Goal: Task Accomplishment & Management: Use online tool/utility

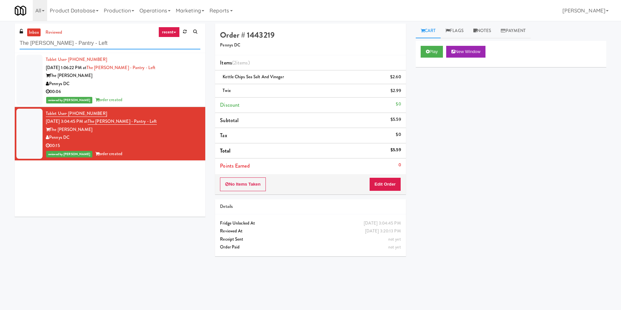
drag, startPoint x: 107, startPoint y: 45, endPoint x: 0, endPoint y: 45, distance: 106.7
click at [0, 45] on div "inbox reviewed recent all unclear take inventory issue suspicious failed recent…" at bounding box center [310, 155] width 621 height 263
click at [198, 11] on link "Marketing" at bounding box center [190, 10] width 34 height 21
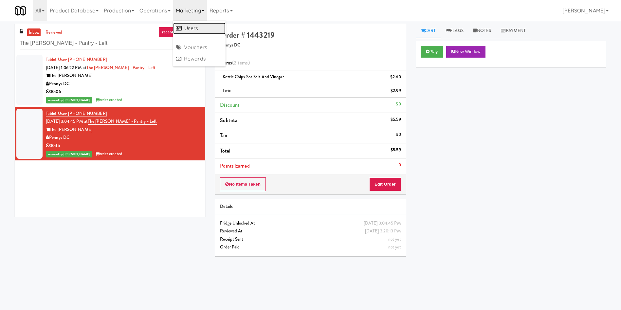
click at [190, 28] on link "Users" at bounding box center [199, 29] width 52 height 12
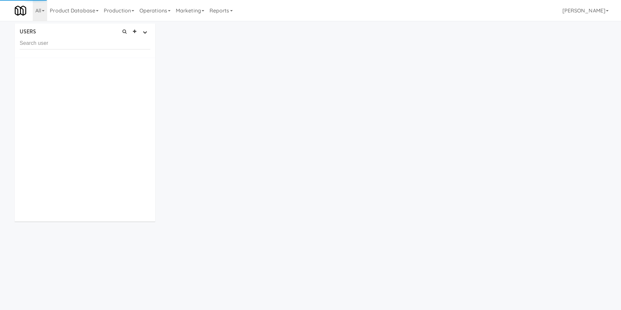
drag, startPoint x: 75, startPoint y: 44, endPoint x: 180, endPoint y: 50, distance: 105.6
click at [75, 44] on input "text" at bounding box center [85, 43] width 131 height 12
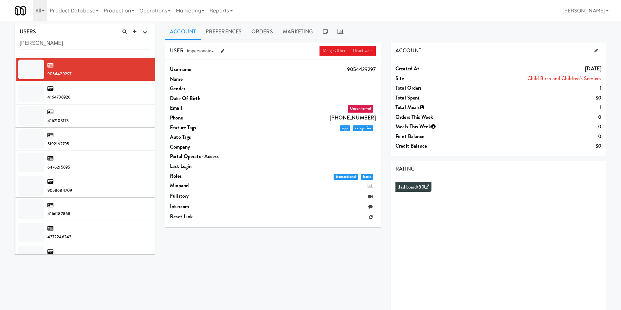
type input "Michelle Ma"
drag, startPoint x: 50, startPoint y: 37, endPoint x: 0, endPoint y: 40, distance: 50.2
click at [0, 40] on div "USERS active Ordered this week Didn't order this week 1 this week 2 this week 3…" at bounding box center [310, 175] width 621 height 303
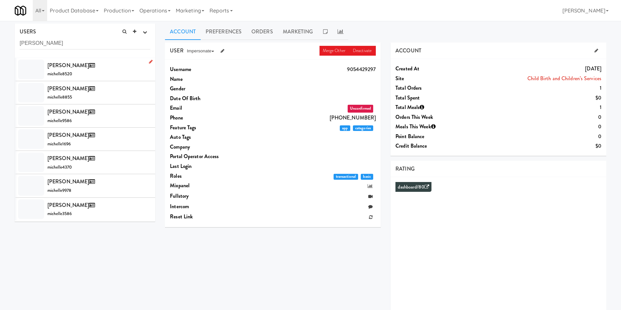
click at [29, 68] on div at bounding box center [31, 70] width 26 height 20
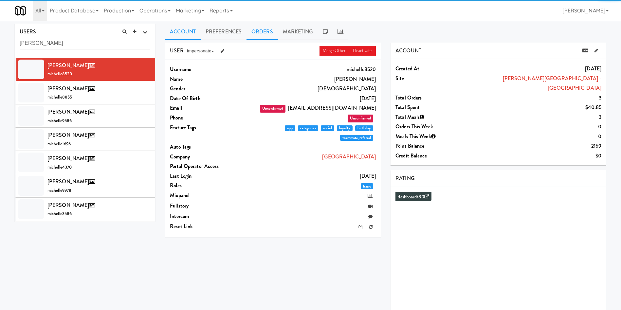
click at [269, 37] on link "Orders" at bounding box center [262, 32] width 31 height 16
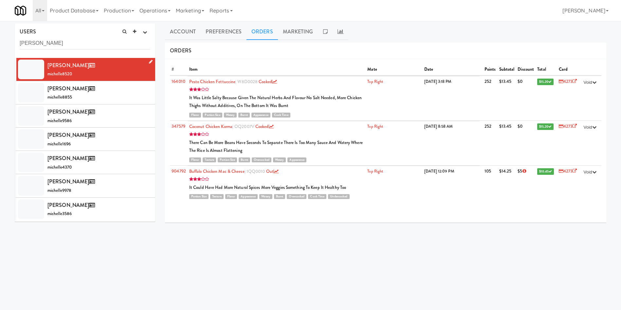
click at [124, 76] on div "Michelle Ma michelle8520" at bounding box center [98, 70] width 103 height 18
click at [188, 29] on link "Account" at bounding box center [183, 32] width 36 height 16
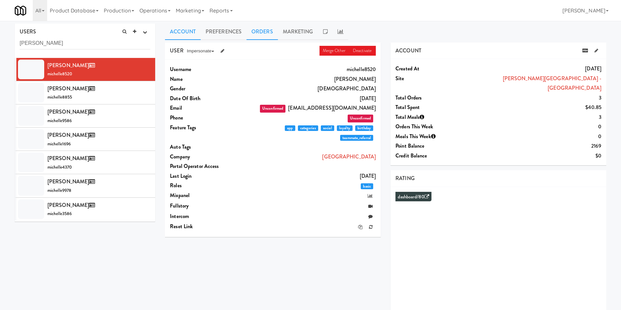
click at [256, 32] on link "Orders" at bounding box center [262, 32] width 31 height 16
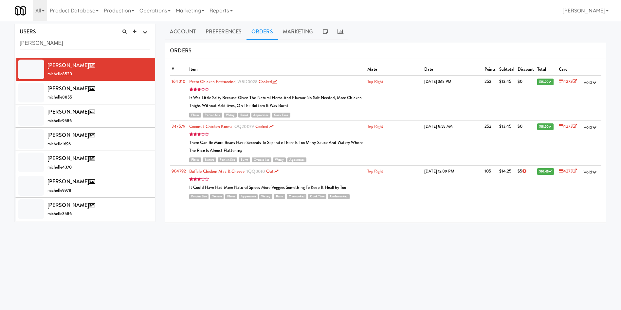
click at [447, 241] on div "USER Merge Other Deactivate Impersonate on App on Classic Portal on Platform Us…" at bounding box center [385, 166] width 441 height 246
click at [82, 42] on input "Michelle Ma" at bounding box center [85, 43] width 131 height 12
click at [171, 10] on link "Operations" at bounding box center [155, 10] width 36 height 21
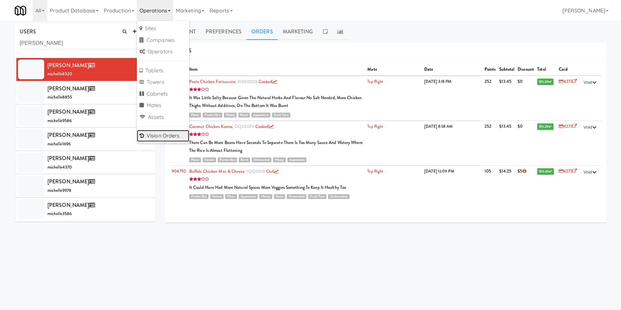
click at [169, 135] on link "Vision Orders" at bounding box center [163, 136] width 52 height 12
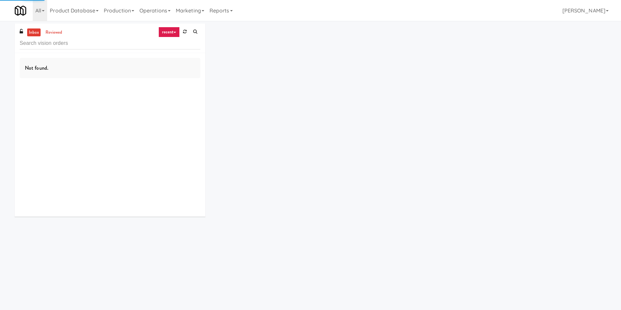
click at [94, 44] on input "text" at bounding box center [110, 43] width 181 height 12
type input "Earth Rangers"
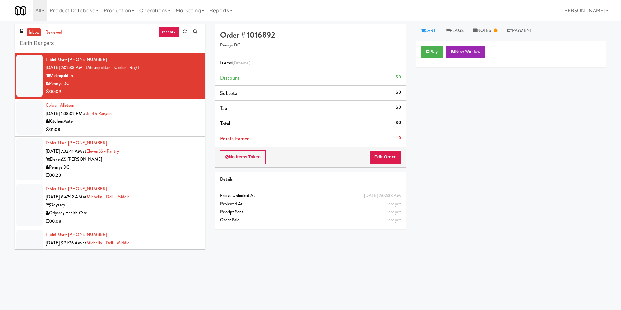
click at [35, 32] on link "inbox" at bounding box center [33, 32] width 13 height 8
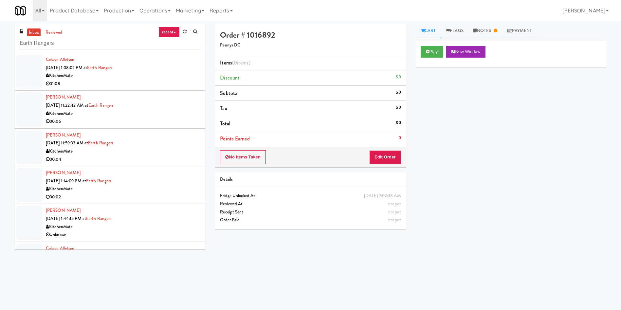
click at [35, 67] on div at bounding box center [29, 72] width 26 height 34
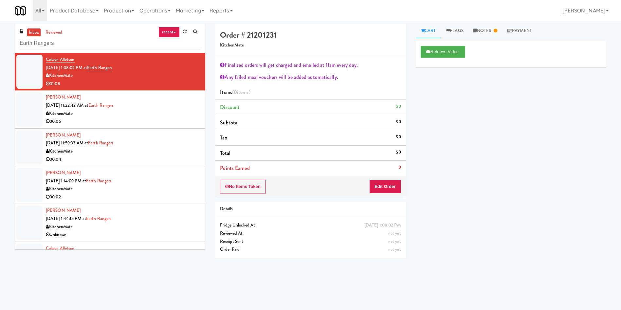
click at [15, 114] on li "[PERSON_NAME] [DATE] 11:22:42 AM at Earth Rangers KitchenMate 00:06" at bounding box center [110, 110] width 191 height 38
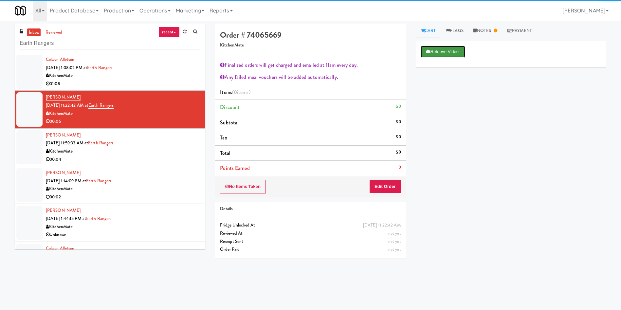
click at [454, 52] on button "Retrieve Video" at bounding box center [443, 52] width 45 height 12
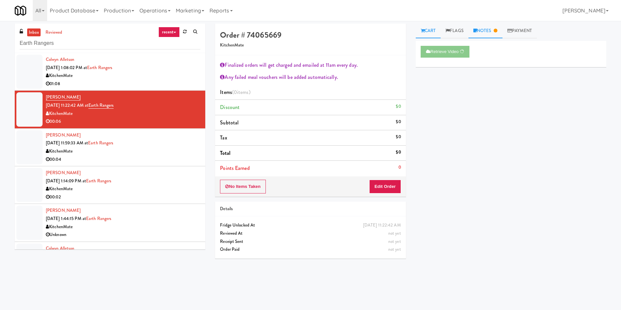
click at [485, 30] on link "Notes" at bounding box center [486, 31] width 34 height 15
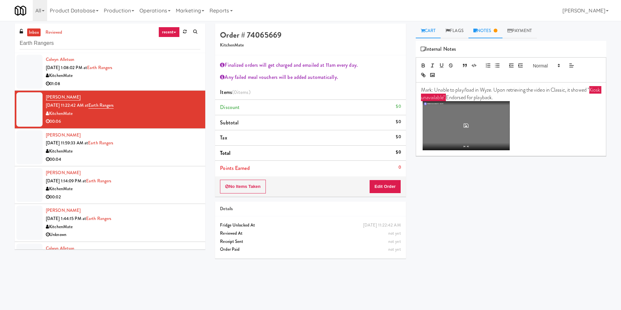
click at [437, 34] on link "Cart" at bounding box center [428, 31] width 25 height 15
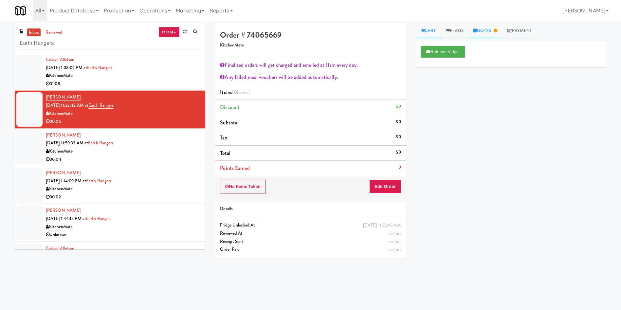
click at [483, 27] on link "Notes" at bounding box center [486, 31] width 34 height 15
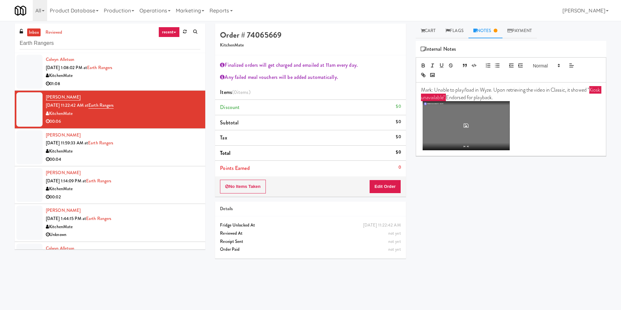
click at [30, 147] on div at bounding box center [29, 147] width 26 height 34
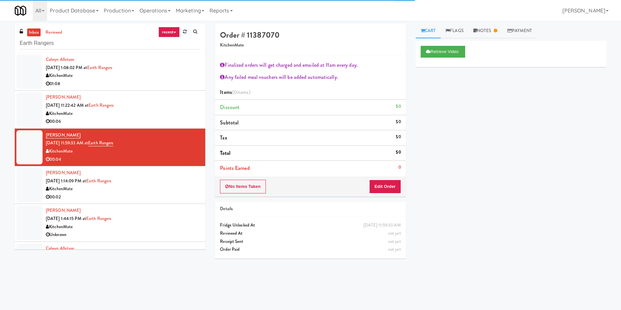
click at [26, 57] on div at bounding box center [29, 72] width 26 height 34
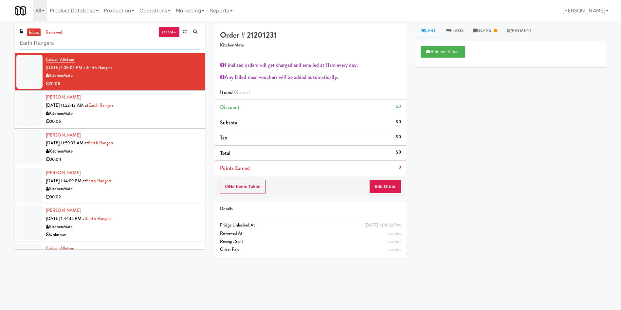
drag, startPoint x: 83, startPoint y: 46, endPoint x: 0, endPoint y: 40, distance: 82.7
click at [0, 40] on div "inbox reviewed recent all unclear take inventory issue suspicious failed recent…" at bounding box center [310, 155] width 621 height 263
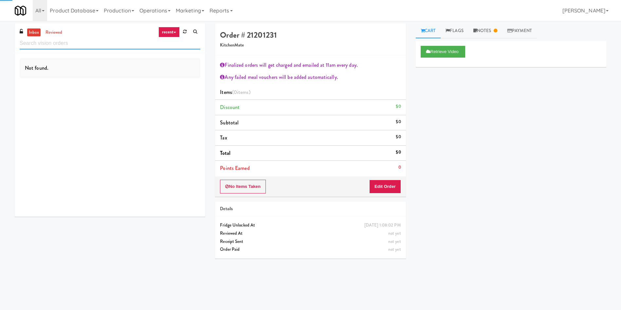
paste input "View 14 Combo"
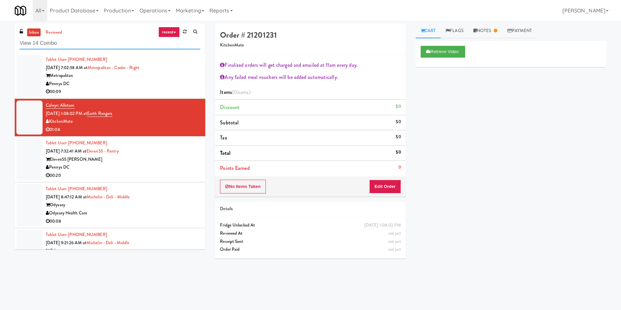
type input "View 14 Combo"
click at [39, 32] on link "inbox" at bounding box center [33, 32] width 13 height 8
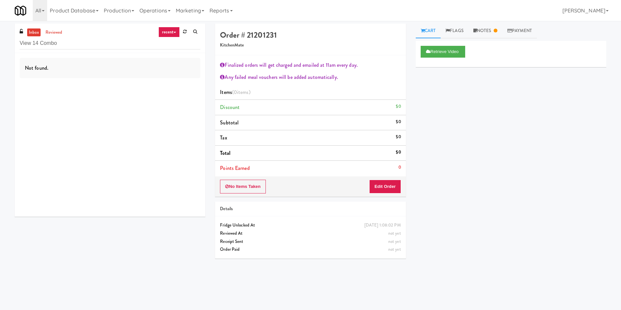
click at [39, 32] on link "inbox" at bounding box center [33, 32] width 13 height 8
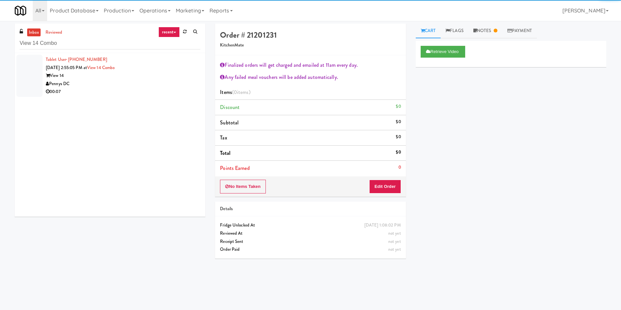
click at [24, 61] on div at bounding box center [29, 76] width 26 height 42
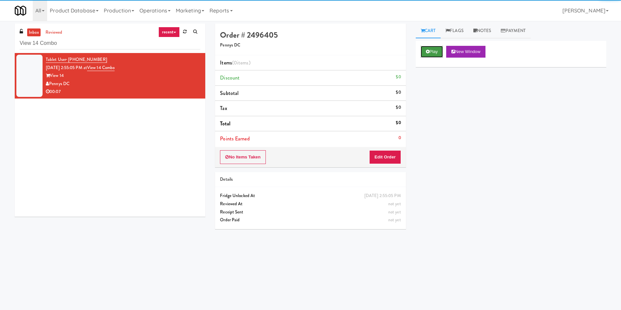
click at [428, 53] on icon at bounding box center [428, 51] width 4 height 4
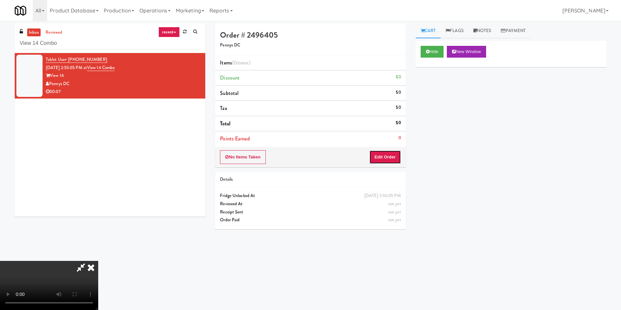
click at [393, 153] on button "Edit Order" at bounding box center [385, 157] width 32 height 14
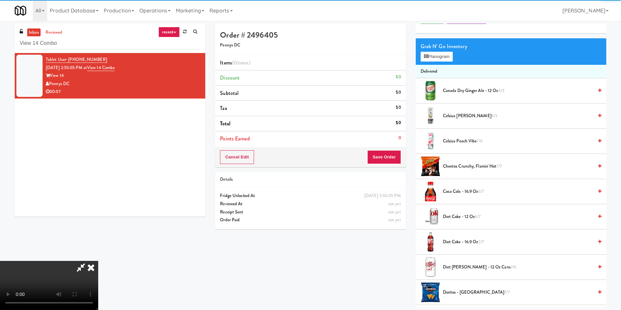
scroll to position [49, 0]
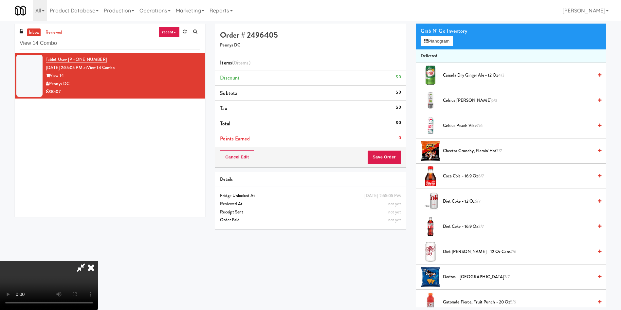
click at [98, 261] on video at bounding box center [49, 285] width 98 height 49
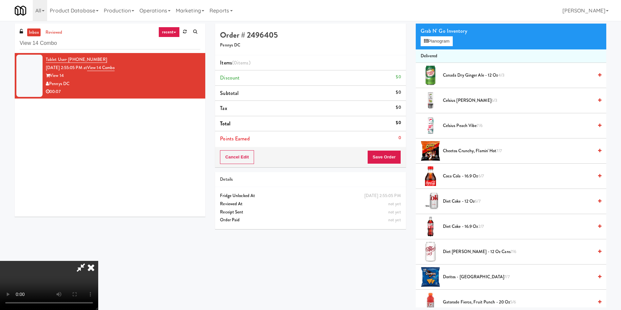
click at [98, 261] on video at bounding box center [49, 285] width 98 height 49
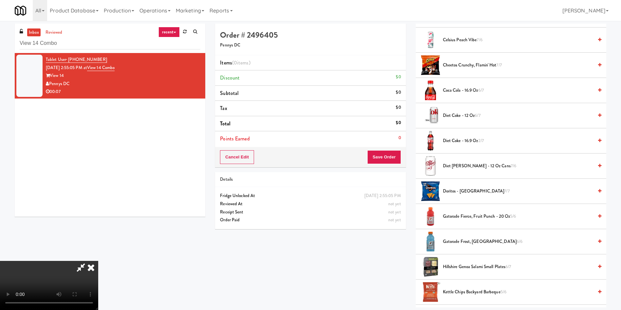
scroll to position [147, 0]
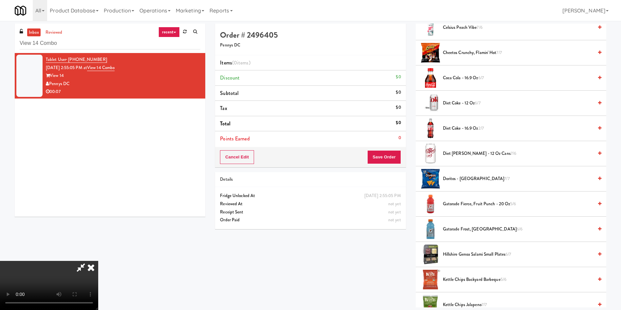
click at [466, 127] on span "Diet Coke - 16.9 oz 2/7" at bounding box center [518, 128] width 150 height 8
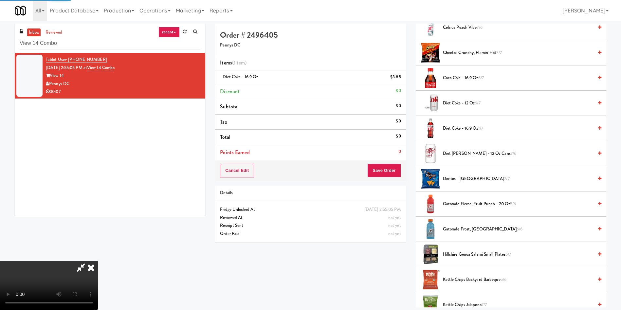
click at [402, 171] on div "Cancel Edit Save Order" at bounding box center [310, 170] width 191 height 20
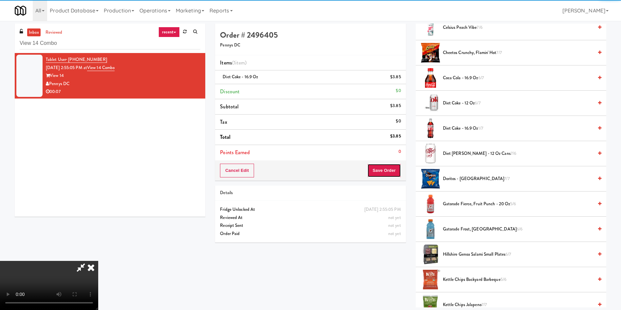
click at [397, 170] on button "Save Order" at bounding box center [383, 171] width 33 height 14
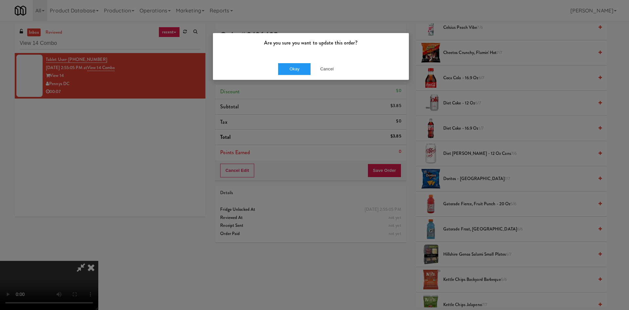
click at [295, 76] on div "Okay Cancel" at bounding box center [311, 69] width 196 height 22
click at [301, 70] on button "Okay" at bounding box center [294, 69] width 33 height 12
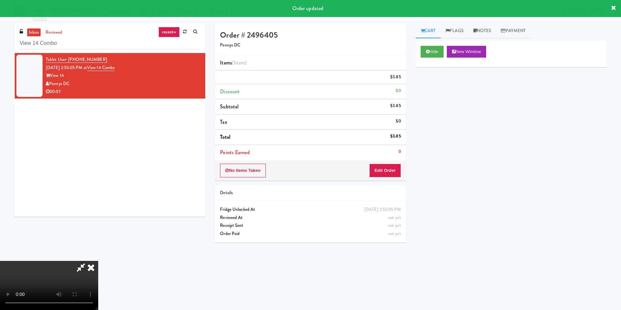
scroll to position [0, 0]
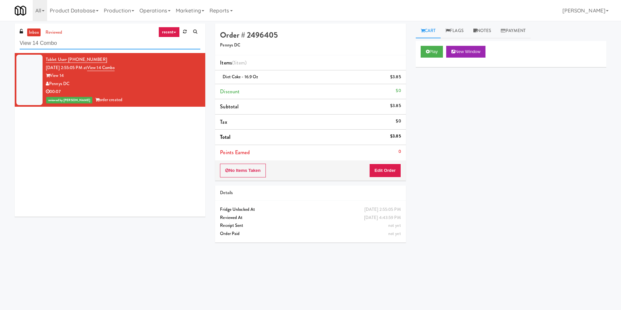
drag, startPoint x: 95, startPoint y: 44, endPoint x: 0, endPoint y: 43, distance: 95.3
click at [0, 43] on div "inbox reviewed recent all unclear take inventory issue suspicious failed recent…" at bounding box center [310, 155] width 621 height 263
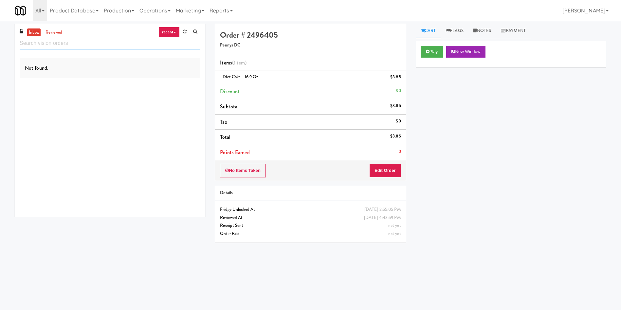
paste input "MUSE - Main Floor"
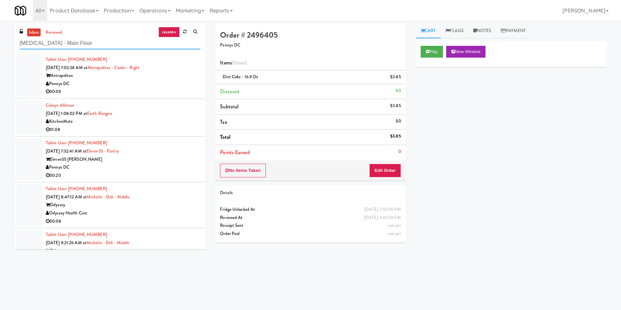
type input "MUSE - Main Floor"
click at [33, 34] on link "inbox" at bounding box center [33, 32] width 13 height 8
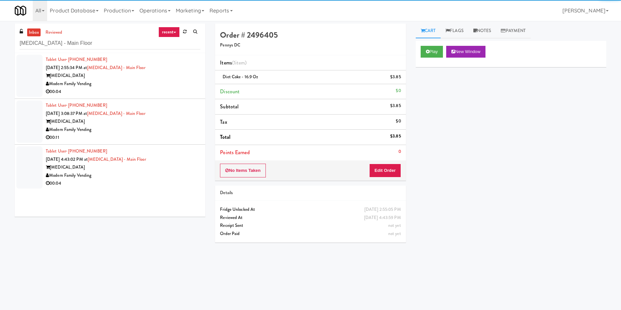
click at [33, 83] on div at bounding box center [29, 76] width 26 height 42
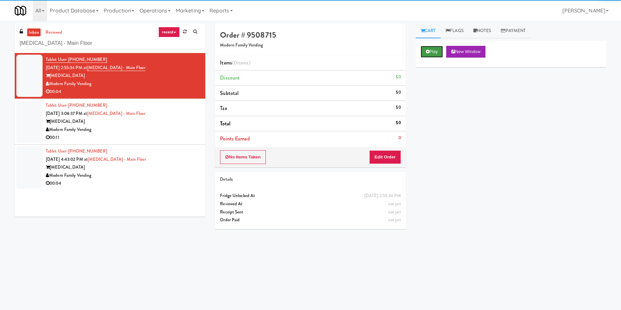
click at [422, 49] on button "Play" at bounding box center [432, 52] width 23 height 12
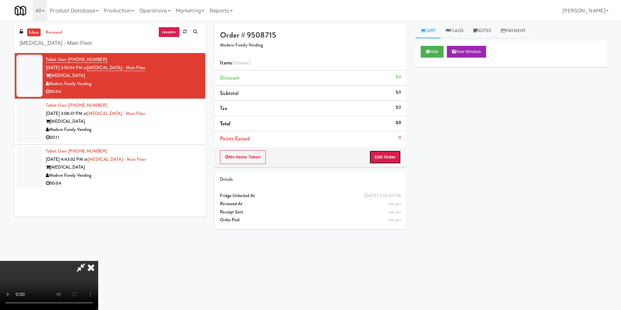
click at [392, 154] on button "Edit Order" at bounding box center [385, 157] width 32 height 14
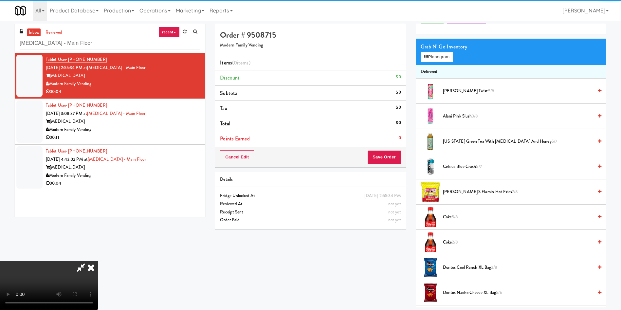
scroll to position [49, 0]
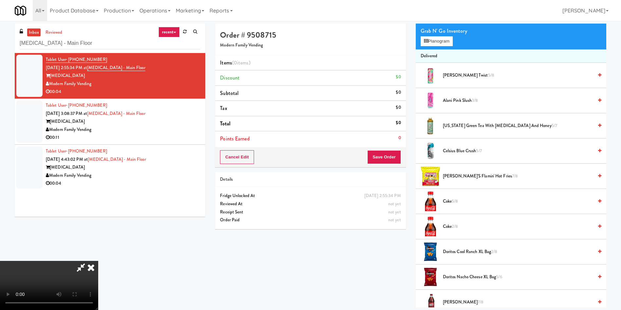
click at [98, 261] on video at bounding box center [49, 285] width 98 height 49
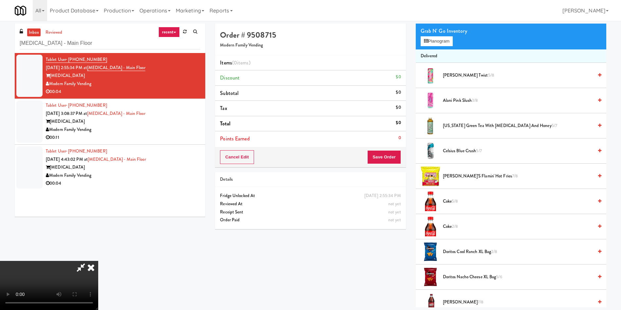
click at [98, 261] on video at bounding box center [49, 285] width 98 height 49
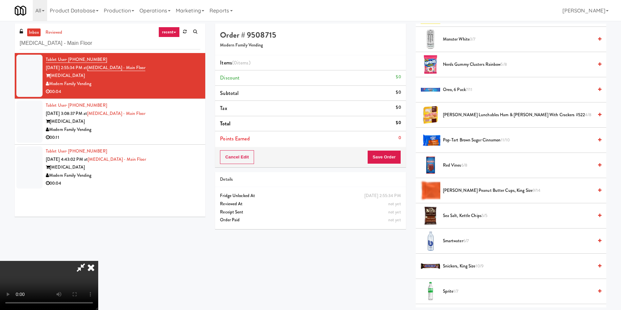
scroll to position [688, 0]
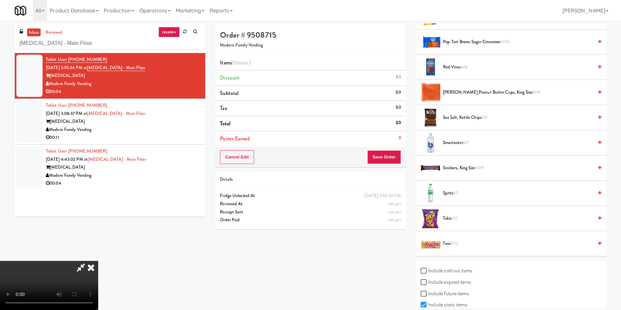
click at [450, 218] on span "Takis 4/7" at bounding box center [518, 218] width 150 height 8
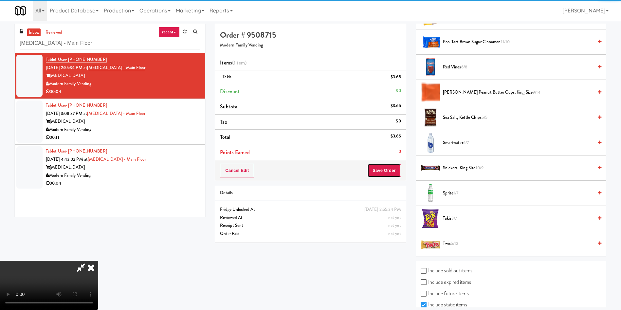
click at [391, 171] on button "Save Order" at bounding box center [383, 171] width 33 height 14
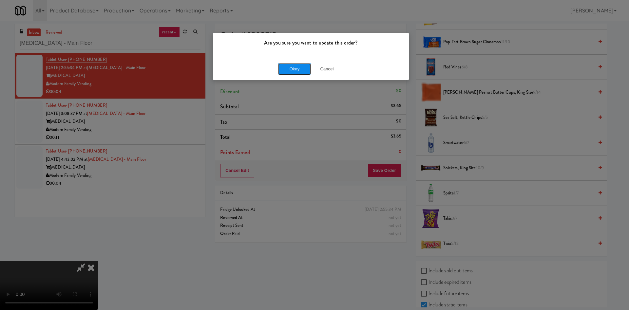
click at [290, 64] on button "Okay" at bounding box center [294, 69] width 33 height 12
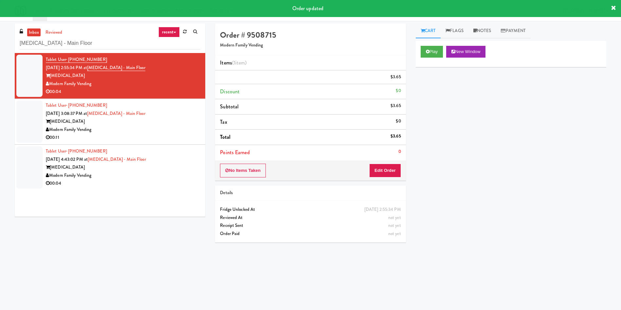
scroll to position [0, 0]
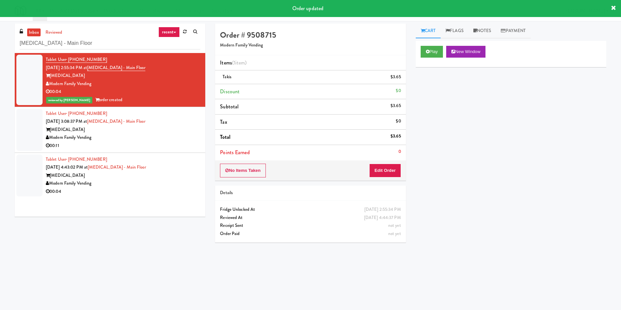
click at [23, 121] on div at bounding box center [29, 130] width 26 height 42
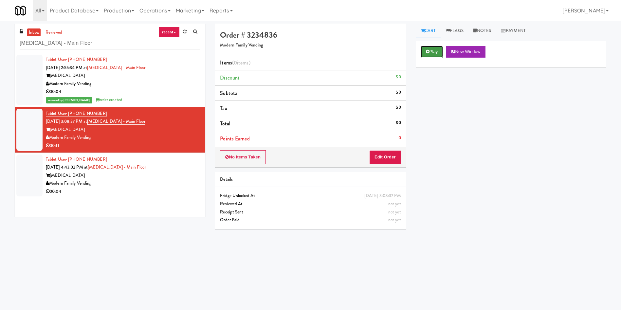
click at [438, 55] on button "Play" at bounding box center [432, 52] width 23 height 12
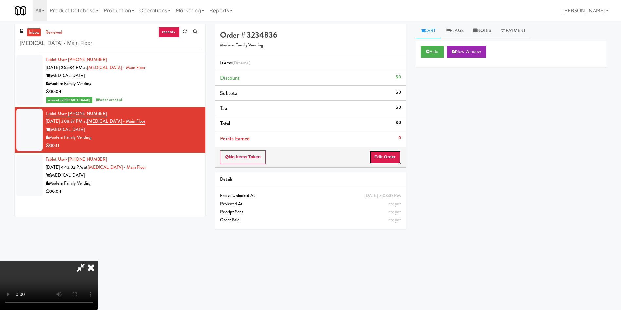
click at [388, 162] on button "Edit Order" at bounding box center [385, 157] width 32 height 14
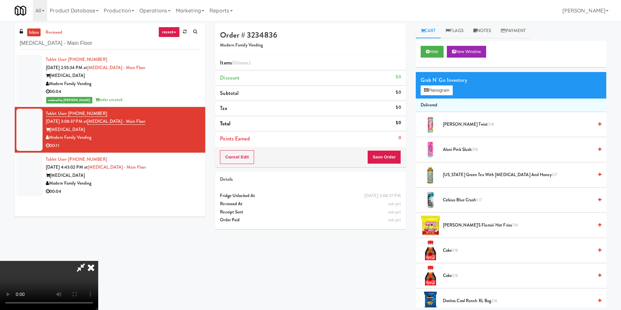
scroll to position [96, 0]
click at [98, 261] on video at bounding box center [49, 285] width 98 height 49
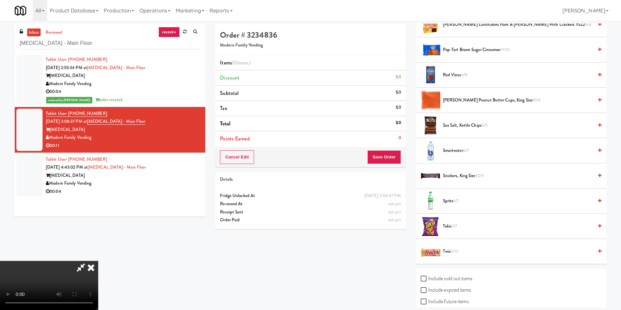
scroll to position [688, 0]
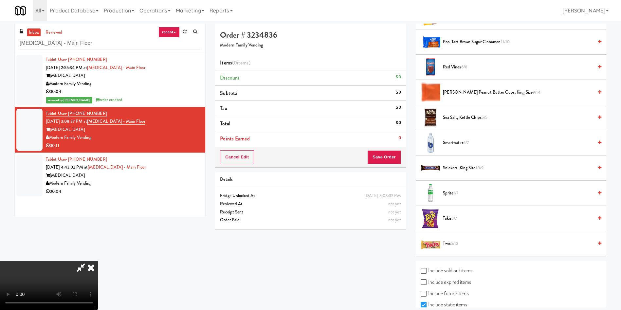
click at [98, 261] on video at bounding box center [49, 285] width 98 height 49
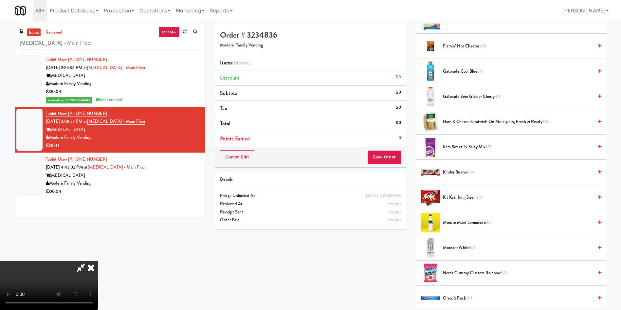
scroll to position [369, 0]
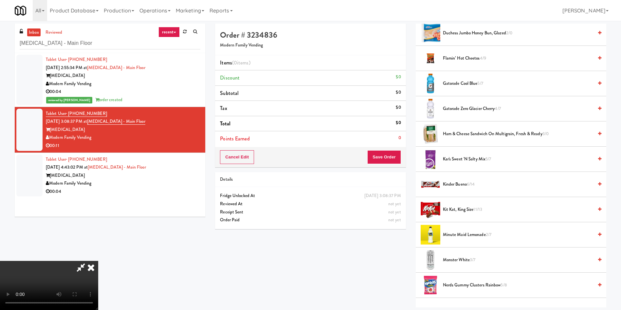
click at [458, 233] on span "Minute Maid Lemonade 2/7" at bounding box center [518, 235] width 150 height 8
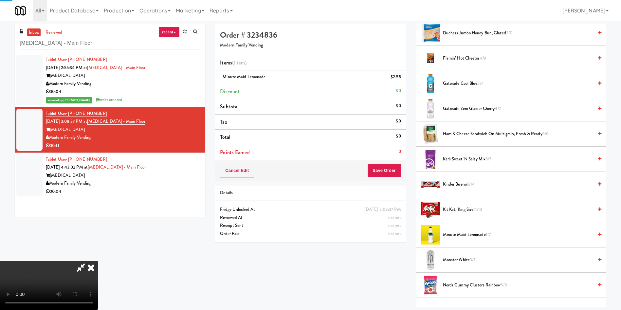
click at [98, 261] on video at bounding box center [49, 285] width 98 height 49
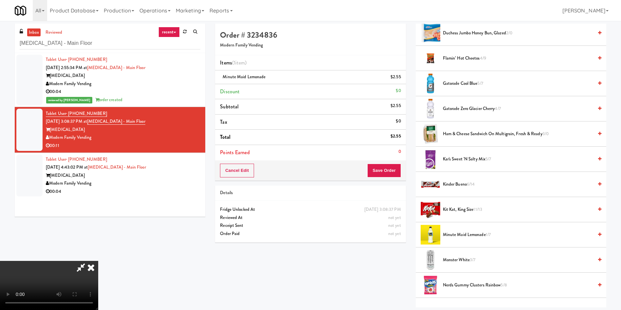
click at [98, 261] on video at bounding box center [49, 285] width 98 height 49
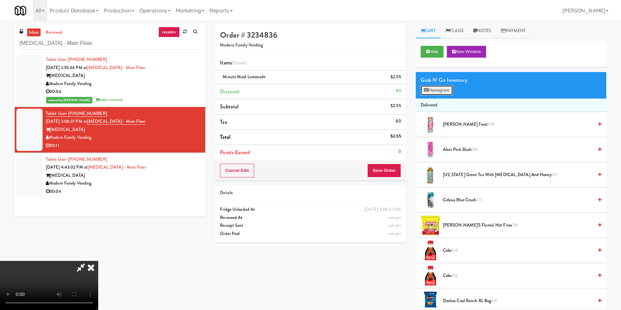
click at [430, 91] on button "Planogram" at bounding box center [437, 90] width 32 height 10
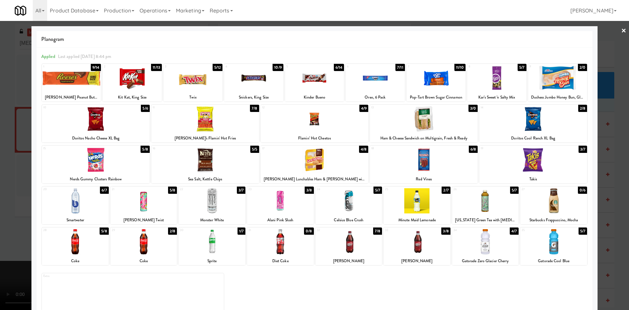
click at [369, 85] on div at bounding box center [374, 77] width 59 height 25
click at [599, 51] on div at bounding box center [314, 155] width 629 height 310
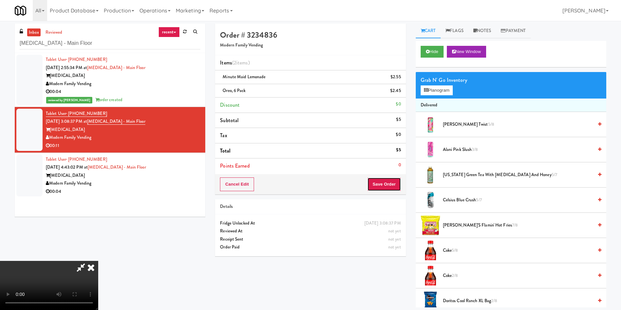
click at [390, 182] on button "Save Order" at bounding box center [383, 184] width 33 height 14
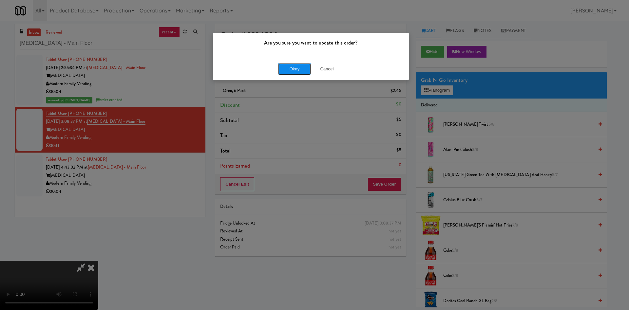
click at [307, 69] on button "Okay" at bounding box center [294, 69] width 33 height 12
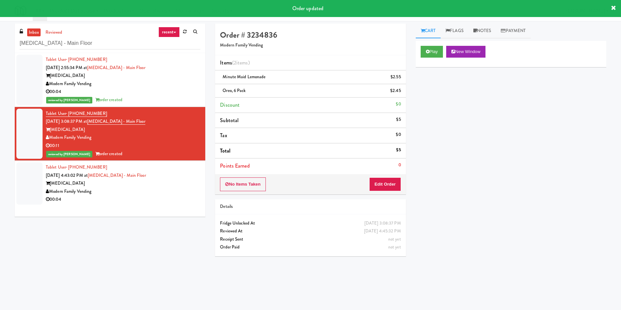
click at [23, 193] on div at bounding box center [29, 183] width 26 height 42
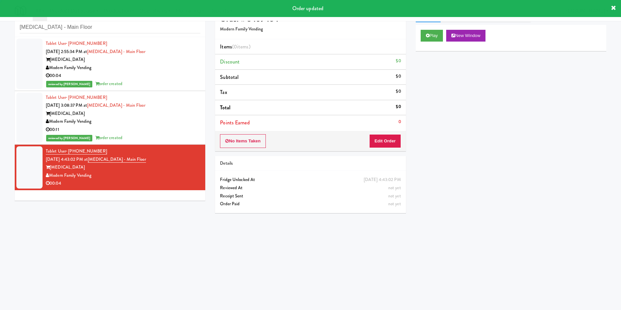
scroll to position [21, 0]
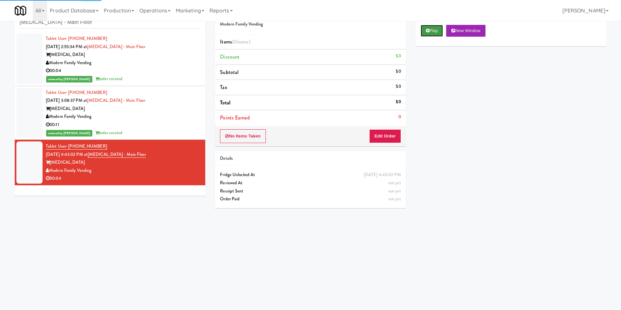
click at [425, 35] on button "Play" at bounding box center [432, 31] width 23 height 12
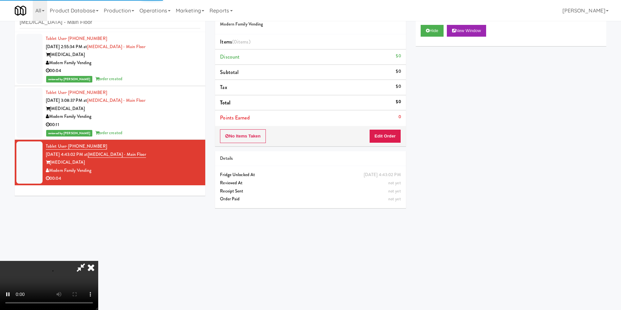
click at [377, 143] on div "No Items Taken Edit Order" at bounding box center [310, 136] width 191 height 20
click at [381, 138] on button "Edit Order" at bounding box center [385, 136] width 32 height 14
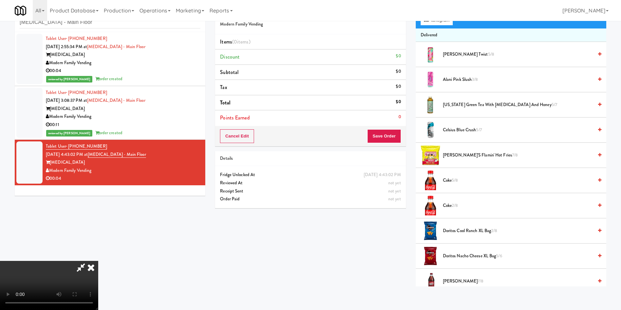
scroll to position [0, 0]
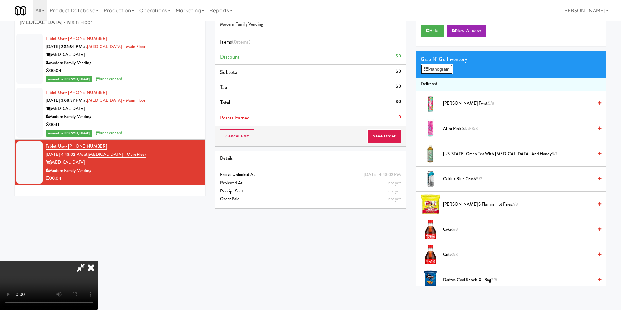
click at [447, 74] on button "Planogram" at bounding box center [437, 69] width 32 height 10
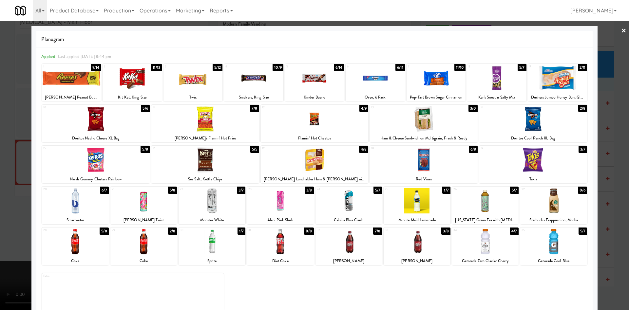
click at [318, 127] on div at bounding box center [315, 118] width 108 height 25
click at [615, 58] on div at bounding box center [314, 155] width 629 height 310
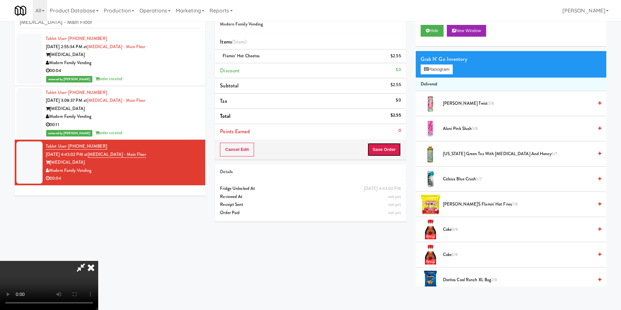
click at [388, 151] on button "Save Order" at bounding box center [383, 150] width 33 height 14
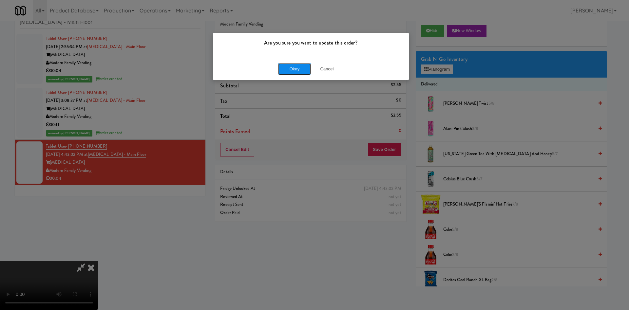
click at [292, 65] on button "Okay" at bounding box center [294, 69] width 33 height 12
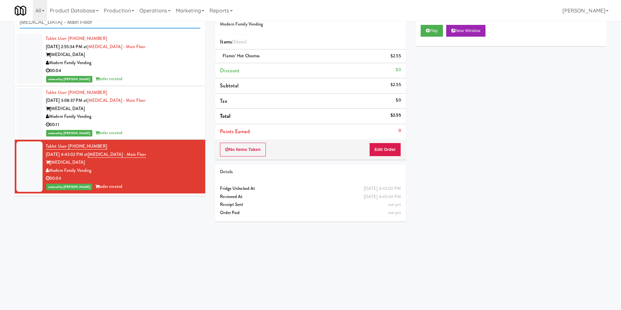
drag, startPoint x: 113, startPoint y: 27, endPoint x: 0, endPoint y: 26, distance: 112.6
click at [0, 26] on div "inbox reviewed recent all unclear take inventory issue suspicious failed recent…" at bounding box center [310, 134] width 621 height 263
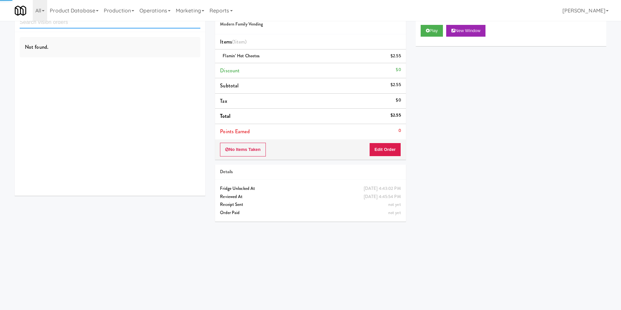
paste input "JVT BLD C Laundry room"
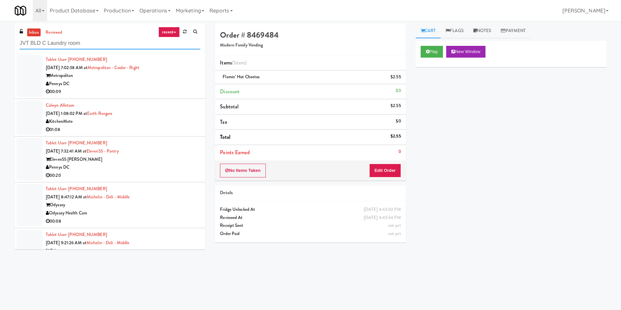
type input "JVT BLD C Laundry room"
click at [36, 32] on link "inbox" at bounding box center [33, 32] width 13 height 8
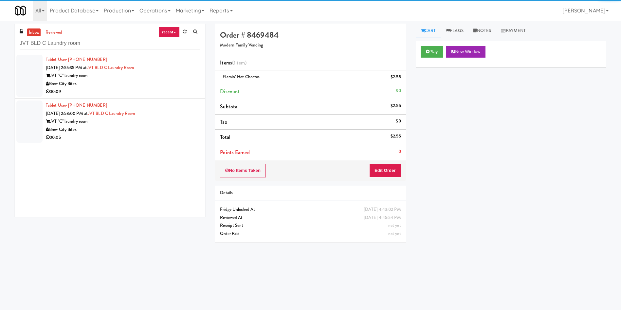
drag, startPoint x: 32, startPoint y: 69, endPoint x: 62, endPoint y: 83, distance: 33.1
click at [43, 77] on li "Tablet User · (630) 465-2130 Sep 30, 2025 2:55:35 PM at JVT BLD C Laundry room …" at bounding box center [110, 76] width 191 height 46
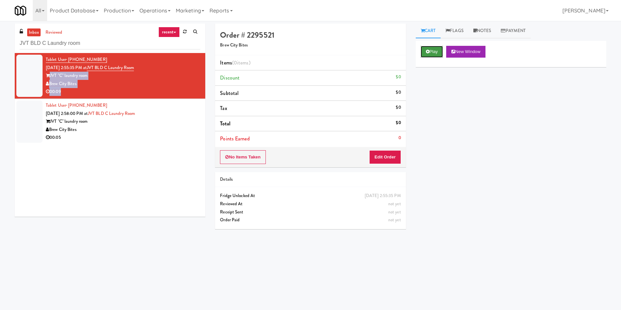
click at [429, 53] on icon at bounding box center [428, 51] width 4 height 4
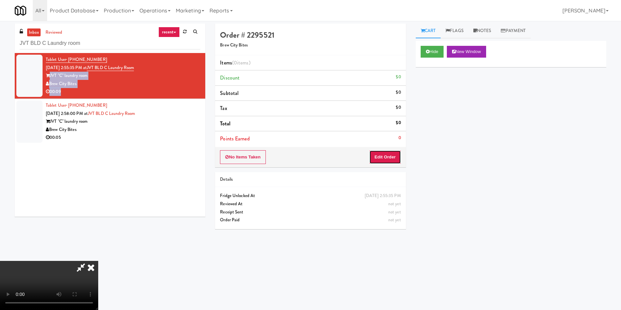
click at [385, 155] on button "Edit Order" at bounding box center [385, 157] width 32 height 14
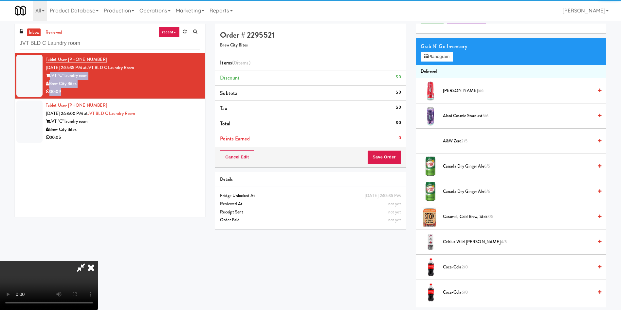
scroll to position [49, 0]
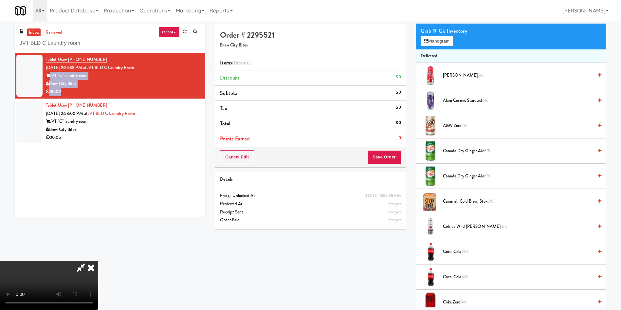
click at [98, 261] on video at bounding box center [49, 285] width 98 height 49
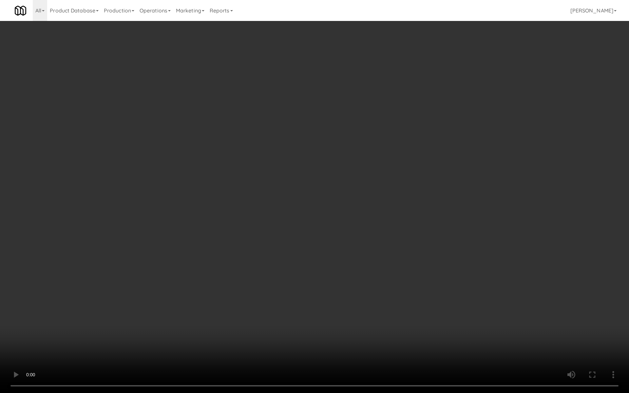
click at [360, 127] on video at bounding box center [314, 196] width 629 height 393
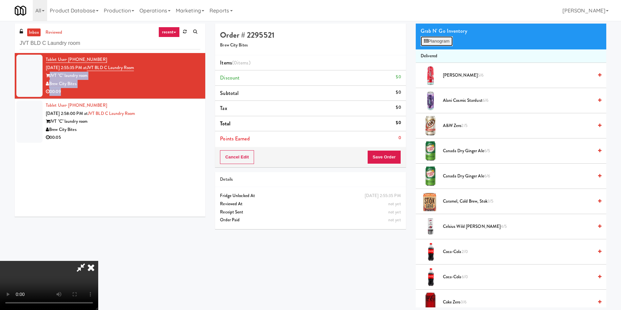
click at [443, 41] on button "Planogram" at bounding box center [437, 41] width 32 height 10
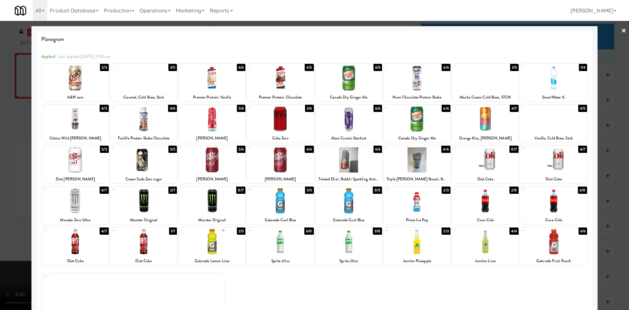
click at [91, 127] on div at bounding box center [75, 118] width 67 height 25
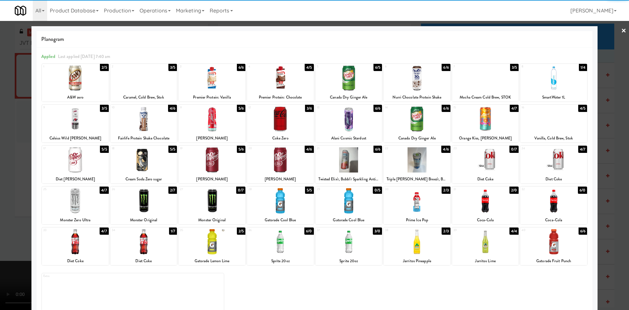
click at [13, 115] on div at bounding box center [314, 155] width 629 height 310
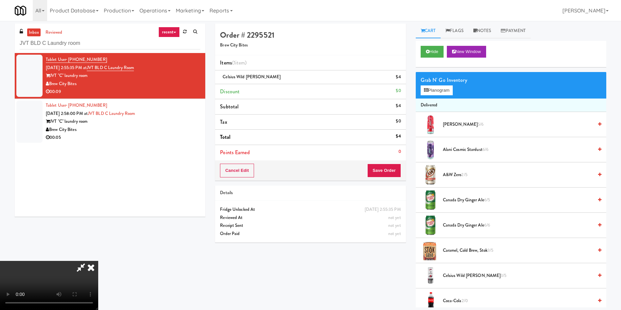
drag, startPoint x: 480, startPoint y: 32, endPoint x: 479, endPoint y: 39, distance: 6.9
click at [480, 32] on link "Notes" at bounding box center [483, 31] width 28 height 15
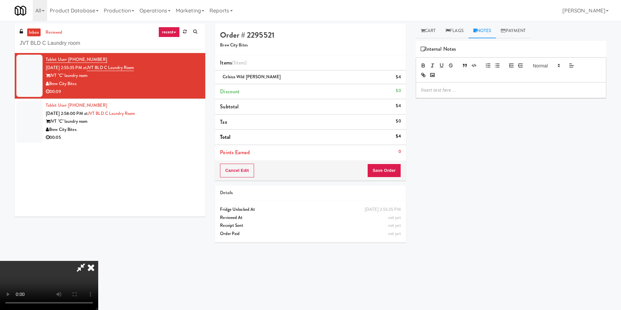
click at [587, 77] on div at bounding box center [511, 69] width 191 height 25
click at [493, 92] on p at bounding box center [511, 89] width 180 height 7
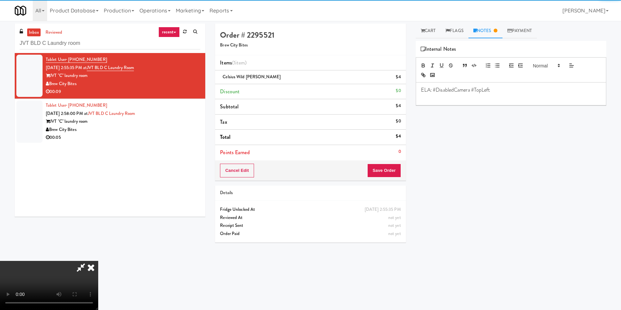
click at [516, 84] on div "ELA: #DisabledCamera #TopLeft" at bounding box center [511, 94] width 190 height 23
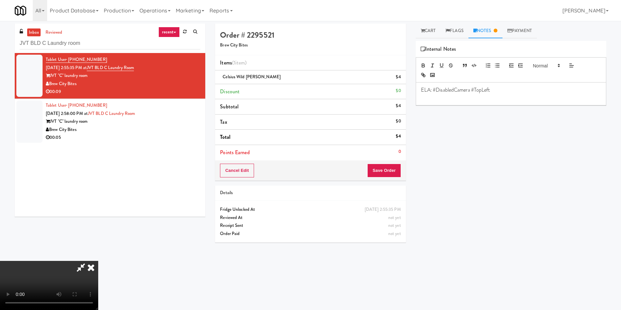
click at [593, 90] on p "ELA: #DisabledCamera #TopLeft" at bounding box center [511, 89] width 180 height 7
click at [395, 170] on button "Save Order" at bounding box center [383, 171] width 33 height 14
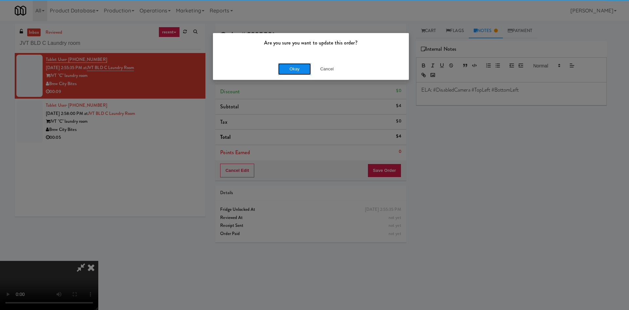
click at [303, 66] on button "Okay" at bounding box center [294, 69] width 33 height 12
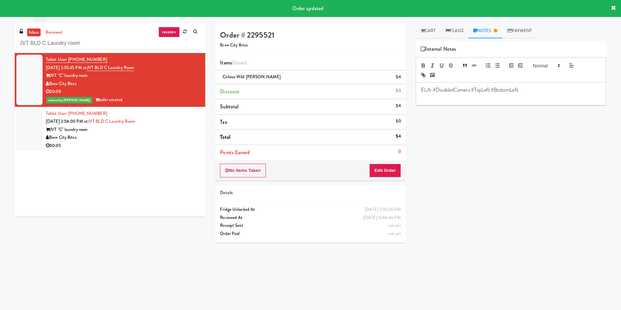
click at [474, 91] on p "ELA: #DisabledCamera #TopLeft #BottomLeft" at bounding box center [511, 89] width 180 height 7
drag, startPoint x: 474, startPoint y: 91, endPoint x: 441, endPoint y: 96, distance: 33.4
click at [474, 91] on p "ELA: #DisabledCamera #TopLeft #BottomLeft" at bounding box center [511, 89] width 180 height 7
copy p "ELA: #DisabledCamera #TopLeft #BottomLeft"
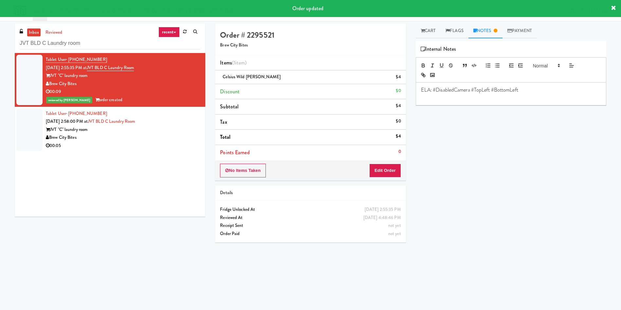
drag, startPoint x: 33, startPoint y: 131, endPoint x: 142, endPoint y: 113, distance: 110.6
click at [33, 131] on div at bounding box center [29, 130] width 26 height 42
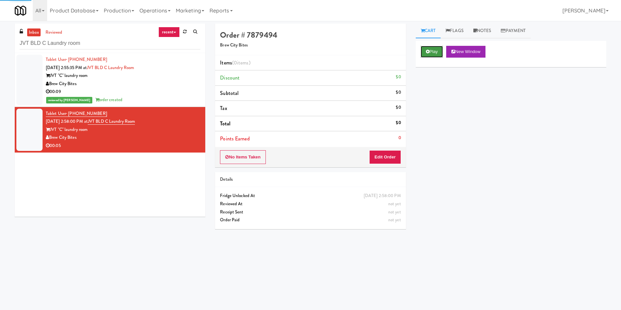
click at [440, 48] on button "Play" at bounding box center [432, 52] width 23 height 12
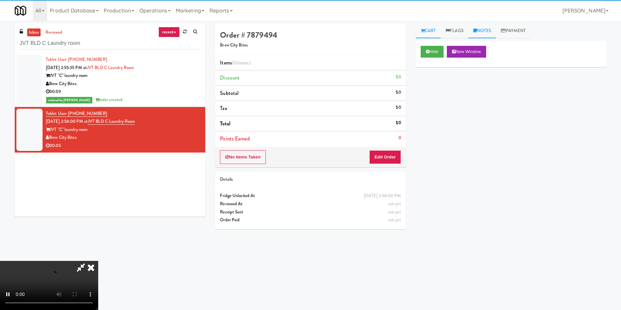
click at [491, 28] on link "Notes" at bounding box center [483, 31] width 28 height 15
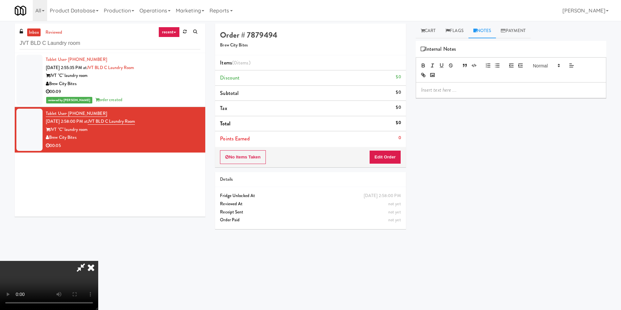
click at [496, 90] on p at bounding box center [511, 89] width 180 height 7
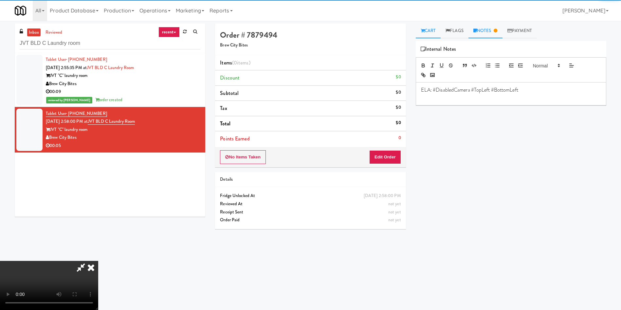
click at [434, 27] on link "Cart" at bounding box center [428, 31] width 25 height 15
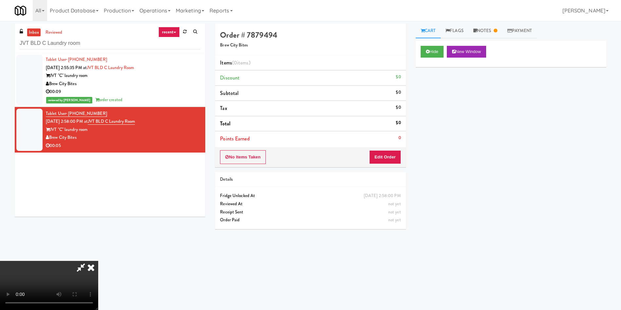
drag, startPoint x: 402, startPoint y: 158, endPoint x: 406, endPoint y: 157, distance: 3.9
click at [402, 157] on div "No Items Taken Edit Order" at bounding box center [310, 157] width 191 height 20
click at [390, 156] on button "Edit Order" at bounding box center [385, 157] width 32 height 14
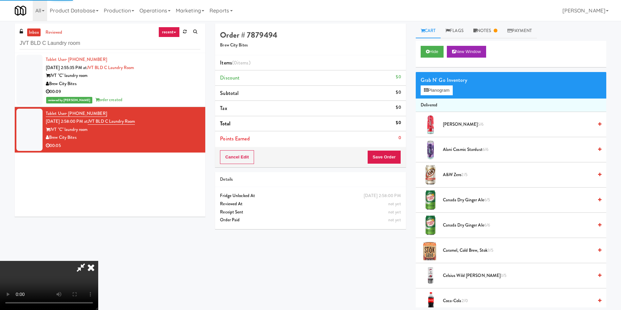
scroll to position [98, 0]
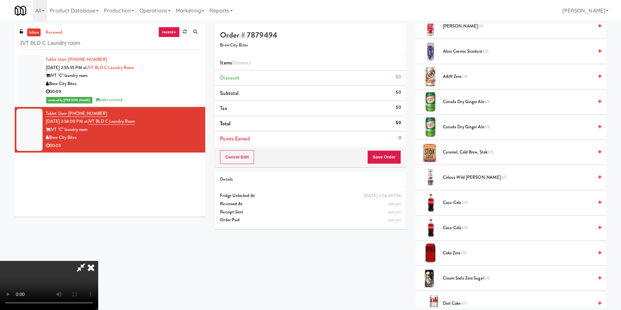
click at [98, 261] on video at bounding box center [49, 285] width 98 height 49
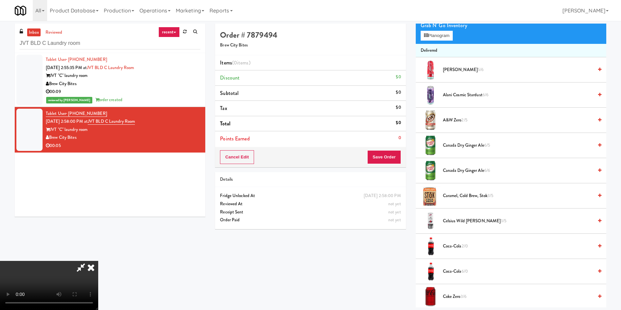
scroll to position [0, 0]
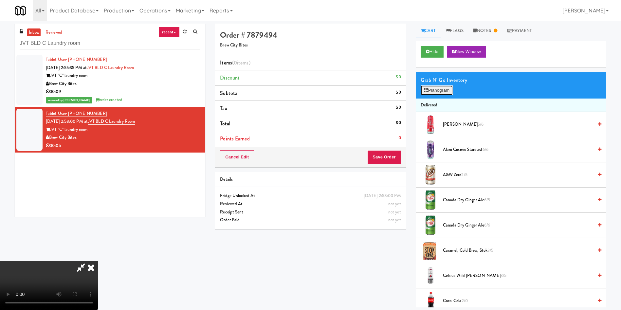
click at [448, 88] on button "Planogram" at bounding box center [437, 90] width 32 height 10
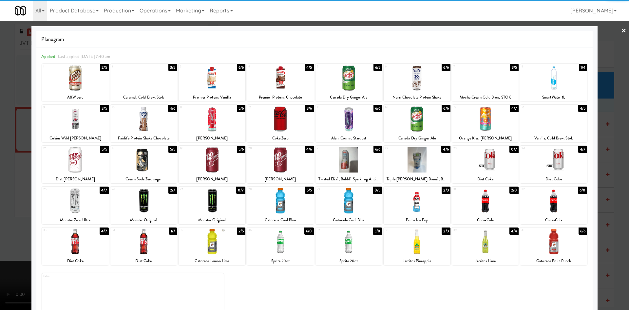
click at [546, 168] on div at bounding box center [553, 159] width 67 height 25
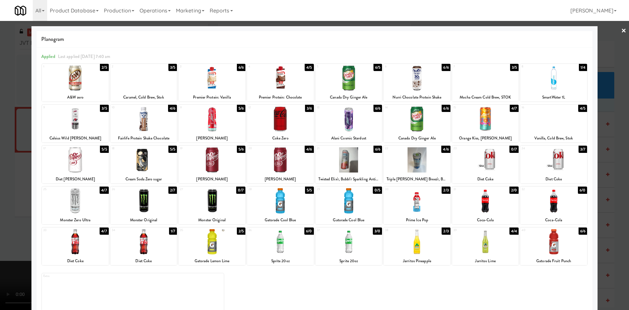
click at [601, 47] on div at bounding box center [314, 155] width 629 height 310
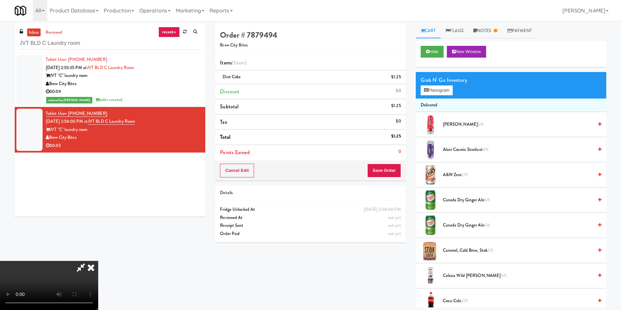
click at [98, 261] on video at bounding box center [49, 285] width 98 height 49
click at [391, 166] on button "Save Order" at bounding box center [383, 171] width 33 height 14
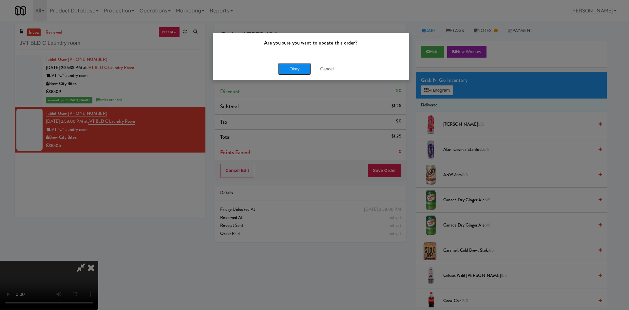
click at [295, 64] on button "Okay" at bounding box center [294, 69] width 33 height 12
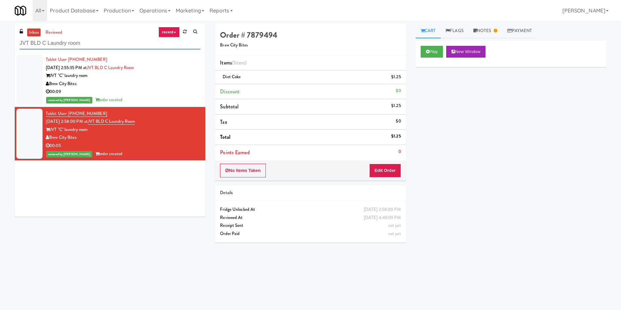
drag, startPoint x: 94, startPoint y: 44, endPoint x: 0, endPoint y: 45, distance: 94.0
click at [0, 45] on div "inbox reviewed recent all unclear take inventory issue suspicious failed recent…" at bounding box center [310, 155] width 621 height 263
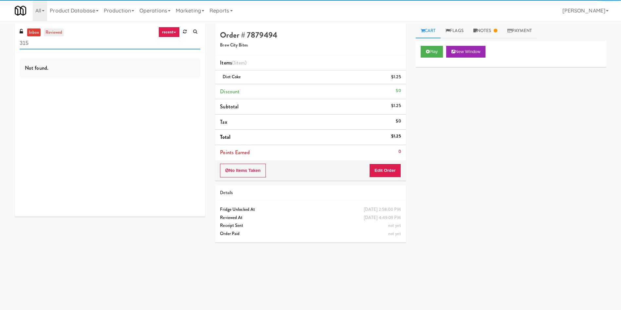
type input "315"
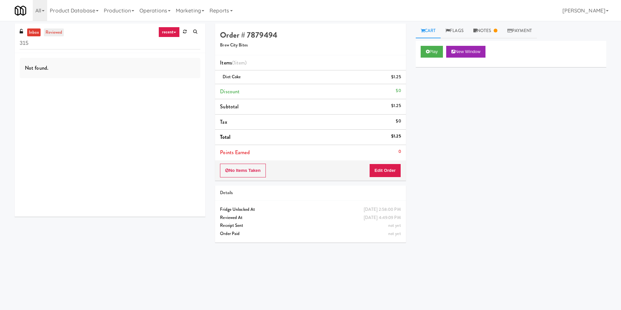
click at [48, 32] on link "reviewed" at bounding box center [54, 32] width 20 height 8
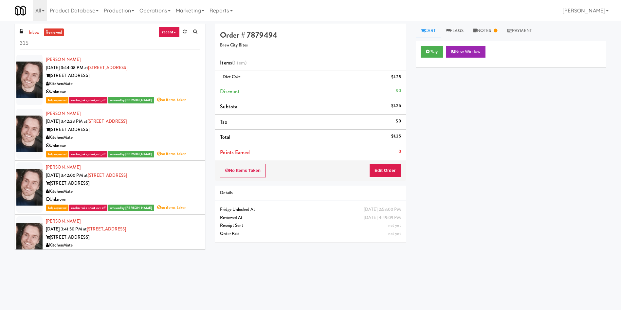
click at [31, 80] on div at bounding box center [29, 80] width 26 height 50
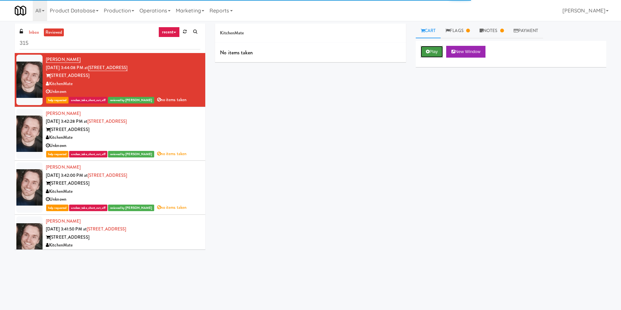
click at [437, 53] on button "Play" at bounding box center [432, 52] width 23 height 12
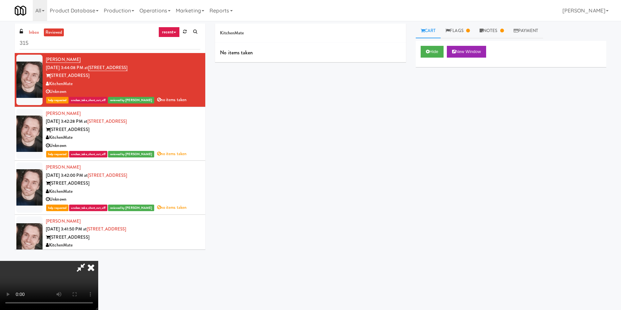
click at [98, 261] on icon at bounding box center [91, 267] width 14 height 13
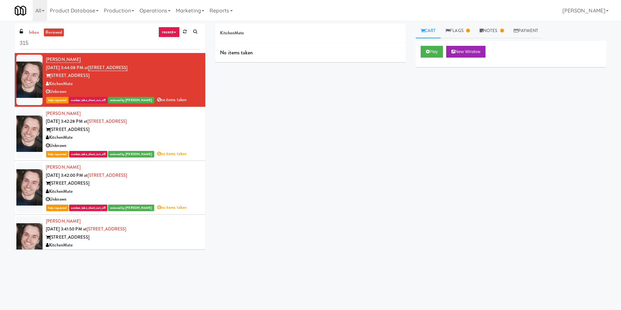
click at [176, 32] on icon at bounding box center [175, 32] width 3 height 1
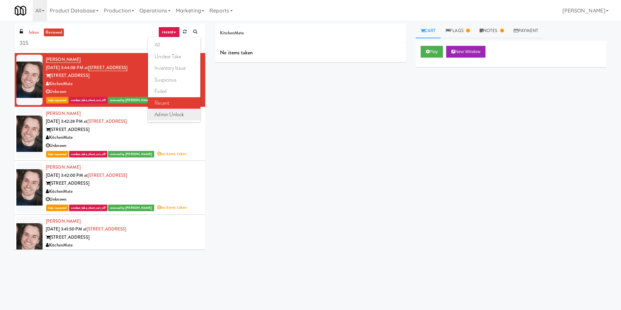
click at [169, 117] on link "admin unlock" at bounding box center [174, 115] width 52 height 12
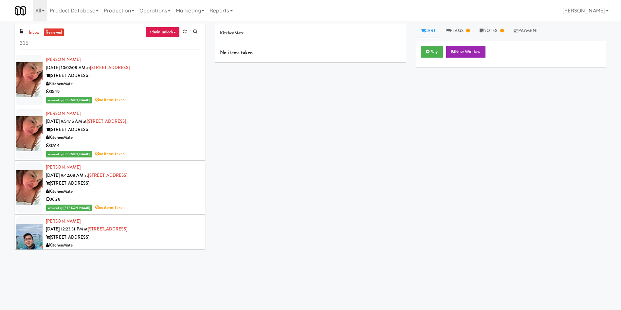
click at [22, 77] on div at bounding box center [29, 80] width 26 height 50
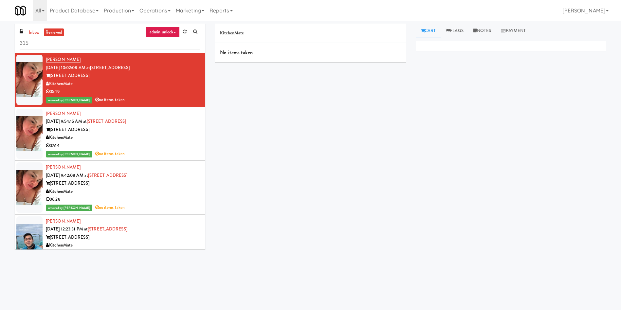
click at [23, 136] on div at bounding box center [29, 134] width 26 height 50
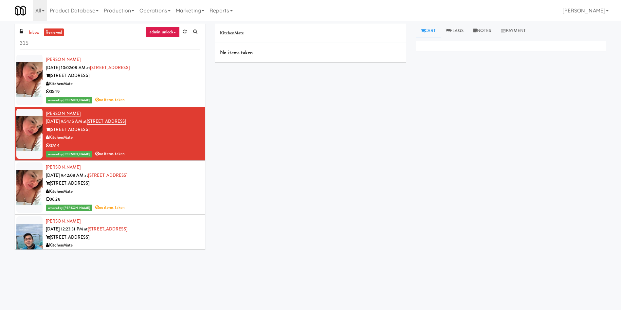
click at [29, 187] on div at bounding box center [29, 187] width 26 height 50
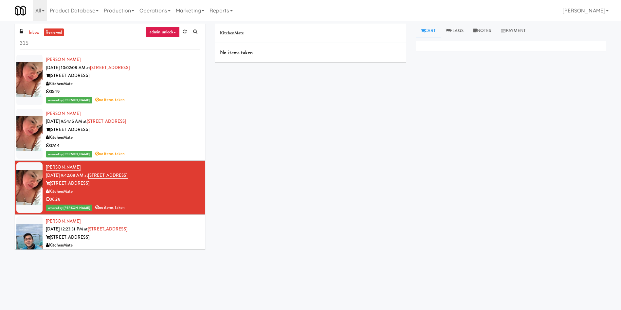
click at [29, 69] on div at bounding box center [29, 80] width 26 height 50
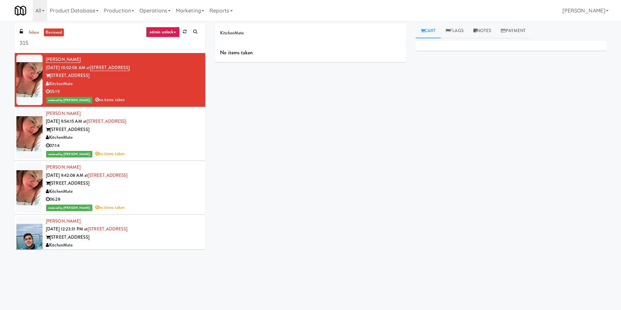
click at [37, 130] on div at bounding box center [29, 134] width 26 height 50
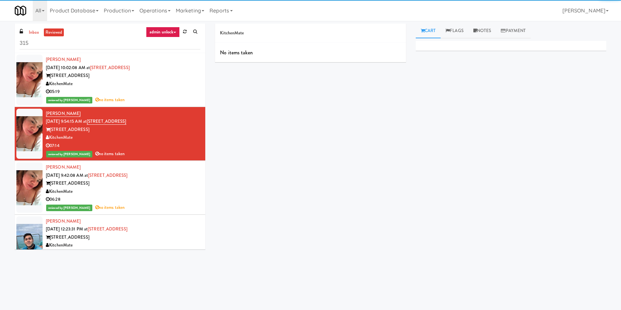
click at [33, 84] on div at bounding box center [29, 80] width 26 height 50
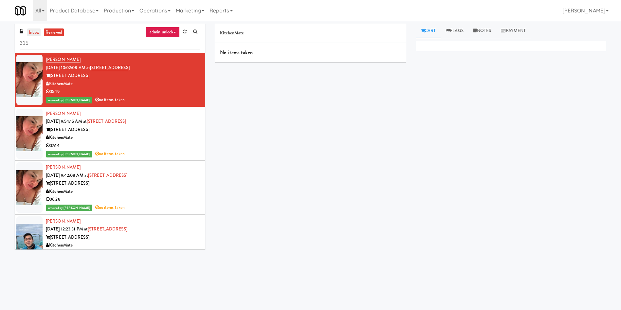
click at [35, 30] on link "inbox" at bounding box center [33, 32] width 13 height 8
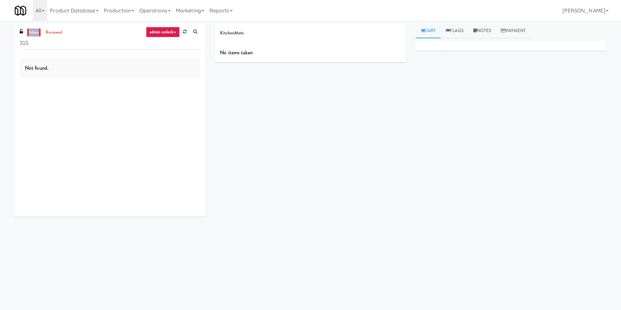
click at [35, 30] on link "inbox" at bounding box center [33, 32] width 13 height 8
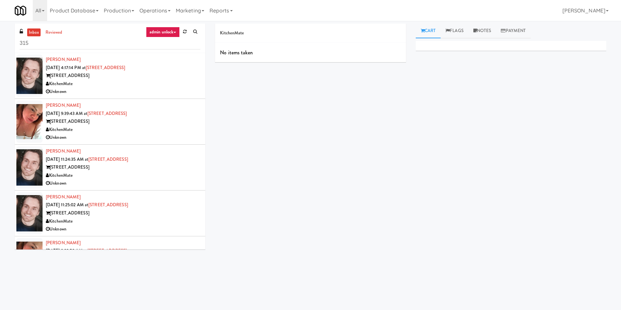
click at [34, 120] on div at bounding box center [29, 122] width 26 height 42
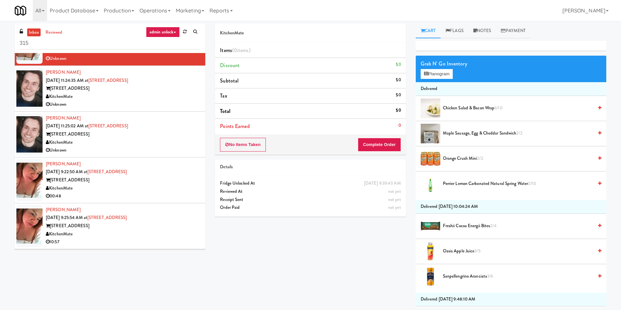
scroll to position [147, 0]
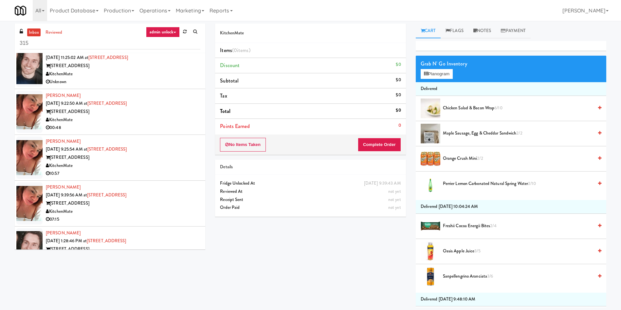
click at [34, 121] on div at bounding box center [29, 112] width 26 height 42
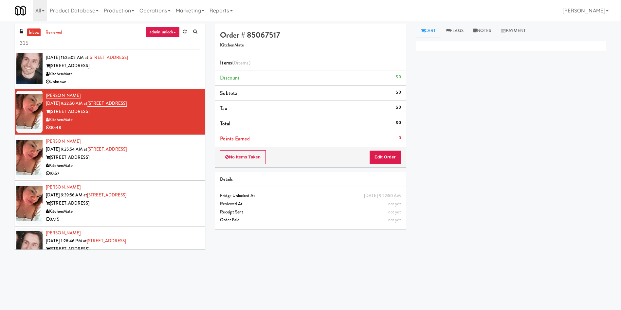
click at [36, 158] on div at bounding box center [29, 158] width 26 height 42
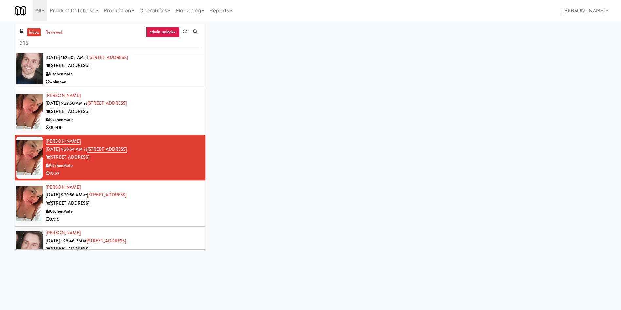
scroll to position [196, 0]
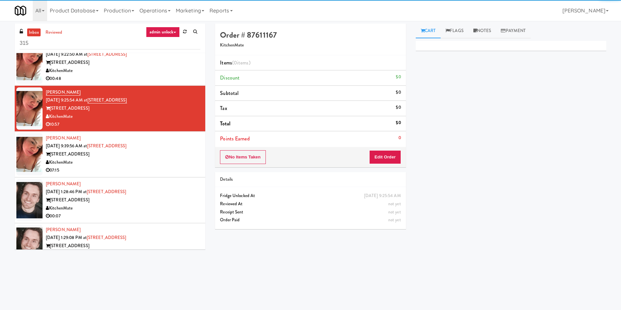
click at [29, 156] on div at bounding box center [29, 154] width 26 height 42
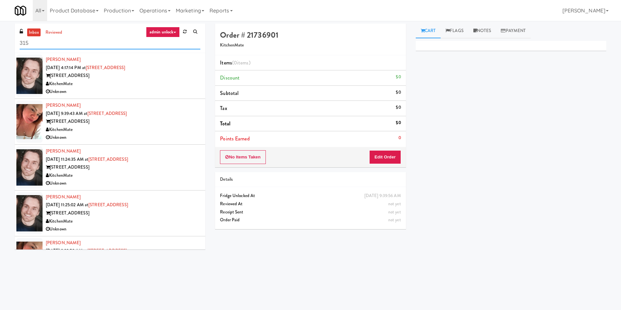
drag, startPoint x: 36, startPoint y: 43, endPoint x: 20, endPoint y: 45, distance: 15.8
click at [20, 45] on input "315" at bounding box center [110, 43] width 181 height 12
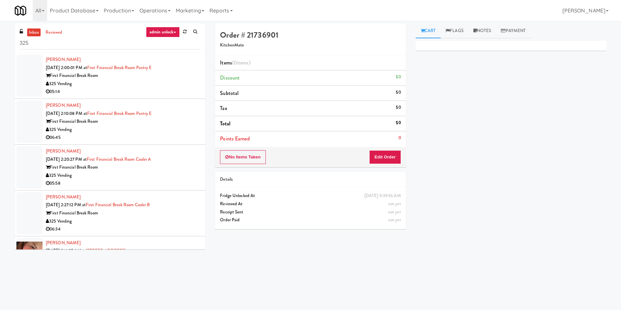
click at [38, 33] on link "inbox" at bounding box center [33, 32] width 13 height 8
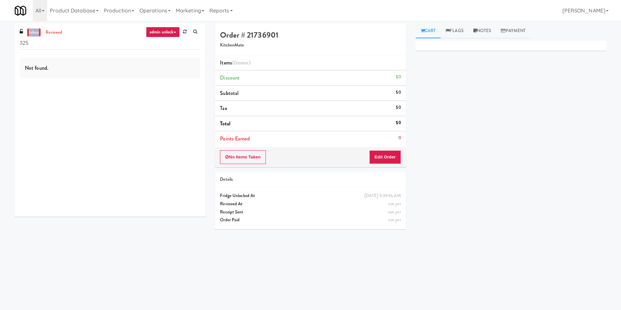
click at [38, 33] on link "inbox" at bounding box center [33, 32] width 13 height 8
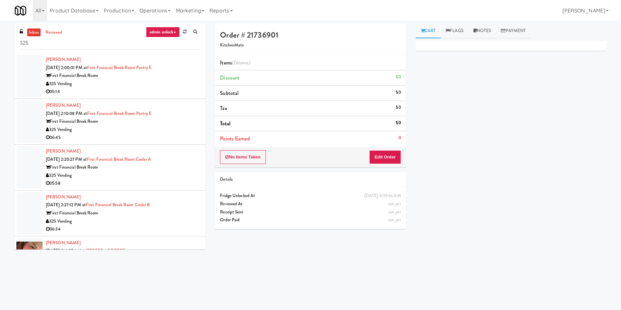
click at [32, 75] on div at bounding box center [29, 76] width 26 height 42
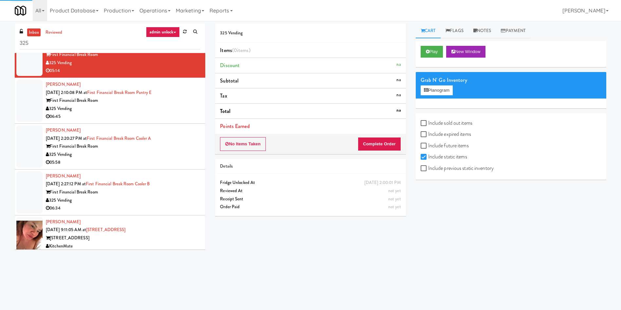
scroll to position [32, 0]
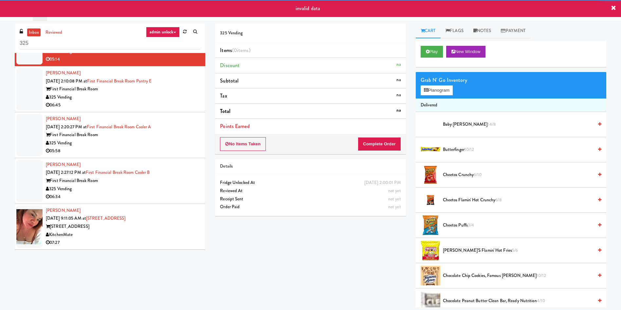
click at [25, 206] on div at bounding box center [29, 227] width 26 height 42
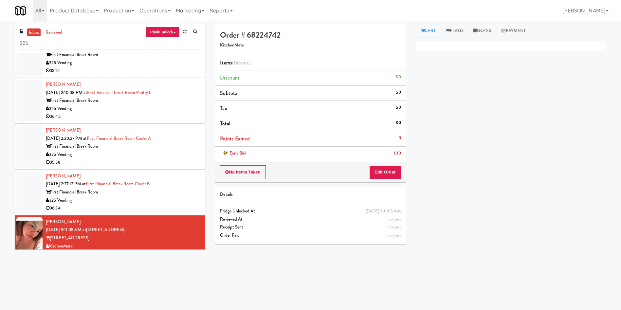
scroll to position [32, 0]
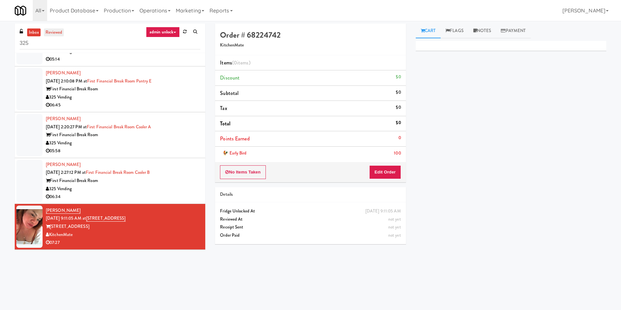
click at [63, 32] on link "reviewed" at bounding box center [54, 32] width 20 height 8
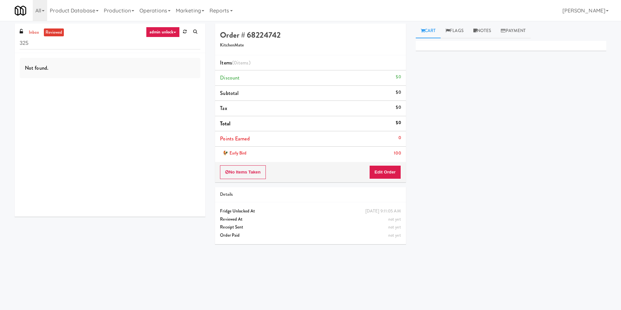
scroll to position [0, 0]
click at [160, 32] on link "admin unlock" at bounding box center [163, 32] width 34 height 10
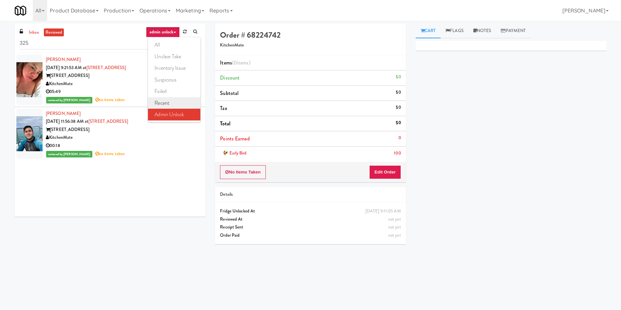
click at [162, 106] on link "recent" at bounding box center [174, 103] width 52 height 12
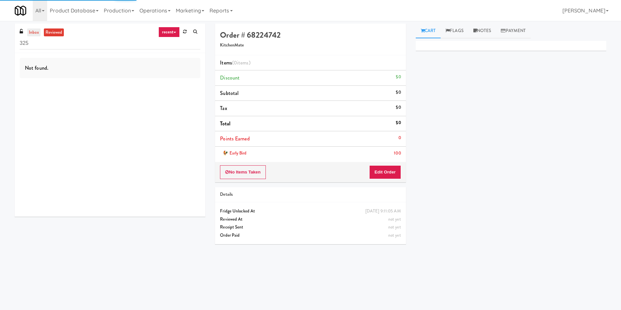
click at [30, 30] on link "inbox" at bounding box center [33, 32] width 13 height 8
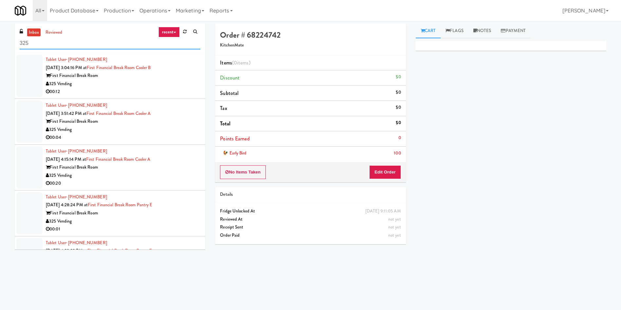
drag, startPoint x: 60, startPoint y: 46, endPoint x: 8, endPoint y: 27, distance: 55.6
click at [0, 38] on div "inbox reviewed recent all unclear take inventory issue suspicious failed recent…" at bounding box center [310, 155] width 621 height 263
paste input "BestMed Patterson"
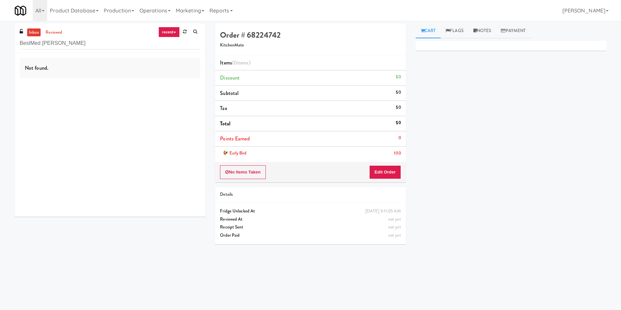
click at [34, 37] on div "BestMed Patterson" at bounding box center [110, 43] width 181 height 13
click at [35, 33] on link "inbox" at bounding box center [33, 32] width 13 height 8
paste input "WPW - Left - Fridge"
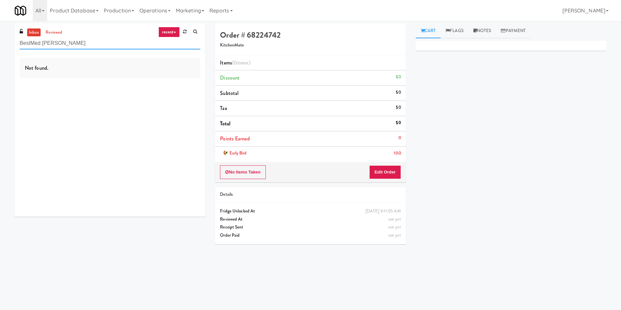
drag, startPoint x: 129, startPoint y: 45, endPoint x: 0, endPoint y: 25, distance: 130.9
click at [0, 25] on div "inbox reviewed recent all unclear take inventory issue suspicious failed recent…" at bounding box center [310, 155] width 621 height 263
click at [54, 31] on link "reviewed" at bounding box center [54, 32] width 20 height 8
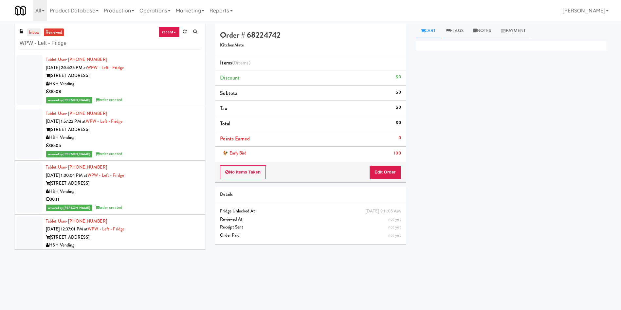
click at [35, 32] on link "inbox" at bounding box center [33, 32] width 13 height 8
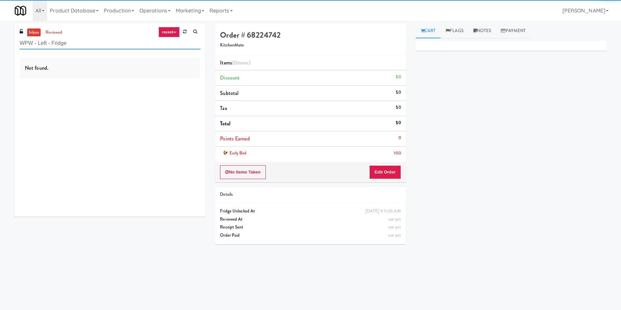
drag, startPoint x: 96, startPoint y: 43, endPoint x: 0, endPoint y: 44, distance: 95.9
click at [0, 44] on div "inbox reviewed recent all unclear take inventory issue suspicious failed recent…" at bounding box center [310, 155] width 621 height 263
paste input "View 14 Combo"
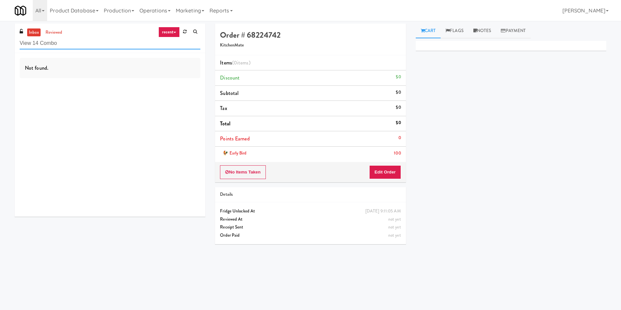
paste input "APCU - Cooler - Middle"
drag, startPoint x: 106, startPoint y: 45, endPoint x: 0, endPoint y: 46, distance: 106.1
click at [0, 46] on div "inbox reviewed recent all unclear take inventory issue suspicious failed recent…" at bounding box center [310, 155] width 621 height 263
click at [86, 144] on div "Not found." at bounding box center [110, 135] width 191 height 164
drag, startPoint x: 87, startPoint y: 46, endPoint x: 0, endPoint y: 46, distance: 87.1
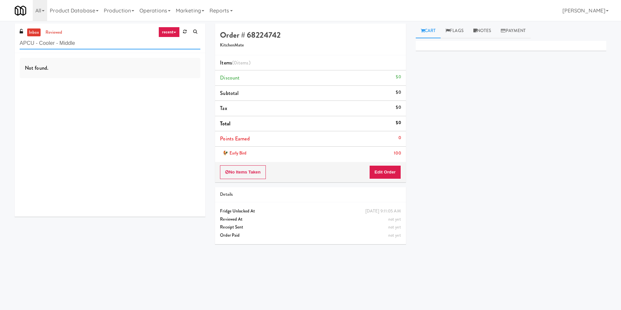
click at [0, 46] on div "inbox reviewed recent all unclear take inventory issue suspicious failed recent…" at bounding box center [310, 155] width 621 height 263
paste input "MUSE - Main Floor"
drag, startPoint x: 101, startPoint y: 39, endPoint x: 8, endPoint y: 30, distance: 93.1
click at [0, 39] on div "inbox reviewed recent all unclear take inventory issue suspicious failed recent…" at bounding box center [310, 155] width 621 height 263
paste input "Westlyn - Left - Ambient"
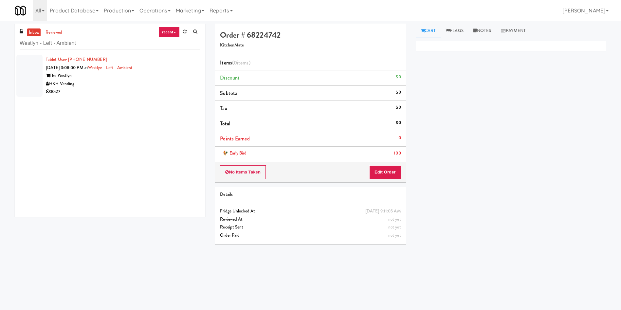
click at [27, 64] on div at bounding box center [29, 76] width 26 height 42
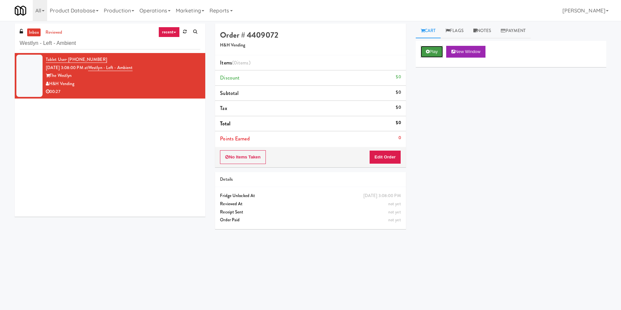
click at [436, 55] on button "Play" at bounding box center [432, 52] width 23 height 12
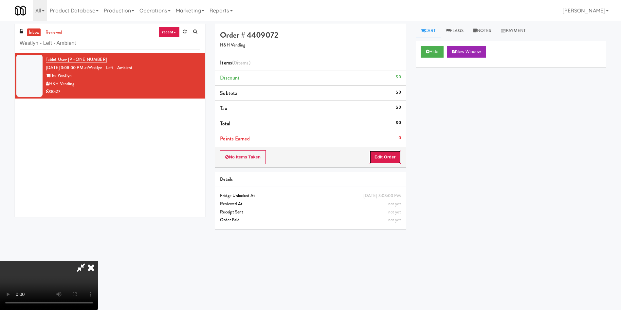
click at [394, 158] on button "Edit Order" at bounding box center [385, 157] width 32 height 14
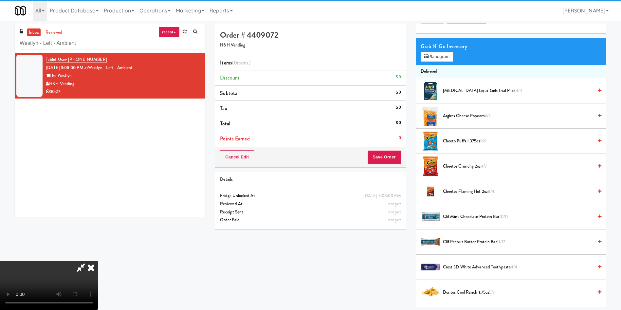
scroll to position [49, 0]
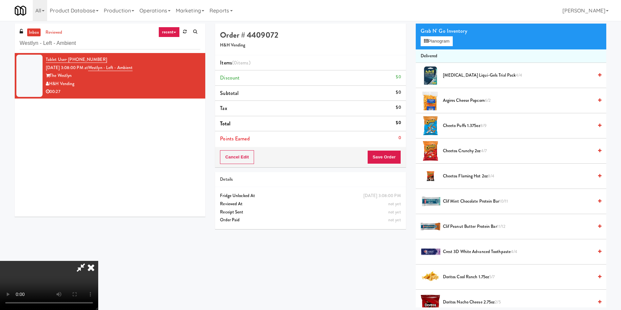
click at [98, 261] on video at bounding box center [49, 285] width 98 height 49
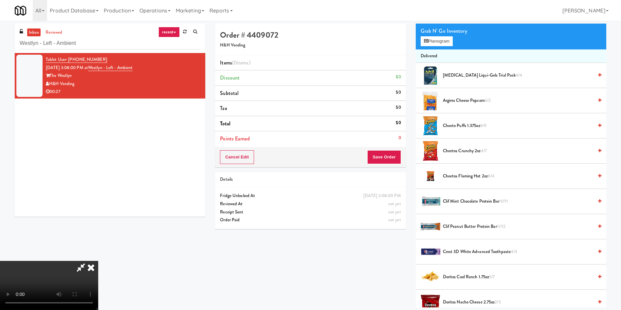
click at [98, 261] on video at bounding box center [49, 285] width 98 height 49
click at [478, 175] on span "Cheetos Flaming Hot 2oz 8/4" at bounding box center [518, 176] width 150 height 8
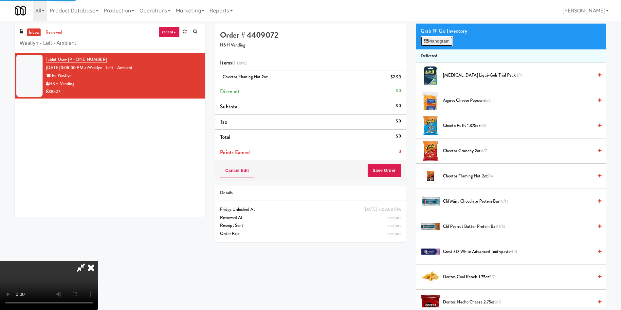
click at [444, 43] on button "Planogram" at bounding box center [437, 41] width 32 height 10
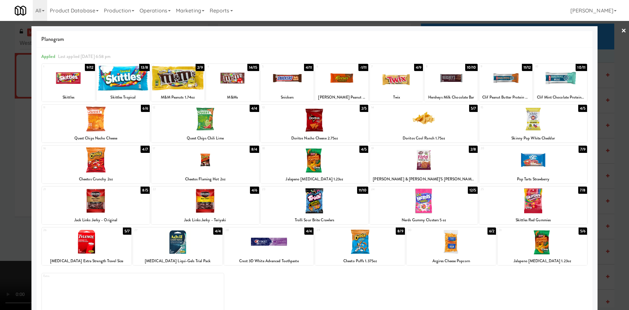
click at [0, 184] on div at bounding box center [314, 155] width 629 height 310
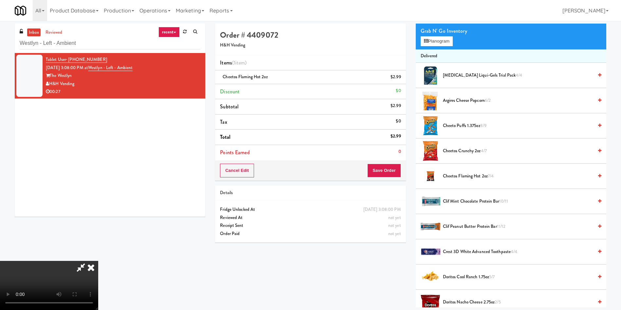
click at [79, 261] on video at bounding box center [49, 285] width 98 height 49
click at [98, 261] on video at bounding box center [49, 285] width 98 height 49
click at [446, 42] on button "Planogram" at bounding box center [437, 41] width 32 height 10
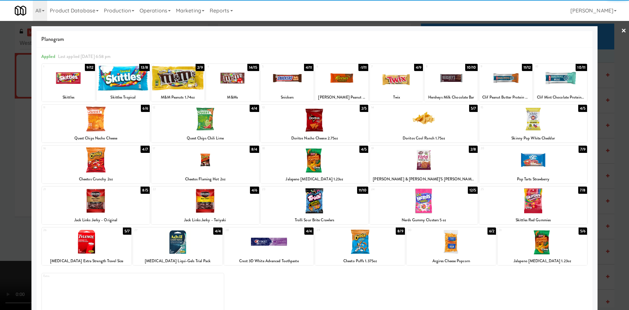
click at [186, 76] on div at bounding box center [177, 77] width 53 height 25
click at [0, 204] on div at bounding box center [314, 155] width 629 height 310
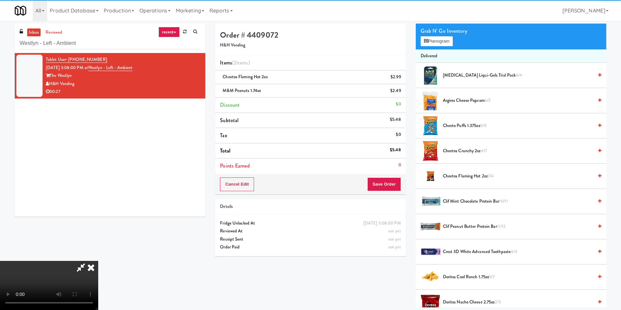
click at [98, 261] on video at bounding box center [49, 285] width 98 height 49
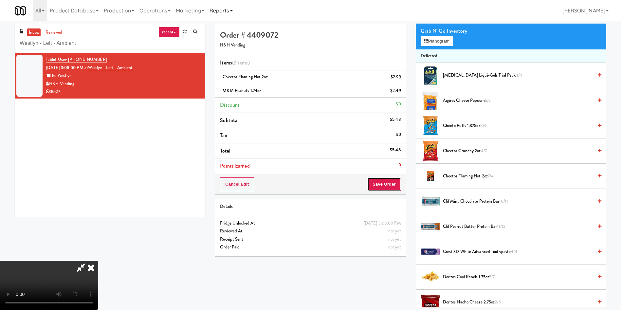
drag, startPoint x: 396, startPoint y: 182, endPoint x: 214, endPoint y: 15, distance: 246.1
click at [214, 21] on body "Are you sure you want to update this order? Okay Cancel Okay Are you sure you w…" at bounding box center [310, 176] width 621 height 310
click at [385, 183] on button "Save Order" at bounding box center [383, 184] width 33 height 14
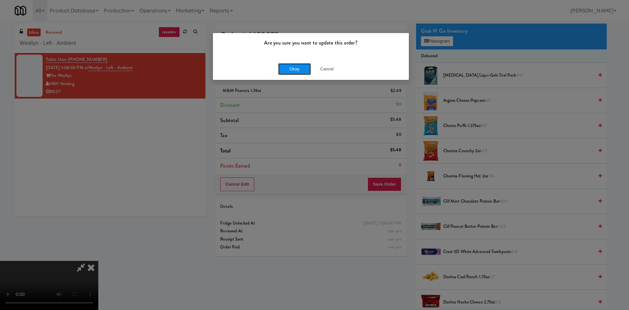
click at [295, 68] on button "Okay" at bounding box center [294, 69] width 33 height 12
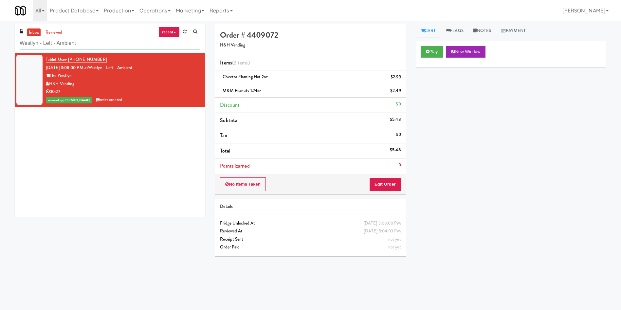
paste input "Route #5"
drag, startPoint x: 100, startPoint y: 43, endPoint x: 0, endPoint y: 35, distance: 100.2
click at [0, 35] on div "inbox reviewed recent all unclear take inventory issue suspicious failed recent…" at bounding box center [310, 155] width 621 height 263
type input "Route #5"
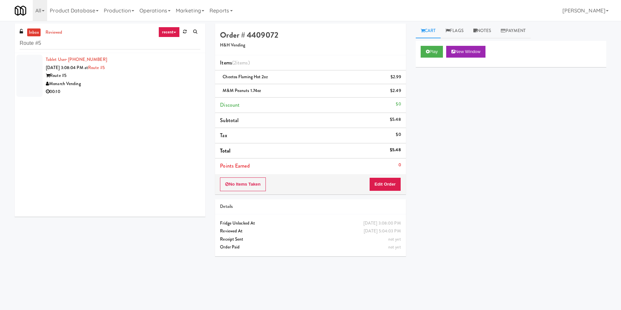
click at [27, 79] on div at bounding box center [29, 76] width 26 height 42
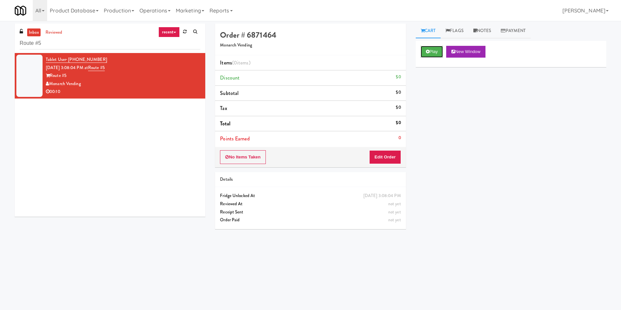
click at [426, 57] on button "Play" at bounding box center [432, 52] width 23 height 12
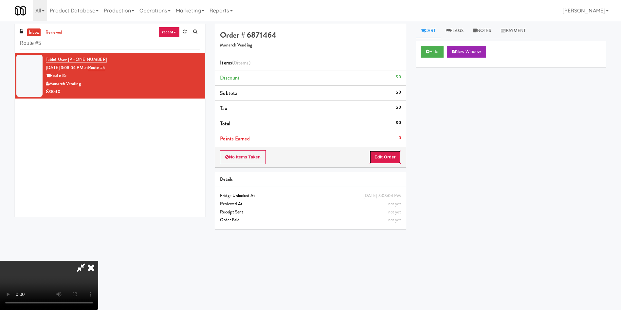
click at [396, 156] on button "Edit Order" at bounding box center [385, 157] width 32 height 14
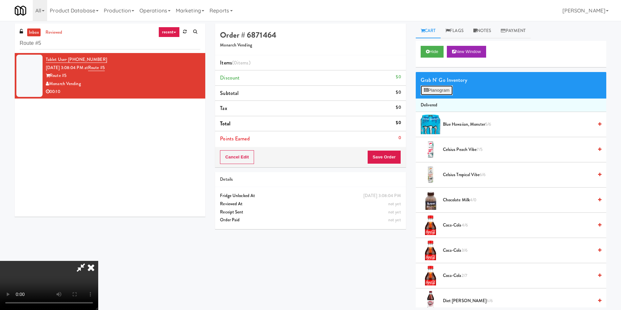
click at [448, 92] on button "Planogram" at bounding box center [437, 90] width 32 height 10
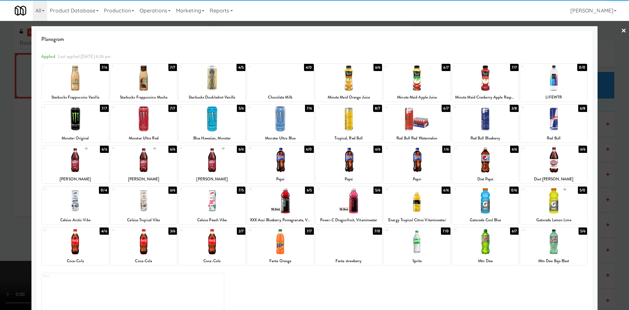
click at [150, 127] on div at bounding box center [143, 118] width 67 height 25
click at [10, 123] on div at bounding box center [314, 155] width 629 height 310
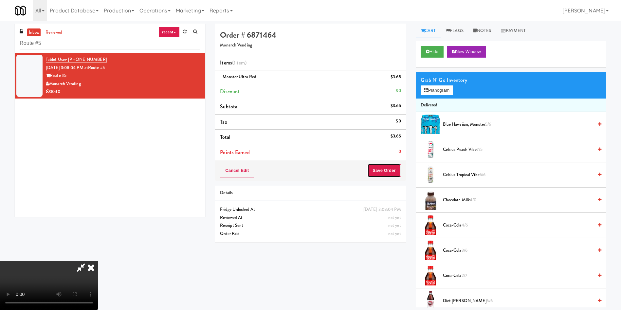
click at [376, 166] on button "Save Order" at bounding box center [383, 171] width 33 height 14
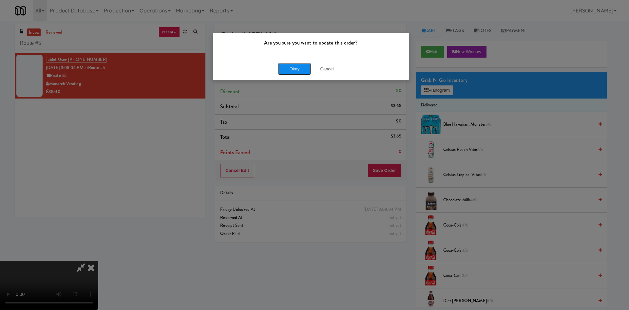
click at [295, 67] on button "Okay" at bounding box center [294, 69] width 33 height 12
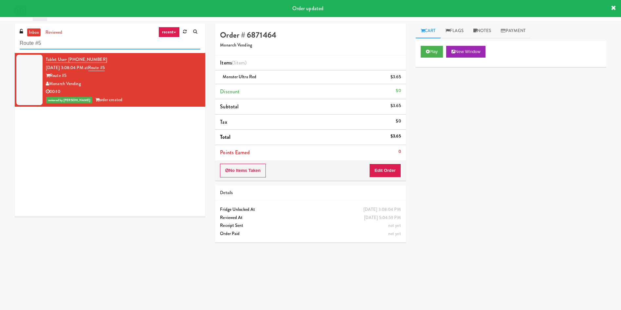
drag, startPoint x: 61, startPoint y: 43, endPoint x: 0, endPoint y: 46, distance: 60.9
click at [0, 46] on div "inbox reviewed recent all unclear take inventory issue suspicious failed recent…" at bounding box center [310, 155] width 621 height 263
paste input "Ventana Combo Machine"
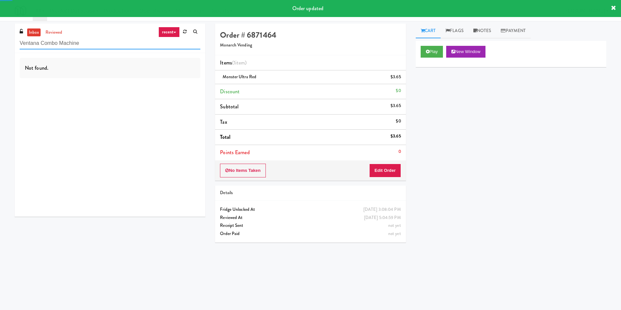
type input "Ventana Combo Machine"
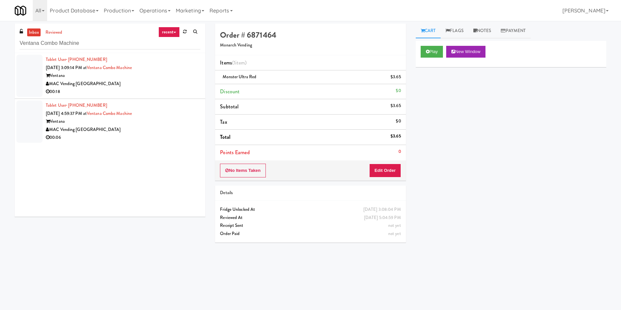
click at [38, 85] on div at bounding box center [29, 76] width 26 height 42
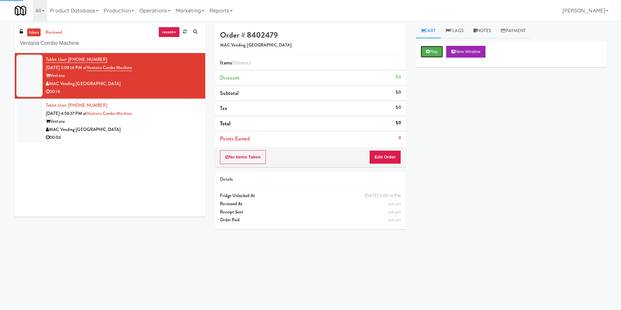
click at [429, 52] on icon at bounding box center [428, 51] width 4 height 4
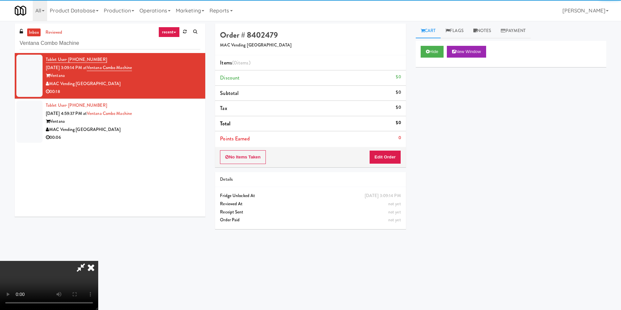
drag, startPoint x: 401, startPoint y: 152, endPoint x: 400, endPoint y: 156, distance: 4.0
click at [401, 153] on div "No Items Taken Edit Order" at bounding box center [310, 157] width 191 height 20
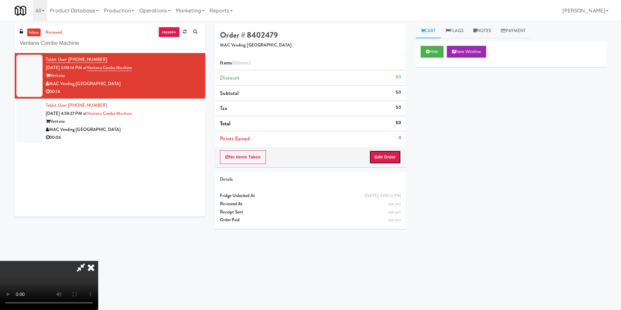
click at [396, 157] on button "Edit Order" at bounding box center [385, 157] width 32 height 14
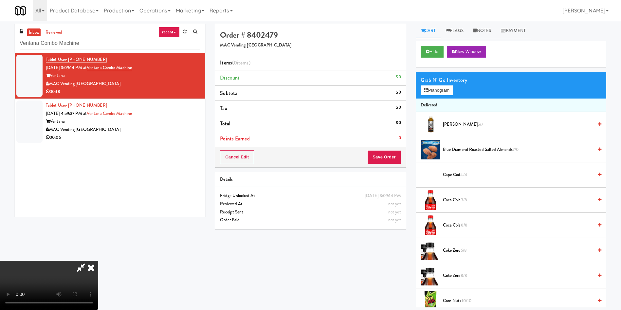
scroll to position [49, 0]
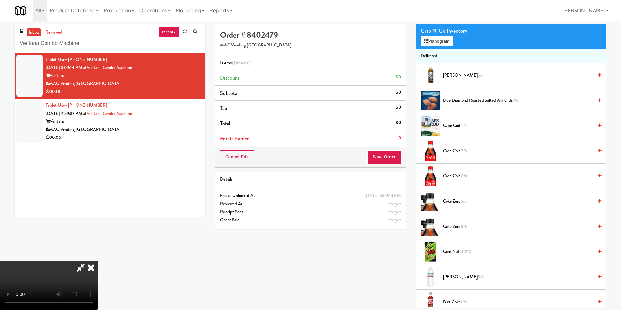
click at [98, 261] on video at bounding box center [49, 285] width 98 height 49
click at [425, 40] on icon at bounding box center [426, 41] width 4 height 4
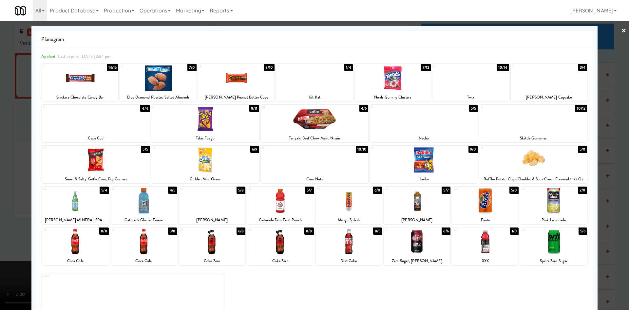
click at [83, 249] on div at bounding box center [75, 241] width 67 height 25
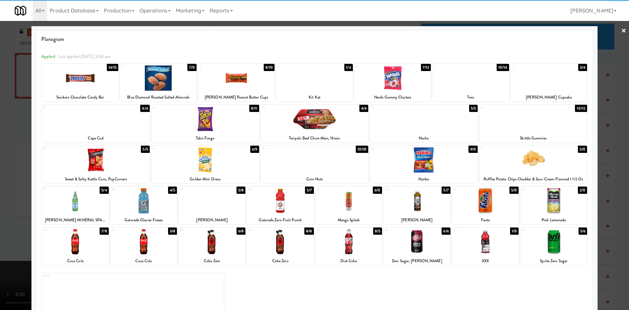
click at [83, 249] on div at bounding box center [75, 241] width 67 height 25
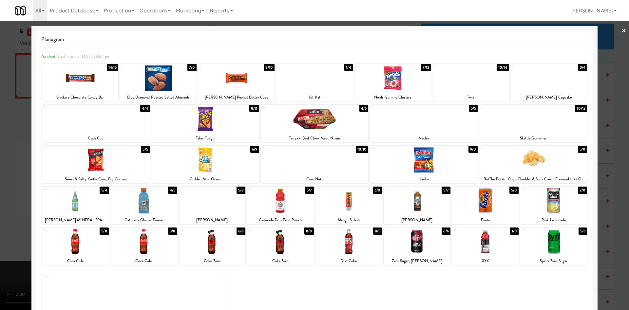
click at [615, 52] on div at bounding box center [314, 155] width 629 height 310
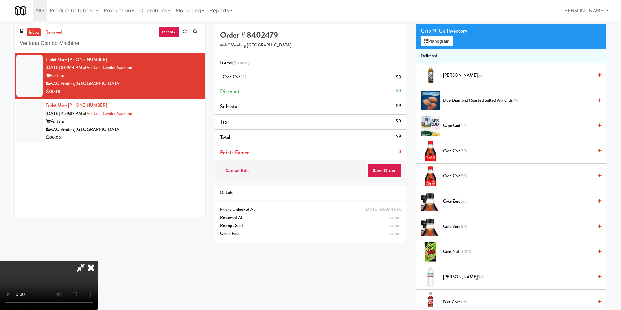
click at [98, 261] on video at bounding box center [49, 285] width 98 height 49
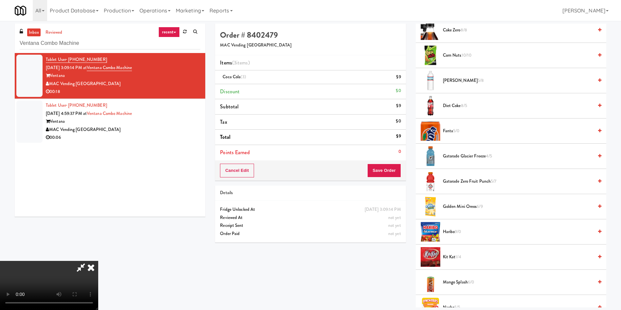
scroll to position [295, 0]
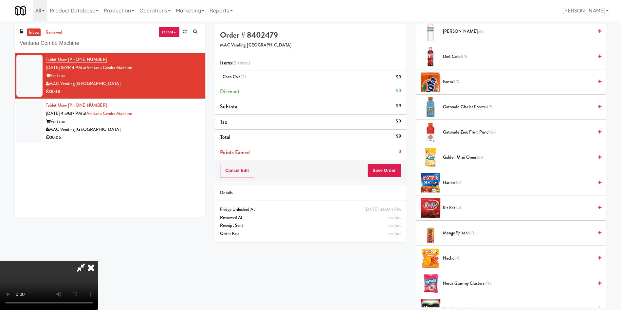
click at [98, 261] on video at bounding box center [49, 285] width 98 height 49
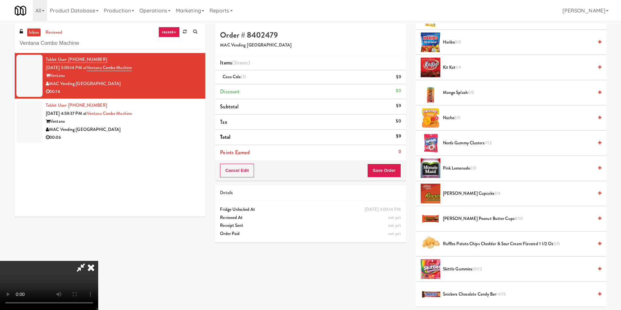
scroll to position [442, 0]
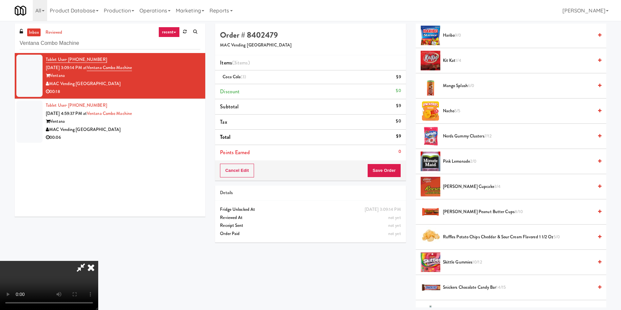
click at [455, 108] on span "5/5" at bounding box center [457, 111] width 6 height 6
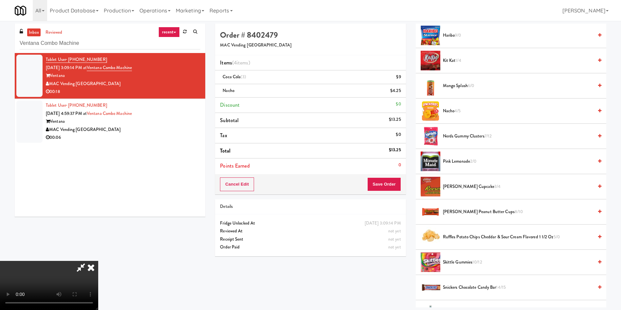
click at [98, 261] on video at bounding box center [49, 285] width 98 height 49
click at [388, 183] on button "Save Order" at bounding box center [383, 184] width 33 height 14
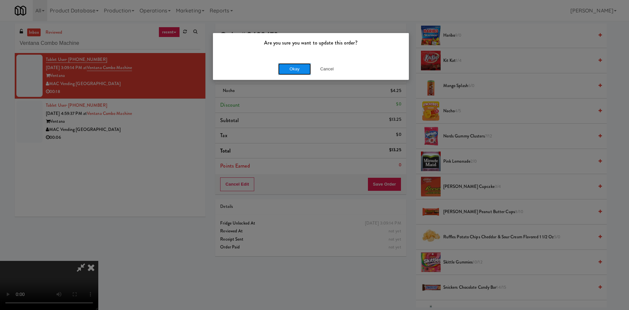
click at [309, 69] on button "Okay" at bounding box center [294, 69] width 33 height 12
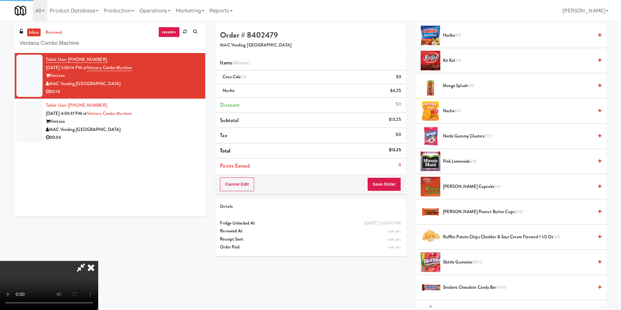
scroll to position [0, 0]
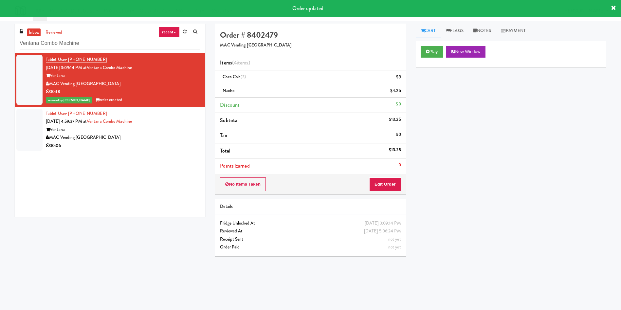
click at [25, 136] on div at bounding box center [29, 130] width 26 height 42
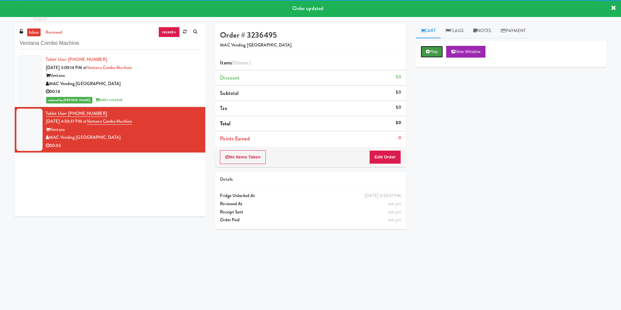
click at [428, 50] on icon at bounding box center [428, 51] width 4 height 4
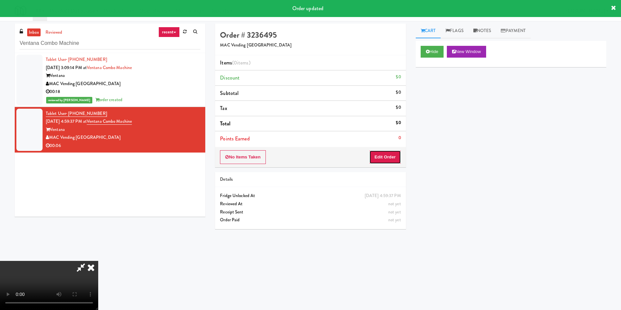
click at [387, 155] on button "Edit Order" at bounding box center [385, 157] width 32 height 14
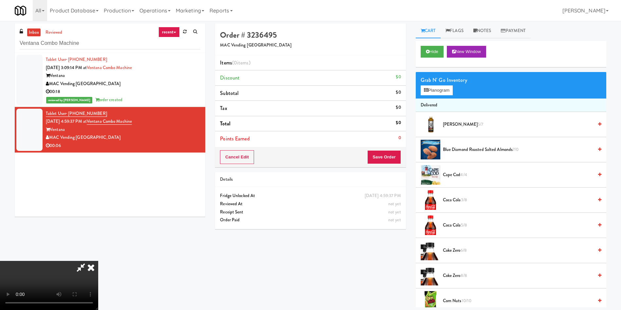
click at [98, 261] on video at bounding box center [49, 285] width 98 height 49
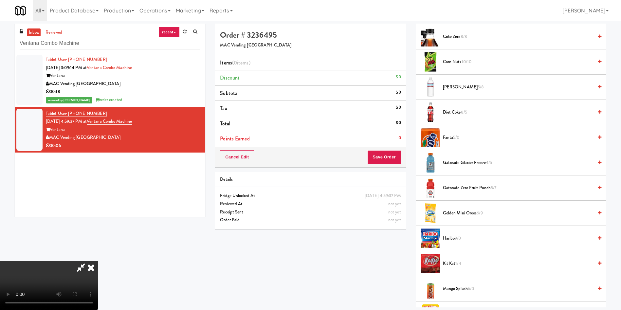
scroll to position [246, 0]
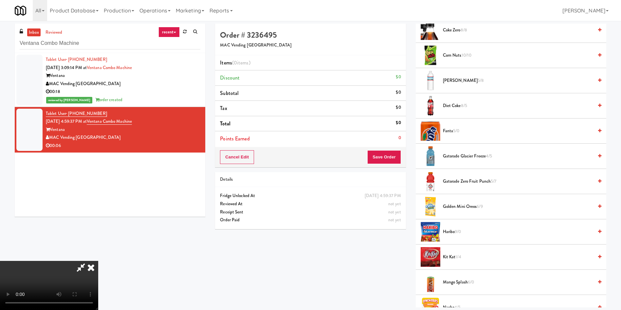
click at [467, 81] on span "Crystal Geyser 5/8" at bounding box center [518, 81] width 150 height 8
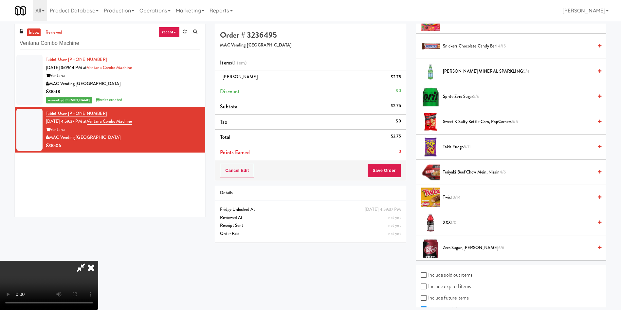
scroll to position [712, 0]
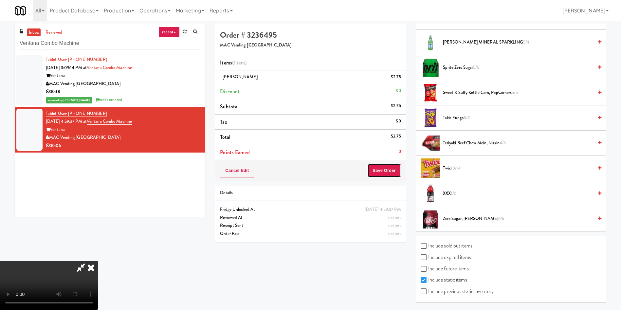
click at [390, 173] on button "Save Order" at bounding box center [383, 171] width 33 height 14
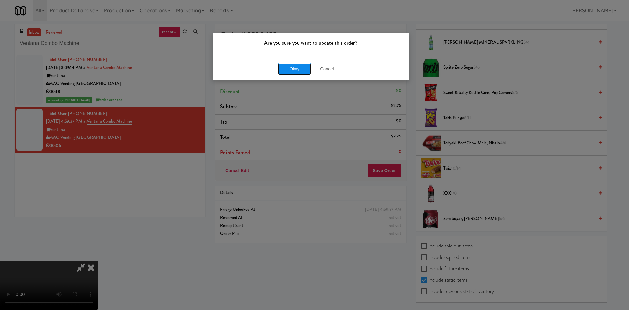
click at [298, 65] on button "Okay" at bounding box center [294, 69] width 33 height 12
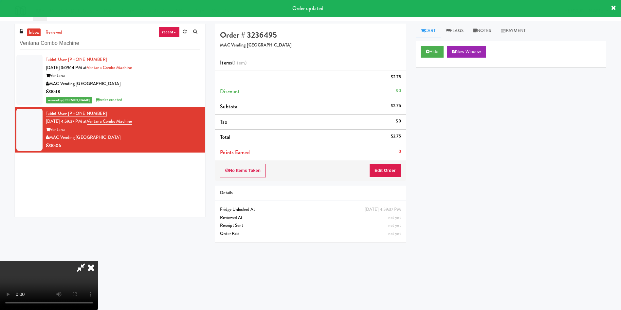
scroll to position [0, 0]
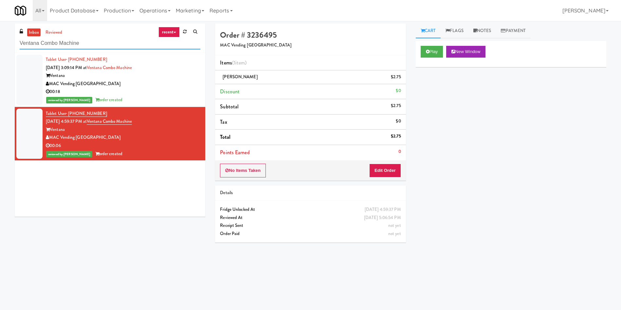
drag, startPoint x: 104, startPoint y: 39, endPoint x: 0, endPoint y: 48, distance: 104.9
click at [0, 48] on div "inbox reviewed recent all unclear take inventory issue suspicious failed recent…" at bounding box center [310, 155] width 621 height 263
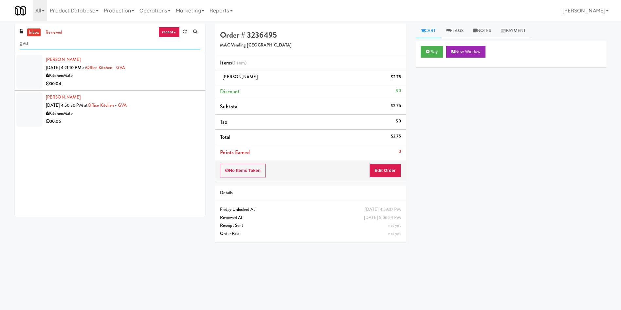
type input "gva"
click at [28, 74] on div at bounding box center [29, 72] width 26 height 34
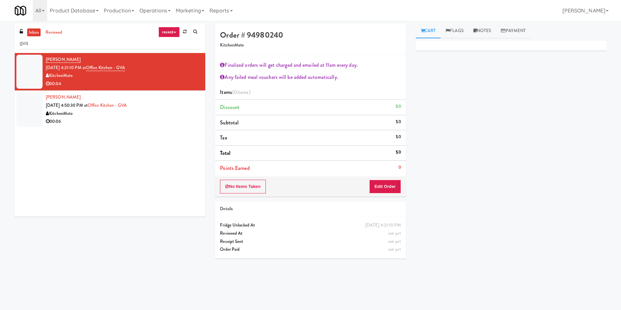
drag, startPoint x: 149, startPoint y: 69, endPoint x: 96, endPoint y: 70, distance: 53.4
click at [96, 70] on div "Daniel Pesa Sep 30, 2025 4:21:10 PM at Office Kitchen - GVA KitchenMate 00:04" at bounding box center [123, 72] width 155 height 32
copy span "Office Kitchen - GVA"
click at [60, 32] on link "reviewed" at bounding box center [54, 32] width 20 height 8
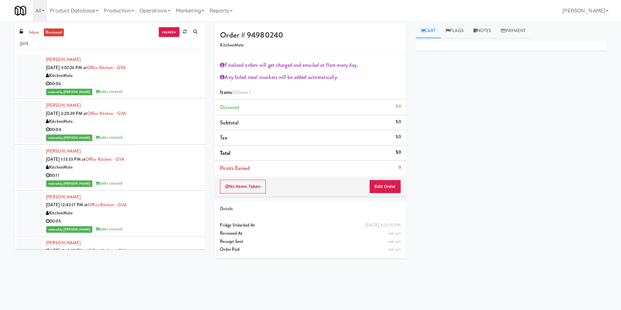
click at [29, 72] on div at bounding box center [29, 76] width 26 height 42
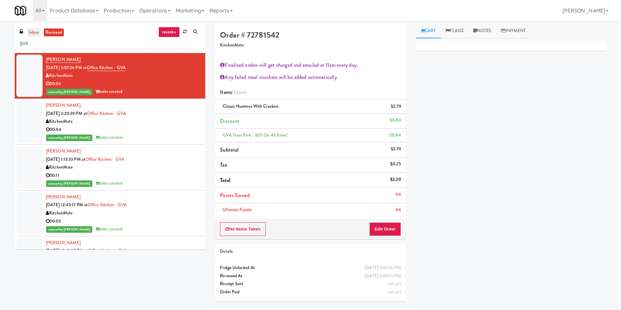
click at [35, 32] on link "inbox" at bounding box center [33, 32] width 13 height 8
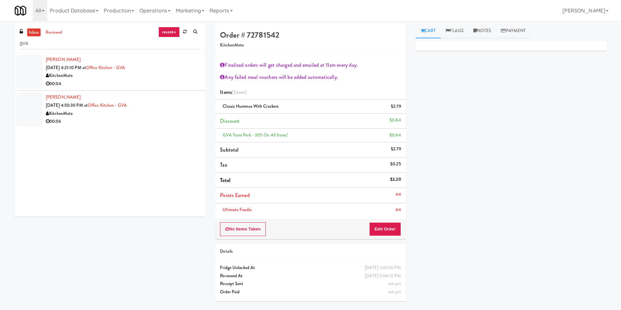
click at [39, 72] on div at bounding box center [29, 72] width 26 height 34
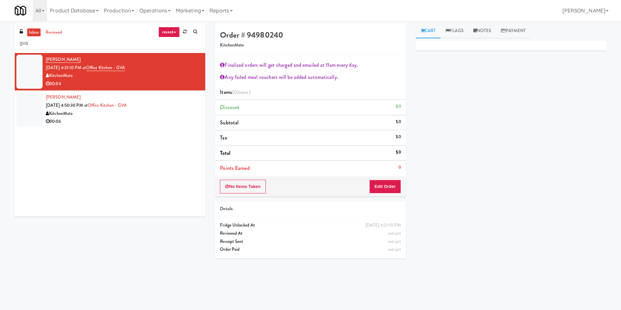
click at [398, 179] on div "No Items Taken Edit Order" at bounding box center [310, 186] width 191 height 20
click at [386, 190] on button "Edit Order" at bounding box center [385, 187] width 32 height 14
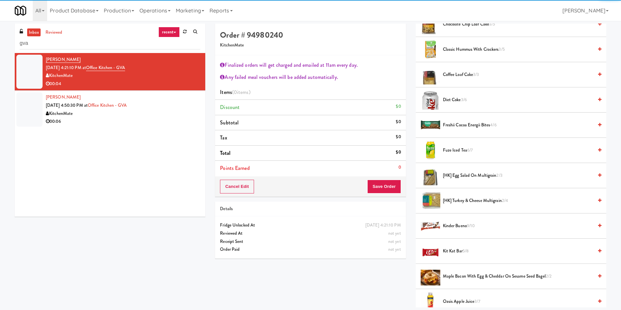
scroll to position [147, 0]
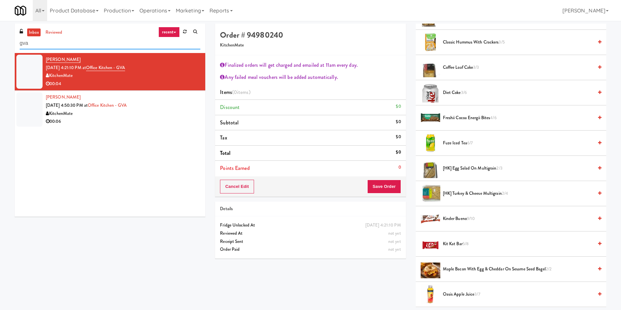
drag, startPoint x: 64, startPoint y: 45, endPoint x: 0, endPoint y: 45, distance: 64.2
click at [0, 45] on div "inbox reviewed recent all unclear take inventory issue suspicious failed recent…" at bounding box center [310, 166] width 621 height 284
paste input "Glendon Cam"
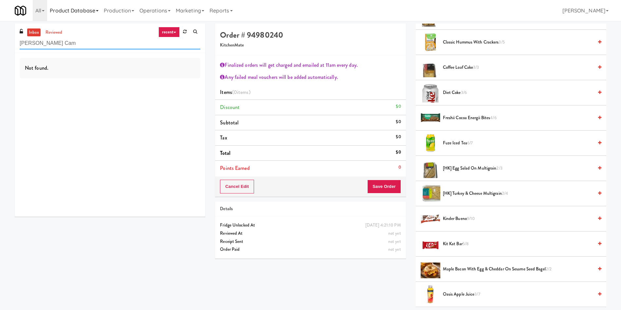
type input "Glendon Cam"
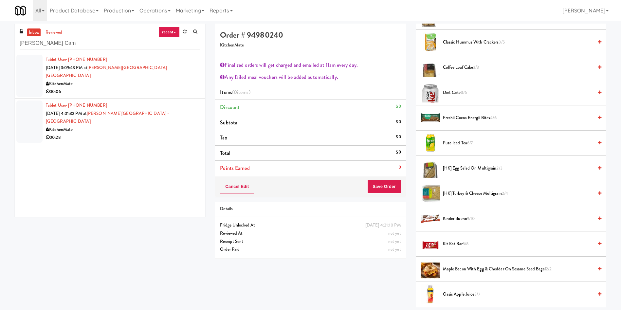
click at [30, 73] on div at bounding box center [29, 76] width 26 height 42
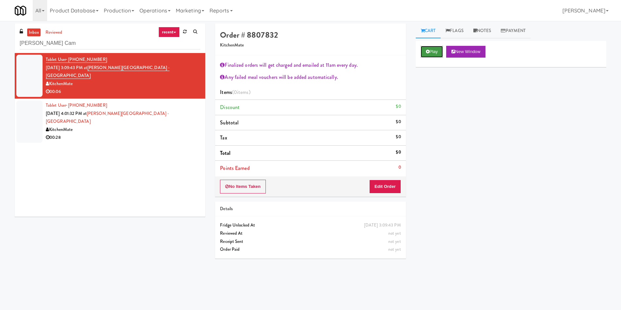
click at [430, 55] on button "Play" at bounding box center [432, 52] width 23 height 12
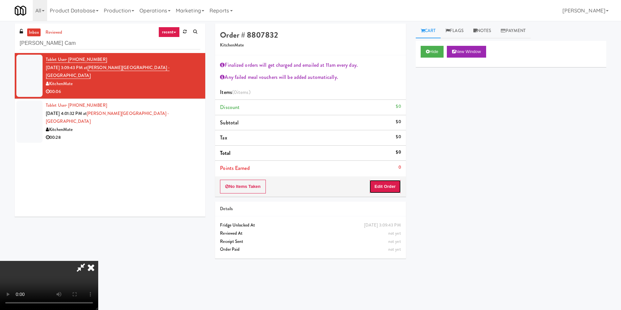
click at [386, 188] on button "Edit Order" at bounding box center [385, 187] width 32 height 14
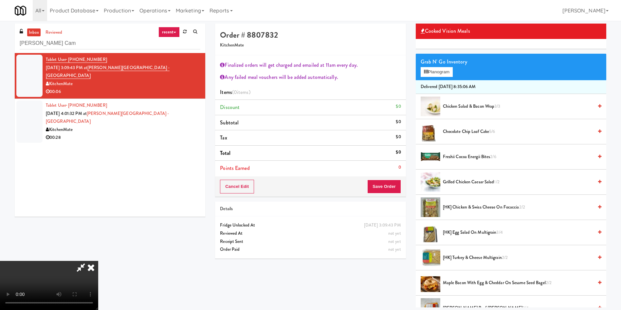
click at [98, 261] on video at bounding box center [49, 285] width 98 height 49
click at [445, 155] on span "Freshii Cocoa Energii Bites 2/6" at bounding box center [518, 157] width 150 height 8
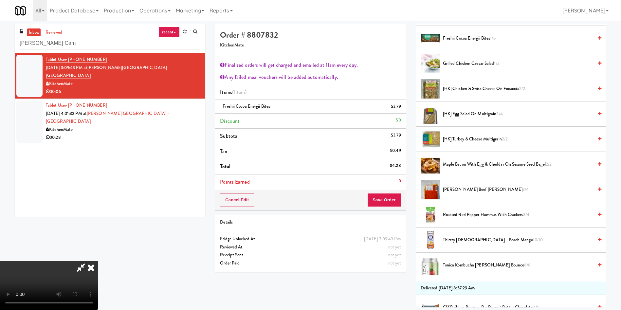
scroll to position [98, 0]
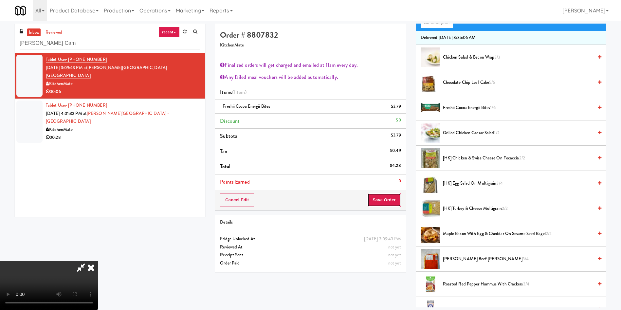
click at [394, 196] on button "Save Order" at bounding box center [383, 200] width 33 height 14
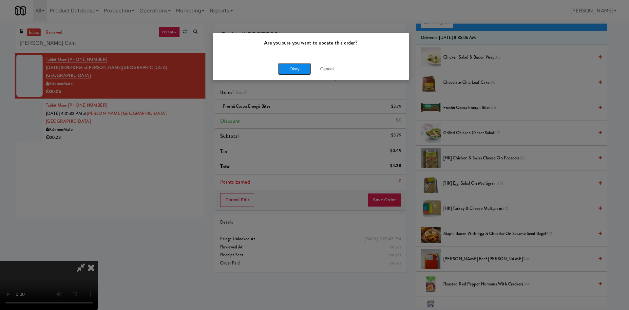
click at [310, 69] on button "Okay" at bounding box center [294, 69] width 33 height 12
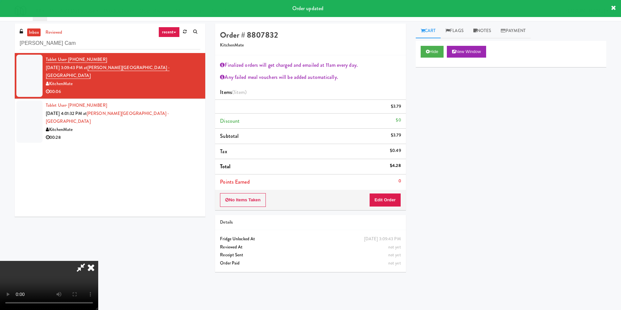
scroll to position [0, 0]
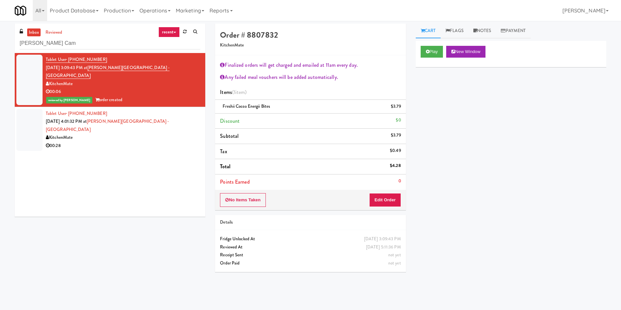
click at [25, 119] on div at bounding box center [29, 130] width 26 height 42
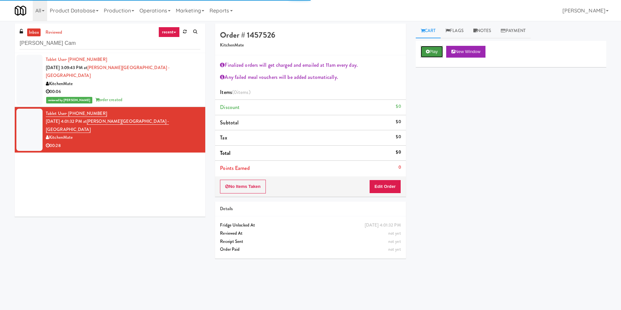
click at [434, 46] on button "Play" at bounding box center [432, 52] width 23 height 12
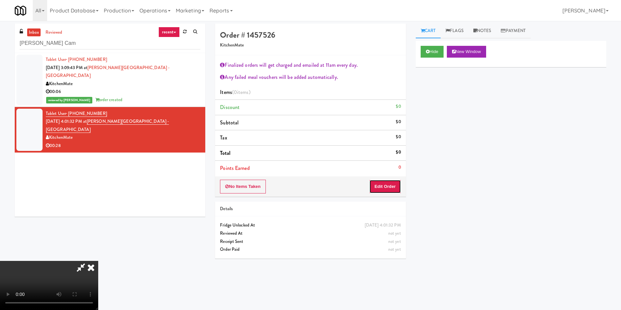
click at [396, 185] on button "Edit Order" at bounding box center [385, 187] width 32 height 14
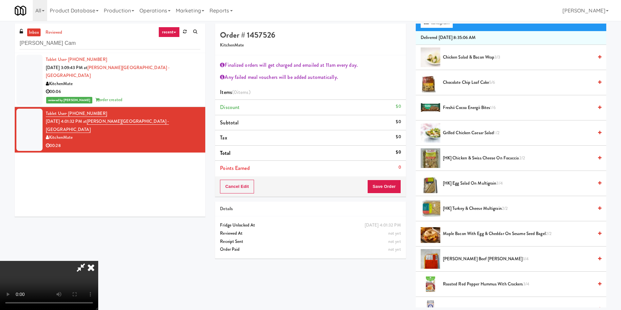
click at [98, 261] on video at bounding box center [49, 285] width 98 height 49
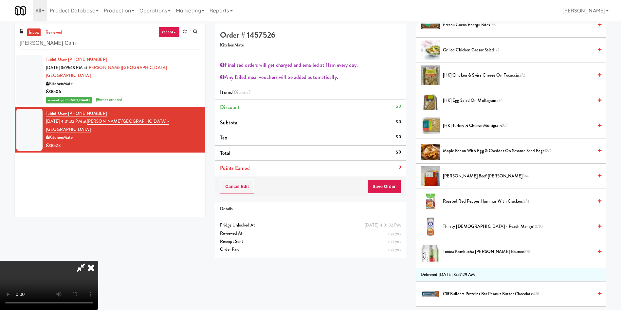
scroll to position [196, 0]
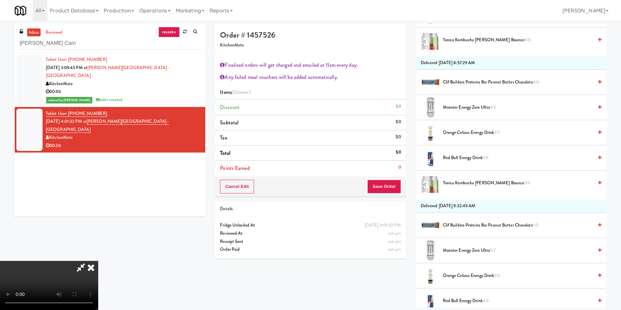
click at [98, 261] on video at bounding box center [49, 285] width 98 height 49
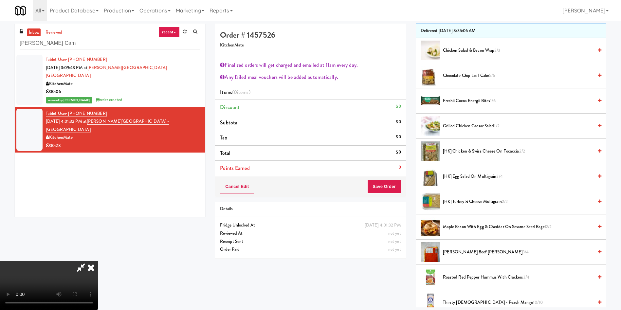
scroll to position [15, 0]
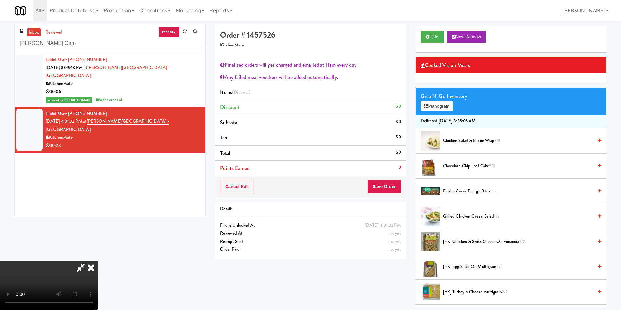
click at [473, 163] on span "Chocolate Chip Loaf Cake 5/6" at bounding box center [518, 166] width 150 height 8
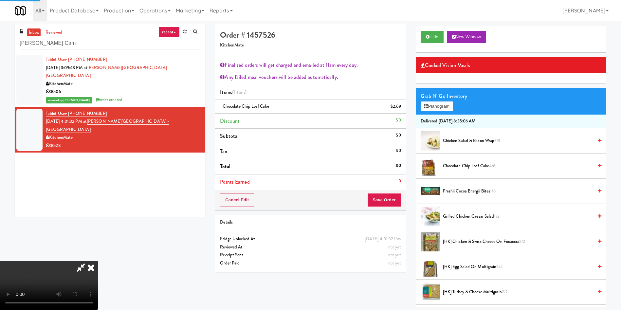
click at [98, 261] on video at bounding box center [49, 285] width 98 height 49
click at [474, 167] on span "Chocolate Chip Loaf Cake 4/6" at bounding box center [518, 166] width 150 height 8
click at [386, 200] on button "Save Order" at bounding box center [383, 200] width 33 height 14
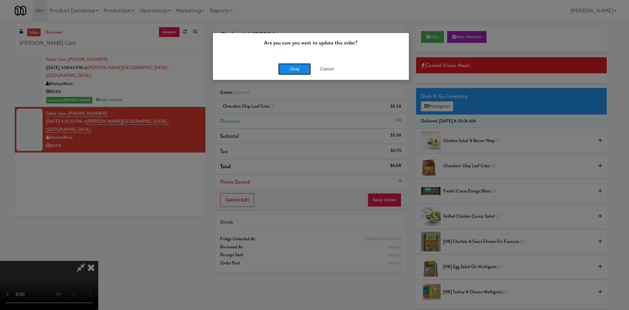
click at [290, 71] on button "Okay" at bounding box center [294, 69] width 33 height 12
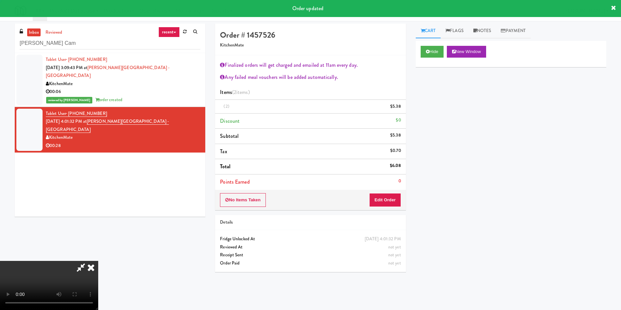
scroll to position [0, 0]
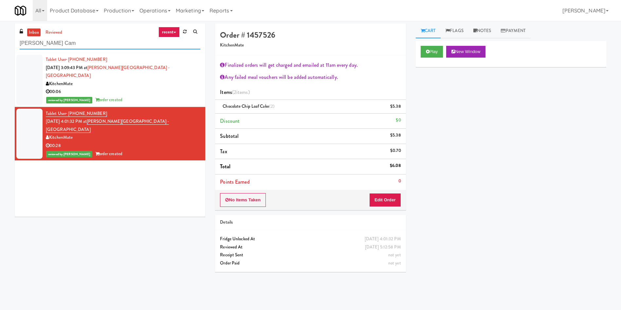
paste input "One Main Combo Cooler"
drag, startPoint x: 98, startPoint y: 47, endPoint x: 0, endPoint y: 46, distance: 97.6
click at [0, 46] on div "inbox reviewed recent all unclear take inventory issue suspicious failed recent…" at bounding box center [310, 155] width 621 height 263
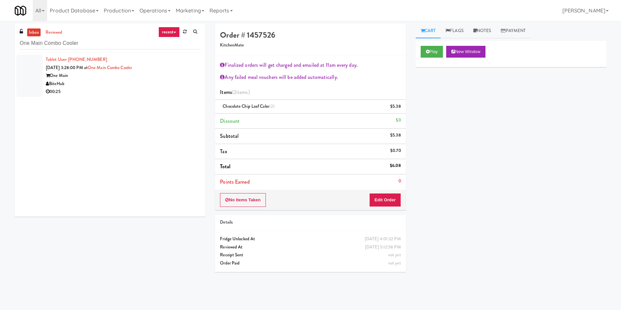
click at [17, 66] on div at bounding box center [29, 76] width 26 height 42
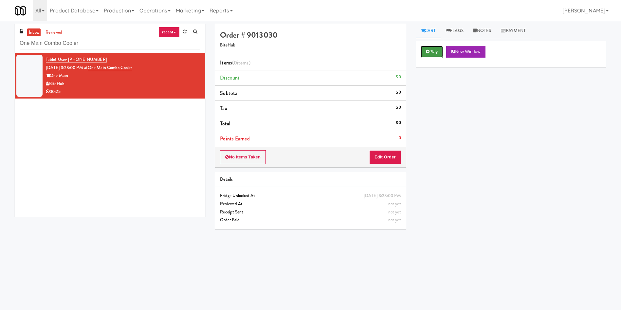
click at [434, 48] on button "Play" at bounding box center [432, 52] width 23 height 12
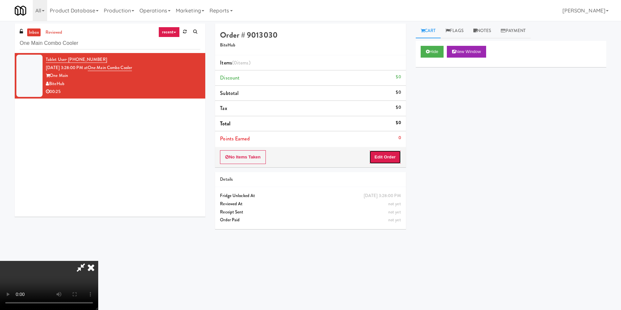
click at [391, 152] on button "Edit Order" at bounding box center [385, 157] width 32 height 14
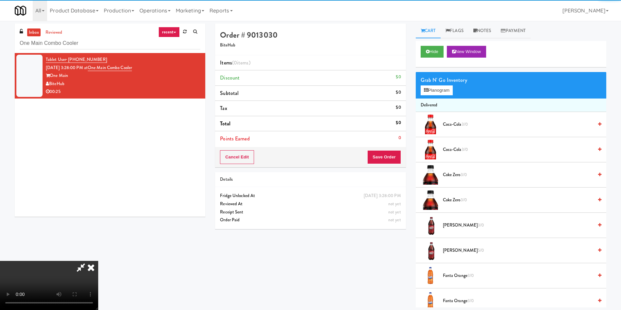
scroll to position [49, 0]
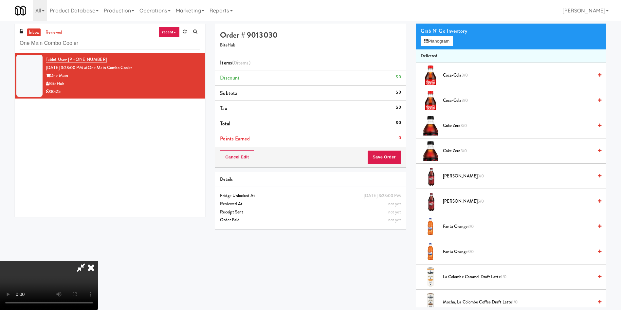
click at [98, 261] on video at bounding box center [49, 285] width 98 height 49
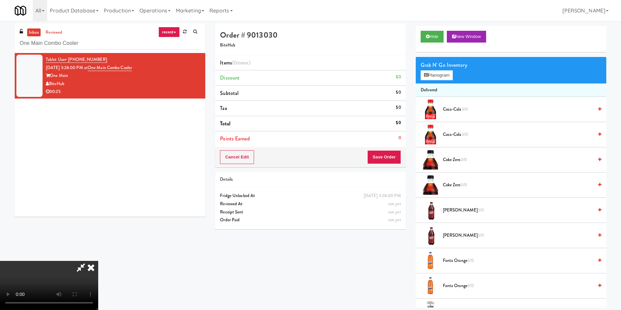
scroll to position [0, 0]
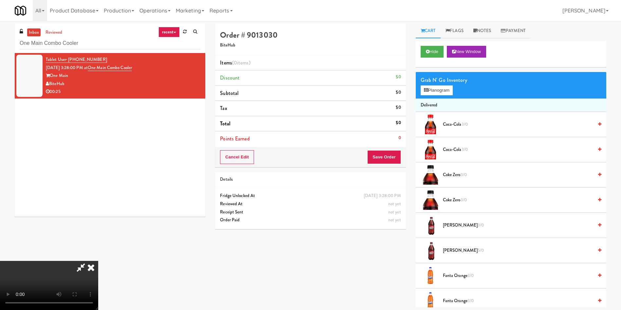
click at [98, 261] on video at bounding box center [49, 285] width 98 height 49
click at [432, 87] on button "Planogram" at bounding box center [437, 90] width 32 height 10
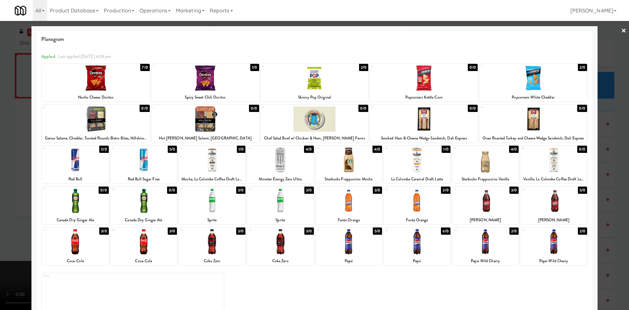
click at [215, 155] on div at bounding box center [211, 159] width 67 height 25
click at [4, 157] on div at bounding box center [314, 155] width 629 height 310
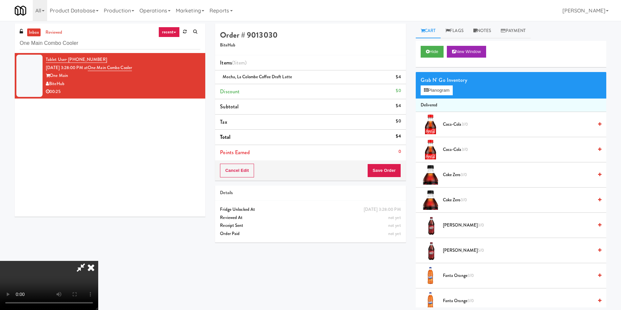
click at [98, 261] on video at bounding box center [49, 285] width 98 height 49
click at [393, 171] on button "Save Order" at bounding box center [383, 171] width 33 height 14
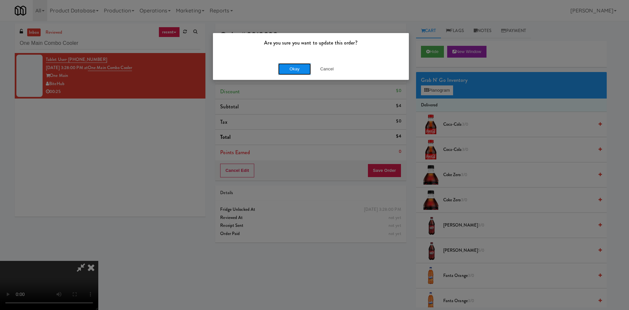
click at [293, 66] on button "Okay" at bounding box center [294, 69] width 33 height 12
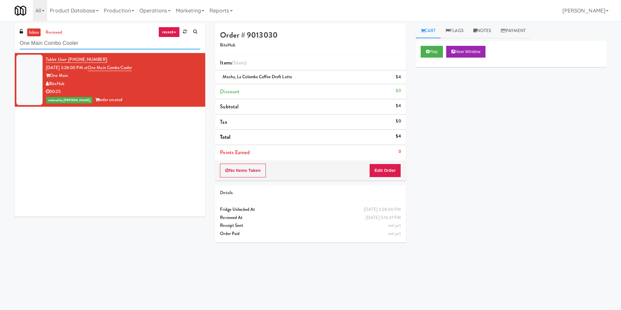
drag, startPoint x: 88, startPoint y: 43, endPoint x: 0, endPoint y: 46, distance: 88.1
click at [0, 46] on div "inbox reviewed recent all unclear take inventory issue suspicious failed recent…" at bounding box center [310, 155] width 621 height 263
paste input "Velaris Gym Fridge - 5th Floo"
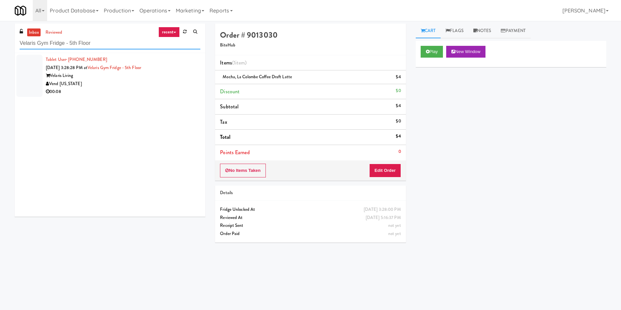
type input "Velaris Gym Fridge - 5th Floor"
click at [27, 69] on div at bounding box center [29, 76] width 26 height 42
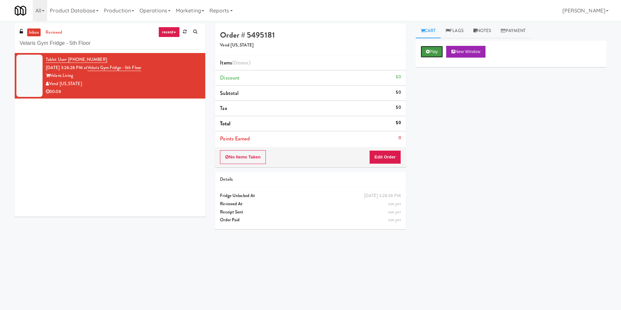
click at [440, 47] on button "Play" at bounding box center [432, 52] width 23 height 12
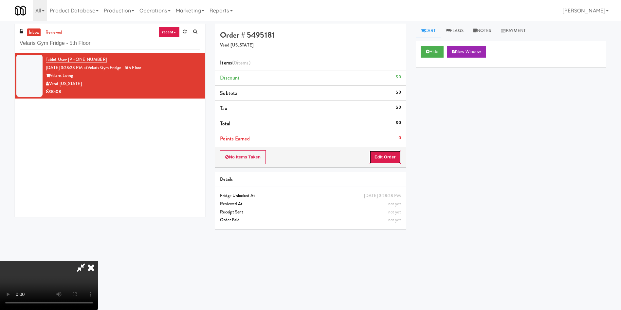
click at [387, 161] on button "Edit Order" at bounding box center [385, 157] width 32 height 14
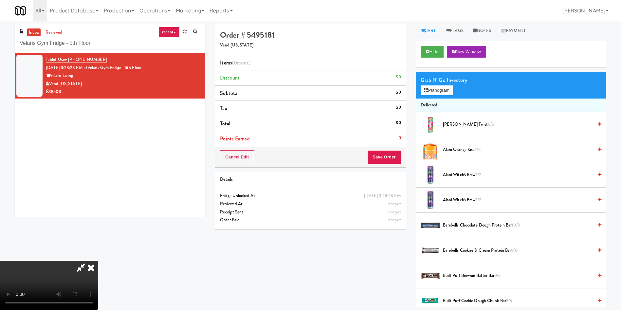
scroll to position [49, 0]
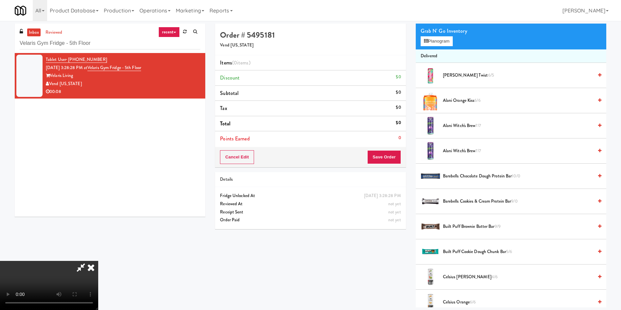
click at [98, 261] on video at bounding box center [49, 285] width 98 height 49
click at [440, 41] on button "Planogram" at bounding box center [437, 41] width 32 height 10
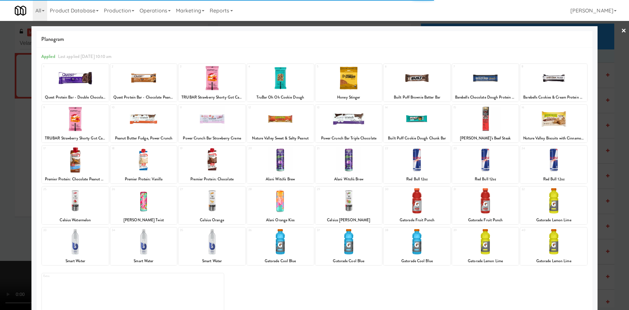
click at [355, 203] on div at bounding box center [348, 200] width 67 height 25
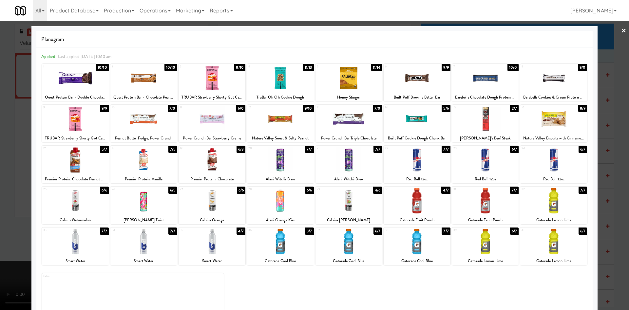
click at [18, 166] on div at bounding box center [314, 155] width 629 height 310
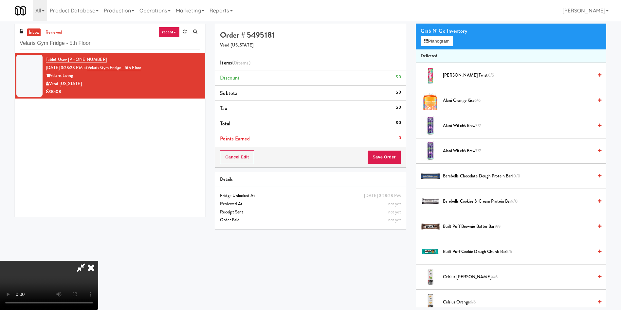
scroll to position [96, 0]
click at [98, 261] on video at bounding box center [49, 285] width 98 height 49
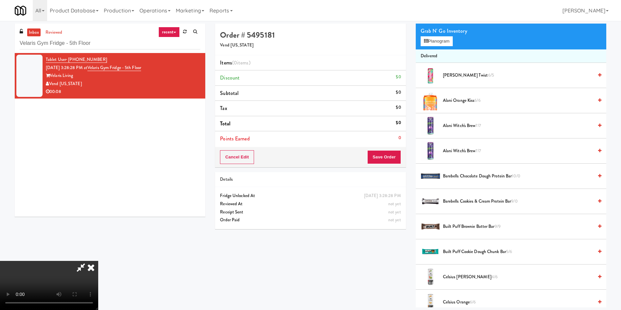
click at [98, 261] on video at bounding box center [49, 285] width 98 height 49
click at [440, 43] on button "Planogram" at bounding box center [437, 41] width 32 height 10
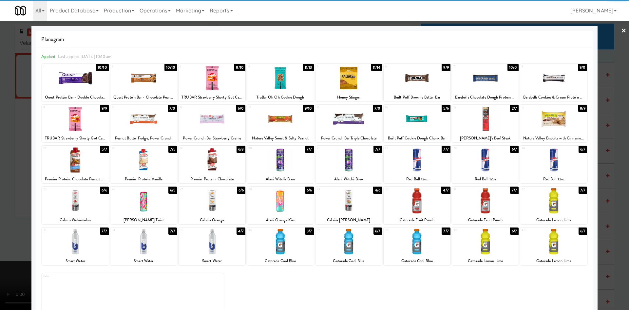
click at [203, 203] on div at bounding box center [211, 200] width 67 height 25
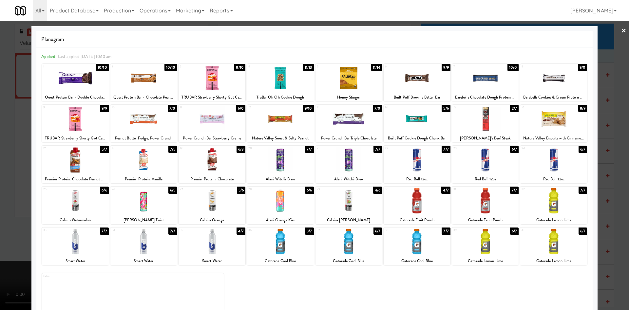
click at [8, 116] on div at bounding box center [314, 155] width 629 height 310
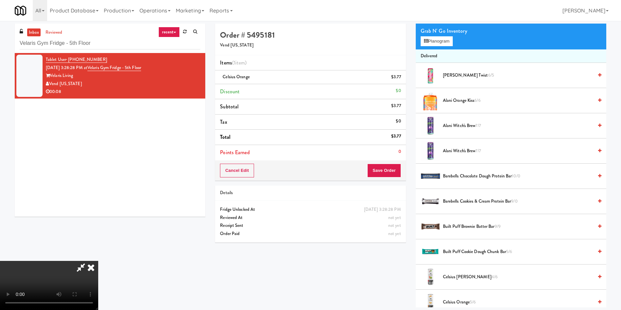
click at [88, 261] on icon at bounding box center [80, 267] width 15 height 13
click at [395, 172] on button "Save Order" at bounding box center [383, 171] width 33 height 14
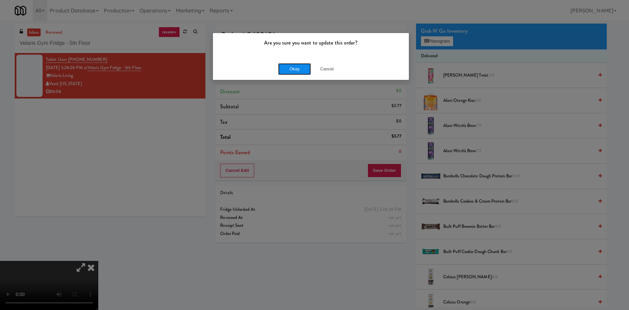
click at [290, 68] on button "Okay" at bounding box center [294, 69] width 33 height 12
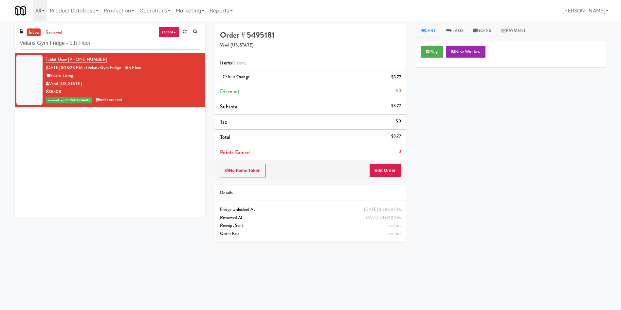
paste input "Goodwin - Ambient - Left"
drag, startPoint x: 104, startPoint y: 41, endPoint x: 0, endPoint y: 10, distance: 108.3
click at [0, 21] on body "Are you sure you want to update this order? Okay Cancel Okay Are you sure you w…" at bounding box center [310, 176] width 621 height 310
type input "Goodwin - Ambient - Left"
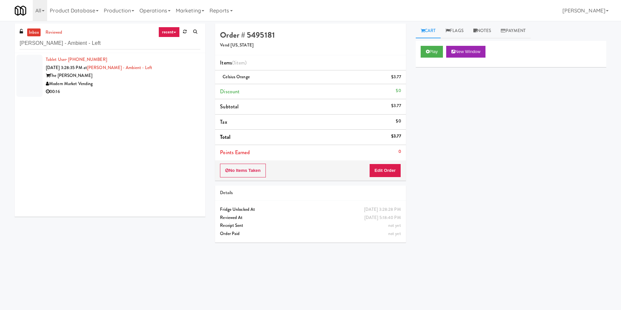
drag, startPoint x: 35, startPoint y: 68, endPoint x: 45, endPoint y: 68, distance: 10.5
click at [34, 68] on div at bounding box center [29, 76] width 26 height 42
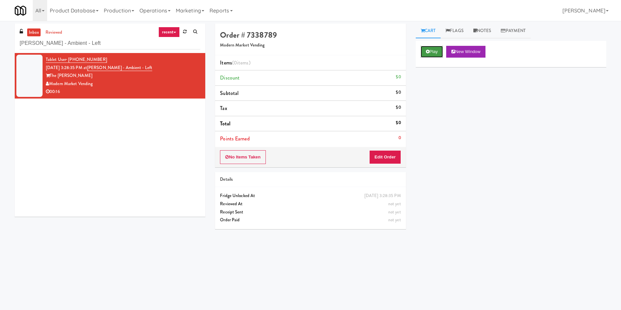
click at [438, 51] on button "Play" at bounding box center [432, 52] width 23 height 12
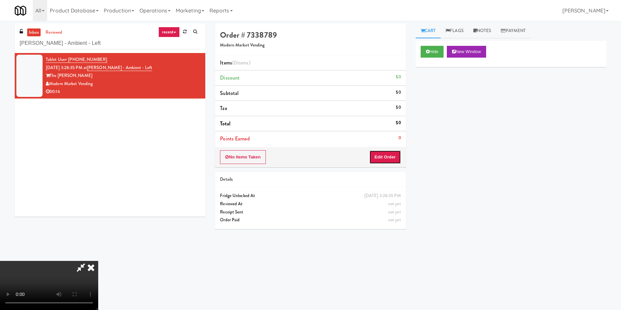
click at [393, 154] on button "Edit Order" at bounding box center [385, 157] width 32 height 14
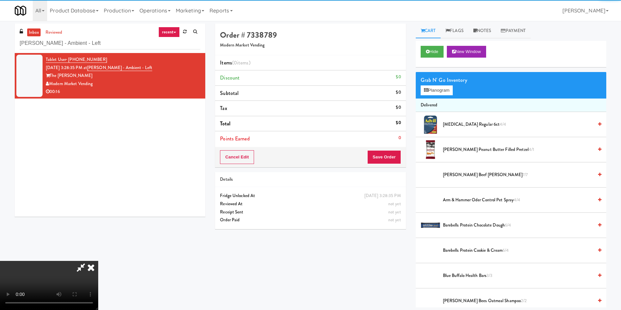
scroll to position [49, 0]
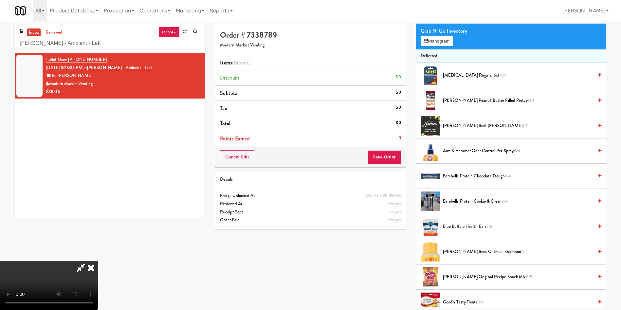
click at [98, 261] on video at bounding box center [49, 285] width 98 height 49
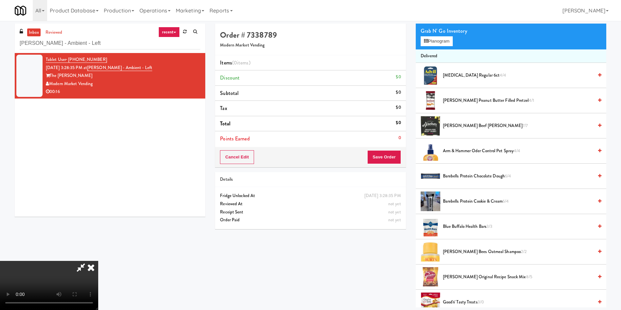
click at [98, 261] on video at bounding box center [49, 285] width 98 height 49
click at [447, 40] on button "Planogram" at bounding box center [437, 41] width 32 height 10
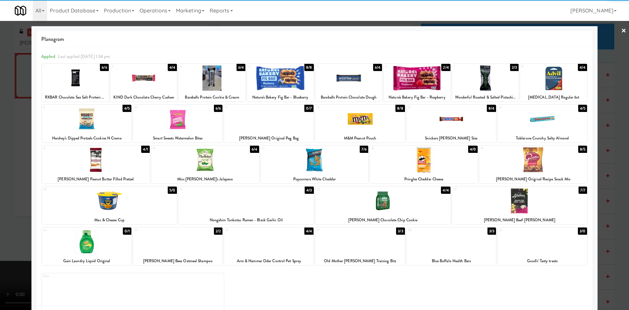
click at [110, 170] on div at bounding box center [96, 159] width 108 height 25
click at [6, 155] on div at bounding box center [314, 155] width 629 height 310
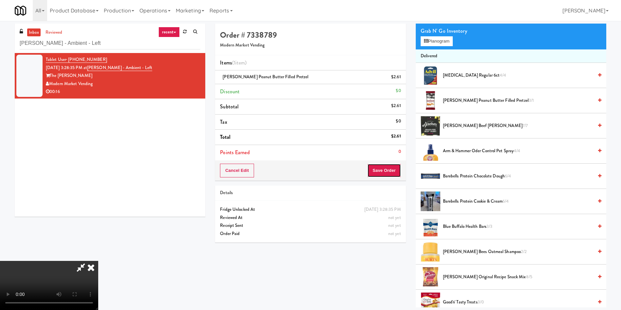
click at [390, 168] on button "Save Order" at bounding box center [383, 171] width 33 height 14
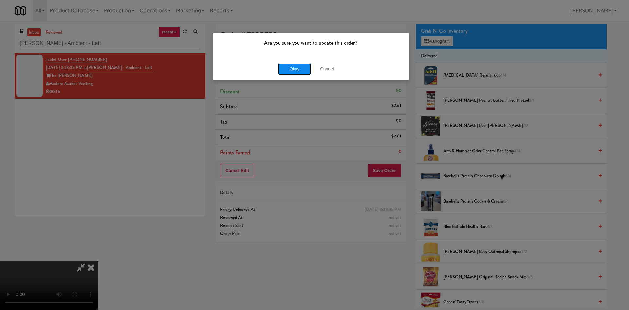
click at [297, 65] on button "Okay" at bounding box center [294, 69] width 33 height 12
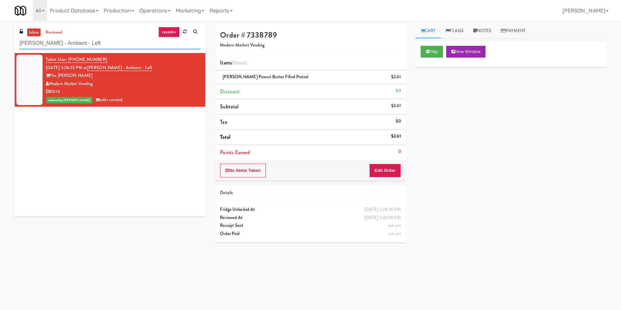
paste input "Marisol - Cooler"
drag, startPoint x: 96, startPoint y: 42, endPoint x: 0, endPoint y: 35, distance: 96.6
click at [0, 35] on div "inbox reviewed recent all unclear take inventory issue suspicious failed recent…" at bounding box center [310, 155] width 621 height 263
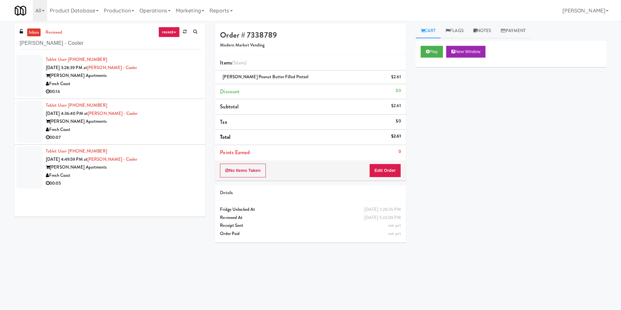
click at [20, 80] on div at bounding box center [29, 76] width 26 height 42
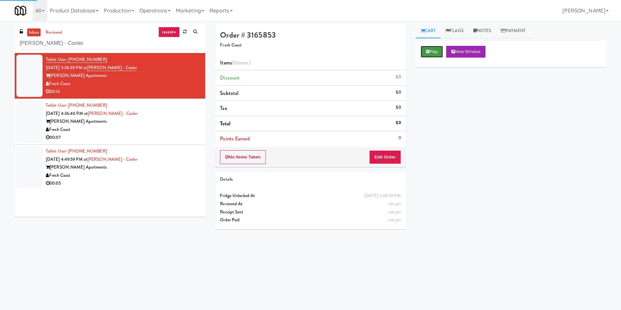
click at [436, 54] on button "Play" at bounding box center [432, 52] width 23 height 12
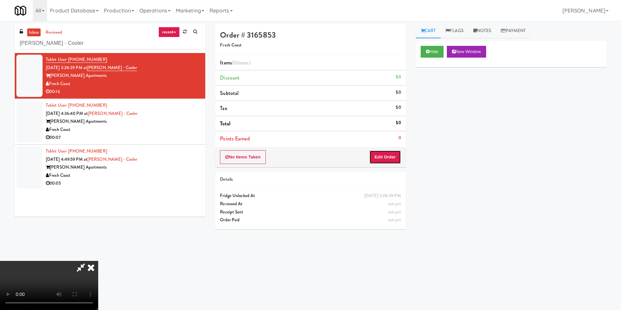
click at [388, 157] on button "Edit Order" at bounding box center [385, 157] width 32 height 14
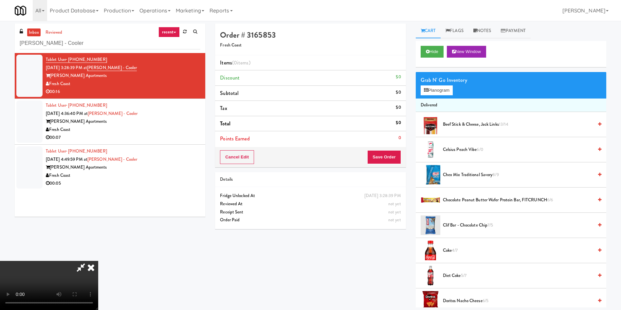
scroll to position [49, 0]
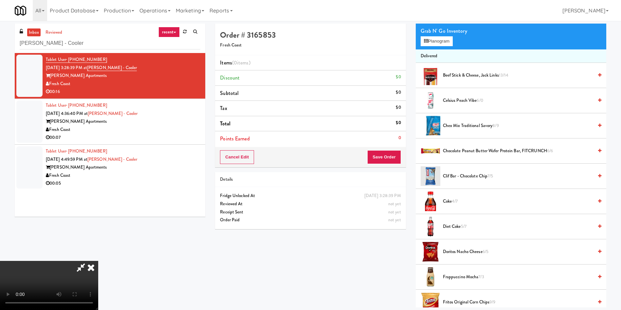
click at [98, 261] on video at bounding box center [49, 285] width 98 height 49
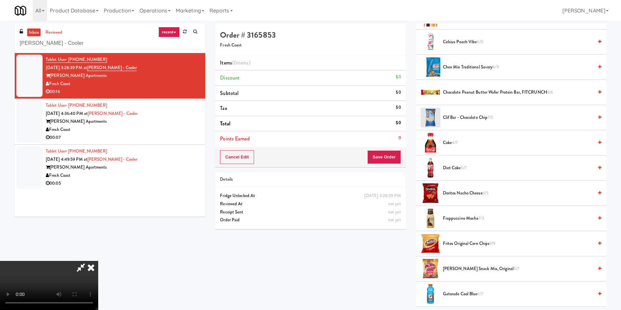
scroll to position [98, 0]
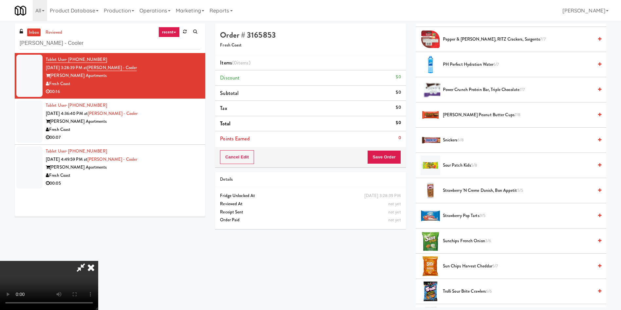
click at [453, 164] on span "Sour Patch Kids 5/8" at bounding box center [518, 165] width 150 height 8
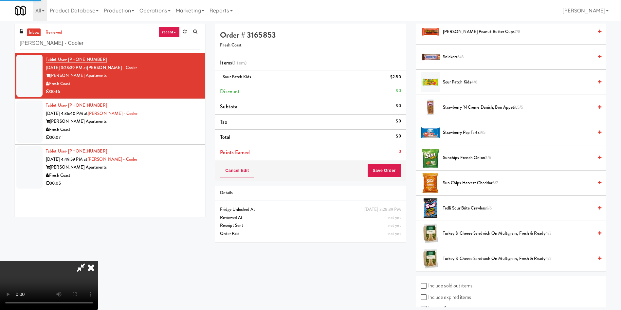
scroll to position [712, 0]
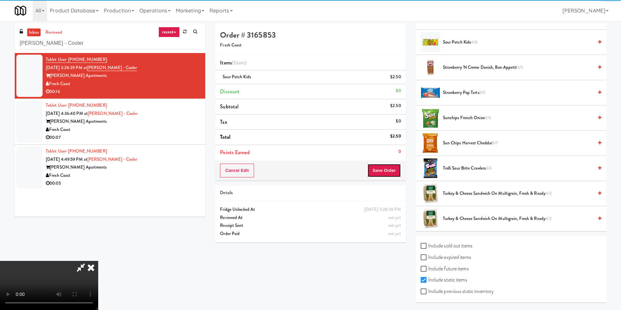
click at [393, 170] on button "Save Order" at bounding box center [383, 171] width 33 height 14
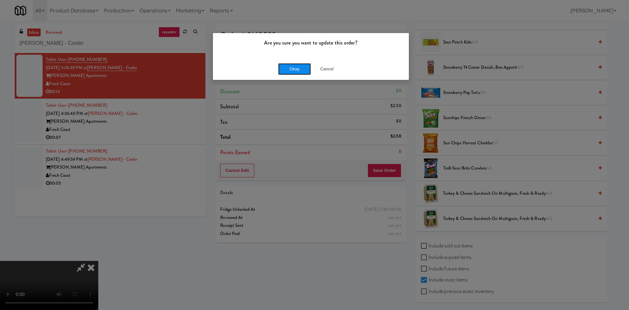
click at [298, 65] on button "Okay" at bounding box center [294, 69] width 33 height 12
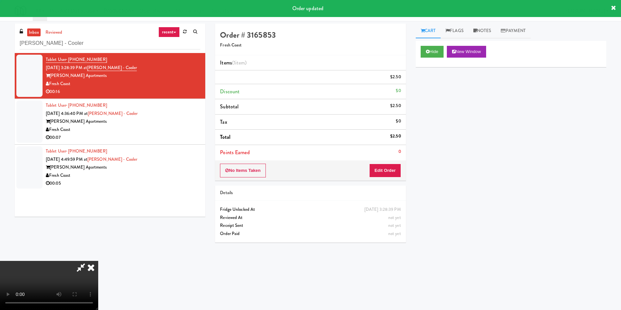
scroll to position [0, 0]
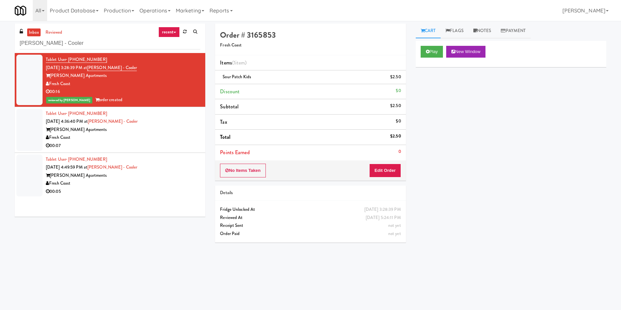
click at [34, 134] on div at bounding box center [29, 130] width 26 height 42
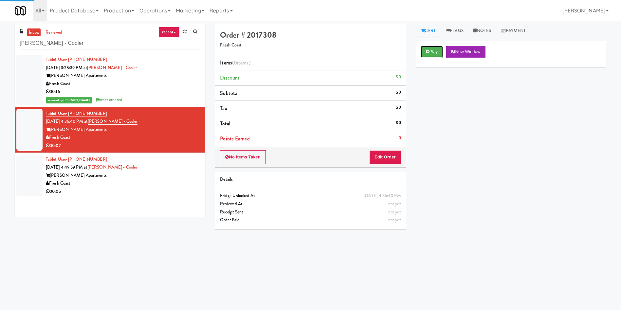
drag, startPoint x: 429, startPoint y: 48, endPoint x: 415, endPoint y: 75, distance: 29.7
click at [429, 48] on button "Play" at bounding box center [432, 52] width 23 height 12
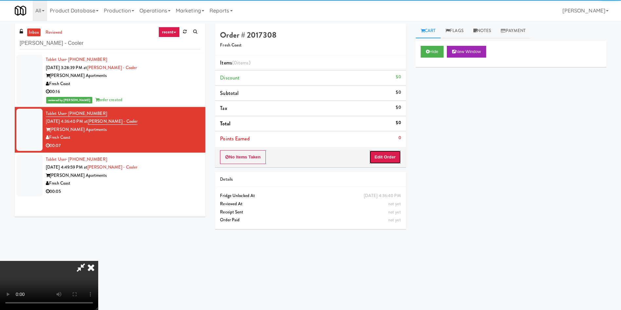
click at [379, 157] on button "Edit Order" at bounding box center [385, 157] width 32 height 14
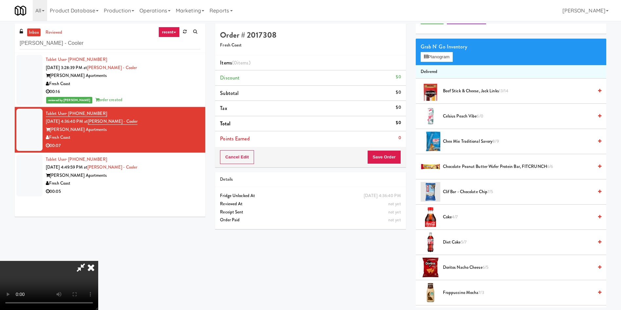
scroll to position [49, 0]
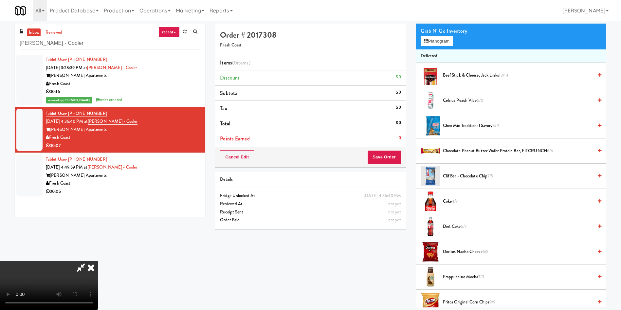
click at [98, 261] on video at bounding box center [49, 285] width 98 height 49
click at [453, 202] on span "4/7" at bounding box center [455, 201] width 6 height 6
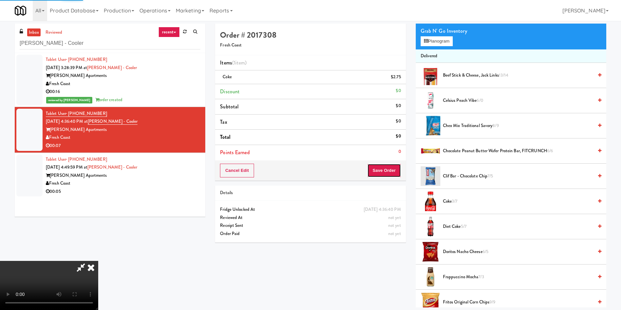
click at [393, 169] on button "Save Order" at bounding box center [383, 171] width 33 height 14
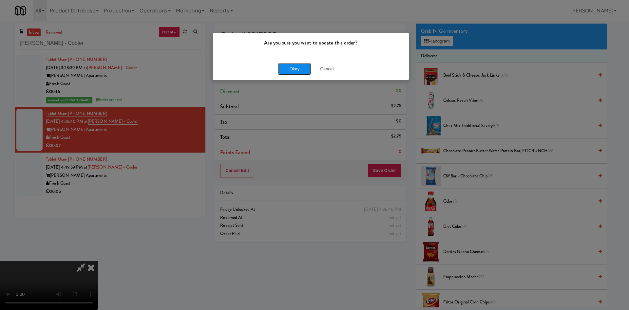
click at [291, 72] on button "Okay" at bounding box center [294, 69] width 33 height 12
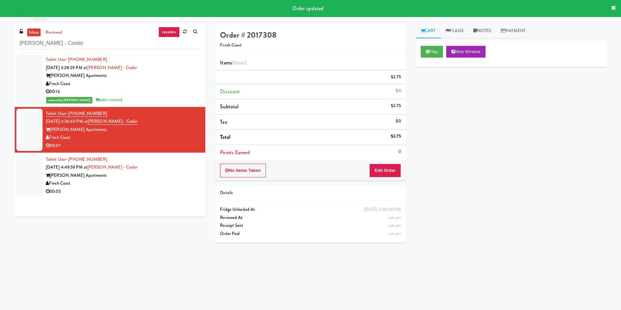
scroll to position [0, 0]
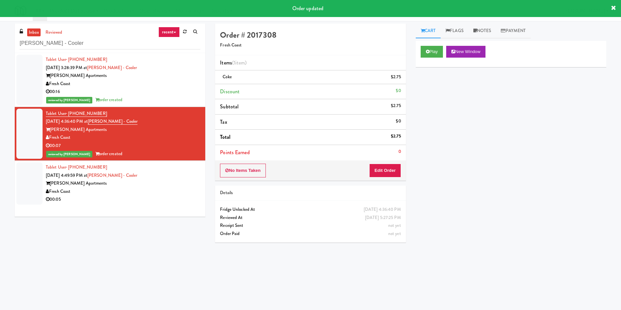
drag, startPoint x: 30, startPoint y: 177, endPoint x: 36, endPoint y: 177, distance: 5.6
click at [30, 178] on div at bounding box center [29, 183] width 26 height 42
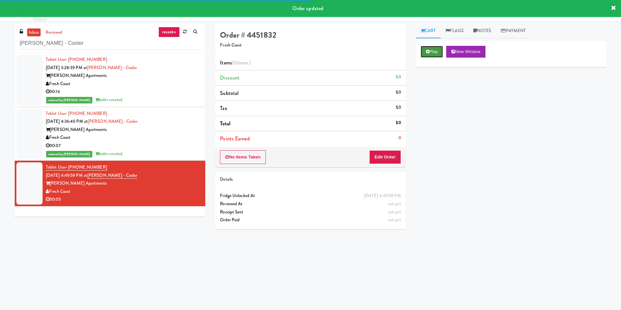
click at [437, 53] on button "Play" at bounding box center [432, 52] width 23 height 12
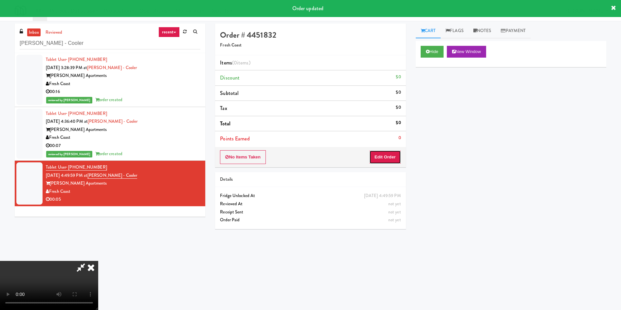
click at [384, 153] on button "Edit Order" at bounding box center [385, 157] width 32 height 14
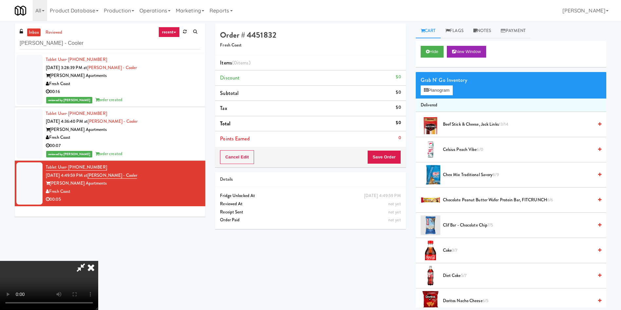
scroll to position [49, 0]
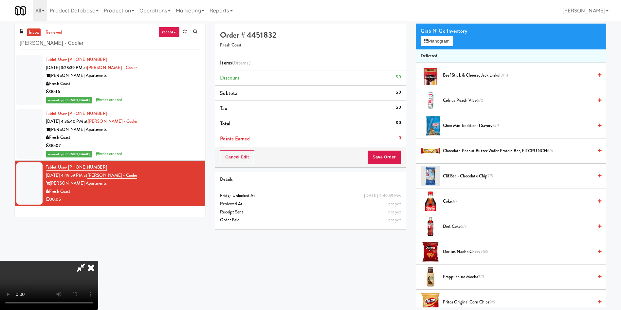
click at [98, 261] on video at bounding box center [49, 285] width 98 height 49
click at [435, 37] on button "Planogram" at bounding box center [437, 41] width 32 height 10
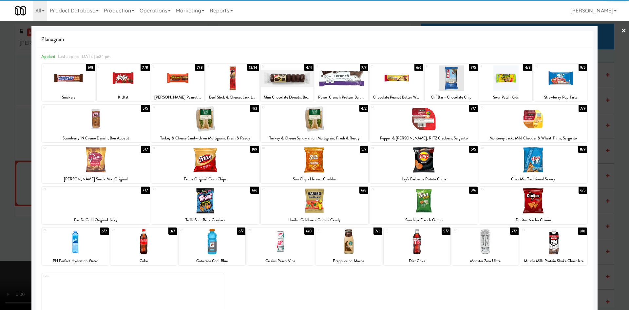
click at [193, 123] on div at bounding box center [205, 118] width 108 height 25
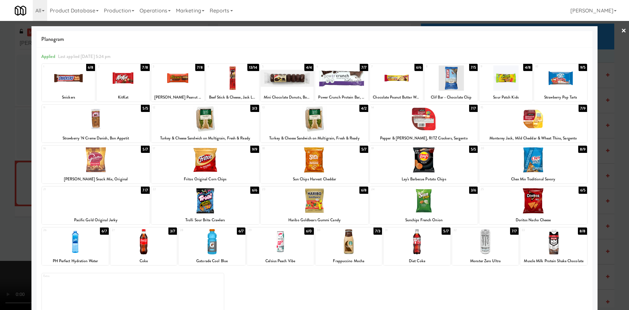
click at [8, 123] on div at bounding box center [314, 155] width 629 height 310
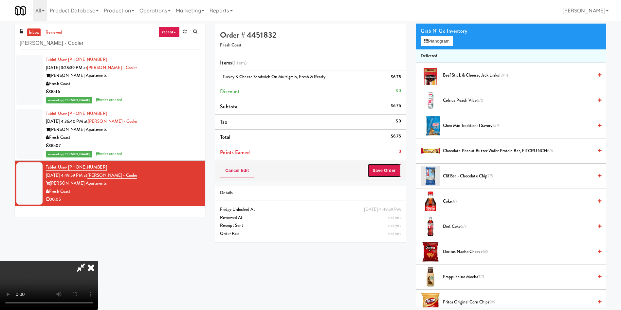
click at [380, 172] on button "Save Order" at bounding box center [383, 171] width 33 height 14
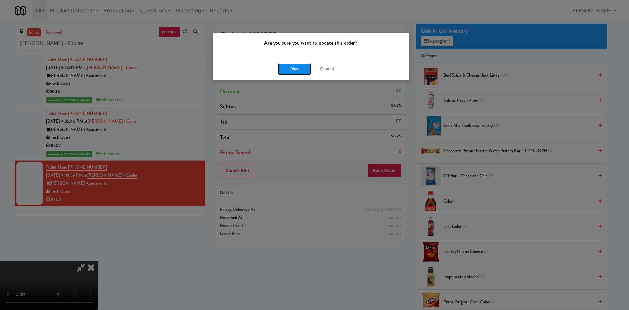
click at [304, 69] on button "Okay" at bounding box center [294, 69] width 33 height 12
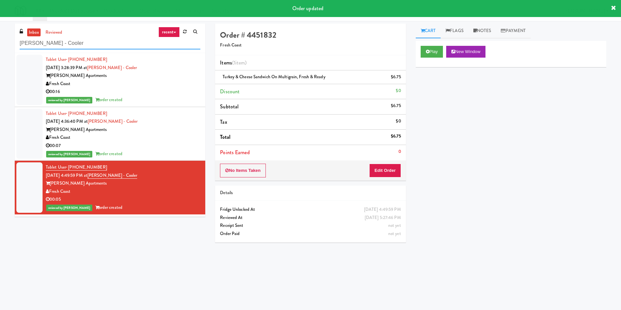
drag, startPoint x: 75, startPoint y: 42, endPoint x: 0, endPoint y: 42, distance: 74.7
click at [0, 42] on div "inbox reviewed recent all unclear take inventory issue suspicious failed recent…" at bounding box center [310, 155] width 621 height 263
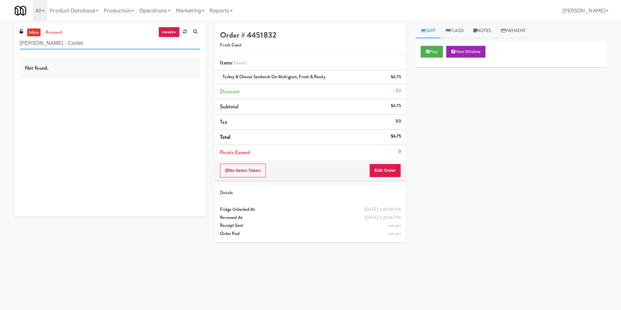
drag, startPoint x: 97, startPoint y: 42, endPoint x: 0, endPoint y: 32, distance: 97.1
click at [0, 32] on div "inbox reviewed recent all unclear take inventory issue suspicious failed recent…" at bounding box center [310, 155] width 621 height 263
paste input "Ellicott House - Fridge"
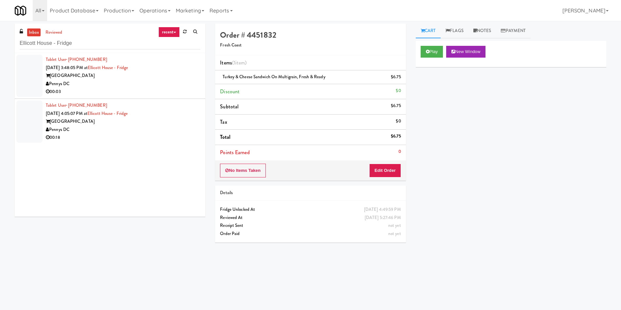
click at [38, 70] on div at bounding box center [29, 76] width 26 height 42
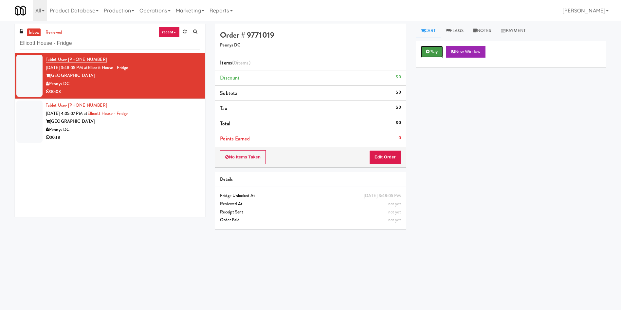
click at [429, 54] on button "Play" at bounding box center [432, 52] width 23 height 12
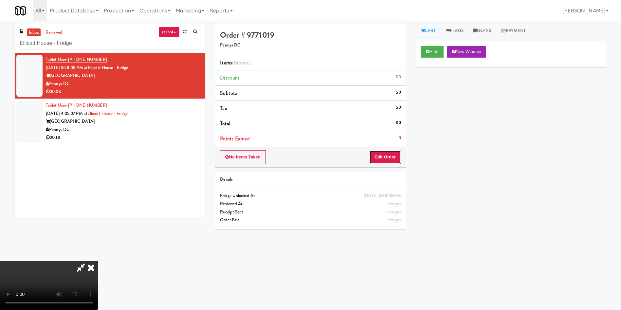
click at [391, 158] on button "Edit Order" at bounding box center [385, 157] width 32 height 14
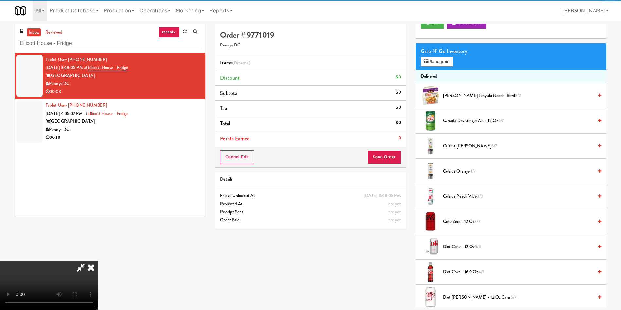
scroll to position [49, 0]
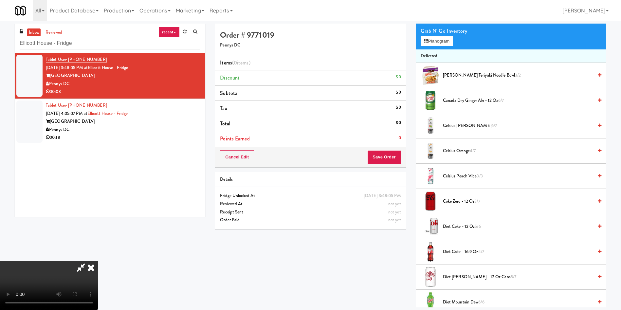
click at [98, 261] on video at bounding box center [49, 285] width 98 height 49
click at [439, 40] on button "Planogram" at bounding box center [437, 41] width 32 height 10
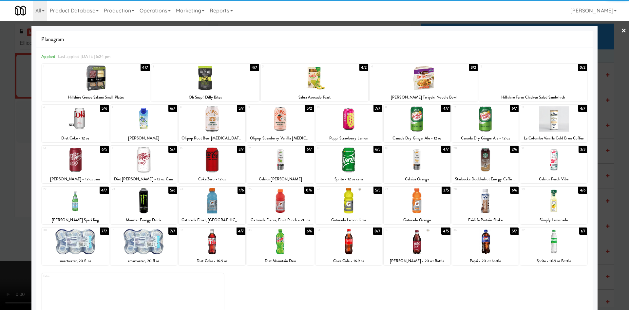
drag, startPoint x: 281, startPoint y: 169, endPoint x: 74, endPoint y: 159, distance: 206.8
click at [280, 169] on div at bounding box center [280, 159] width 67 height 25
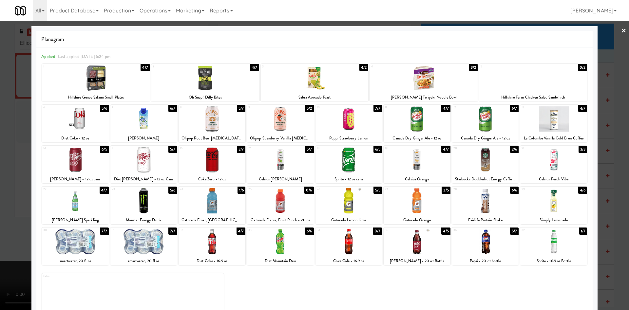
click at [12, 137] on div at bounding box center [314, 155] width 629 height 310
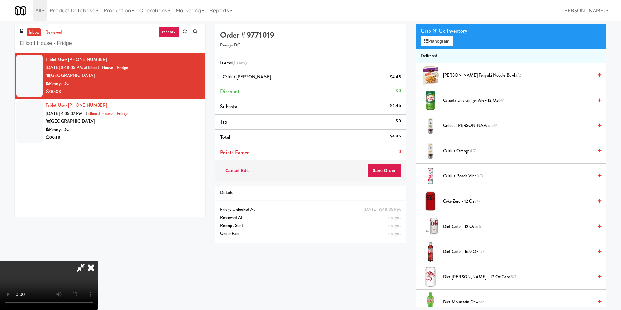
click at [51, 261] on video at bounding box center [49, 285] width 98 height 49
click at [389, 165] on button "Save Order" at bounding box center [383, 171] width 33 height 14
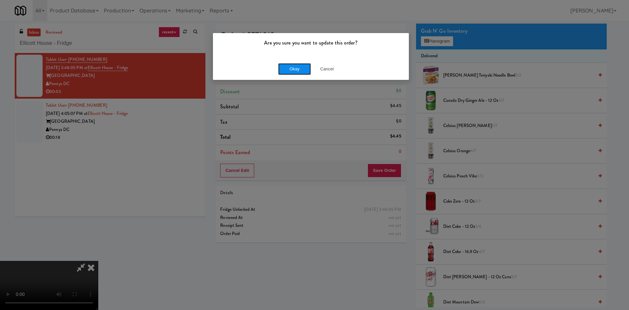
click at [286, 64] on button "Okay" at bounding box center [294, 69] width 33 height 12
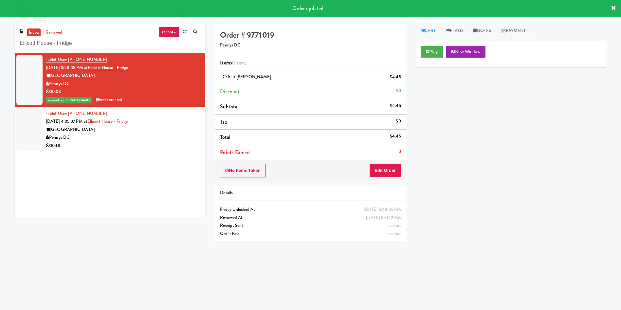
click at [32, 119] on div at bounding box center [29, 130] width 26 height 42
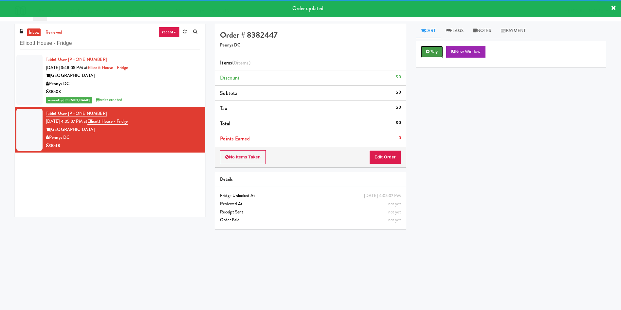
click at [431, 53] on button "Play" at bounding box center [432, 52] width 23 height 12
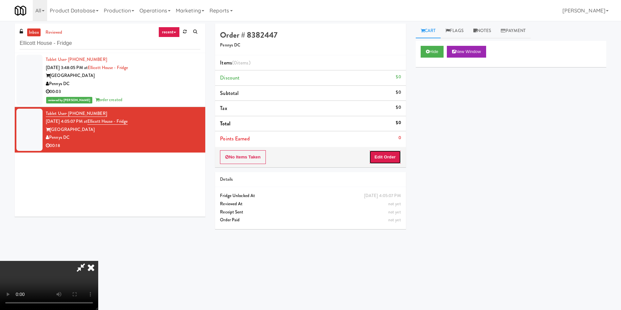
click at [389, 157] on button "Edit Order" at bounding box center [385, 157] width 32 height 14
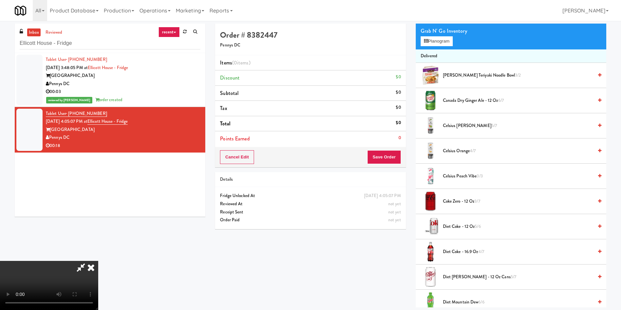
scroll to position [96, 0]
click at [98, 261] on video at bounding box center [49, 285] width 98 height 49
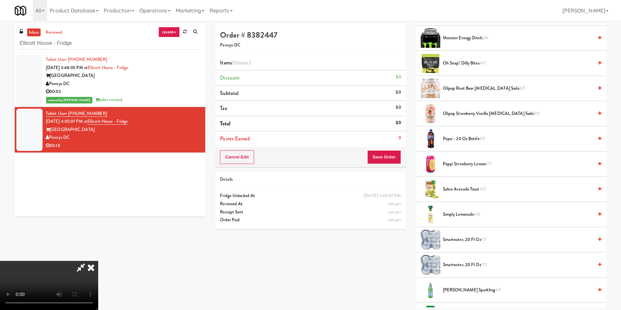
click at [98, 261] on video at bounding box center [49, 285] width 98 height 49
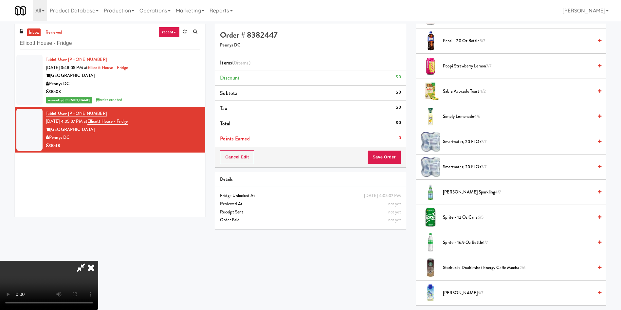
scroll to position [638, 0]
click at [450, 243] on span "Sprite - 16.9 oz Bottle 1/7" at bounding box center [518, 242] width 150 height 8
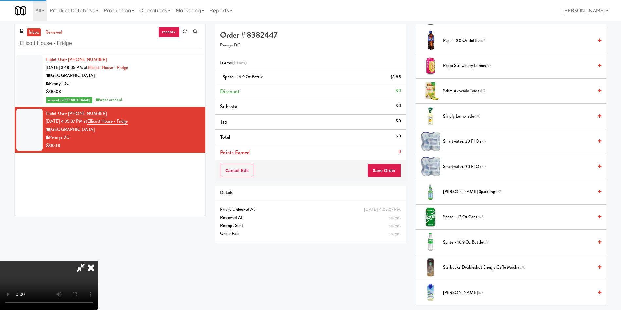
click at [98, 261] on video at bounding box center [49, 285] width 98 height 49
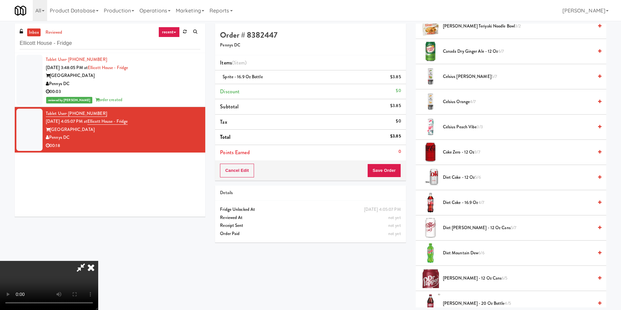
scroll to position [0, 0]
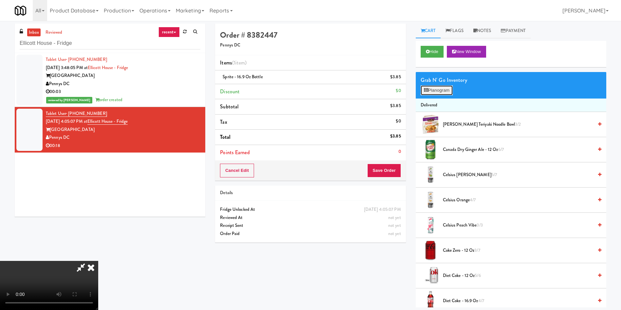
click at [446, 92] on button "Planogram" at bounding box center [437, 90] width 32 height 10
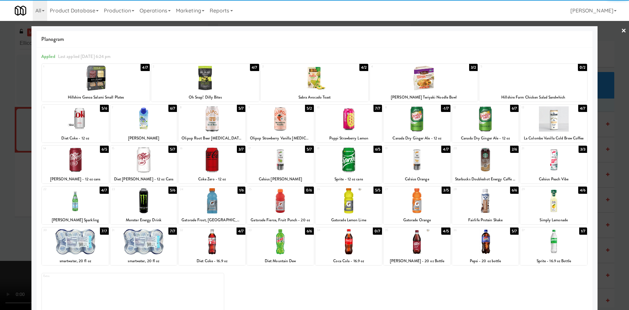
click at [155, 248] on div at bounding box center [143, 241] width 67 height 25
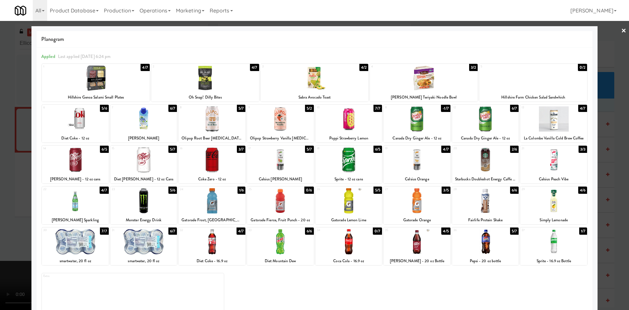
click at [14, 147] on div at bounding box center [314, 155] width 629 height 310
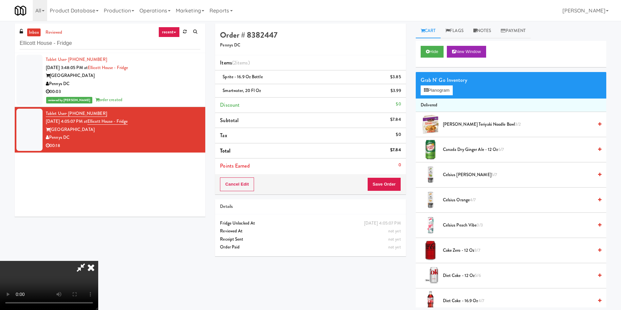
scroll to position [96, 0]
click at [390, 180] on button "Save Order" at bounding box center [383, 184] width 33 height 14
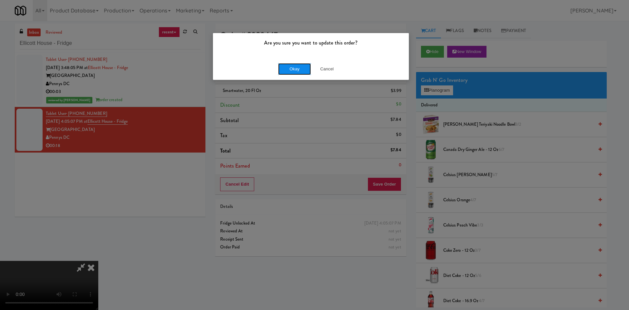
click at [304, 65] on button "Okay" at bounding box center [294, 69] width 33 height 12
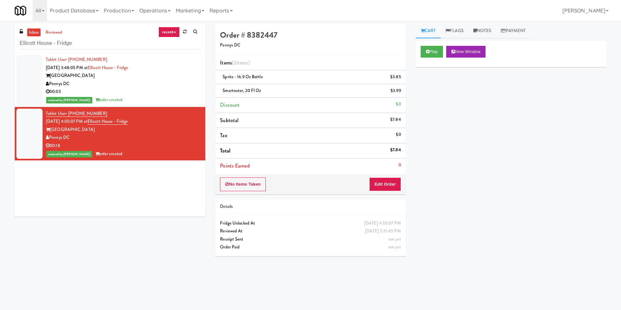
scroll to position [0, 0]
drag, startPoint x: 103, startPoint y: 48, endPoint x: 16, endPoint y: 1, distance: 99.5
click at [0, 27] on div "inbox reviewed recent all unclear take inventory issue suspicious failed recent…" at bounding box center [310, 155] width 621 height 263
paste input "Michelin - Drink - Left"
type input "Michelin - Drink - Left"
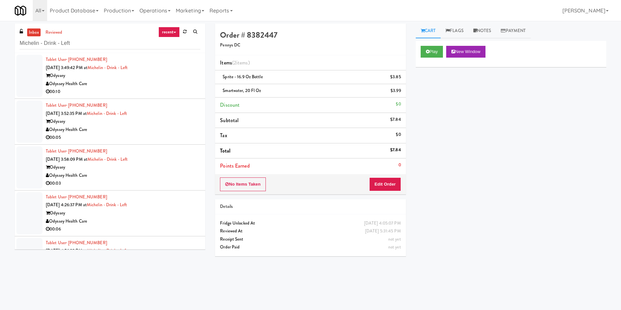
click at [36, 34] on link "inbox" at bounding box center [33, 32] width 13 height 8
click at [25, 83] on div at bounding box center [29, 76] width 26 height 42
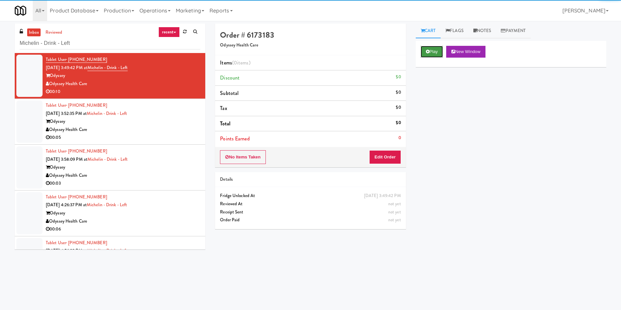
click at [436, 49] on button "Play" at bounding box center [432, 52] width 23 height 12
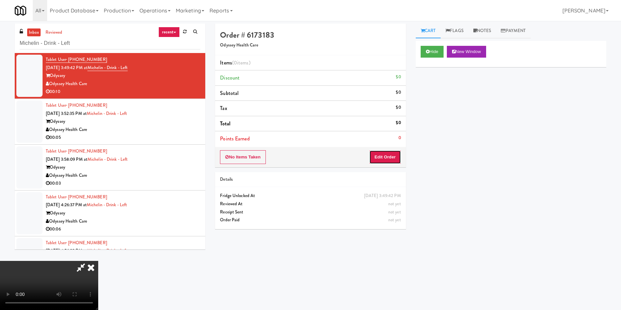
click at [394, 157] on button "Edit Order" at bounding box center [385, 157] width 32 height 14
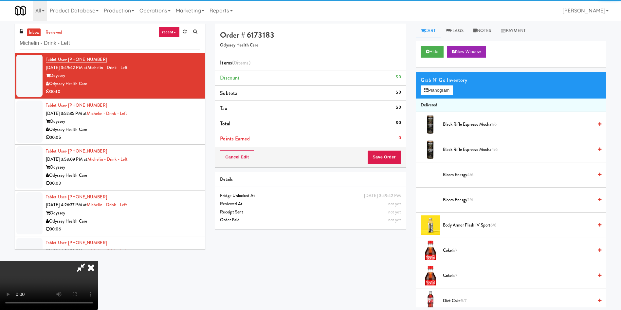
scroll to position [21, 0]
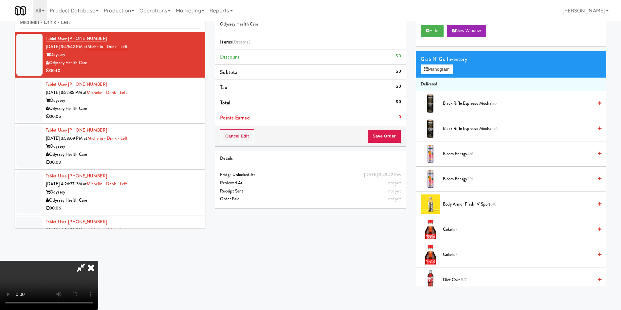
click at [98, 261] on video at bounding box center [49, 285] width 98 height 49
click at [428, 71] on icon at bounding box center [426, 69] width 4 height 4
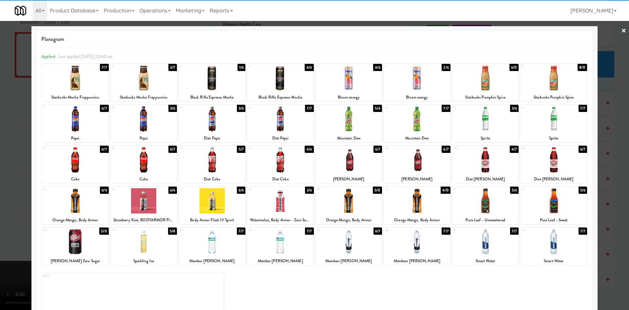
click at [355, 79] on div at bounding box center [348, 77] width 67 height 25
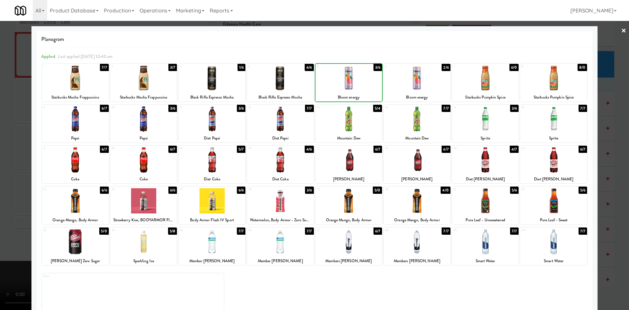
click at [355, 79] on div at bounding box center [348, 77] width 67 height 25
click at [18, 122] on div at bounding box center [314, 155] width 629 height 310
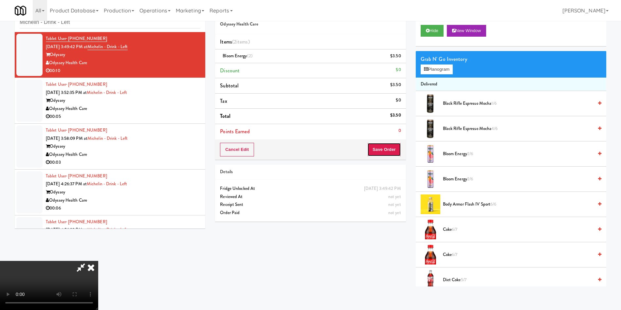
click at [391, 151] on button "Save Order" at bounding box center [383, 150] width 33 height 14
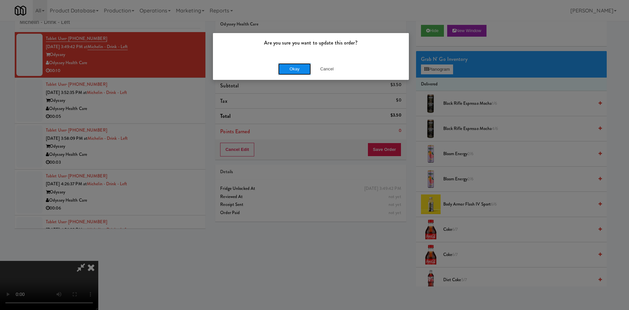
click at [301, 70] on button "Okay" at bounding box center [294, 69] width 33 height 12
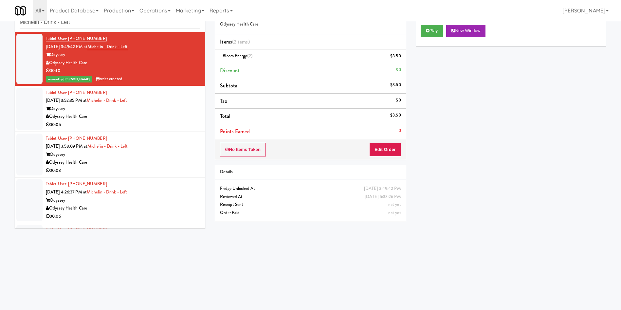
click at [35, 109] on div at bounding box center [29, 109] width 26 height 42
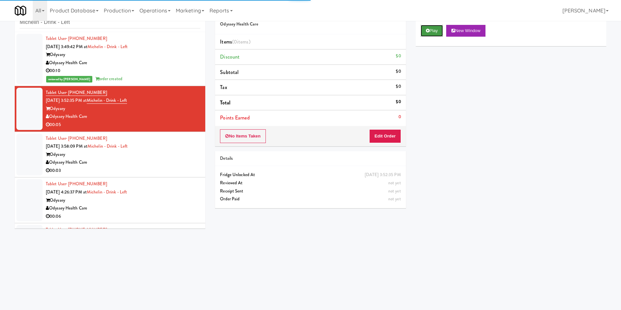
drag, startPoint x: 432, startPoint y: 28, endPoint x: 428, endPoint y: 32, distance: 5.1
click at [432, 28] on button "Play" at bounding box center [432, 31] width 23 height 12
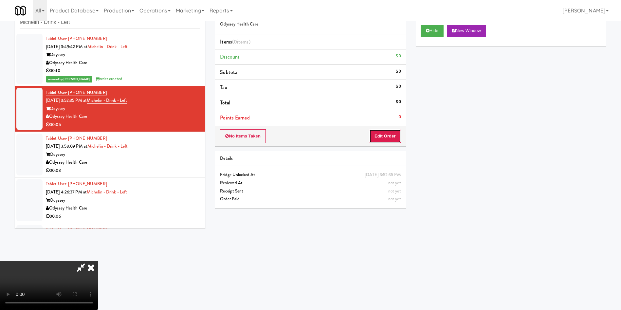
click at [392, 136] on button "Edit Order" at bounding box center [385, 136] width 32 height 14
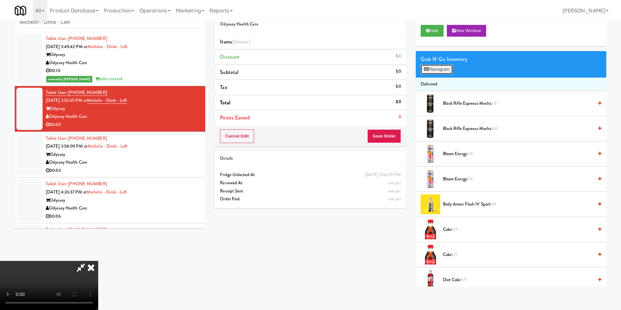
click at [435, 73] on button "Planogram" at bounding box center [437, 69] width 32 height 10
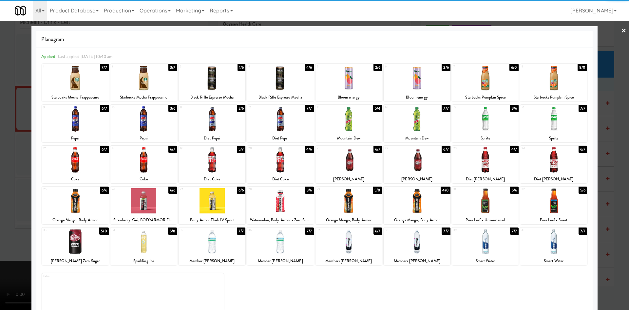
click at [404, 80] on div at bounding box center [416, 77] width 67 height 25
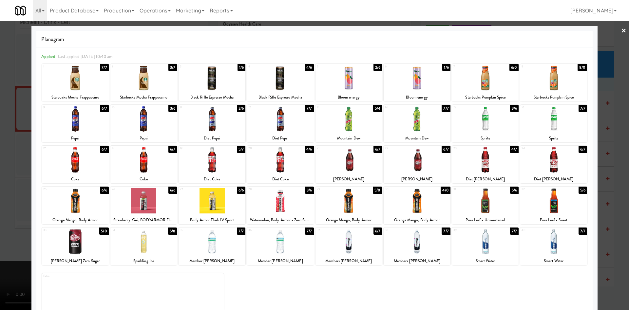
click at [20, 112] on div at bounding box center [314, 155] width 629 height 310
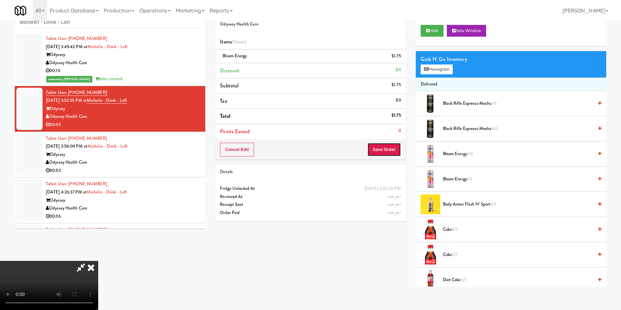
click at [381, 156] on button "Save Order" at bounding box center [383, 150] width 33 height 14
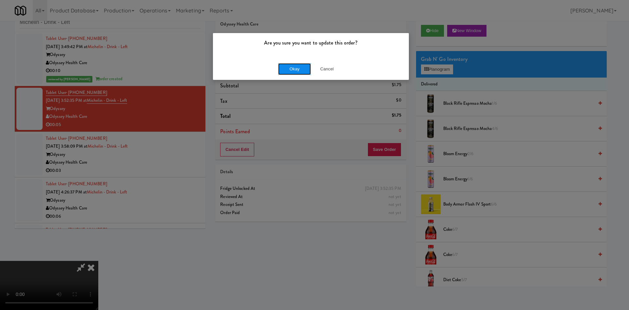
click at [300, 69] on button "Okay" at bounding box center [294, 69] width 33 height 12
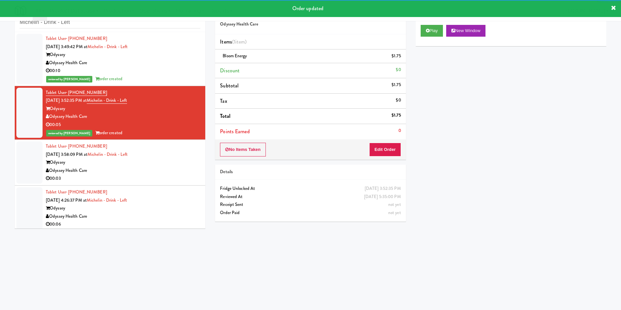
click at [34, 159] on div at bounding box center [29, 162] width 26 height 42
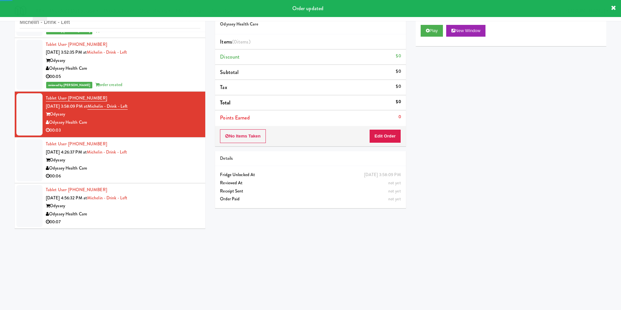
scroll to position [94, 0]
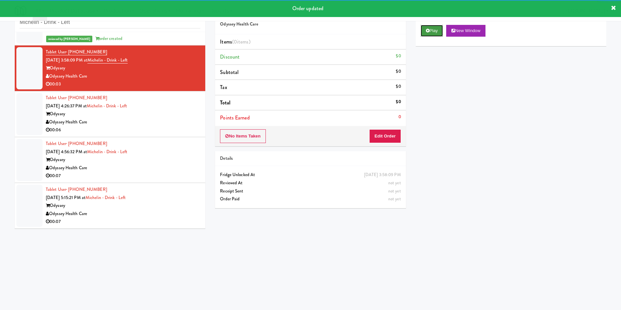
click at [429, 33] on button "Play" at bounding box center [432, 31] width 23 height 12
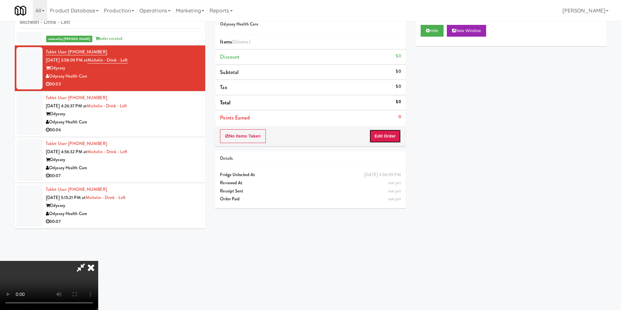
click at [386, 134] on button "Edit Order" at bounding box center [385, 136] width 32 height 14
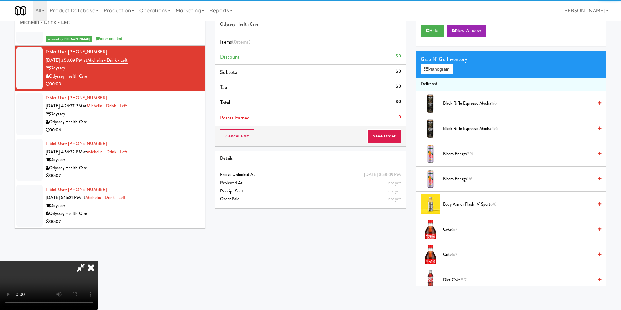
scroll to position [49, 0]
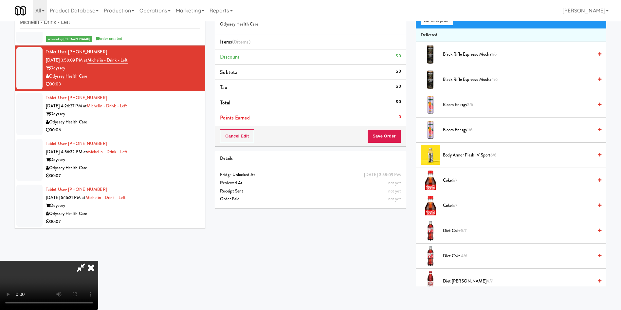
click at [98, 261] on video at bounding box center [49, 285] width 98 height 49
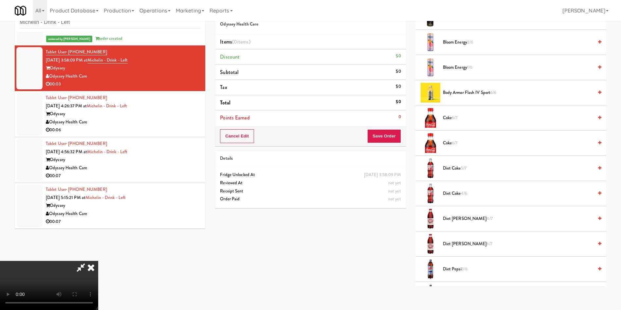
scroll to position [147, 0]
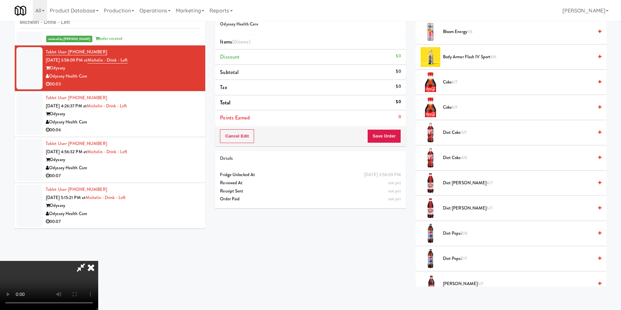
click at [453, 155] on span "Diet Coke 4/6" at bounding box center [518, 158] width 150 height 8
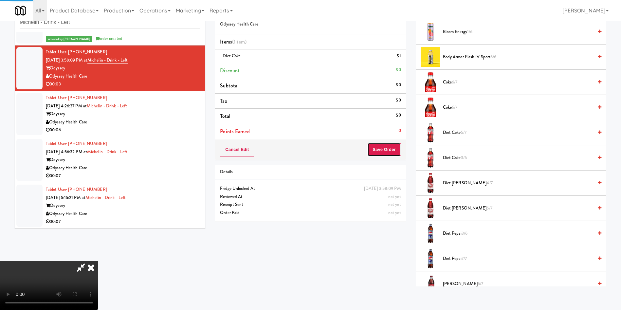
click at [388, 155] on button "Save Order" at bounding box center [383, 150] width 33 height 14
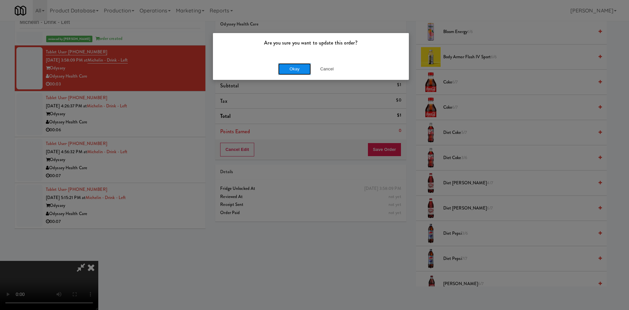
click at [292, 69] on button "Okay" at bounding box center [294, 69] width 33 height 12
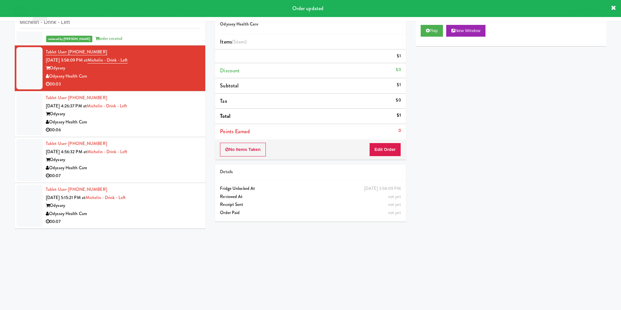
scroll to position [0, 0]
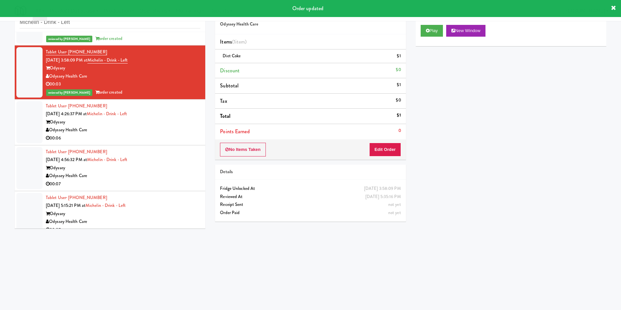
click at [33, 120] on div at bounding box center [29, 122] width 26 height 42
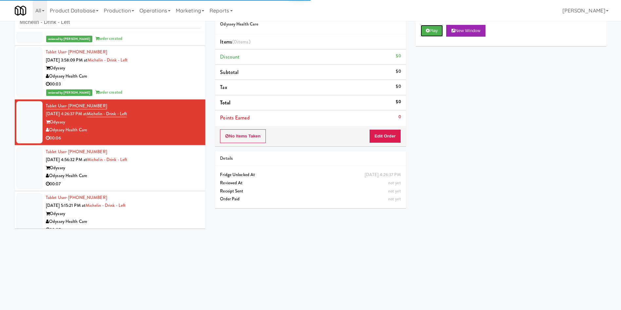
click at [434, 33] on button "Play" at bounding box center [432, 31] width 23 height 12
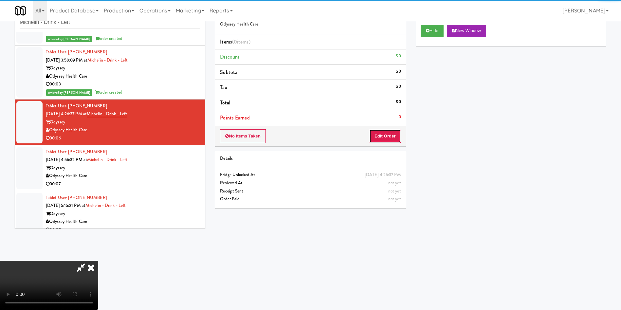
click at [392, 136] on button "Edit Order" at bounding box center [385, 136] width 32 height 14
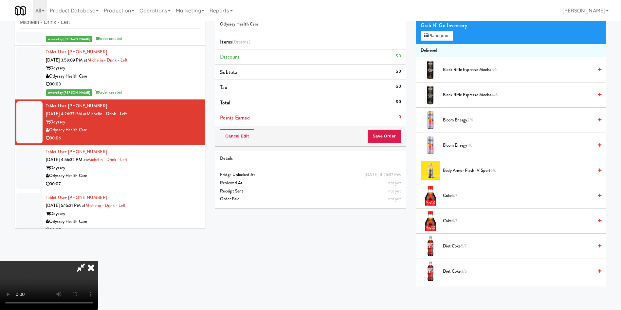
scroll to position [49, 0]
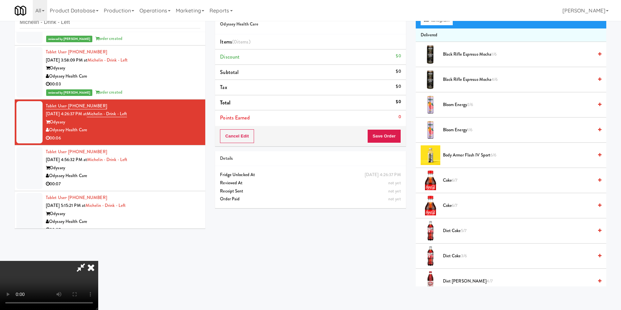
click at [98, 261] on video at bounding box center [49, 285] width 98 height 49
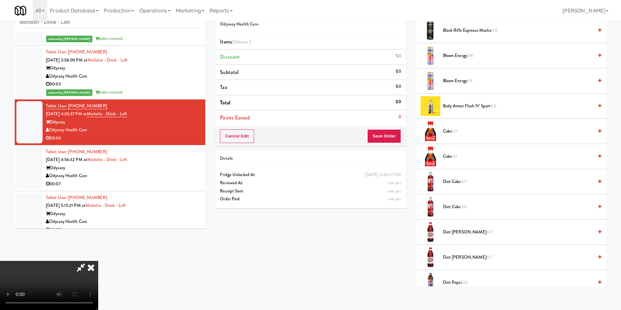
click at [454, 233] on span "Diet Dr Pepper 4/7" at bounding box center [518, 232] width 150 height 8
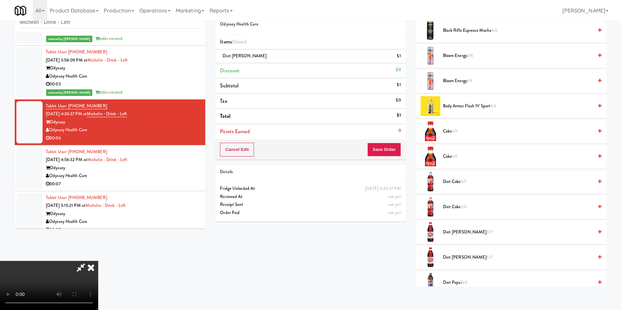
scroll to position [0, 0]
click at [393, 149] on button "Save Order" at bounding box center [383, 150] width 33 height 14
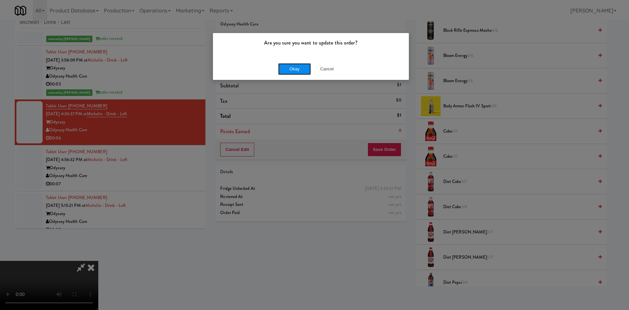
click at [298, 66] on button "Okay" at bounding box center [294, 69] width 33 height 12
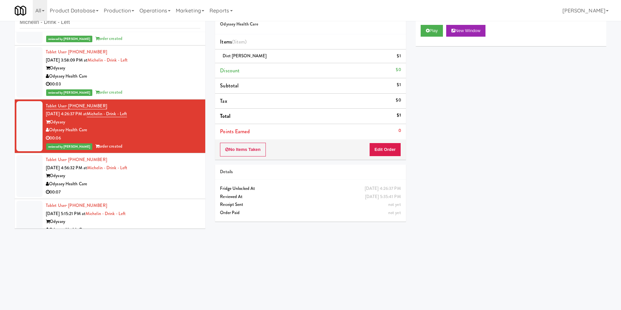
click at [31, 176] on div at bounding box center [29, 176] width 26 height 42
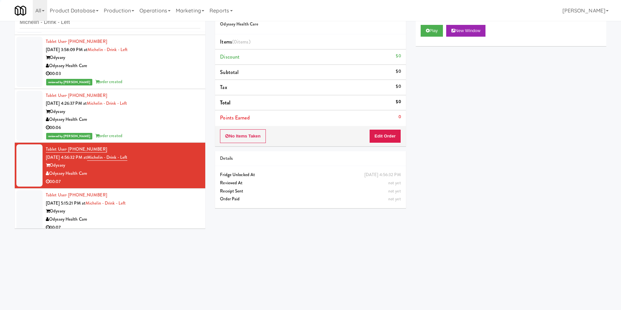
scroll to position [110, 0]
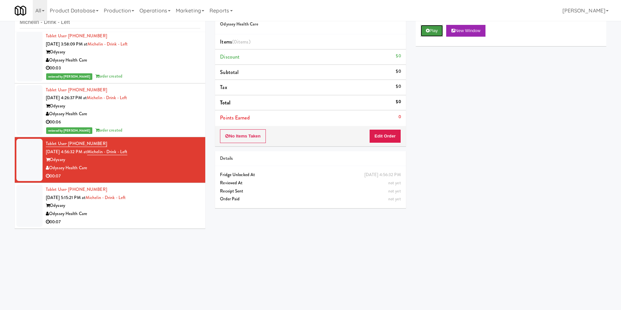
click at [430, 30] on button "Play" at bounding box center [432, 31] width 23 height 12
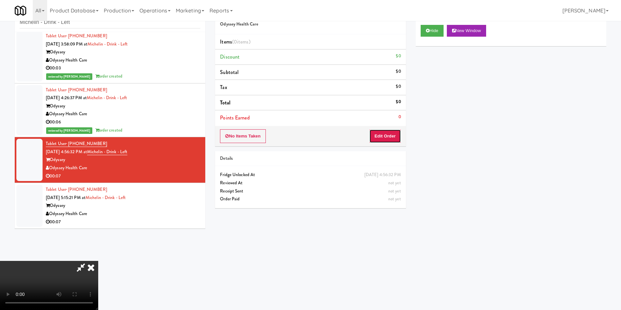
click at [384, 138] on button "Edit Order" at bounding box center [385, 136] width 32 height 14
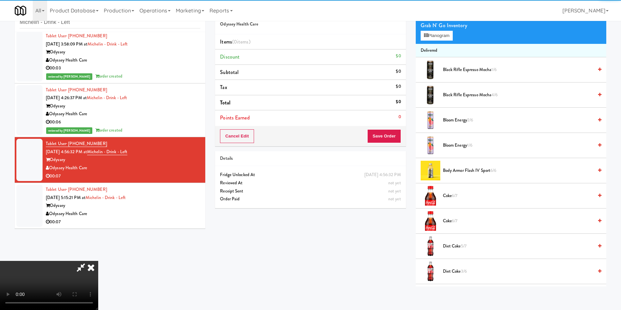
scroll to position [49, 0]
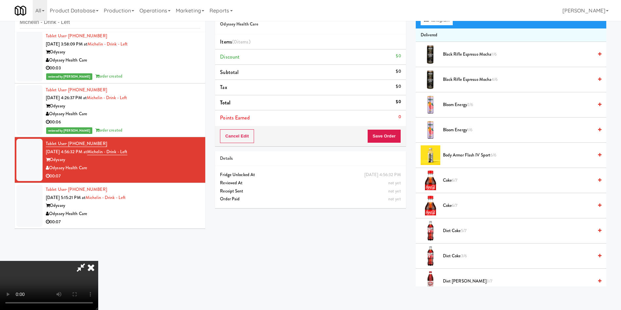
click at [98, 261] on video at bounding box center [49, 285] width 98 height 49
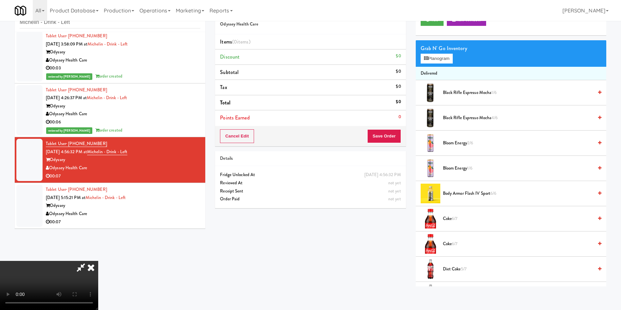
scroll to position [0, 0]
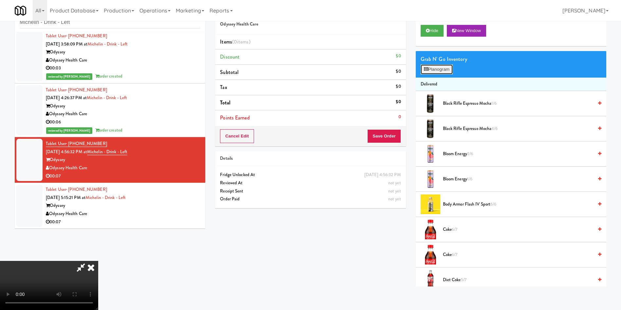
click at [439, 70] on button "Planogram" at bounding box center [437, 69] width 32 height 10
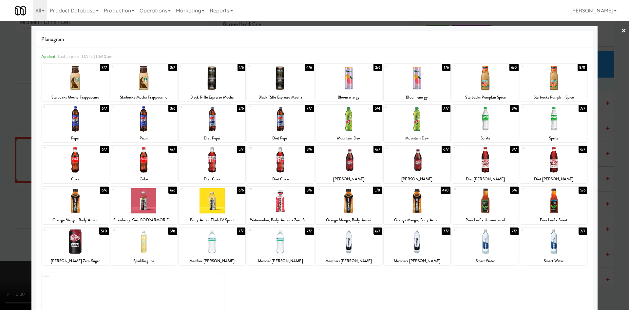
click at [412, 149] on div at bounding box center [416, 159] width 67 height 25
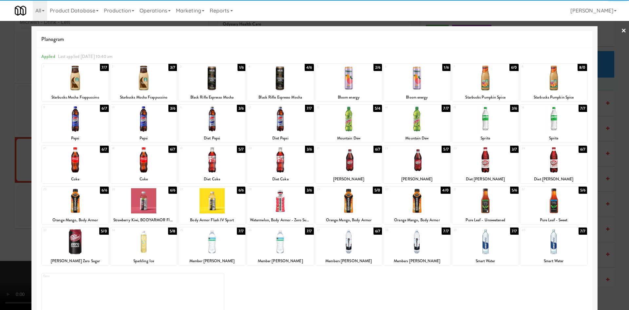
click at [10, 125] on div at bounding box center [314, 155] width 629 height 310
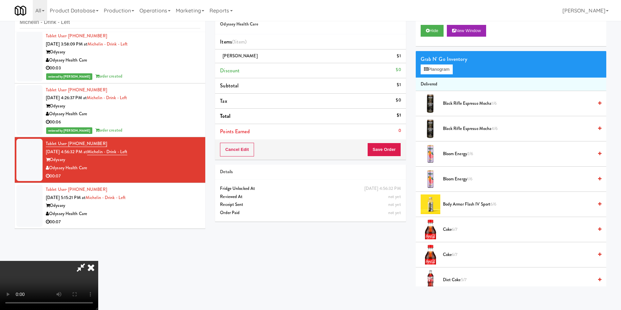
click at [98, 261] on video at bounding box center [49, 285] width 98 height 49
click at [88, 261] on icon at bounding box center [80, 267] width 15 height 13
click at [392, 153] on button "Save Order" at bounding box center [383, 150] width 33 height 14
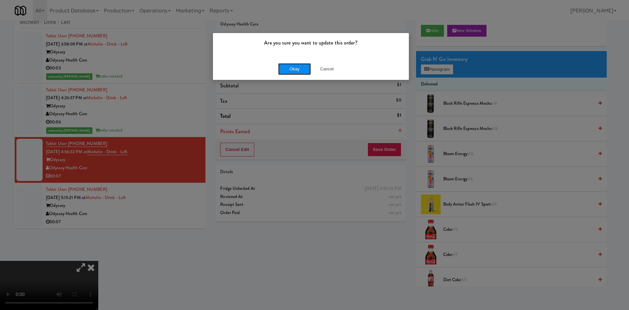
click at [285, 71] on button "Okay" at bounding box center [294, 69] width 33 height 12
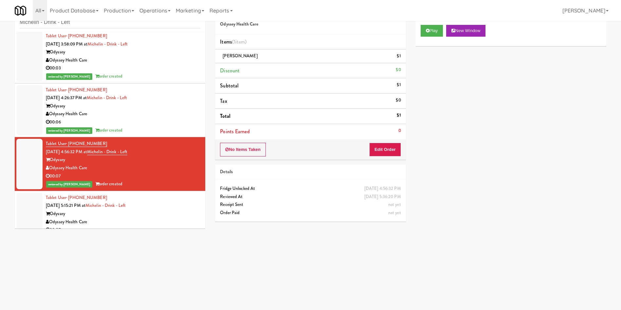
click at [30, 206] on div at bounding box center [29, 214] width 26 height 42
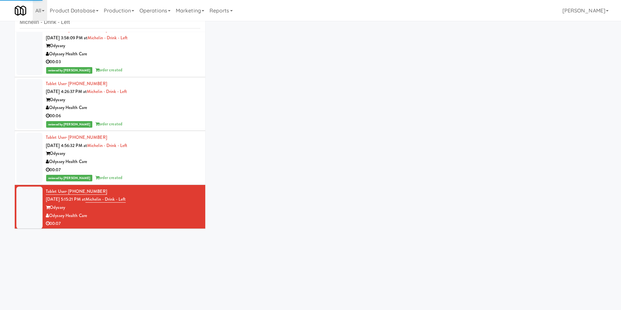
scroll to position [119, 0]
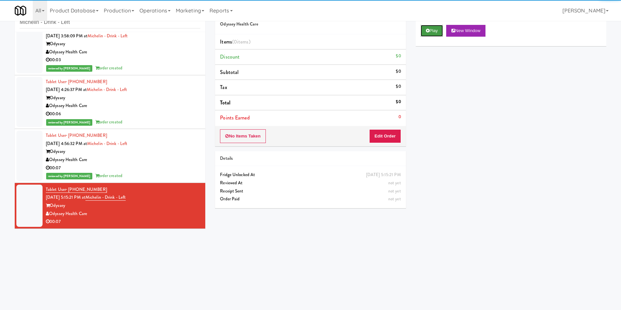
click at [437, 28] on button "Play" at bounding box center [432, 31] width 23 height 12
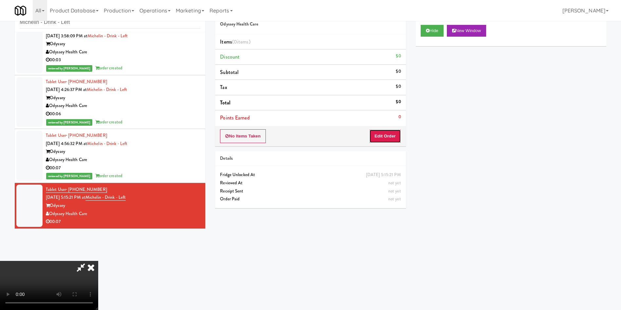
click at [399, 131] on button "Edit Order" at bounding box center [385, 136] width 32 height 14
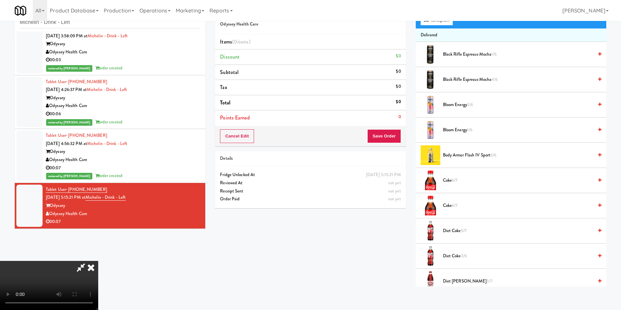
scroll to position [49, 0]
click at [98, 261] on video at bounding box center [49, 285] width 98 height 49
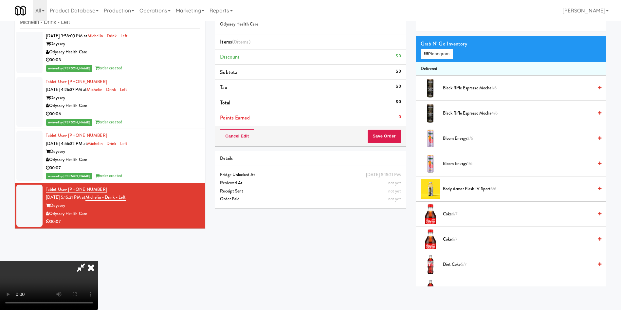
scroll to position [0, 0]
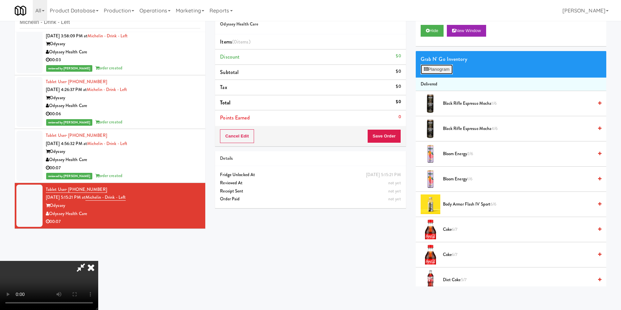
click at [443, 66] on button "Planogram" at bounding box center [437, 69] width 32 height 10
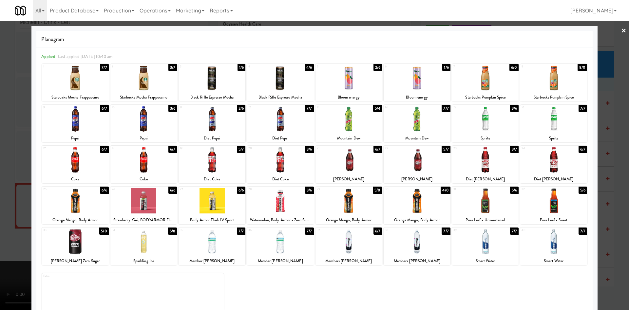
click at [283, 202] on div at bounding box center [280, 200] width 67 height 25
click at [5, 204] on div at bounding box center [314, 155] width 629 height 310
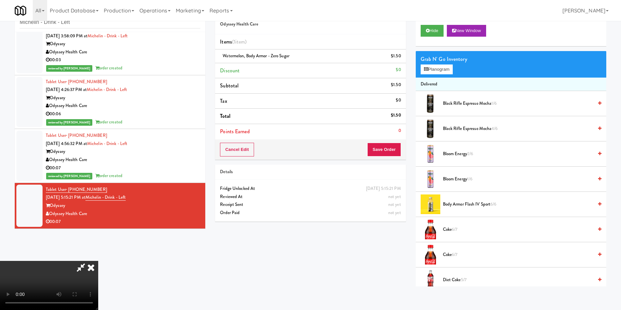
click at [98, 261] on video at bounding box center [49, 285] width 98 height 49
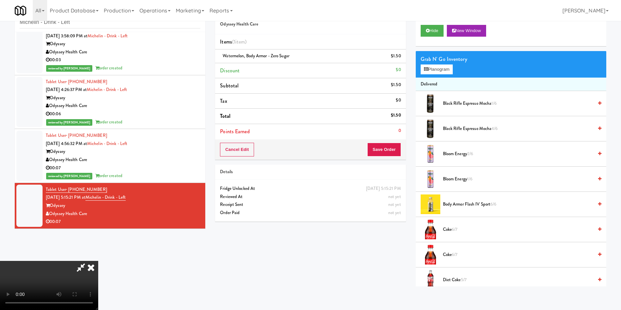
click at [98, 261] on video at bounding box center [49, 285] width 98 height 49
click at [427, 69] on icon at bounding box center [426, 69] width 4 height 4
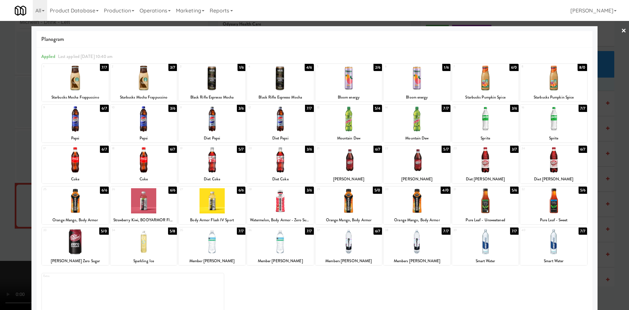
click at [0, 177] on div at bounding box center [314, 155] width 629 height 310
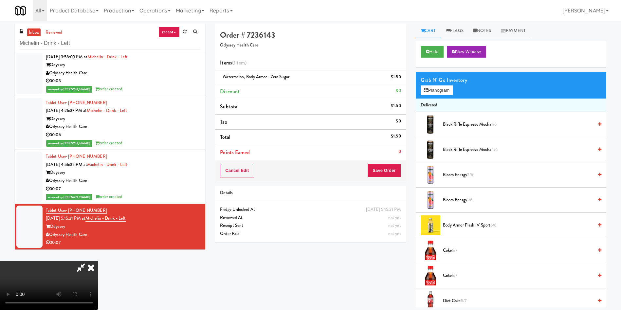
click at [88, 261] on icon at bounding box center [80, 267] width 15 height 13
click at [383, 170] on button "Save Order" at bounding box center [383, 171] width 33 height 14
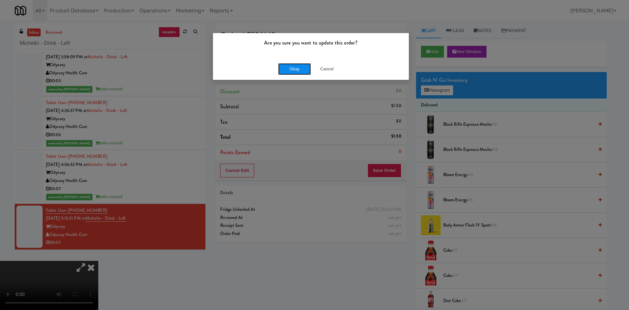
click at [298, 69] on button "Okay" at bounding box center [294, 69] width 33 height 12
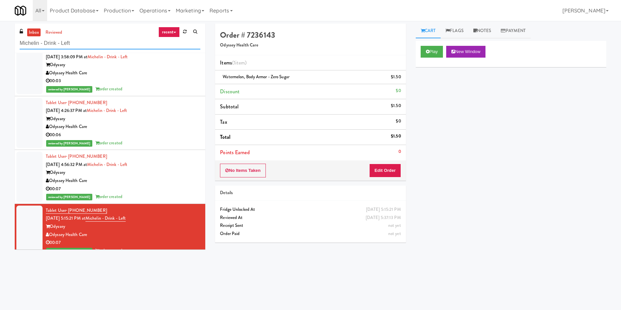
paste input "Union24 - Cooler - Right (Little Lobby)"
drag, startPoint x: 110, startPoint y: 40, endPoint x: 0, endPoint y: 40, distance: 110.0
click at [0, 40] on div "inbox reviewed recent all unclear take inventory issue suspicious failed recent…" at bounding box center [310, 155] width 621 height 263
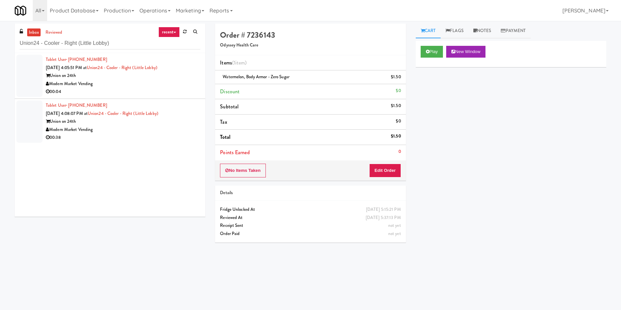
click at [26, 74] on div at bounding box center [29, 76] width 26 height 42
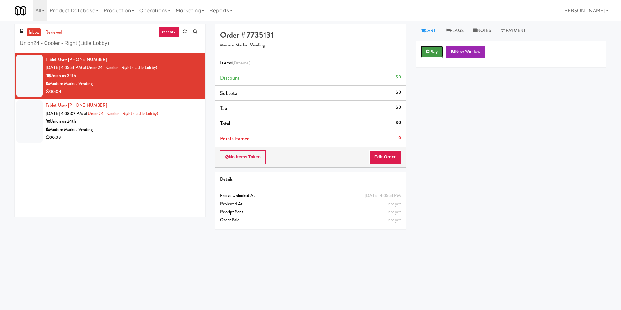
click at [436, 48] on button "Play" at bounding box center [432, 52] width 23 height 12
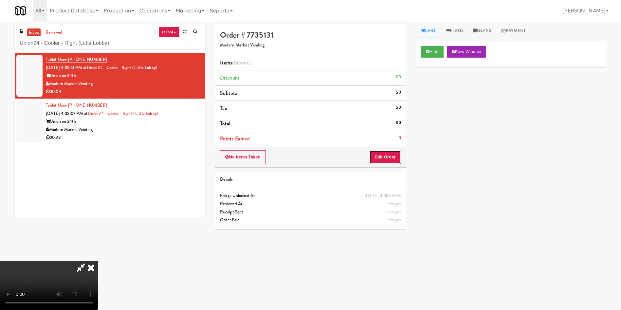
click at [394, 159] on button "Edit Order" at bounding box center [385, 157] width 32 height 14
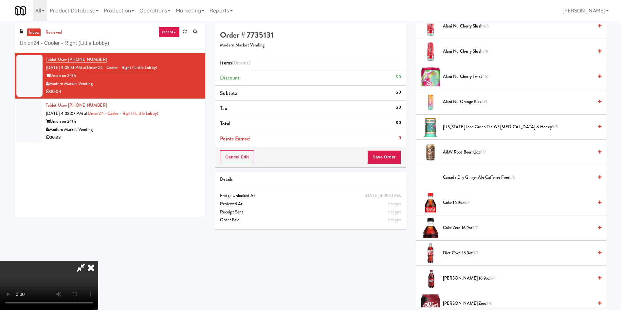
scroll to position [49, 0]
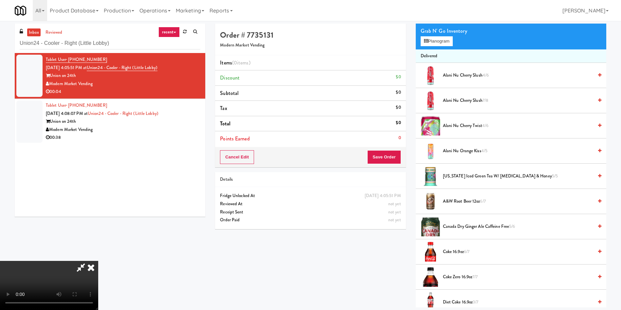
click at [98, 261] on video at bounding box center [49, 285] width 98 height 49
click at [439, 38] on button "Planogram" at bounding box center [437, 41] width 32 height 10
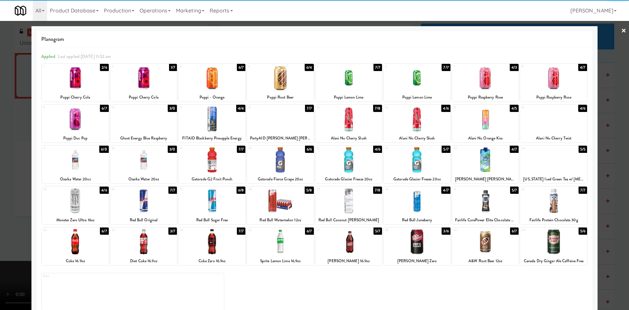
click at [159, 81] on div at bounding box center [143, 77] width 67 height 25
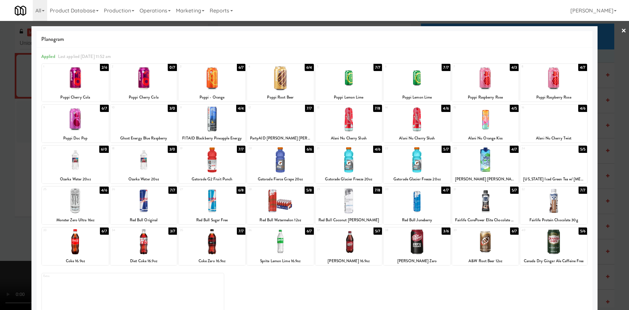
click at [0, 162] on div at bounding box center [314, 155] width 629 height 310
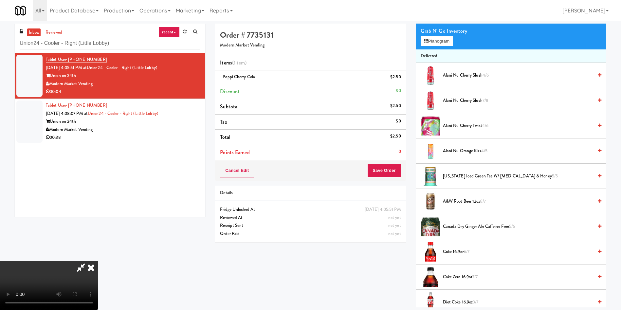
click at [93, 261] on video at bounding box center [49, 285] width 98 height 49
click at [388, 169] on button "Save Order" at bounding box center [383, 171] width 33 height 14
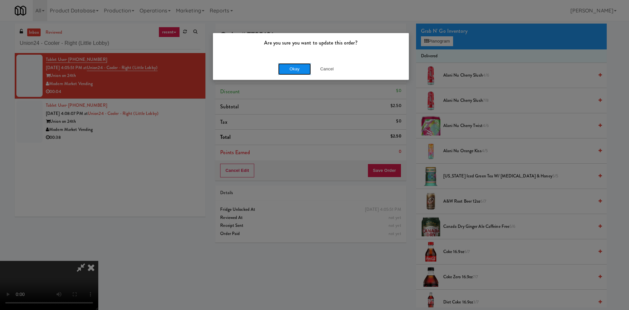
click at [300, 70] on button "Okay" at bounding box center [294, 69] width 33 height 12
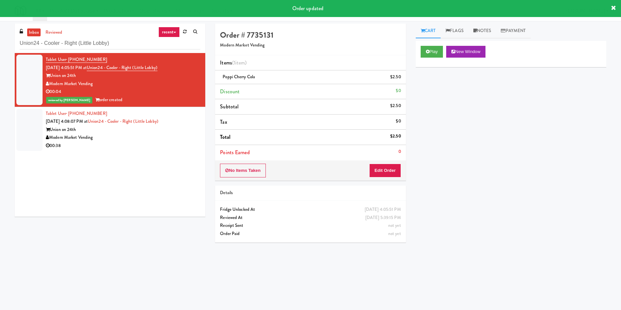
click at [38, 129] on div at bounding box center [29, 130] width 26 height 42
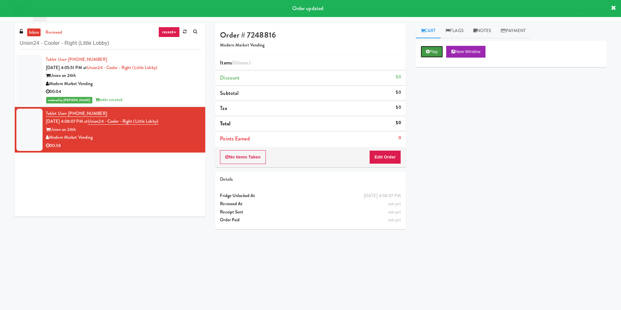
click at [434, 48] on button "Play" at bounding box center [432, 52] width 23 height 12
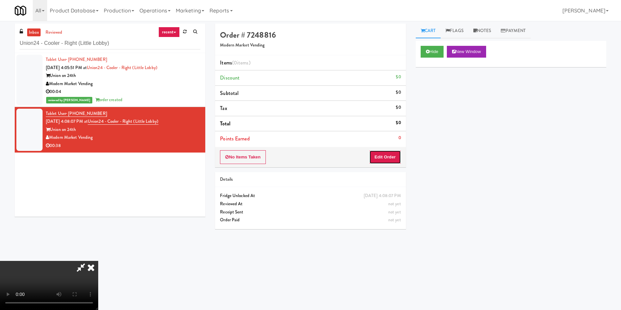
click at [391, 156] on button "Edit Order" at bounding box center [385, 157] width 32 height 14
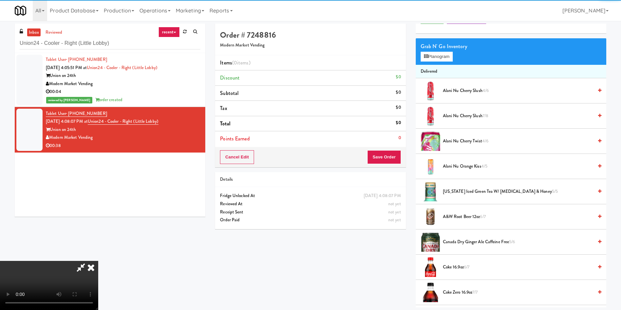
scroll to position [49, 0]
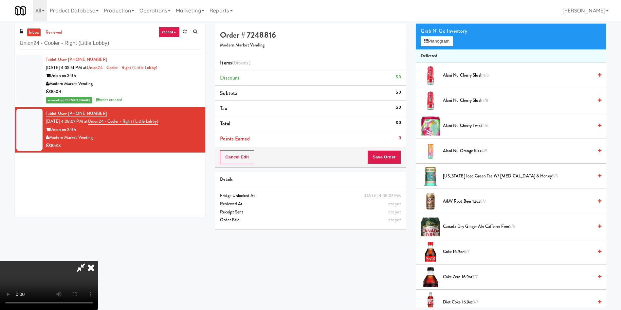
click at [98, 261] on video at bounding box center [49, 285] width 98 height 49
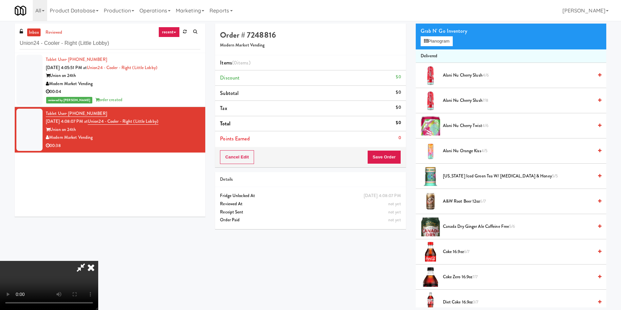
click at [98, 261] on video at bounding box center [49, 285] width 98 height 49
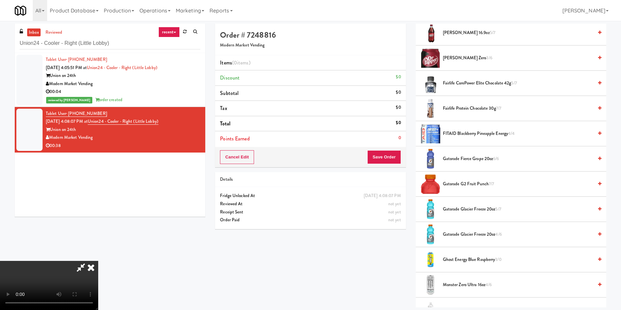
scroll to position [491, 0]
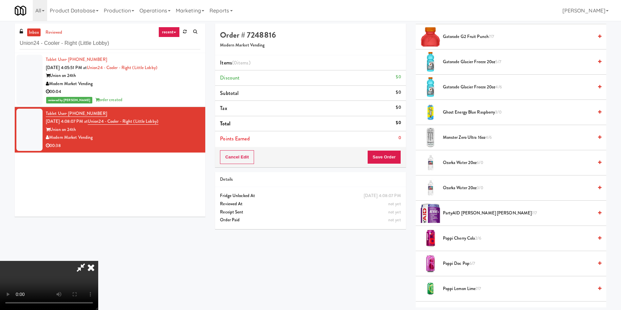
click at [454, 138] on span "Monster Zero Ultra 16oz 4/6" at bounding box center [518, 138] width 150 height 8
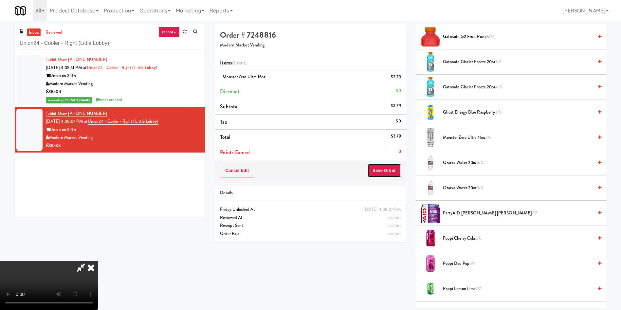
click at [396, 173] on button "Save Order" at bounding box center [383, 171] width 33 height 14
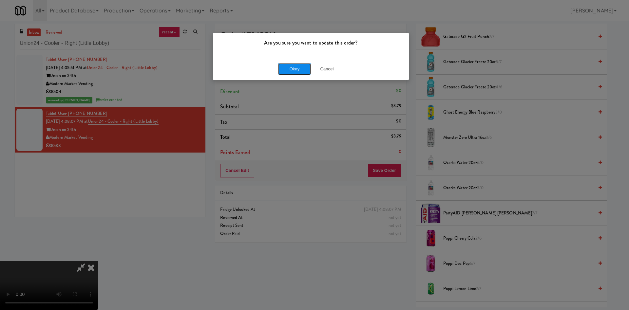
click at [304, 71] on button "Okay" at bounding box center [294, 69] width 33 height 12
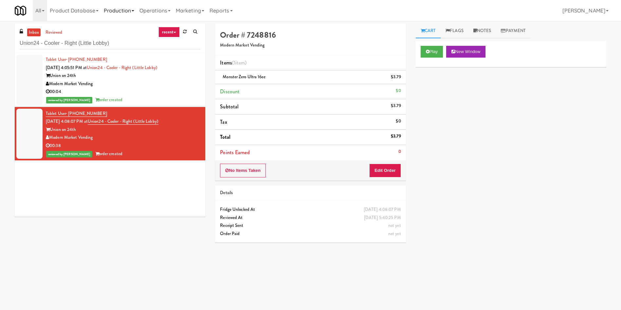
scroll to position [0, 0]
paste input "CrossFit Anaheim - Cooler"
drag, startPoint x: 125, startPoint y: 38, endPoint x: 0, endPoint y: 17, distance: 126.4
click at [0, 21] on body "Are you sure you want to update this order? Okay Cancel Okay Are you sure you w…" at bounding box center [310, 176] width 621 height 310
type input "CrossFit Anaheim - Cooler"
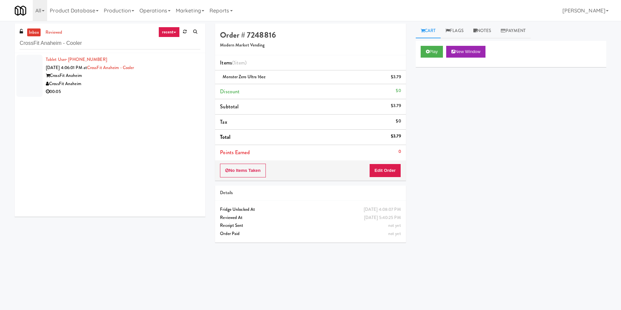
drag, startPoint x: 38, startPoint y: 81, endPoint x: 236, endPoint y: 80, distance: 198.7
click at [37, 81] on div at bounding box center [29, 76] width 26 height 42
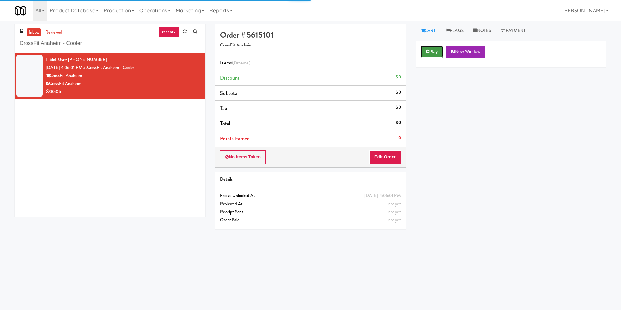
click at [432, 56] on button "Play" at bounding box center [432, 52] width 23 height 12
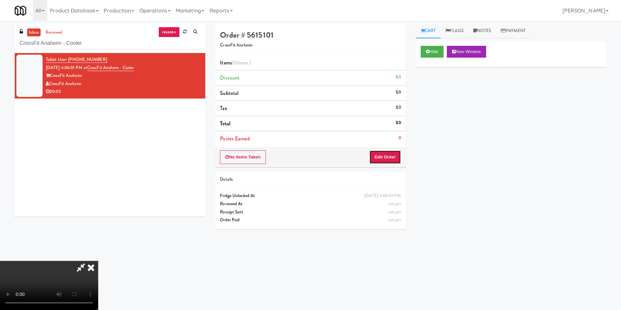
click at [397, 152] on button "Edit Order" at bounding box center [385, 157] width 32 height 14
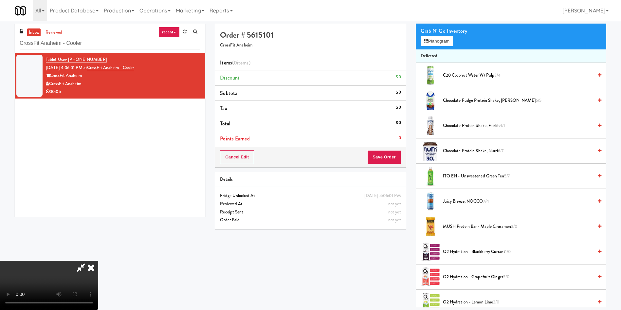
scroll to position [96, 0]
click at [98, 261] on video at bounding box center [49, 285] width 98 height 49
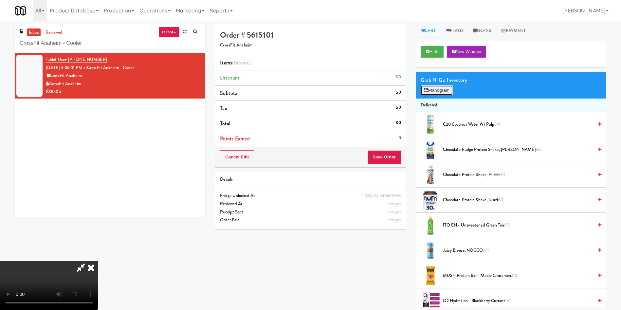
click at [434, 90] on button "Planogram" at bounding box center [437, 90] width 32 height 10
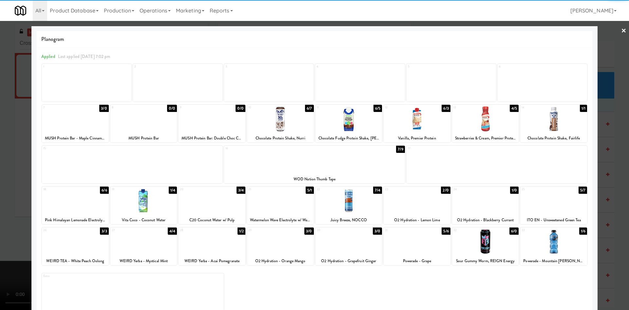
click at [481, 246] on div at bounding box center [485, 241] width 67 height 25
click at [600, 53] on div at bounding box center [314, 155] width 629 height 310
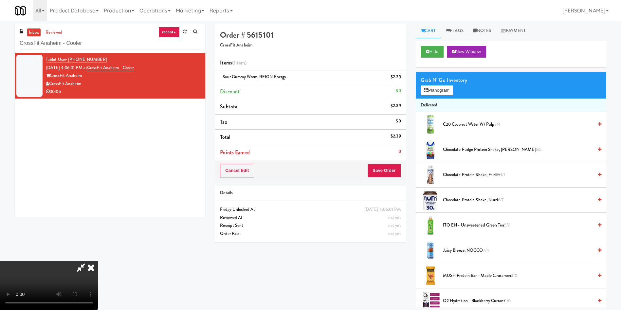
click at [402, 168] on div "Cancel Edit Save Order" at bounding box center [310, 170] width 191 height 20
click at [396, 169] on button "Save Order" at bounding box center [383, 171] width 33 height 14
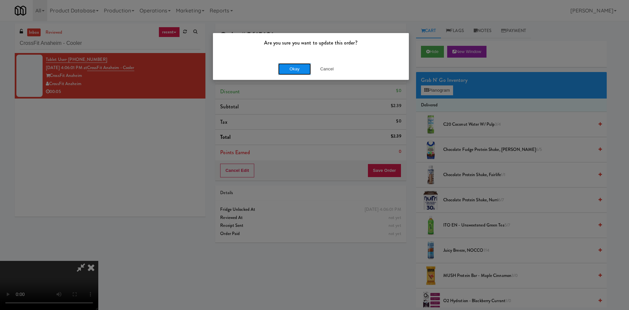
click at [303, 73] on button "Okay" at bounding box center [294, 69] width 33 height 12
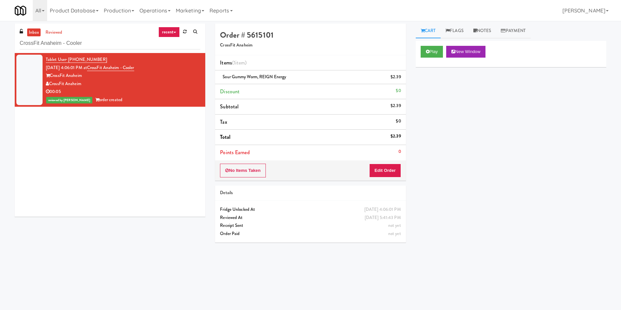
drag, startPoint x: 283, startPoint y: 54, endPoint x: 313, endPoint y: 54, distance: 29.8
click at [283, 54] on div "Order # 5615101 CrossFit Anaheim" at bounding box center [310, 40] width 191 height 32
click at [481, 30] on link "Notes" at bounding box center [483, 31] width 28 height 15
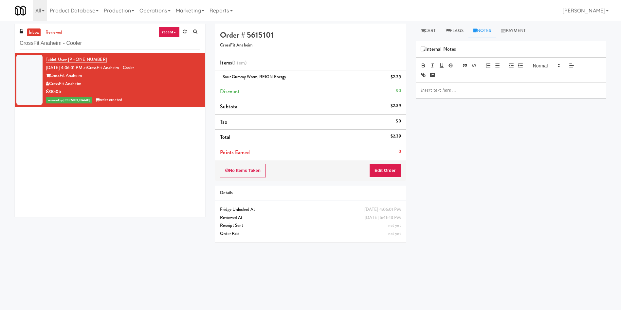
click at [478, 90] on p at bounding box center [511, 89] width 180 height 7
drag, startPoint x: 103, startPoint y: 44, endPoint x: 0, endPoint y: 44, distance: 102.8
click at [0, 44] on div "inbox reviewed recent all unclear take inventory issue suspicious failed recent…" at bounding box center [310, 155] width 621 height 263
paste input "Peabody"
type input "Peabody - Cooler"
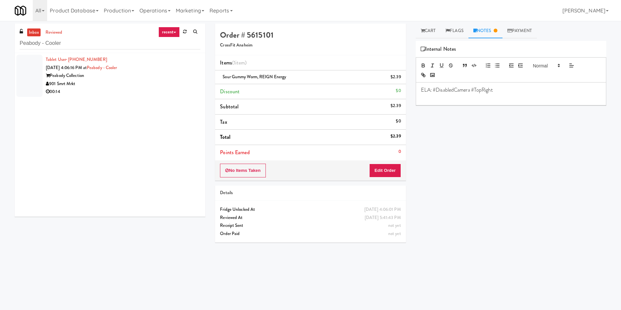
click at [38, 81] on div at bounding box center [29, 76] width 26 height 42
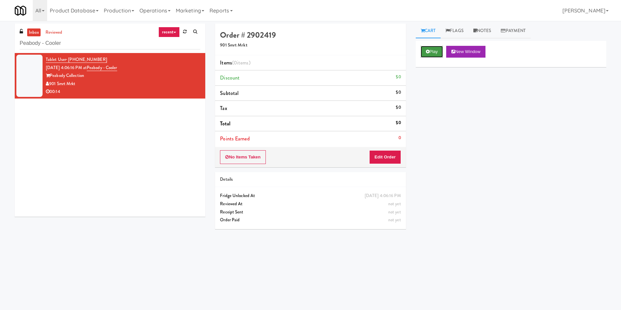
click at [431, 50] on button "Play" at bounding box center [432, 52] width 23 height 12
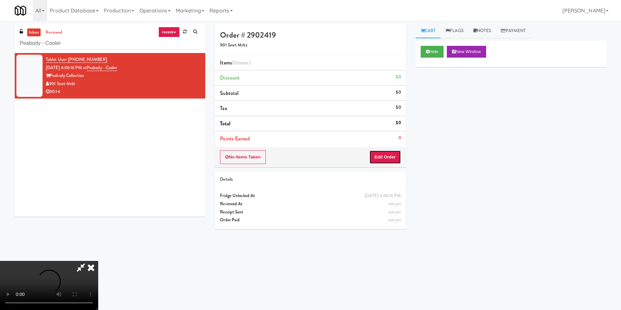
click at [392, 155] on button "Edit Order" at bounding box center [385, 157] width 32 height 14
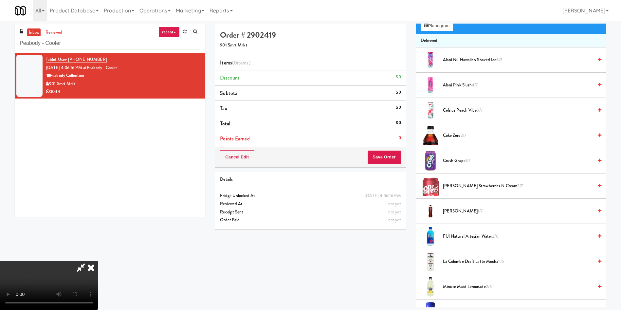
scroll to position [49, 0]
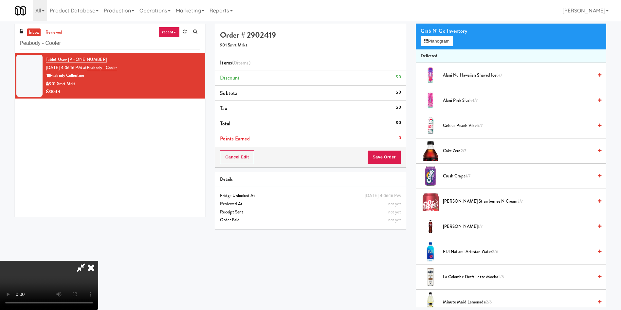
click at [285, 37] on h4 "Order # 2902419" at bounding box center [310, 35] width 181 height 9
click at [98, 261] on video at bounding box center [49, 285] width 98 height 49
click at [428, 40] on icon at bounding box center [426, 41] width 4 height 4
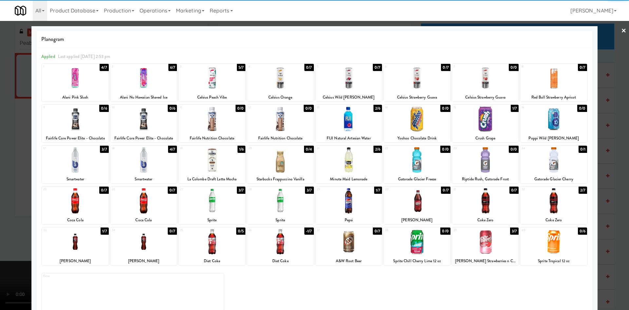
click at [480, 251] on div at bounding box center [485, 241] width 67 height 25
click at [9, 193] on div at bounding box center [314, 155] width 629 height 310
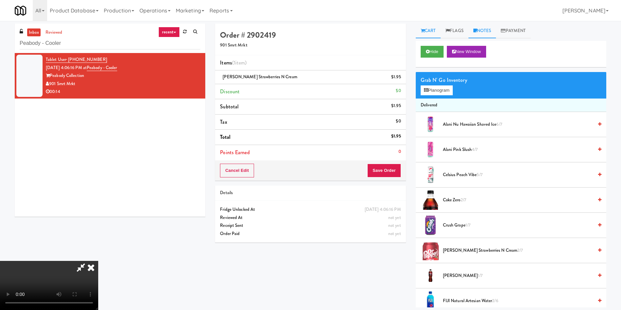
click at [488, 25] on link "Notes" at bounding box center [483, 31] width 28 height 15
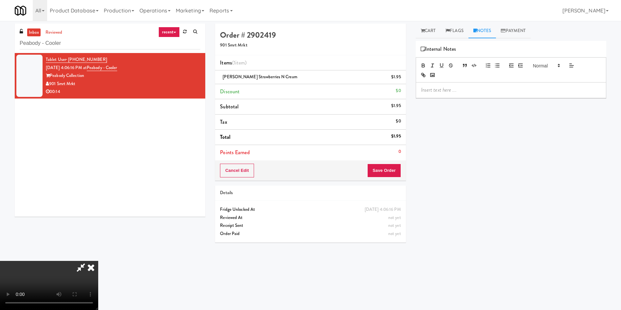
click at [467, 94] on p at bounding box center [511, 89] width 180 height 7
drag, startPoint x: 470, startPoint y: 98, endPoint x: 415, endPoint y: 97, distance: 55.7
click at [415, 97] on div "Cart Flags Notes Payment Hide New Window Grab N' Go Inventory Planogram Deliver…" at bounding box center [511, 155] width 200 height 263
click at [436, 31] on link "Cart" at bounding box center [428, 31] width 25 height 15
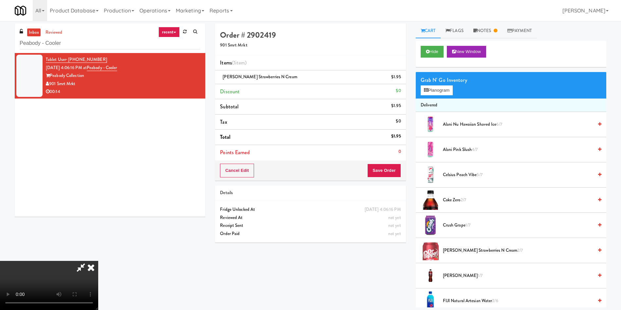
click at [98, 261] on video at bounding box center [49, 285] width 98 height 49
click at [440, 88] on button "Planogram" at bounding box center [437, 90] width 32 height 10
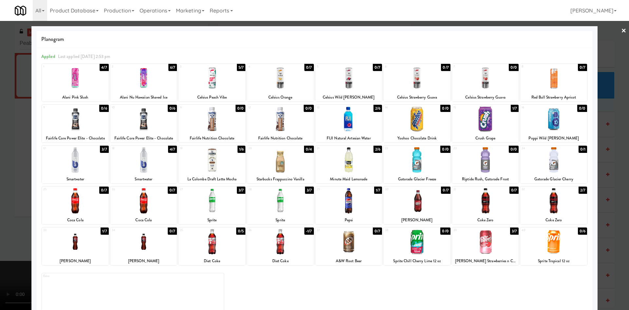
click at [599, 34] on div at bounding box center [314, 155] width 629 height 310
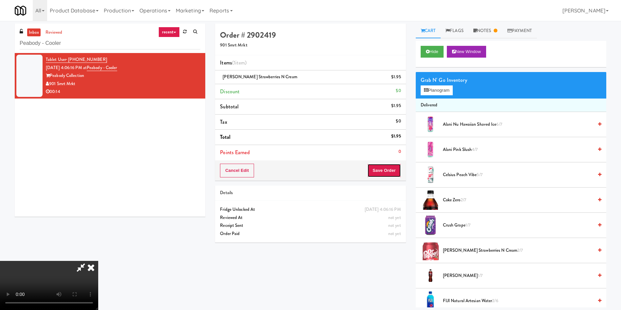
click at [389, 166] on button "Save Order" at bounding box center [383, 171] width 33 height 14
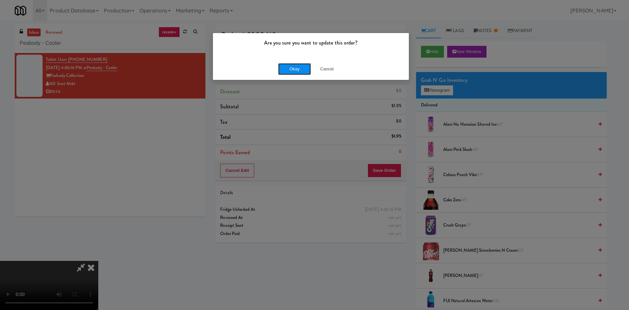
click at [296, 64] on button "Okay" at bounding box center [294, 69] width 33 height 12
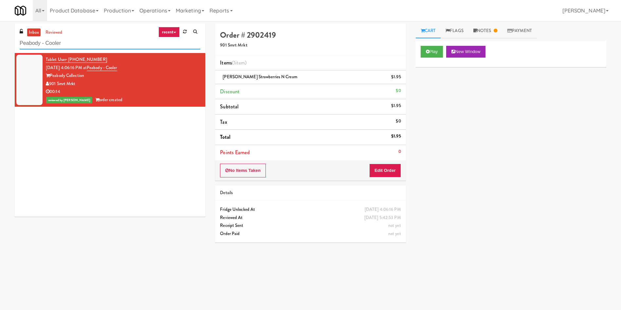
drag, startPoint x: 98, startPoint y: 42, endPoint x: 0, endPoint y: 42, distance: 97.6
click at [0, 42] on div "inbox reviewed recent all unclear take inventory issue suspicious failed recent…" at bounding box center [310, 155] width 621 height 263
paste input "1730 N Clark - Right - Fridge"
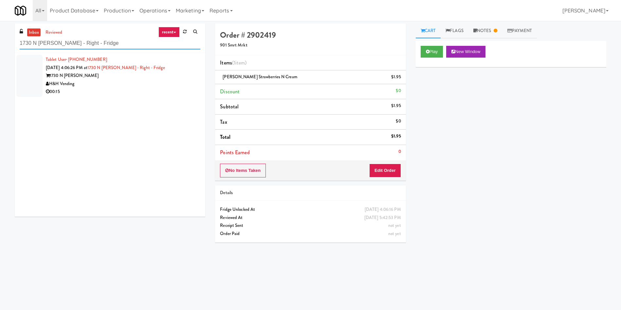
type input "1730 N Clark - Right - Fridge"
click at [28, 75] on div at bounding box center [29, 76] width 26 height 42
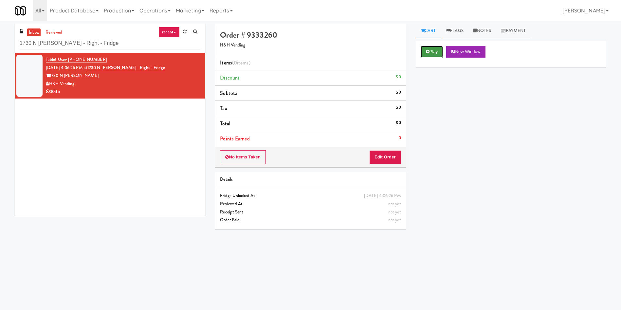
click at [433, 51] on button "Play" at bounding box center [432, 52] width 23 height 12
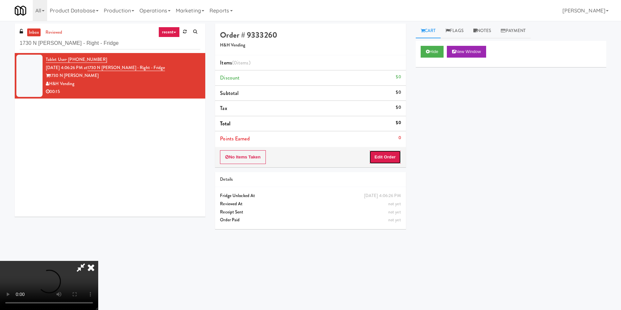
click at [388, 151] on button "Edit Order" at bounding box center [385, 157] width 32 height 14
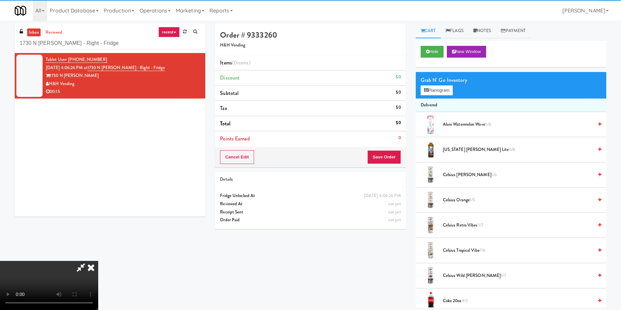
scroll to position [49, 0]
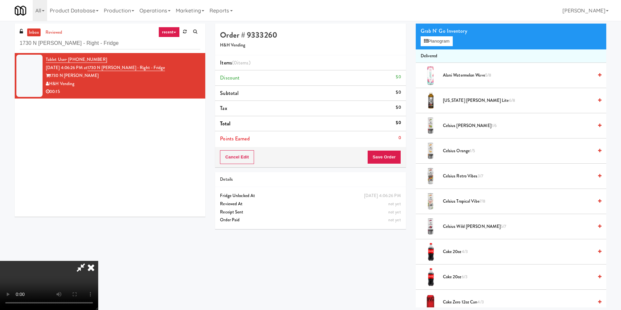
click at [98, 261] on video at bounding box center [49, 285] width 98 height 49
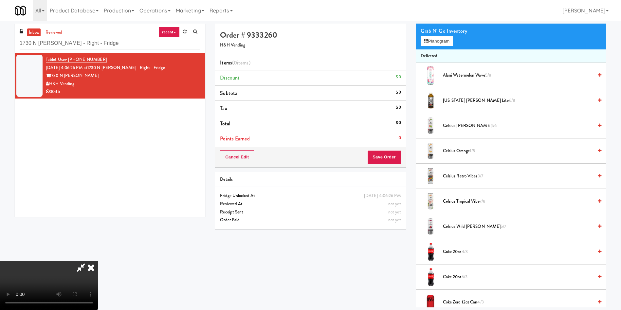
click at [98, 261] on video at bounding box center [49, 285] width 98 height 49
click at [437, 44] on button "Planogram" at bounding box center [437, 41] width 32 height 10
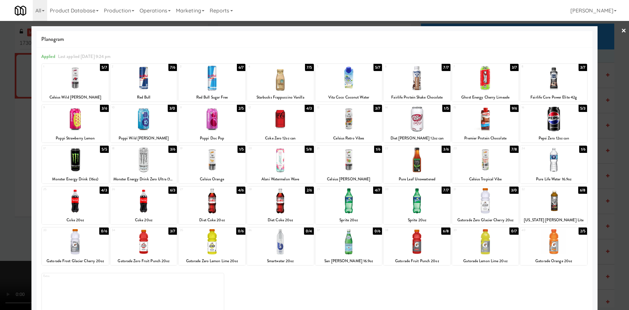
click at [341, 168] on div at bounding box center [348, 159] width 67 height 25
click at [21, 165] on div at bounding box center [314, 155] width 629 height 310
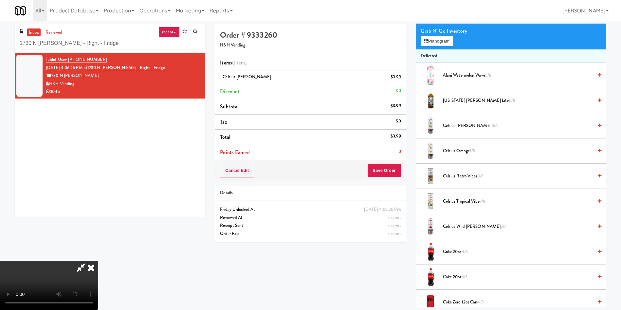
click at [98, 261] on video at bounding box center [49, 285] width 98 height 49
click at [376, 171] on button "Save Order" at bounding box center [383, 171] width 33 height 14
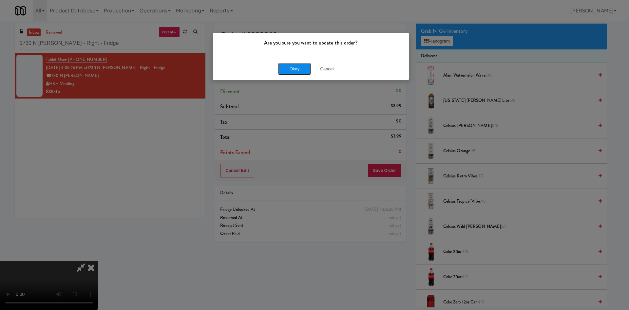
click at [301, 65] on button "Okay" at bounding box center [294, 69] width 33 height 12
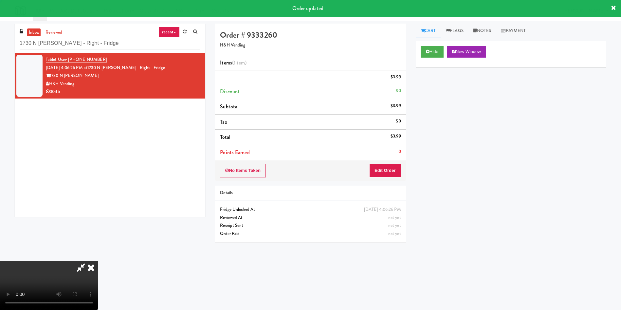
scroll to position [0, 0]
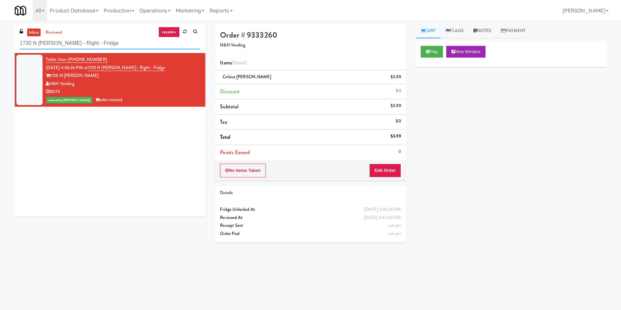
drag, startPoint x: 106, startPoint y: 45, endPoint x: 0, endPoint y: 28, distance: 107.7
click at [0, 28] on div "inbox reviewed recent all unclear take inventory issue suspicious failed recent…" at bounding box center [310, 155] width 621 height 263
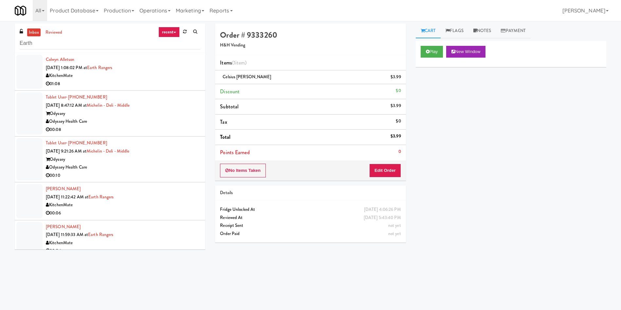
click at [32, 35] on link "inbox" at bounding box center [33, 32] width 13 height 8
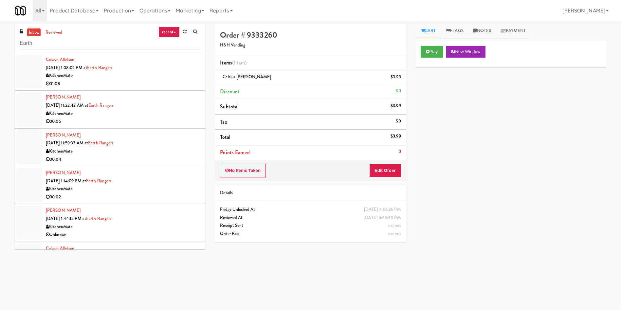
click at [33, 62] on div at bounding box center [29, 72] width 26 height 34
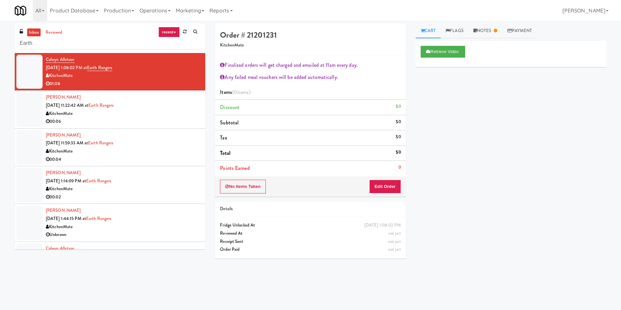
click at [18, 110] on div at bounding box center [29, 109] width 26 height 34
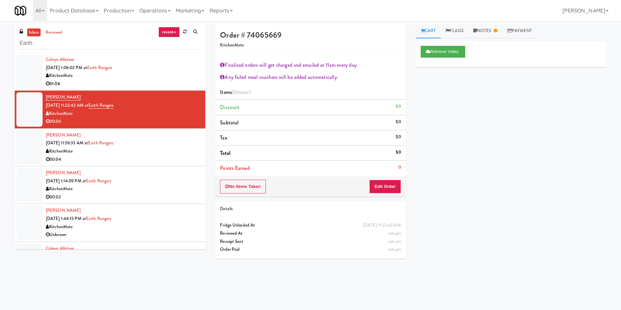
click at [35, 67] on div at bounding box center [29, 72] width 26 height 34
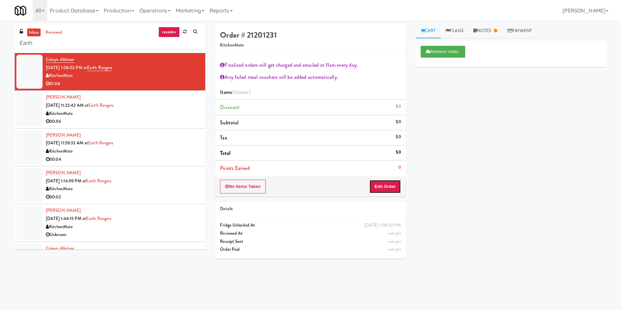
click at [373, 189] on button "Edit Order" at bounding box center [385, 187] width 32 height 14
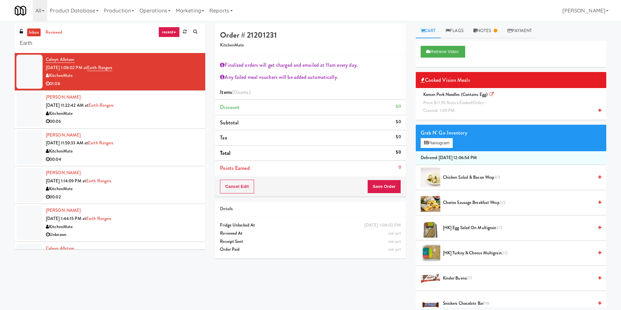
click at [492, 91] on link at bounding box center [491, 94] width 4 height 6
click at [485, 29] on link "Notes" at bounding box center [486, 31] width 34 height 15
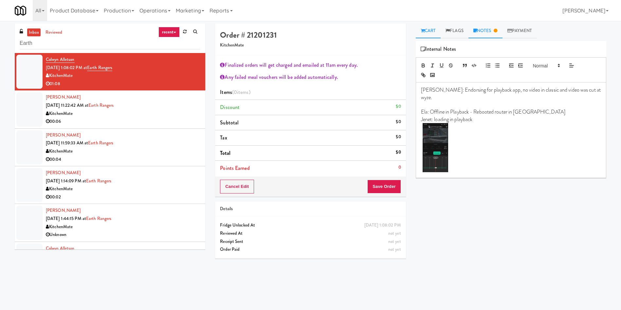
click at [427, 35] on link "Cart" at bounding box center [428, 31] width 25 height 15
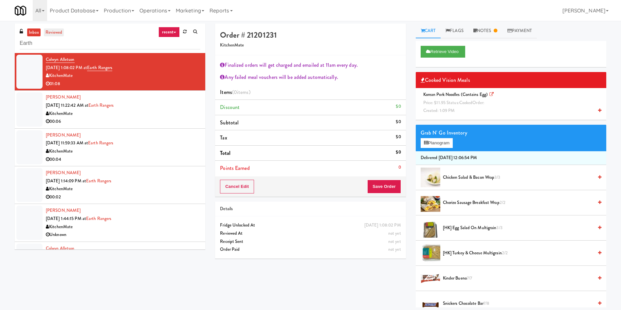
click at [58, 31] on link "reviewed" at bounding box center [54, 32] width 20 height 8
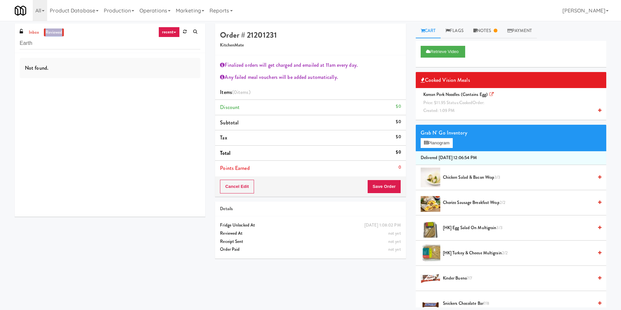
click at [58, 31] on link "reviewed" at bounding box center [54, 32] width 20 height 8
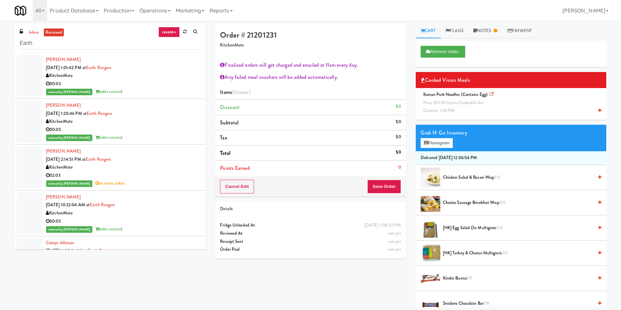
click at [32, 73] on div at bounding box center [29, 76] width 26 height 42
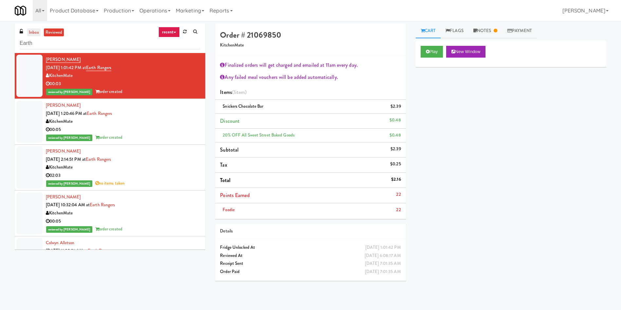
click at [33, 31] on link "inbox" at bounding box center [33, 32] width 13 height 8
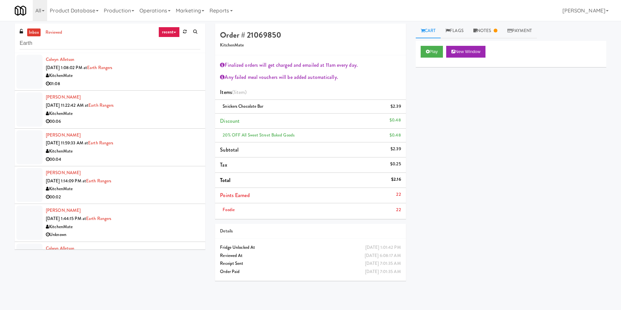
click at [28, 69] on div at bounding box center [29, 72] width 26 height 34
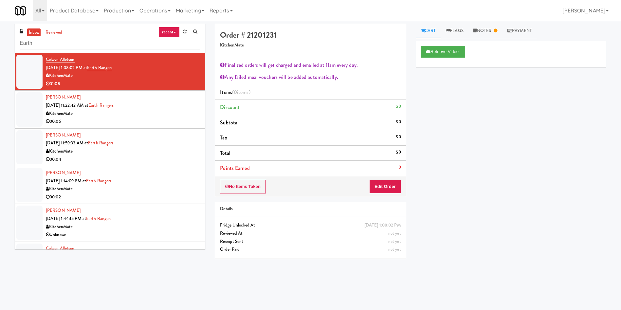
click at [429, 30] on link "Cart" at bounding box center [428, 31] width 25 height 15
click at [433, 48] on button "Retrieve Video" at bounding box center [443, 52] width 45 height 12
drag, startPoint x: 39, startPoint y: 40, endPoint x: 0, endPoint y: 40, distance: 39.3
click at [0, 40] on div "inbox reviewed recent all unclear take inventory issue suspicious failed recent…" at bounding box center [310, 155] width 621 height 263
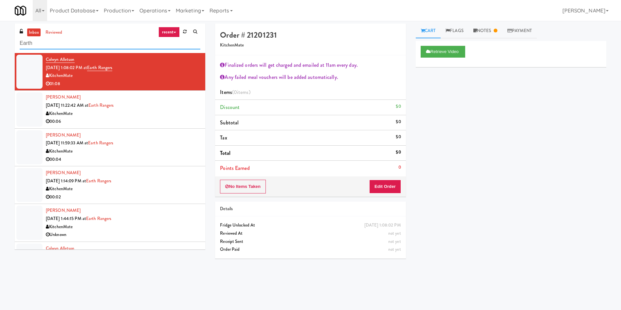
paste input "Hi! That was a pre-authorization hold, which was adjusted once your final bill …"
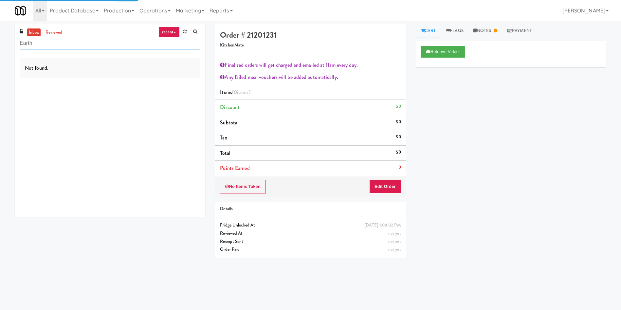
click at [76, 44] on input "Earth" at bounding box center [110, 43] width 181 height 12
drag, startPoint x: 81, startPoint y: 41, endPoint x: 0, endPoint y: 41, distance: 80.5
click at [0, 41] on div "inbox reviewed recent all unclear take inventory issue suspicious failed recent…" at bounding box center [310, 155] width 621 height 263
paste input "LSP Crime Lab Combo"
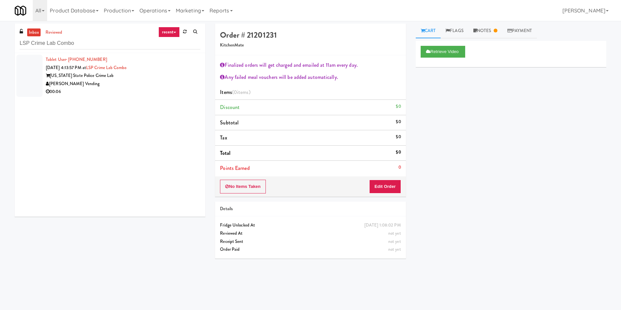
click at [23, 74] on div at bounding box center [29, 76] width 26 height 42
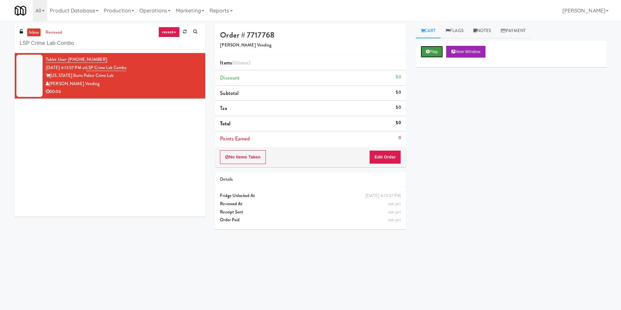
click at [425, 57] on button "Play" at bounding box center [432, 52] width 23 height 12
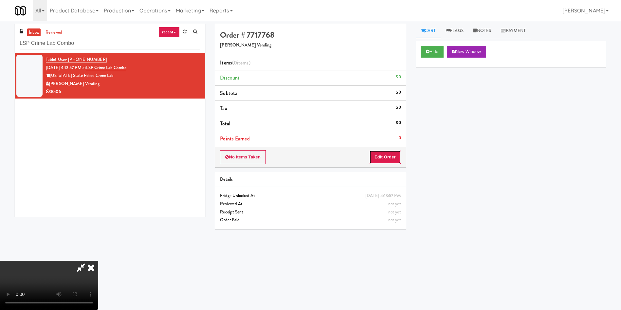
click at [386, 160] on button "Edit Order" at bounding box center [385, 157] width 32 height 14
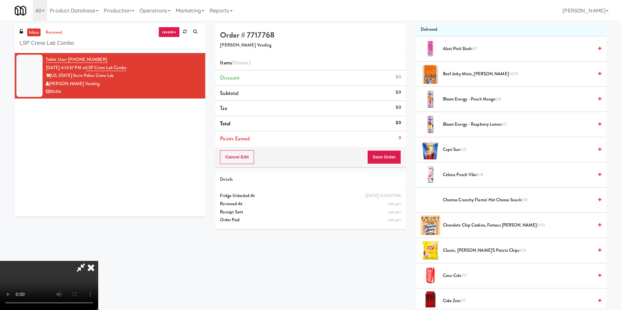
scroll to position [98, 0]
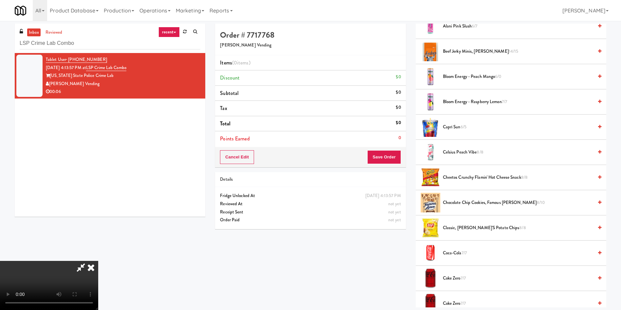
click at [98, 261] on video at bounding box center [49, 285] width 98 height 49
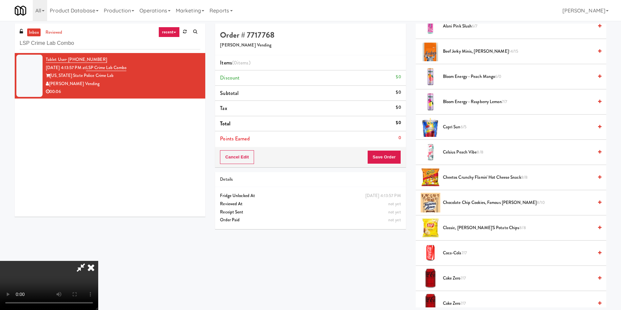
click at [98, 261] on video at bounding box center [49, 285] width 98 height 49
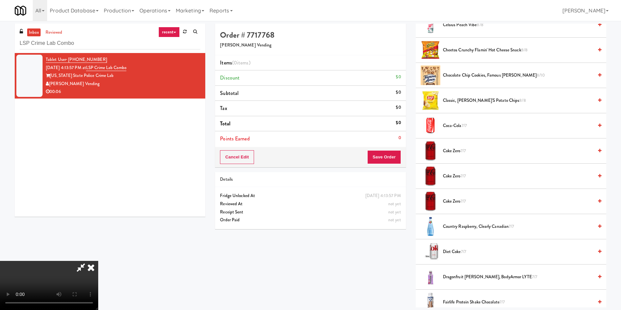
scroll to position [174, 0]
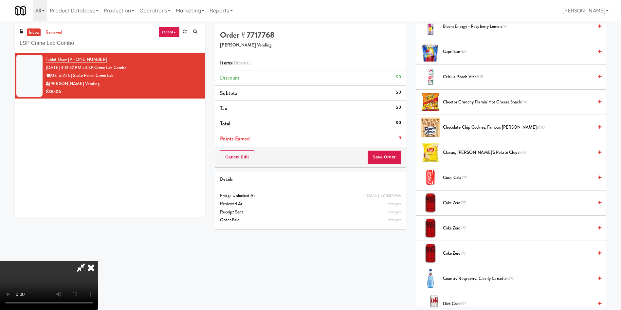
click at [469, 129] on span "Chocolate Chip Cookies, Famous Amos 8/10" at bounding box center [518, 127] width 150 height 8
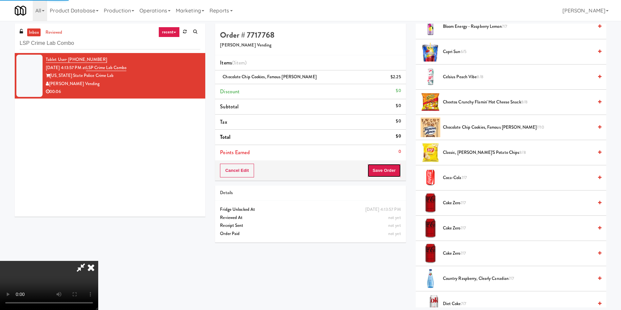
click at [393, 174] on button "Save Order" at bounding box center [383, 171] width 33 height 14
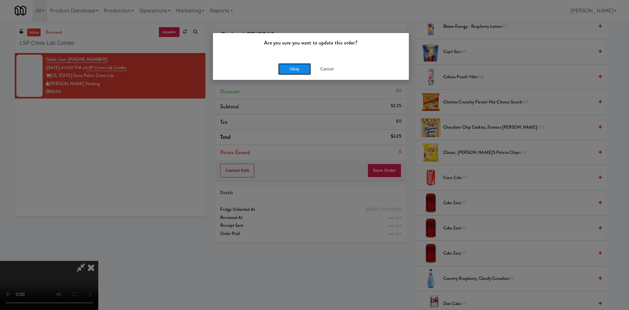
click at [287, 68] on button "Okay" at bounding box center [294, 69] width 33 height 12
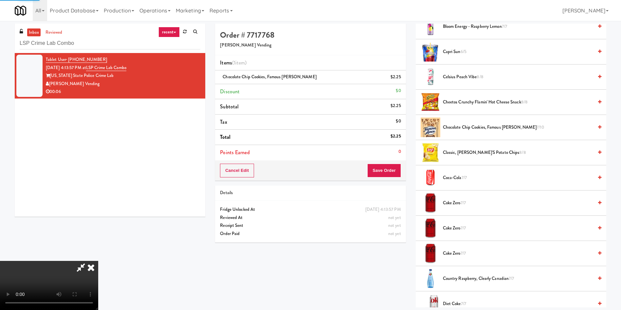
scroll to position [0, 0]
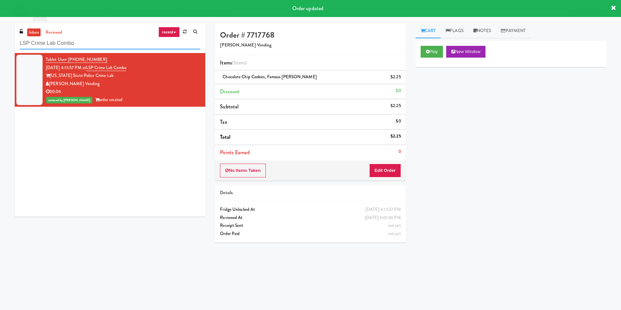
drag, startPoint x: 97, startPoint y: 48, endPoint x: 16, endPoint y: 30, distance: 83.5
click at [0, 47] on div "inbox reviewed recent all unclear take inventory issue suspicious failed recent…" at bounding box center [310, 155] width 621 height 263
paste input "Home Depot - Vaughn DC"
type input "Home Depot - Vaughn DC"
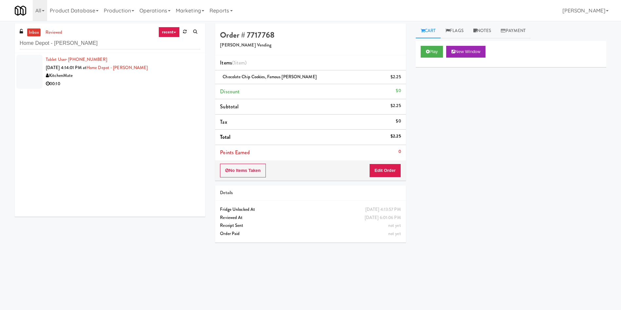
drag, startPoint x: 21, startPoint y: 71, endPoint x: 44, endPoint y: 68, distance: 23.8
click at [21, 71] on div at bounding box center [29, 72] width 26 height 34
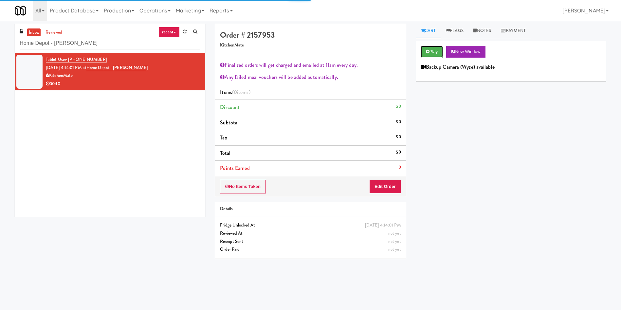
drag, startPoint x: 443, startPoint y: 48, endPoint x: 433, endPoint y: 64, distance: 18.9
click at [443, 48] on button "Play" at bounding box center [432, 52] width 23 height 12
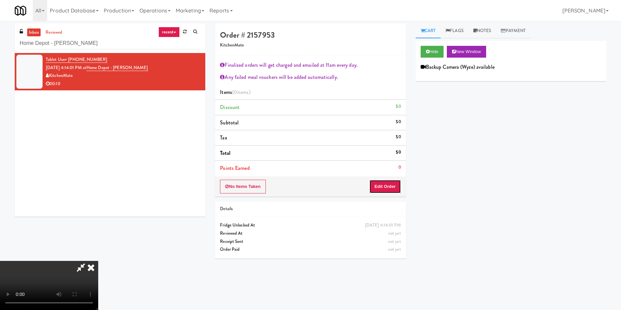
click at [381, 182] on button "Edit Order" at bounding box center [385, 187] width 32 height 14
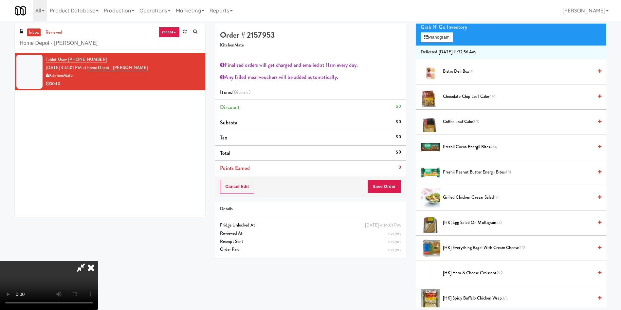
scroll to position [147, 0]
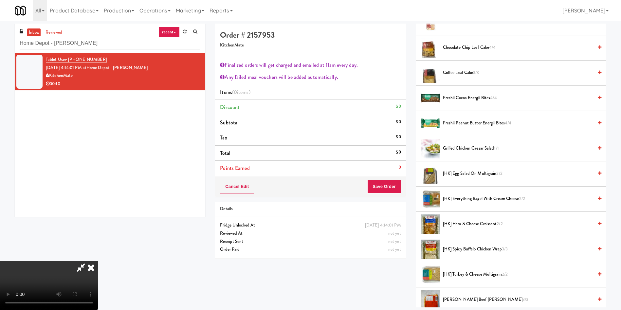
click at [98, 261] on video at bounding box center [49, 285] width 98 height 49
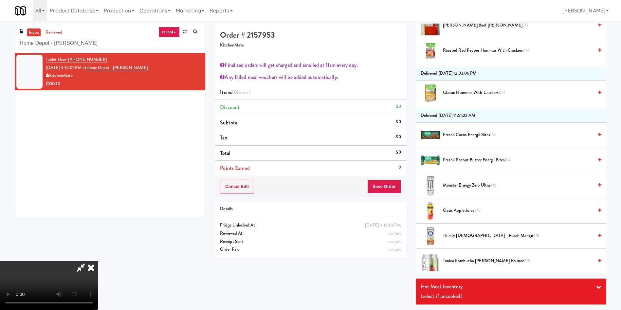
scroll to position [491, 0]
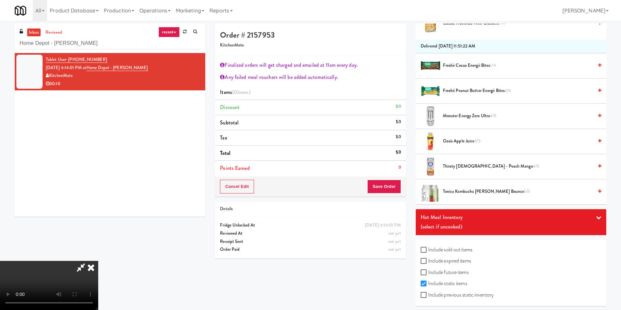
click at [473, 90] on span "Freshii Peanut Butter Energii Bites 2/4" at bounding box center [518, 91] width 150 height 8
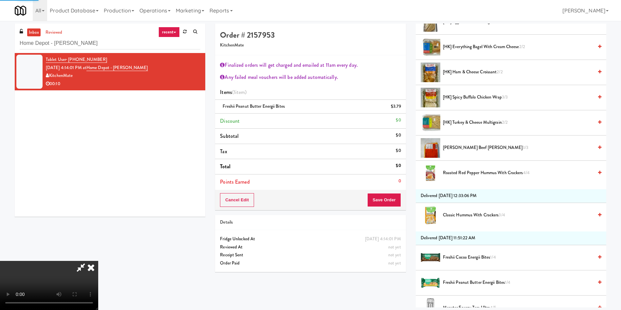
scroll to position [295, 0]
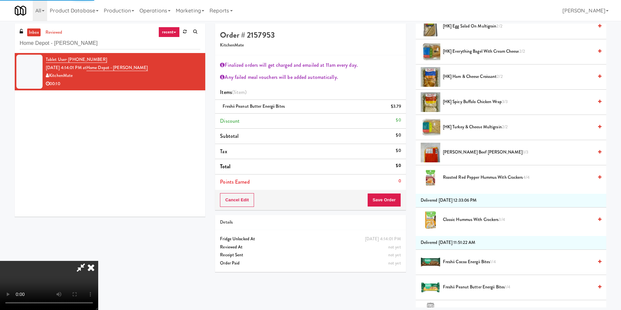
click at [98, 261] on video at bounding box center [49, 285] width 98 height 49
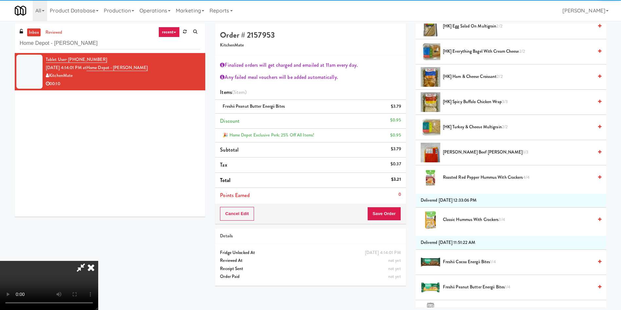
click at [98, 261] on video at bounding box center [49, 285] width 98 height 49
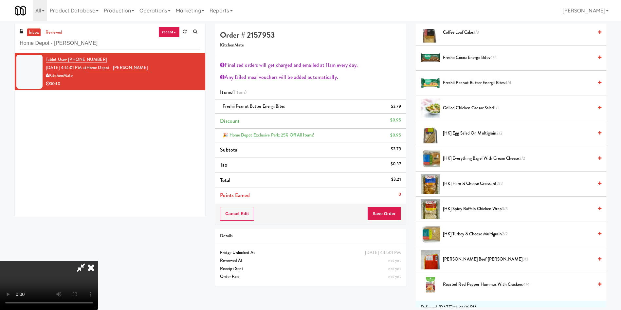
scroll to position [0, 0]
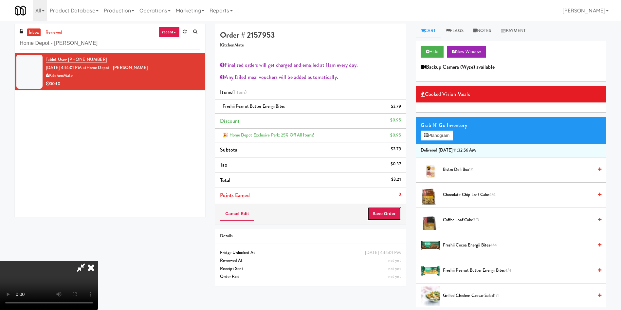
click at [399, 214] on button "Save Order" at bounding box center [383, 214] width 33 height 14
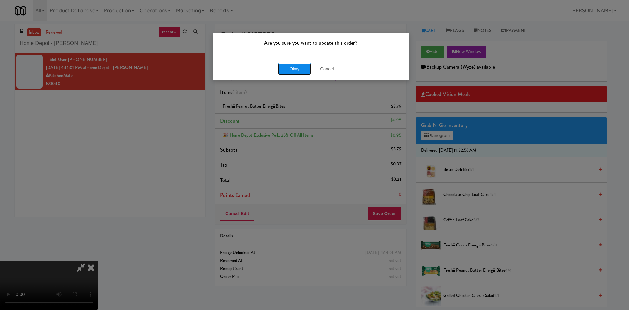
click at [294, 68] on button "Okay" at bounding box center [294, 69] width 33 height 12
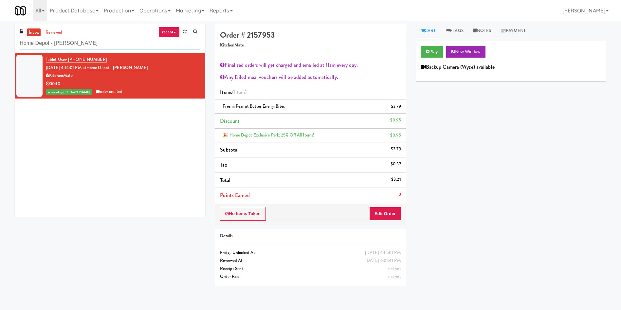
drag, startPoint x: 95, startPoint y: 44, endPoint x: 0, endPoint y: 45, distance: 95.3
click at [0, 45] on div "inbox reviewed recent all unclear take inventory issue suspicious failed recent…" at bounding box center [310, 157] width 621 height 267
paste input "1001 State - Right - Ambient"
type input "1001 State - Right - Ambient"
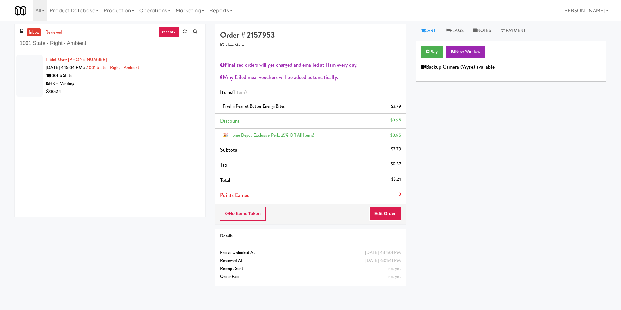
drag, startPoint x: 37, startPoint y: 68, endPoint x: 61, endPoint y: 68, distance: 24.6
click at [36, 68] on div at bounding box center [29, 76] width 26 height 42
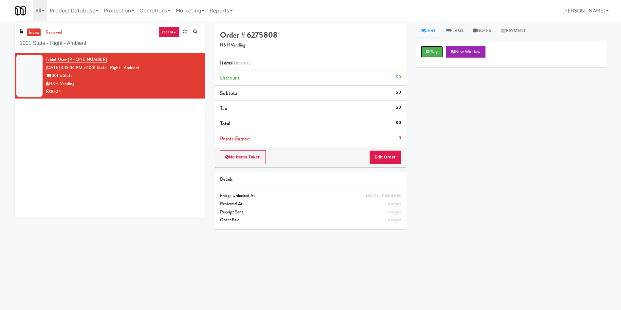
click at [435, 51] on button "Play" at bounding box center [432, 52] width 23 height 12
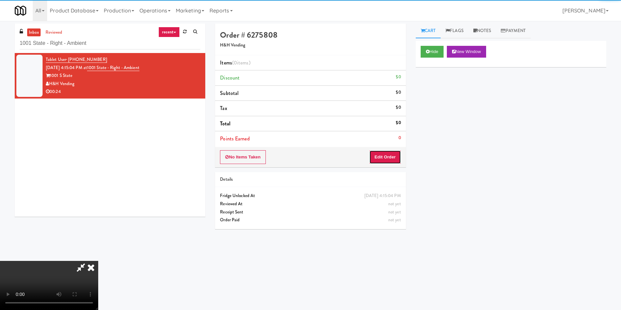
click at [383, 156] on button "Edit Order" at bounding box center [385, 157] width 32 height 14
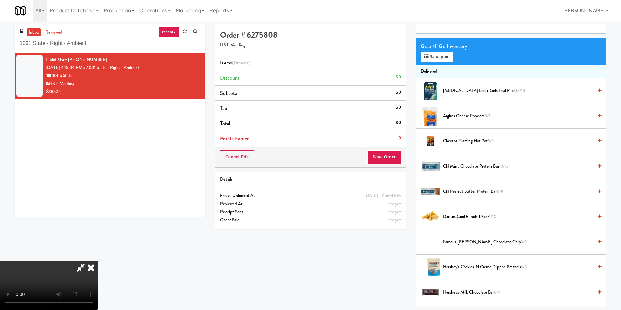
scroll to position [49, 0]
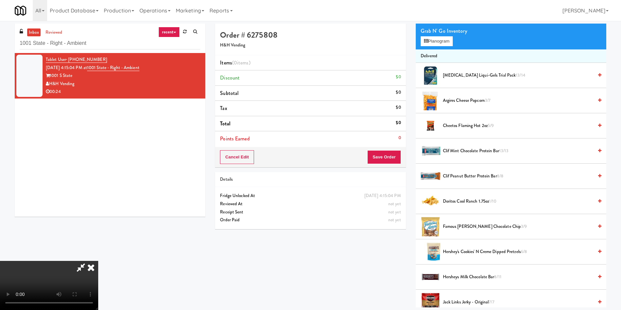
click at [98, 261] on video at bounding box center [49, 285] width 98 height 49
drag, startPoint x: 98, startPoint y: 236, endPoint x: 101, endPoint y: 234, distance: 3.7
click at [98, 261] on video at bounding box center [49, 285] width 98 height 49
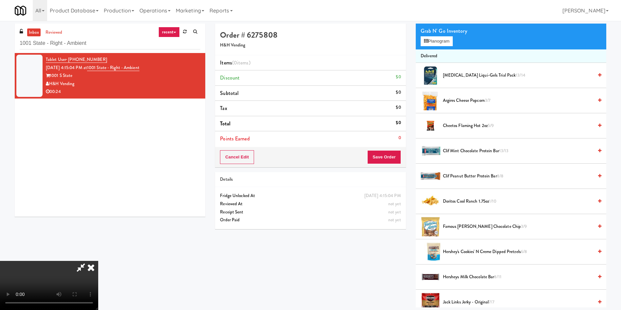
click at [98, 261] on video at bounding box center [49, 285] width 98 height 49
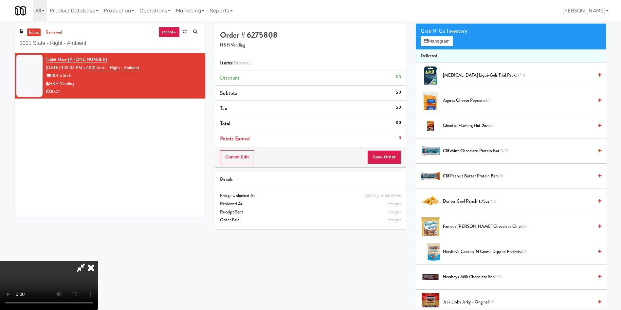
click at [98, 261] on video at bounding box center [49, 285] width 98 height 49
click at [436, 37] on button "Planogram" at bounding box center [437, 41] width 32 height 10
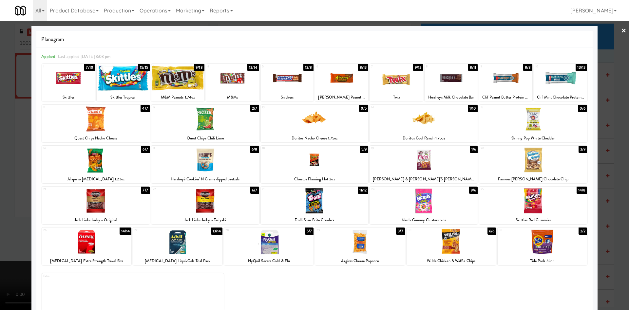
click at [212, 204] on div at bounding box center [205, 200] width 108 height 25
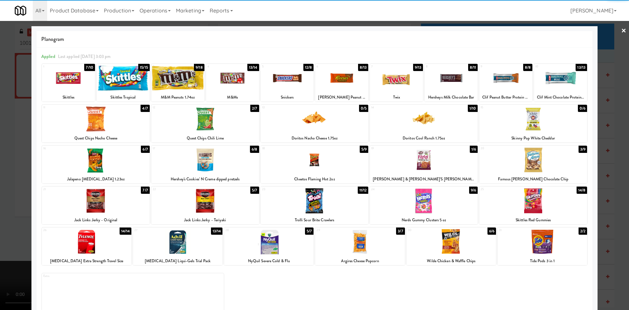
click at [107, 159] on div at bounding box center [96, 159] width 108 height 25
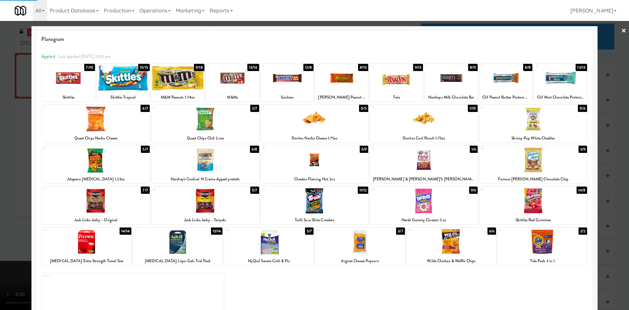
click at [208, 123] on div at bounding box center [205, 118] width 108 height 25
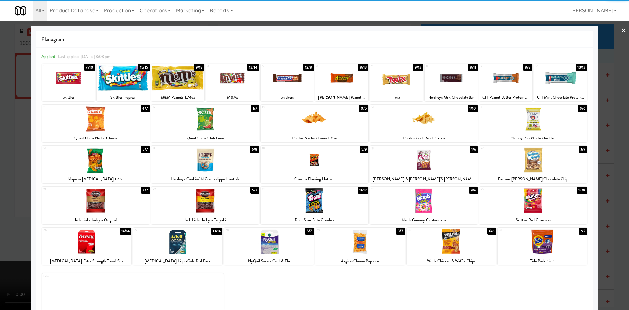
click at [0, 158] on div at bounding box center [314, 155] width 629 height 310
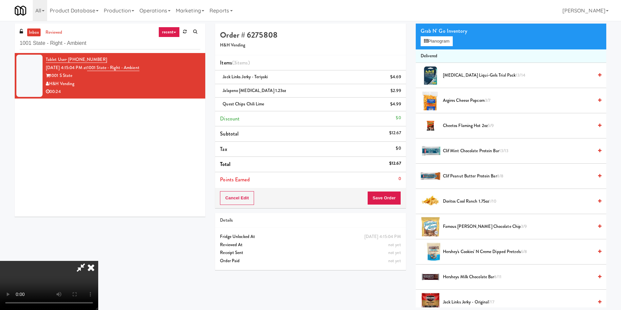
click at [98, 261] on video at bounding box center [49, 285] width 98 height 49
click at [392, 199] on button "Save Order" at bounding box center [383, 198] width 33 height 14
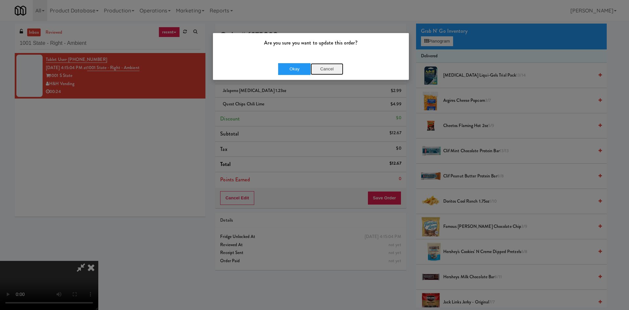
click at [320, 69] on button "Cancel" at bounding box center [326, 69] width 33 height 12
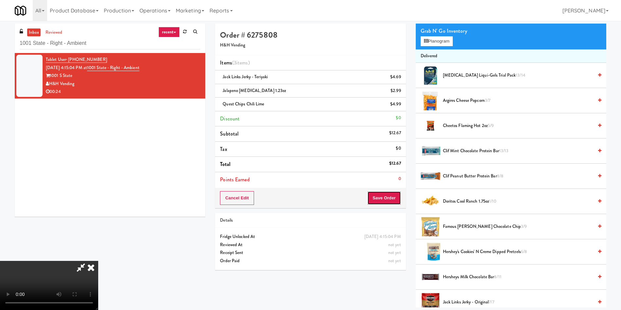
click at [382, 200] on button "Save Order" at bounding box center [383, 198] width 33 height 14
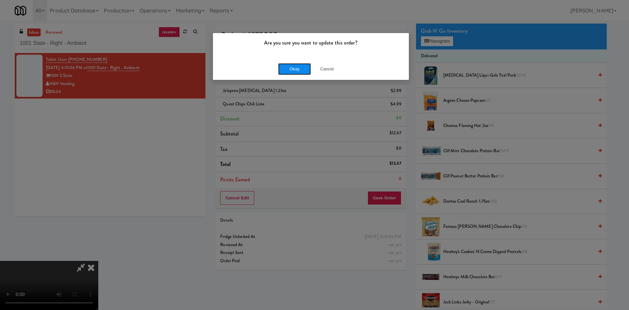
click at [297, 72] on button "Okay" at bounding box center [294, 69] width 33 height 12
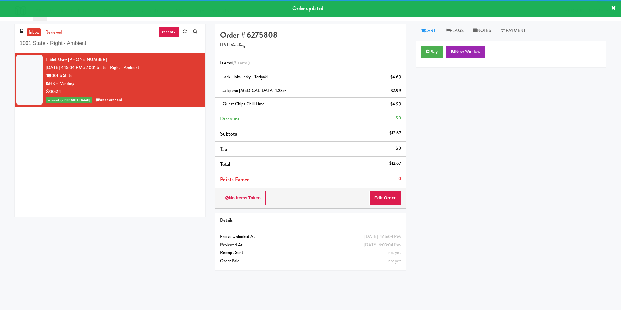
drag, startPoint x: 113, startPoint y: 44, endPoint x: 0, endPoint y: 32, distance: 113.2
click at [0, 32] on div "inbox reviewed recent all unclear take inventory issue suspicious failed recent…" at bounding box center [310, 155] width 621 height 263
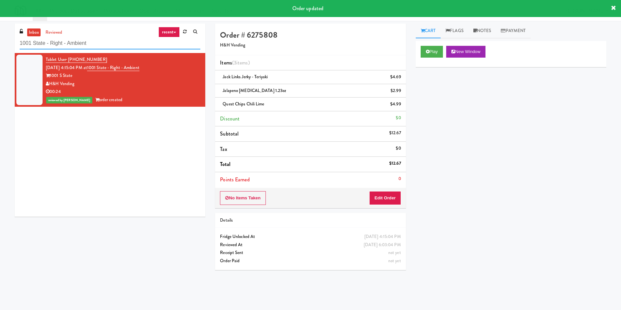
paste input "IKEA [GEOGRAPHIC_DATA]"
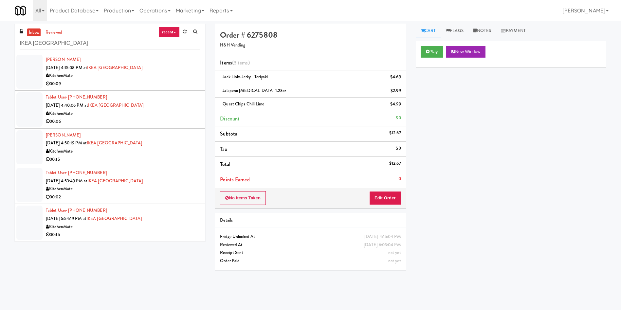
click at [28, 67] on div at bounding box center [29, 72] width 26 height 34
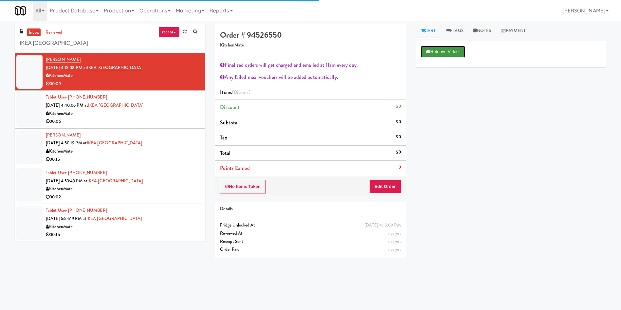
click at [449, 50] on button "Retrieve Video" at bounding box center [443, 52] width 45 height 12
click at [496, 209] on div "Retrieve Video Primary Flag Clear Flag if unable to determine what was taken or…" at bounding box center [511, 164] width 191 height 246
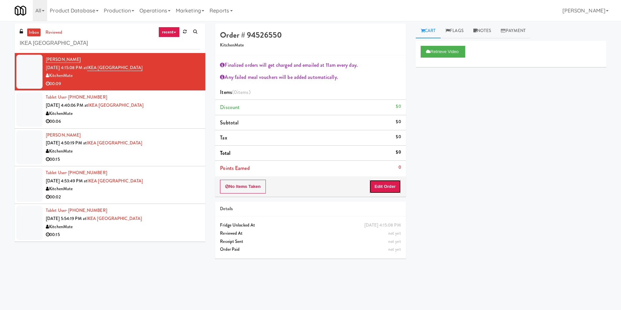
click at [383, 186] on button "Edit Order" at bounding box center [385, 187] width 32 height 14
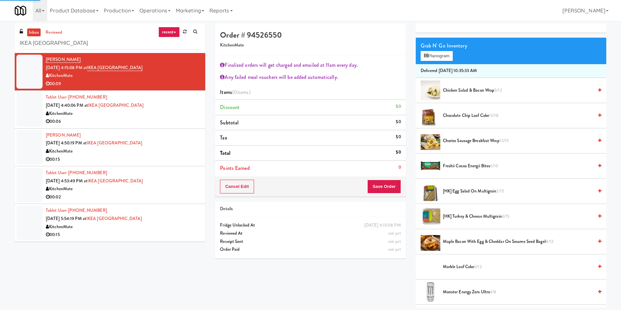
scroll to position [98, 0]
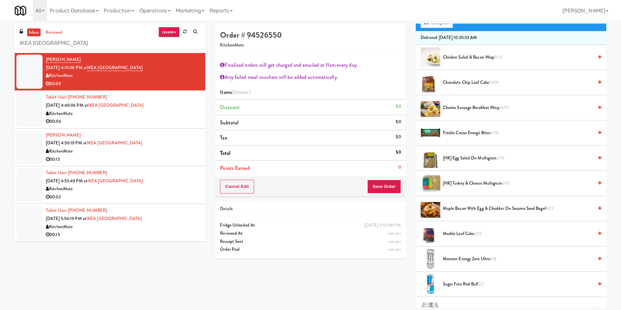
click at [468, 157] on span "[HK] Egg Salad on Multigrain 2/15" at bounding box center [518, 158] width 150 height 8
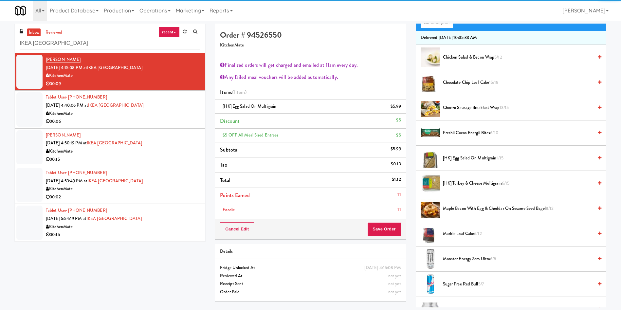
click at [384, 213] on div "Foodie 11" at bounding box center [310, 210] width 181 height 8
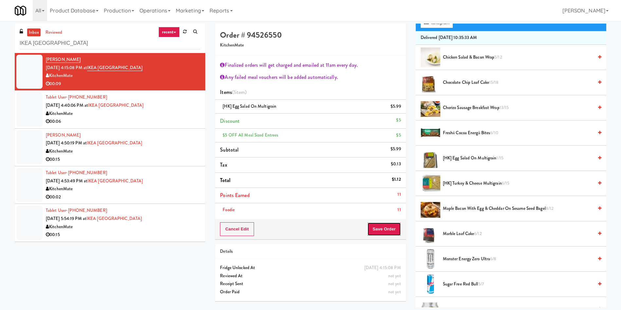
click at [382, 229] on button "Save Order" at bounding box center [383, 229] width 33 height 14
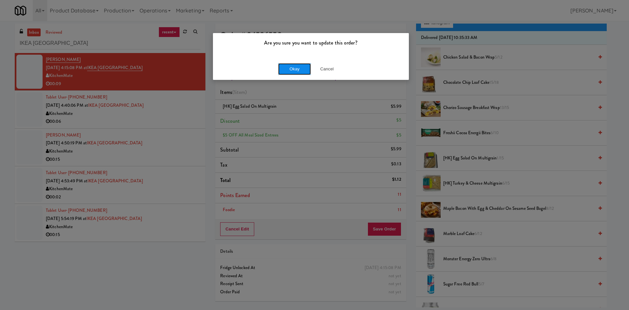
click at [296, 70] on button "Okay" at bounding box center [294, 69] width 33 height 12
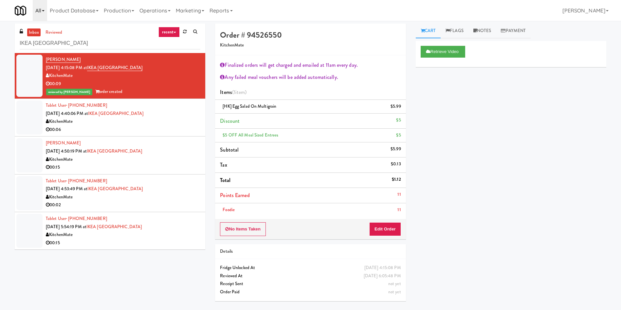
scroll to position [0, 0]
click at [34, 132] on div at bounding box center [29, 118] width 26 height 34
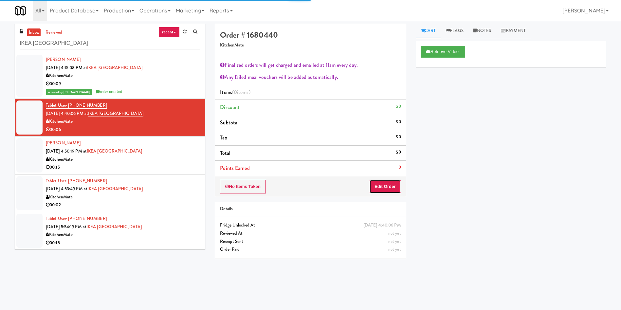
click at [398, 185] on button "Edit Order" at bounding box center [385, 187] width 32 height 14
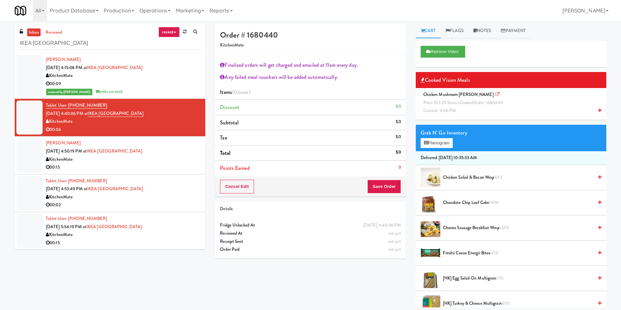
click at [443, 98] on div "Chicken Mushroom Alfredo Price: $12.25 Status: cooked Order: 1680440 Created: 4…" at bounding box center [511, 103] width 181 height 24
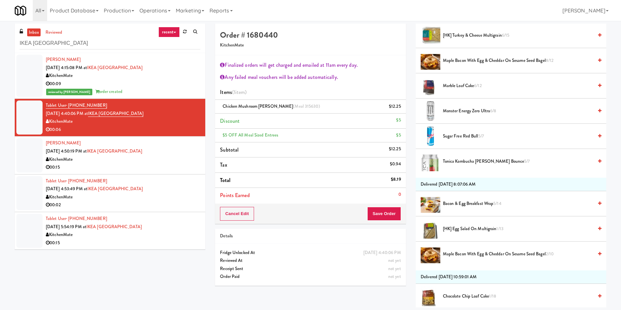
scroll to position [246, 0]
click at [461, 164] on span "Tonica Kombucha Berry Bounce 5/7" at bounding box center [518, 162] width 150 height 8
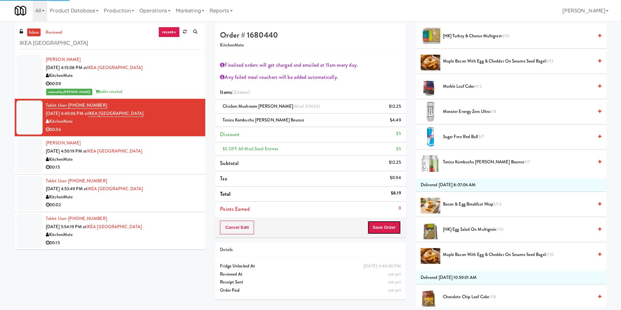
click at [387, 233] on button "Save Order" at bounding box center [383, 228] width 33 height 14
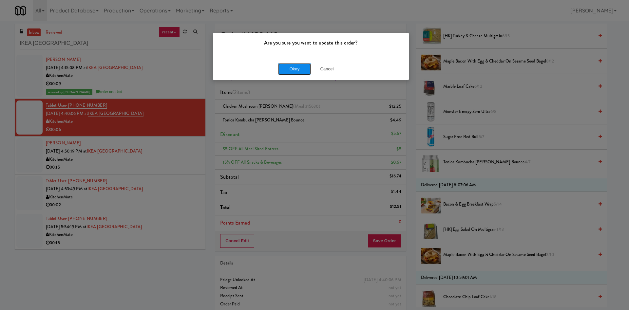
click at [288, 69] on button "Okay" at bounding box center [294, 69] width 33 height 12
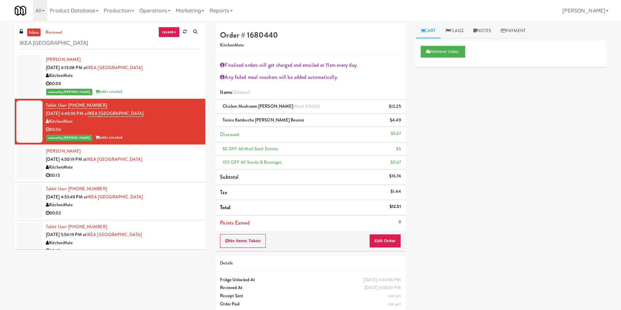
scroll to position [0, 0]
drag, startPoint x: 28, startPoint y: 168, endPoint x: 94, endPoint y: 168, distance: 66.1
click at [28, 168] on div at bounding box center [29, 163] width 26 height 34
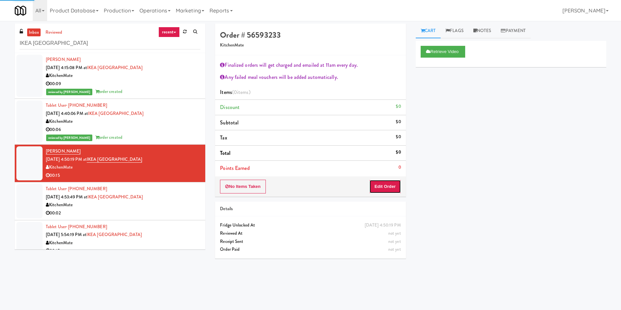
click at [389, 182] on button "Edit Order" at bounding box center [385, 187] width 32 height 14
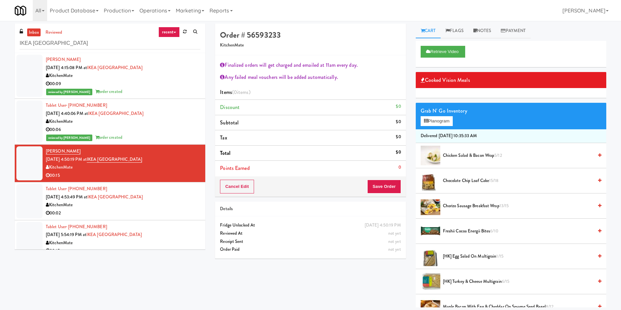
scroll to position [98, 0]
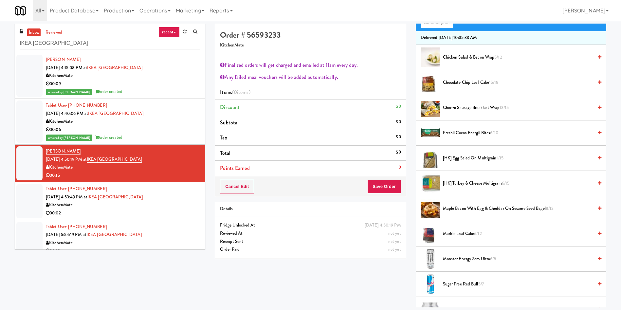
click at [469, 107] on span "Chorizo Sausage Breakfast Wrap 13/15" at bounding box center [518, 108] width 150 height 8
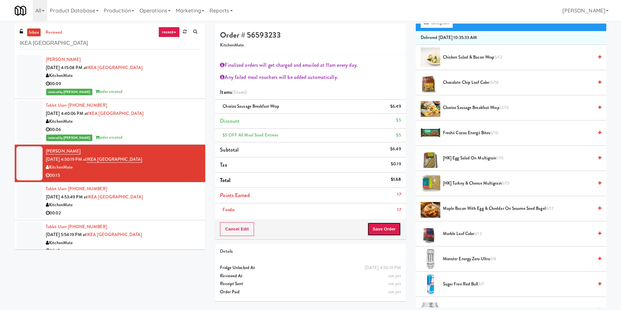
click at [391, 227] on button "Save Order" at bounding box center [383, 229] width 33 height 14
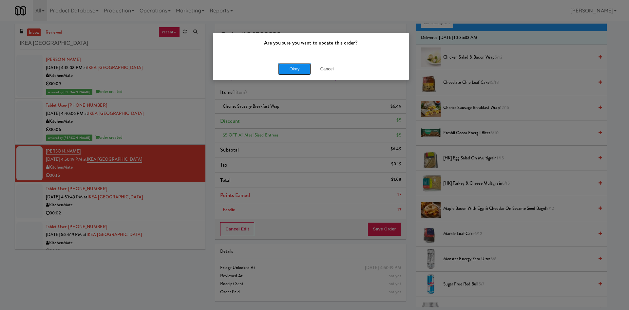
click at [293, 64] on button "Okay" at bounding box center [294, 69] width 33 height 12
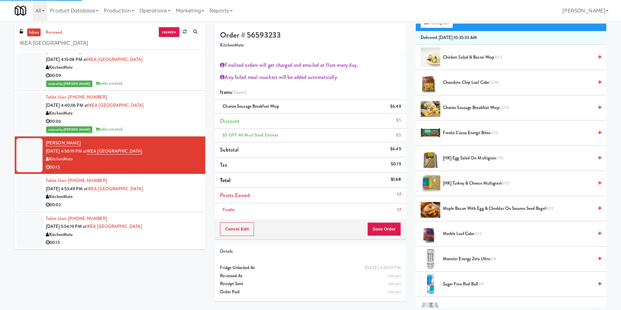
scroll to position [0, 0]
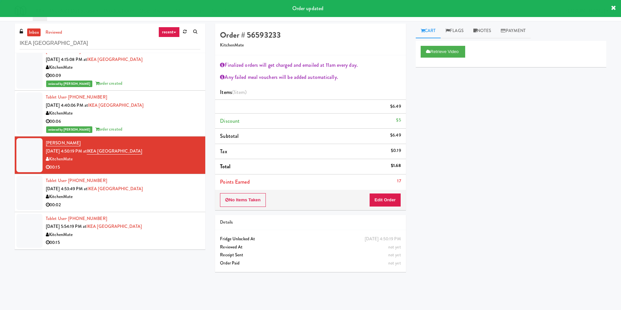
drag, startPoint x: 19, startPoint y: 194, endPoint x: 57, endPoint y: 193, distance: 37.7
click at [19, 194] on div at bounding box center [29, 193] width 26 height 34
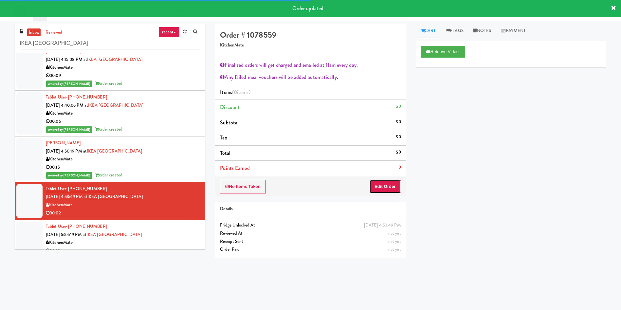
click at [386, 186] on button "Edit Order" at bounding box center [385, 187] width 32 height 14
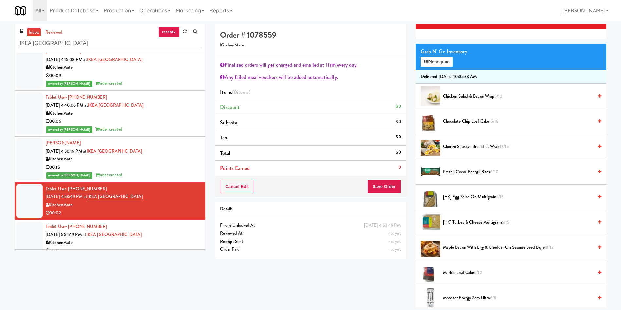
scroll to position [147, 0]
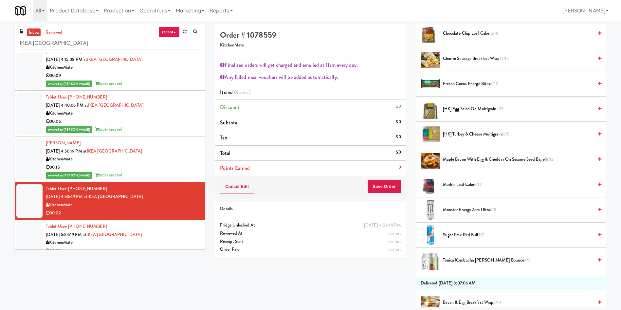
click at [481, 129] on li "[HK] Turkey & Cheese Multigrain 6/15" at bounding box center [511, 134] width 191 height 25
click at [482, 187] on span "6/12" at bounding box center [478, 184] width 8 height 6
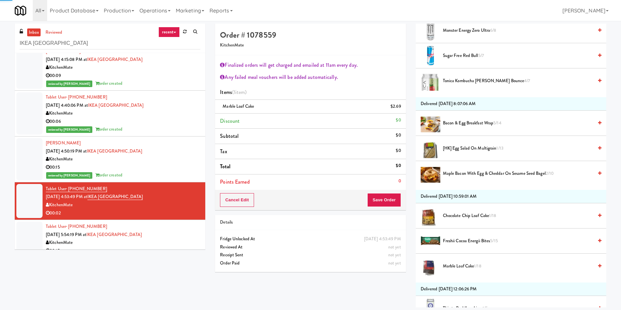
scroll to position [393, 0]
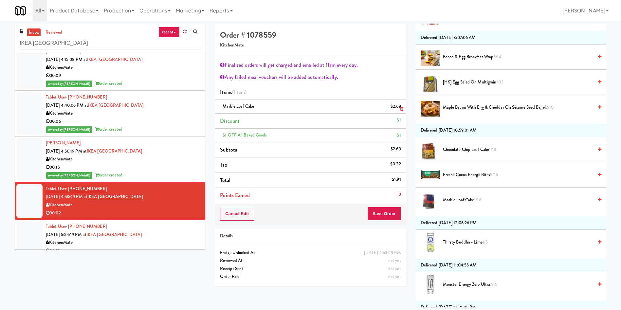
click at [399, 109] on link at bounding box center [400, 109] width 6 height 8
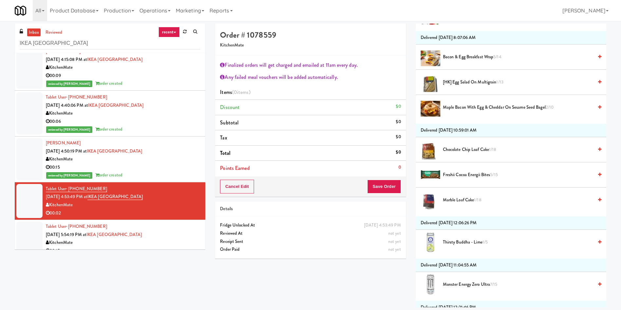
click at [451, 202] on span "Marble Loaf Cake 1/18" at bounding box center [518, 200] width 150 height 8
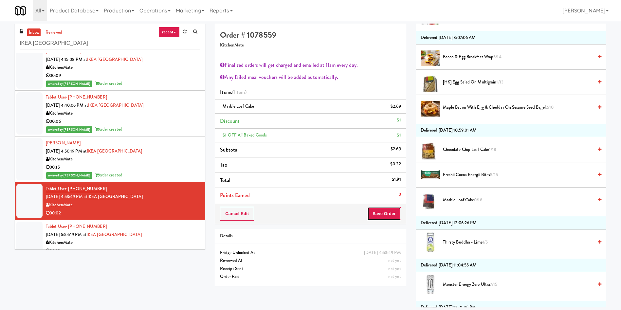
drag, startPoint x: 387, startPoint y: 212, endPoint x: 377, endPoint y: 256, distance: 45.4
click at [377, 256] on div "Order # 1078559 KitchenMate Finalized orders will get charged and emailed at 11…" at bounding box center [310, 157] width 200 height 267
click at [403, 109] on icon at bounding box center [401, 109] width 3 height 4
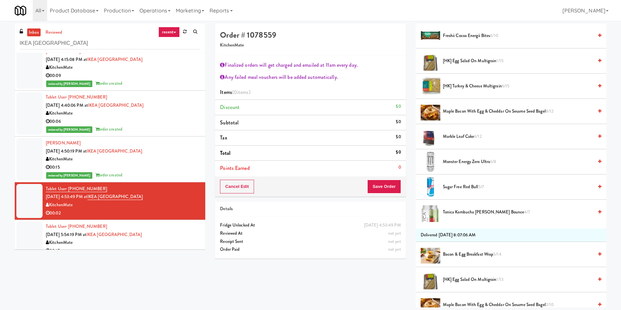
scroll to position [98, 0]
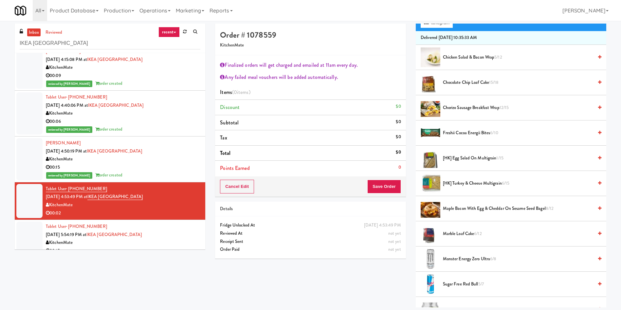
click at [453, 183] on span "[HK] Turkey & Cheese Multigrain 6/15" at bounding box center [518, 183] width 150 height 8
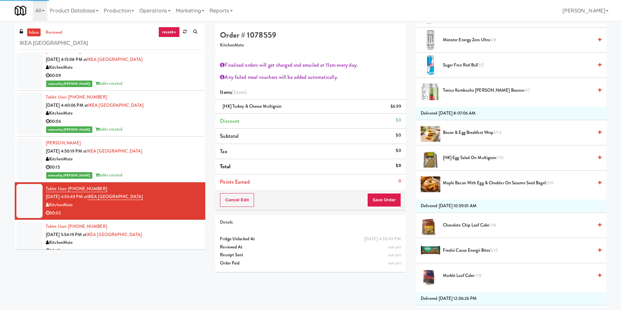
scroll to position [344, 0]
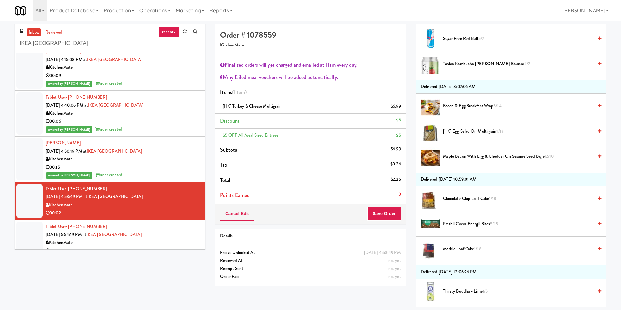
click at [458, 248] on span "Marble Loaf Cake 1/18" at bounding box center [518, 249] width 150 height 8
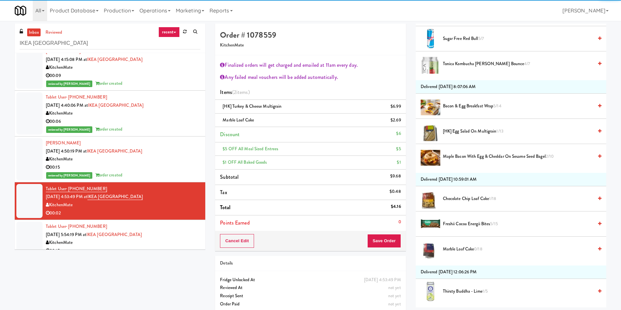
click at [380, 231] on div "Cancel Edit Save Order" at bounding box center [310, 241] width 191 height 20
click at [379, 242] on button "Save Order" at bounding box center [383, 241] width 33 height 14
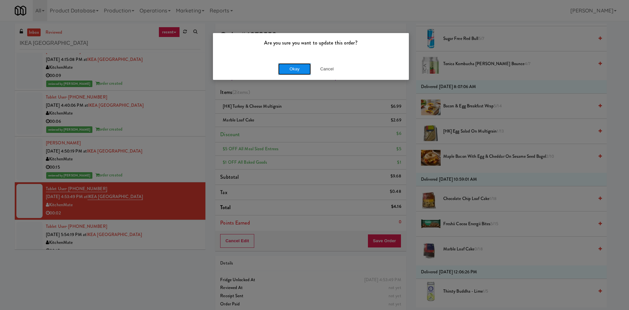
click at [293, 68] on button "Okay" at bounding box center [294, 69] width 33 height 12
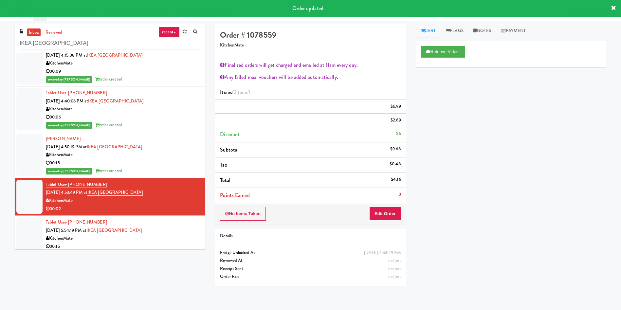
scroll to position [16, 0]
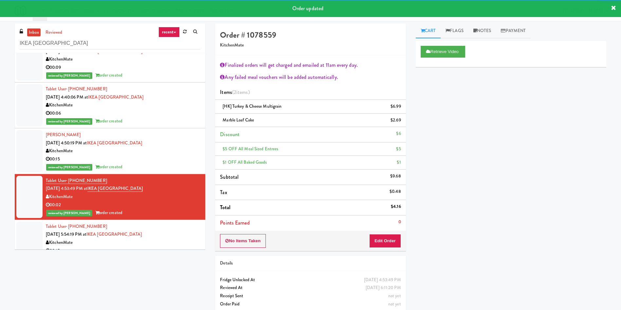
click at [36, 224] on div at bounding box center [29, 239] width 26 height 34
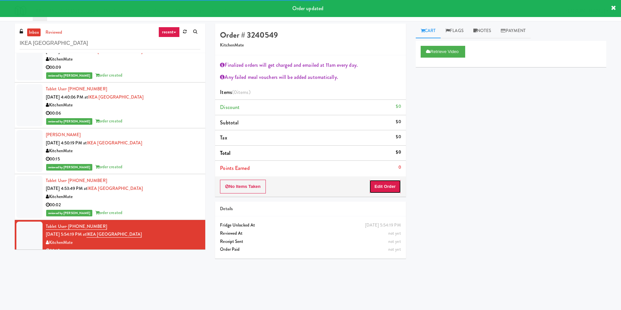
click at [383, 182] on button "Edit Order" at bounding box center [385, 187] width 32 height 14
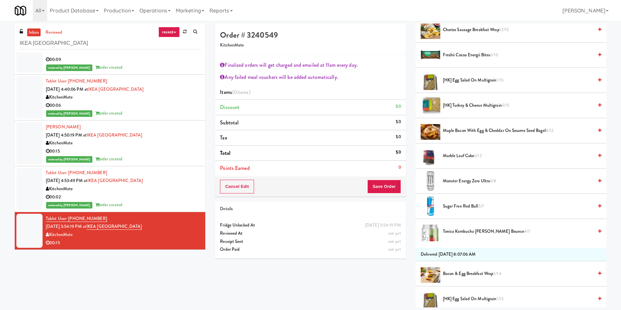
scroll to position [147, 0]
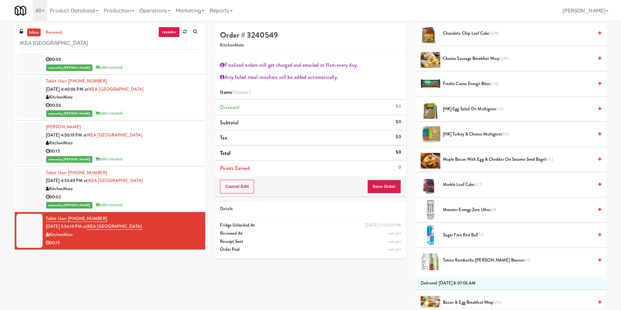
click at [457, 180] on li "Marble Loaf Cake 6/12" at bounding box center [511, 184] width 191 height 25
click at [458, 183] on span "Marble Loaf Cake 6/12" at bounding box center [518, 185] width 150 height 8
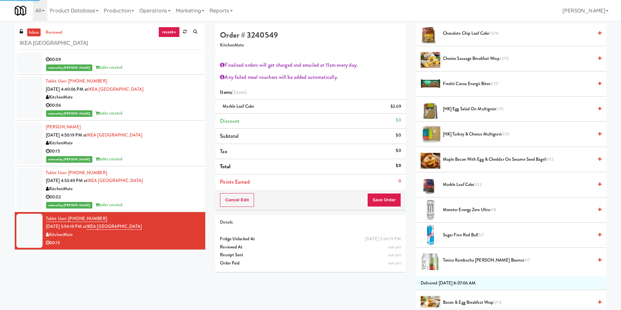
click at [462, 129] on li "[HK] Turkey & Cheese Multigrain 5/15" at bounding box center [511, 134] width 191 height 25
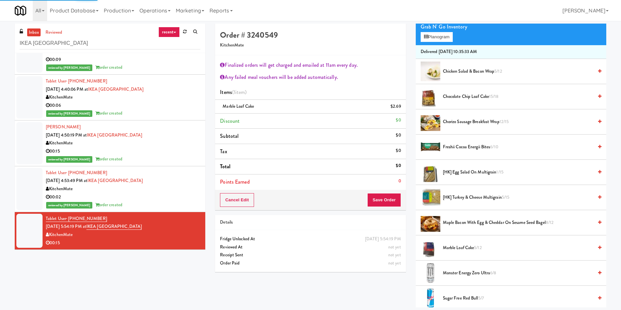
scroll to position [0, 0]
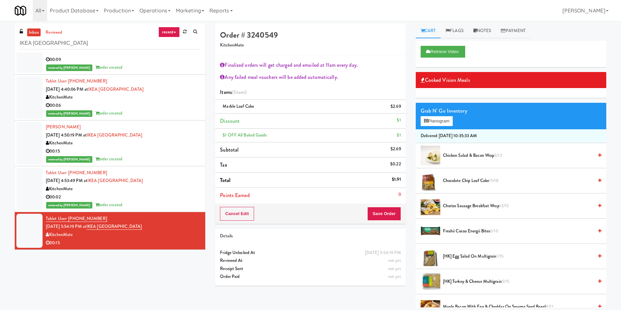
click at [464, 282] on span "[HK] Turkey & Cheese Multigrain 5/15" at bounding box center [518, 282] width 150 height 8
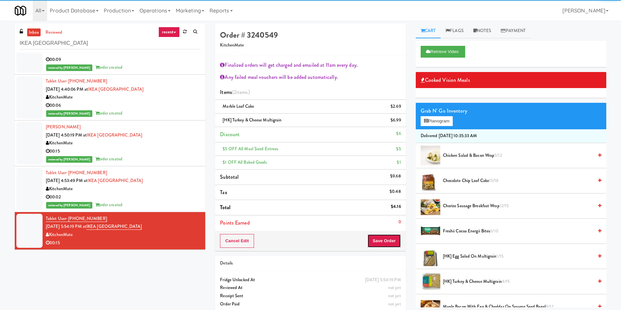
click at [390, 237] on button "Save Order" at bounding box center [383, 241] width 33 height 14
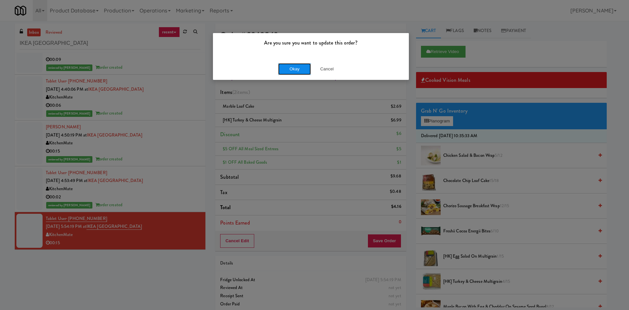
click at [293, 64] on button "Okay" at bounding box center [294, 69] width 33 height 12
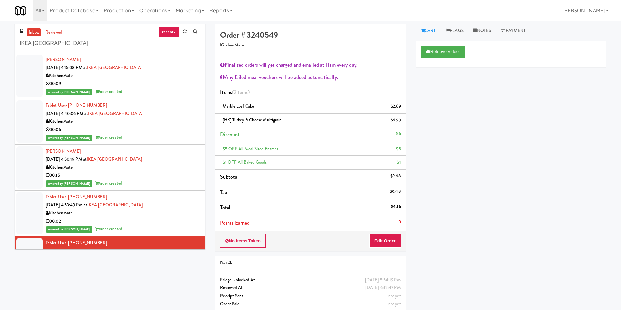
click at [0, 46] on div "inbox reviewed recent all unclear take inventory issue suspicious failed recent…" at bounding box center [310, 171] width 621 height 294
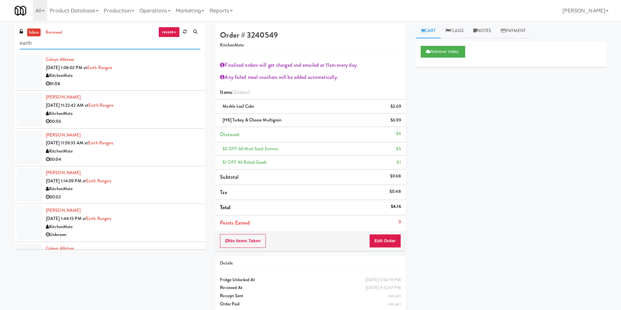
type input "earth"
click at [26, 75] on div at bounding box center [29, 72] width 26 height 34
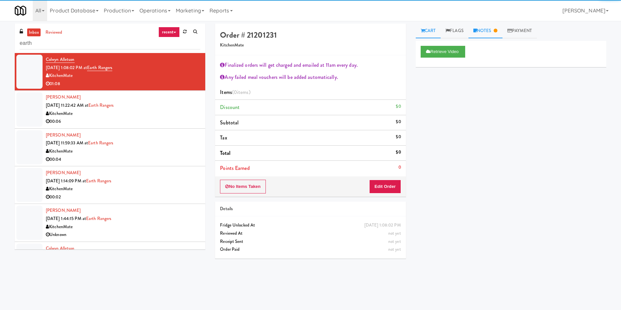
click at [477, 30] on icon at bounding box center [475, 30] width 4 height 4
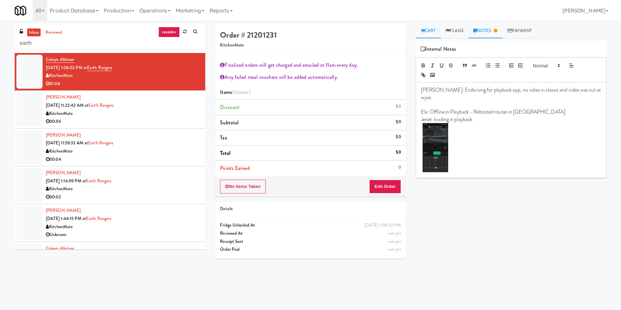
click at [429, 32] on link "Cart" at bounding box center [428, 31] width 25 height 15
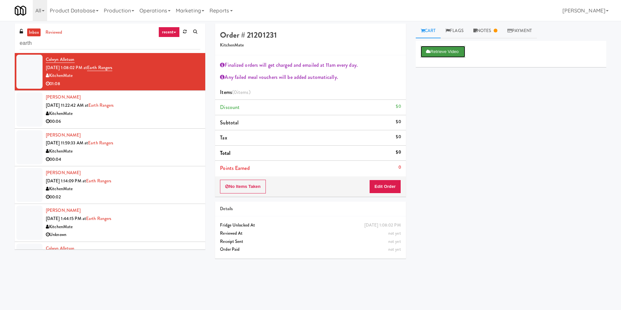
click at [447, 51] on button "Retrieve Video" at bounding box center [443, 52] width 45 height 12
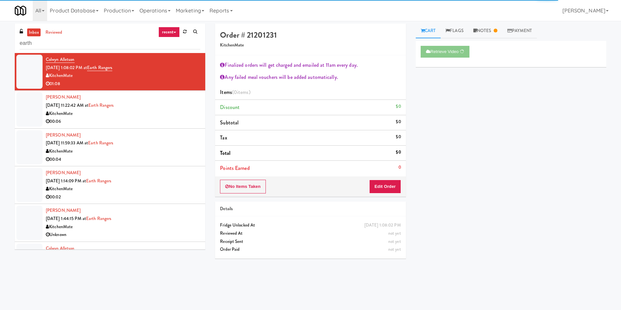
click at [453, 91] on div "Retrieve Video Primary Flag Clear Flag if unable to determine what was taken or…" at bounding box center [511, 164] width 191 height 246
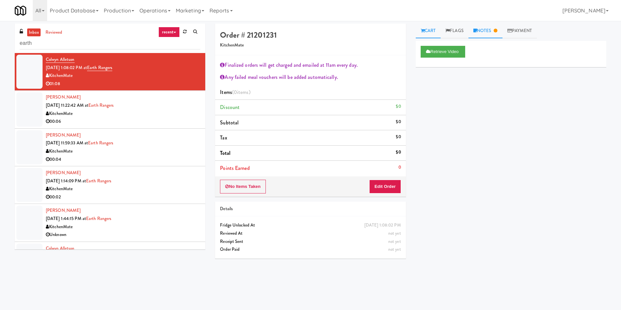
click at [484, 28] on link "Notes" at bounding box center [486, 31] width 34 height 15
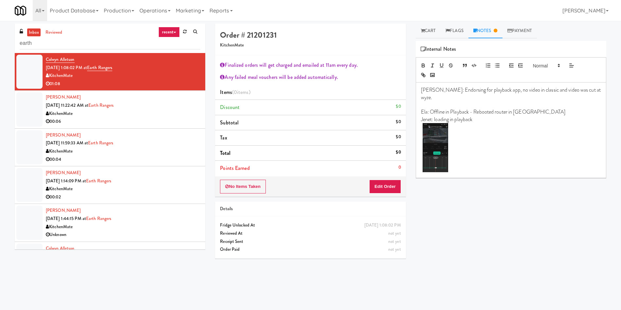
click at [489, 160] on p at bounding box center [511, 148] width 180 height 51
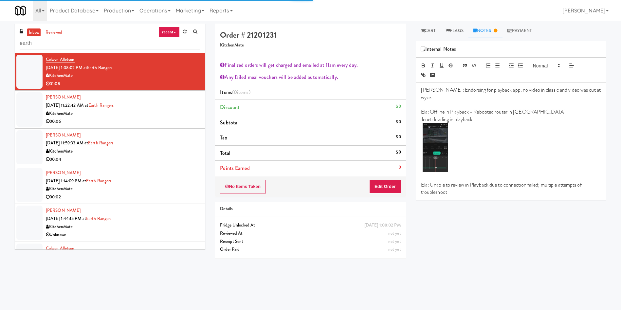
click at [463, 188] on p "Ela: Unable to review in Playback due to connection failed; multiple attempts o…" at bounding box center [511, 188] width 180 height 15
drag, startPoint x: 451, startPoint y: 183, endPoint x: 408, endPoint y: 173, distance: 44.2
click at [408, 173] on div "Order # 21201231 KitchenMate Finalized orders will get charged and emailed at 1…" at bounding box center [410, 155] width 401 height 263
copy div "Ela: Unable to review in Playback due to connection failed; multiple attempts o…"
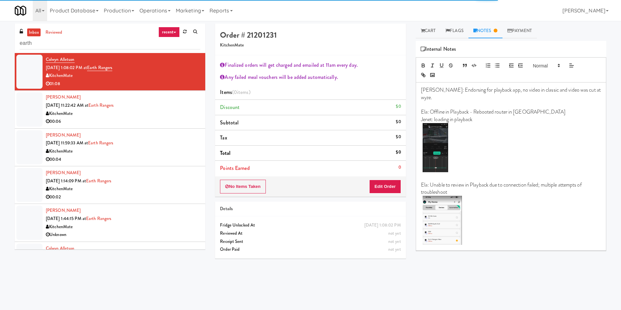
click at [282, 97] on li "Items (0 items )" at bounding box center [310, 92] width 191 height 15
drag, startPoint x: 458, startPoint y: 184, endPoint x: 418, endPoint y: 175, distance: 40.9
click at [418, 175] on div "James: Endorsing for playback app, no video in classic and video was cut at wyz…" at bounding box center [511, 167] width 190 height 168
click at [485, 185] on p "Ela: Unable to review in Playback due to connection failure; made multiple trou…" at bounding box center [511, 188] width 180 height 15
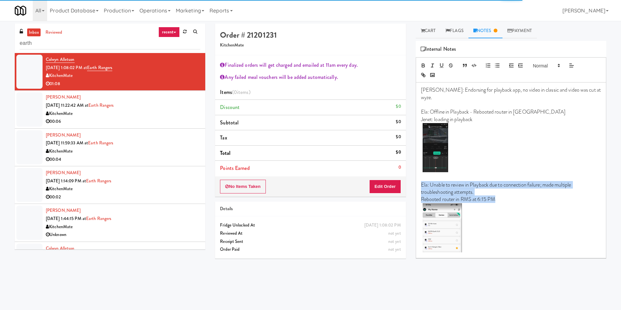
drag, startPoint x: 510, startPoint y: 191, endPoint x: 414, endPoint y: 179, distance: 96.4
click at [414, 179] on div "Cart Flags Notes Payment Retrieve Video Primary Flag Clear Flag if unable to de…" at bounding box center [511, 155] width 200 height 263
copy div "Ela: Unable to review in Playback due to connection failure; made multiple trou…"
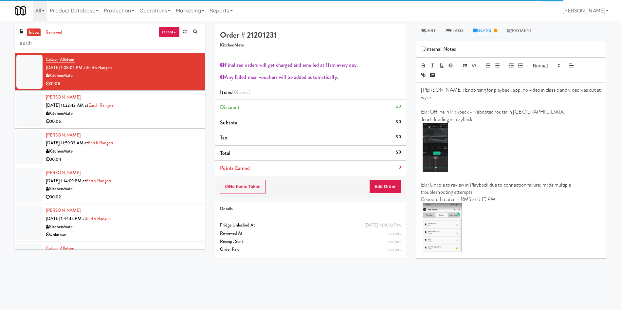
click at [26, 96] on div at bounding box center [29, 109] width 26 height 34
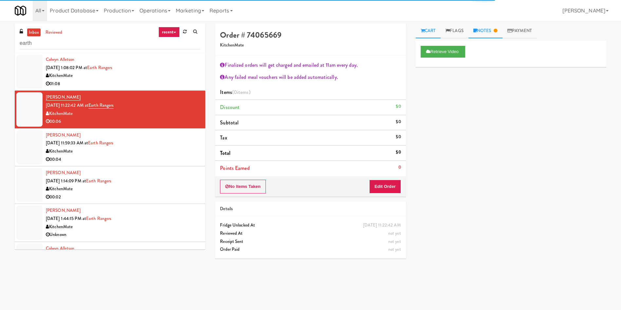
click at [484, 28] on link "Notes" at bounding box center [486, 31] width 34 height 15
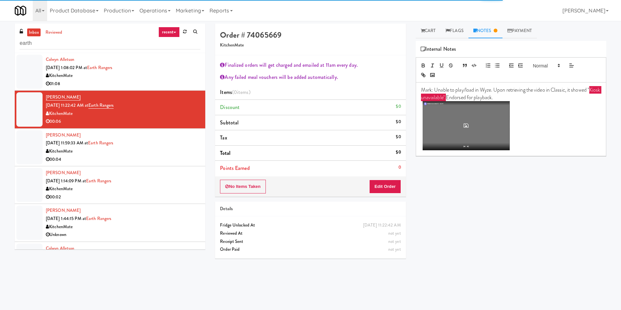
click at [531, 149] on p at bounding box center [511, 126] width 180 height 51
drag, startPoint x: 26, startPoint y: 72, endPoint x: 226, endPoint y: 124, distance: 206.5
click at [26, 72] on div at bounding box center [29, 72] width 26 height 34
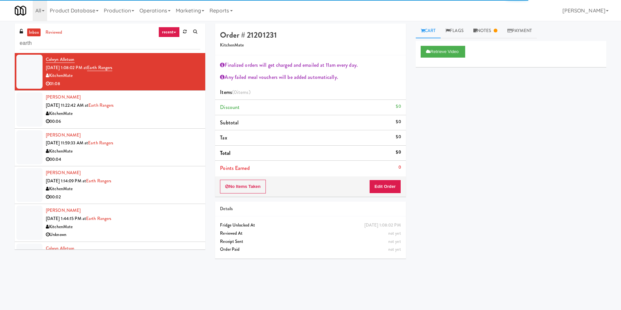
drag, startPoint x: 28, startPoint y: 107, endPoint x: 113, endPoint y: 105, distance: 85.2
click at [28, 107] on div at bounding box center [29, 109] width 26 height 34
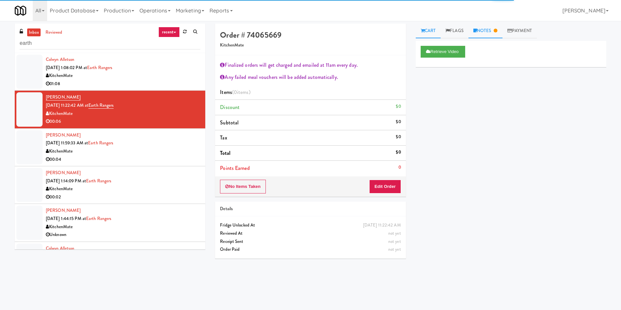
click at [479, 31] on link "Notes" at bounding box center [486, 31] width 34 height 15
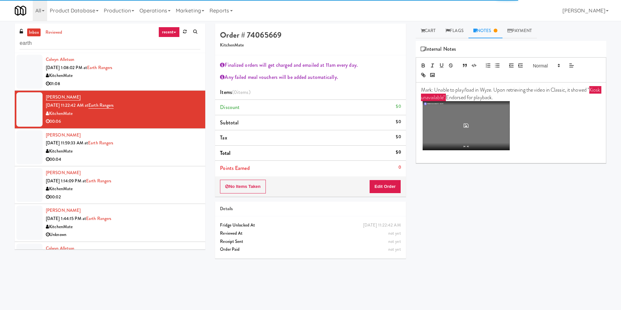
drag, startPoint x: 522, startPoint y: 154, endPoint x: 526, endPoint y: 156, distance: 4.4
click at [522, 154] on p at bounding box center [511, 155] width 180 height 7
click at [39, 69] on div at bounding box center [29, 72] width 26 height 34
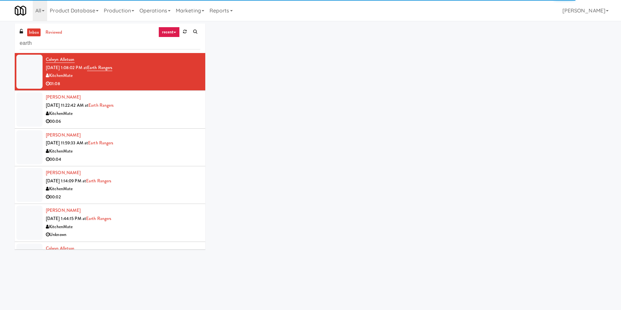
click at [29, 103] on div at bounding box center [29, 109] width 26 height 34
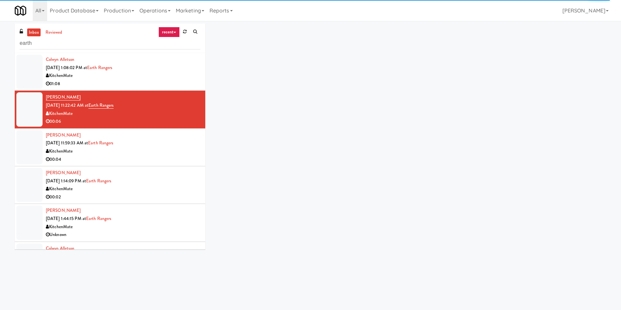
click at [38, 63] on div at bounding box center [29, 72] width 26 height 34
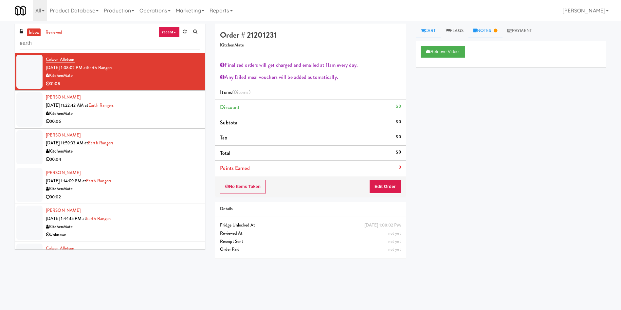
click at [489, 27] on link "Notes" at bounding box center [486, 31] width 34 height 15
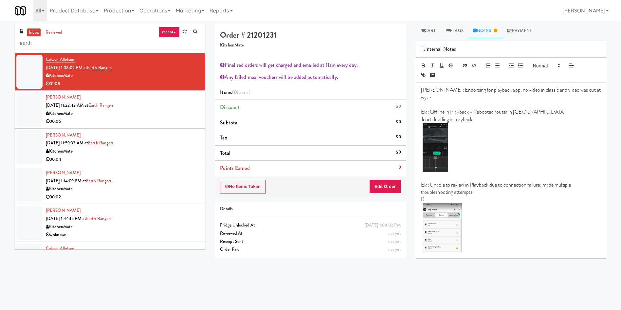
click at [448, 196] on p "R" at bounding box center [511, 199] width 180 height 7
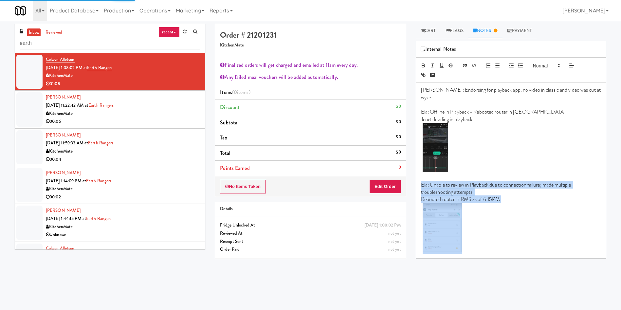
drag, startPoint x: 475, startPoint y: 243, endPoint x: 417, endPoint y: 175, distance: 89.1
click at [417, 175] on div "James: Endorsing for playback app, no video in classic and video was cut at wyz…" at bounding box center [511, 170] width 190 height 175
click at [508, 212] on p at bounding box center [511, 228] width 180 height 51
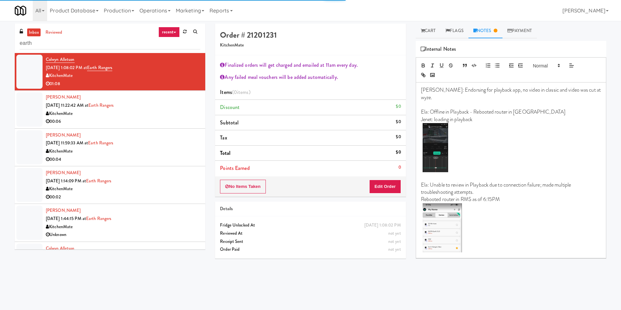
click at [35, 106] on div at bounding box center [29, 109] width 26 height 34
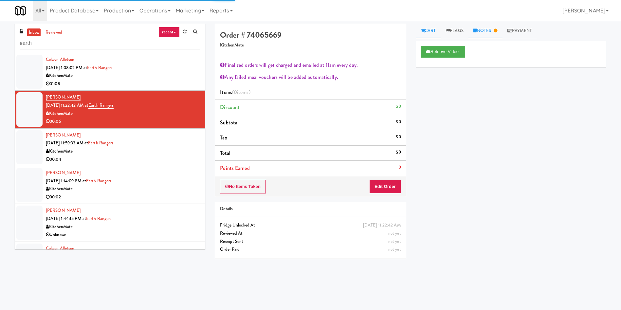
click at [490, 31] on link "Notes" at bounding box center [486, 31] width 34 height 15
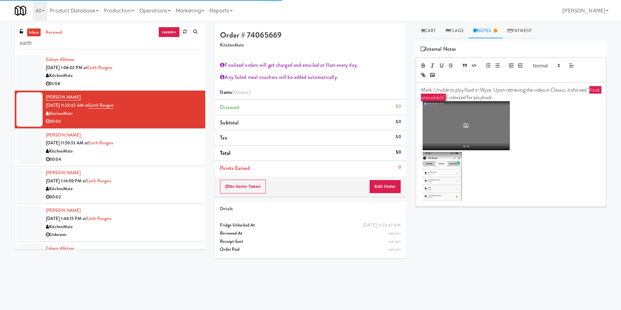
click at [504, 156] on p at bounding box center [511, 177] width 180 height 51
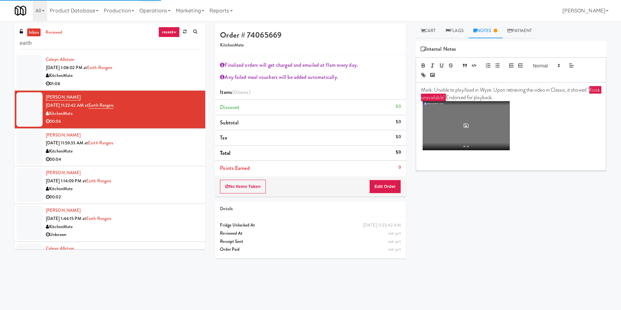
paste div
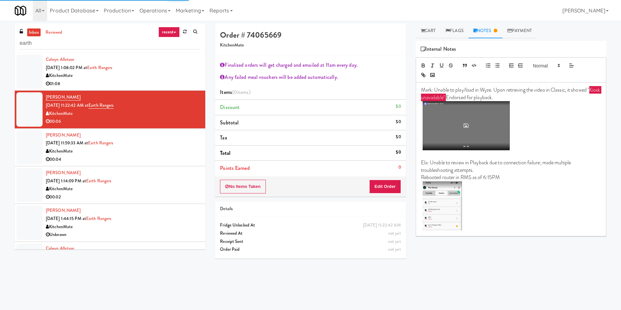
click at [491, 178] on p "Rebooted router in RMS as of 6:15PM" at bounding box center [511, 177] width 180 height 7
click at [503, 178] on p "Rebooted router in RMS as of 6:15PM" at bounding box center [511, 177] width 180 height 7
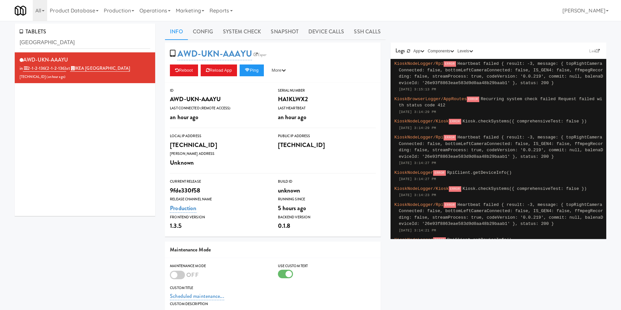
drag, startPoint x: 0, startPoint y: 0, endPoint x: 75, endPoint y: 44, distance: 86.7
click at [75, 44] on input "north york" at bounding box center [85, 43] width 131 height 12
click at [155, 6] on link "Operations" at bounding box center [155, 10] width 36 height 21
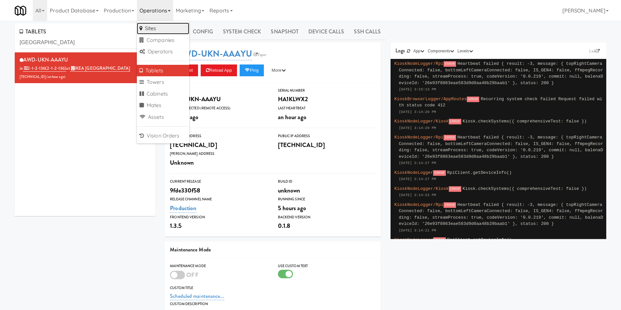
click at [149, 30] on link "Sites" at bounding box center [163, 29] width 52 height 12
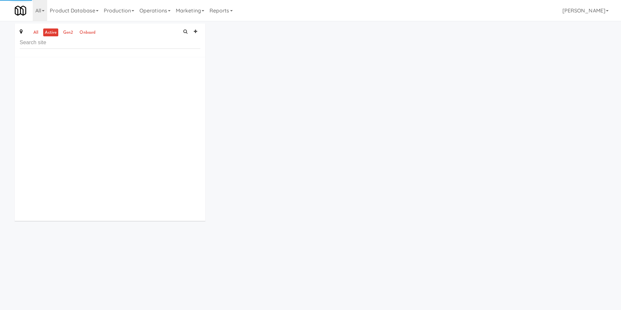
click at [90, 46] on input "text" at bounding box center [110, 43] width 181 height 12
drag, startPoint x: 151, startPoint y: 14, endPoint x: 151, endPoint y: 18, distance: 3.6
click at [151, 14] on link "Operations" at bounding box center [155, 10] width 36 height 21
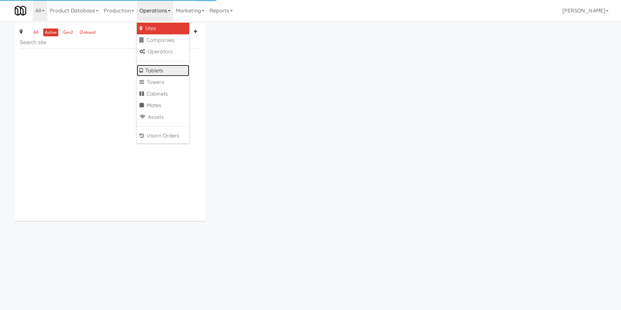
click at [157, 71] on link "Tablets" at bounding box center [163, 71] width 52 height 12
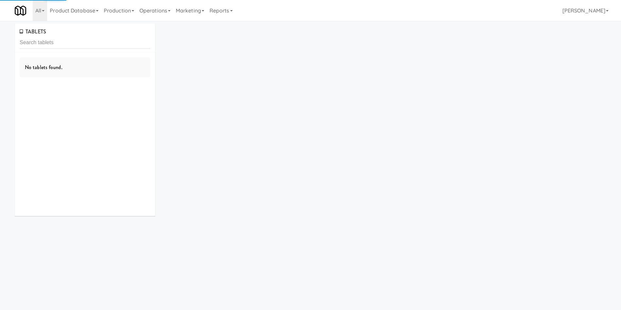
click at [118, 45] on input "text" at bounding box center [85, 43] width 131 height 12
drag, startPoint x: 76, startPoint y: 47, endPoint x: 0, endPoint y: 44, distance: 76.0
click at [0, 44] on div "TABLETS 3546 No tablets found. ×" at bounding box center [310, 122] width 621 height 197
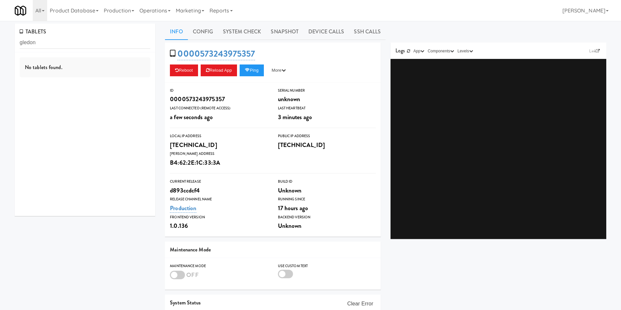
click at [28, 40] on input "gledon" at bounding box center [85, 43] width 131 height 12
click at [25, 39] on input "gledon" at bounding box center [85, 43] width 131 height 12
click at [29, 43] on input "gledon" at bounding box center [85, 43] width 131 height 12
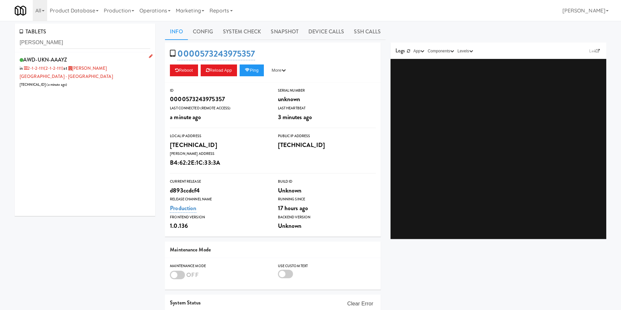
type input "glendon"
click at [77, 74] on div "AWD-UKN-AAAYZ in 2-1-2-111 (2-1-2-111) at Glendon Campus - York University 206.…" at bounding box center [85, 72] width 131 height 34
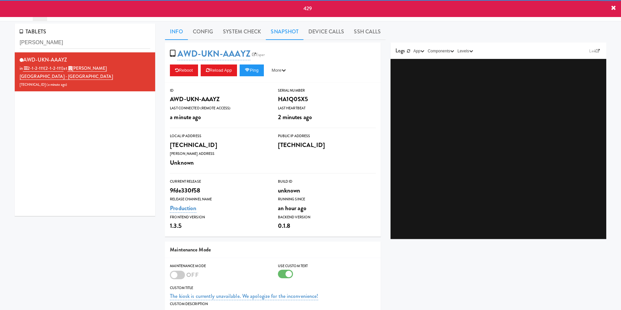
drag, startPoint x: 275, startPoint y: 28, endPoint x: 265, endPoint y: 39, distance: 14.8
click at [276, 28] on link "Snapshot" at bounding box center [285, 32] width 38 height 16
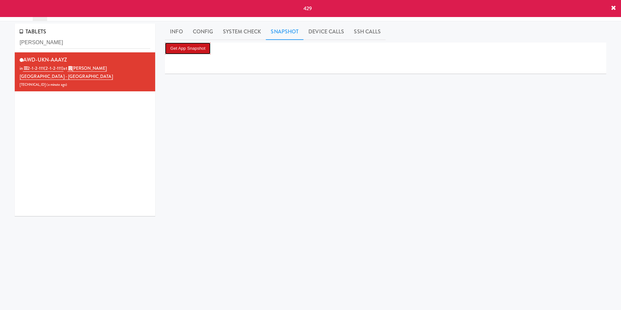
click at [203, 51] on button "Get App Snapshot" at bounding box center [188, 49] width 46 height 12
drag, startPoint x: 76, startPoint y: 59, endPoint x: 44, endPoint y: 58, distance: 32.5
click at [44, 58] on div "AWD-UKN-AAAYZ in 2-1-2-111 (2-1-2-111) at Glendon Campus - York University 206.…" at bounding box center [85, 72] width 131 height 34
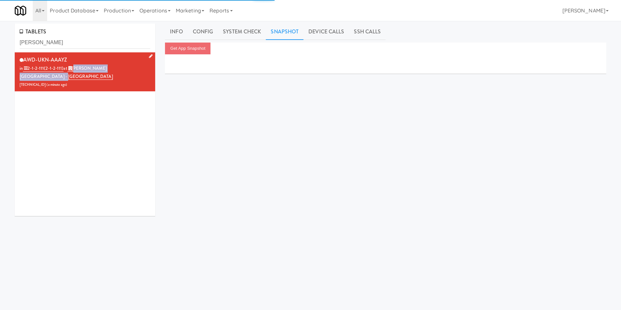
drag, startPoint x: 136, startPoint y: 66, endPoint x: 74, endPoint y: 71, distance: 62.1
click at [74, 71] on div "AWD-UKN-AAAYZ in 2-1-2-111 (2-1-2-111) at Glendon Campus - York University 206.…" at bounding box center [85, 72] width 131 height 34
copy link "Glendon Campus - York University"
click at [128, 188] on div "AWD-UKN-AAAYZ in 2-1-2-111 (2-1-2-111) at Glendon Campus - York University 206.…" at bounding box center [85, 134] width 140 height 164
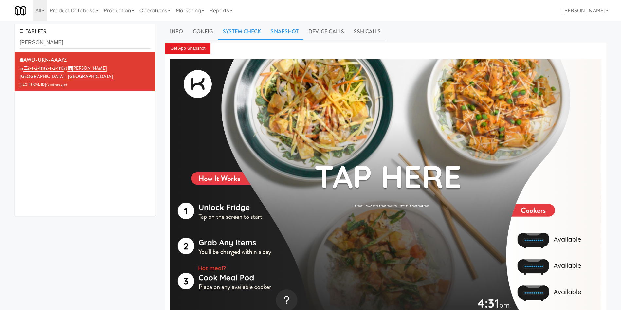
click at [253, 29] on link "System Check" at bounding box center [242, 32] width 48 height 16
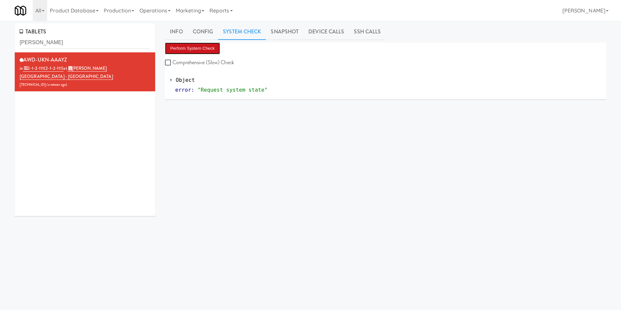
click at [189, 45] on button "Perform System Check" at bounding box center [192, 49] width 55 height 12
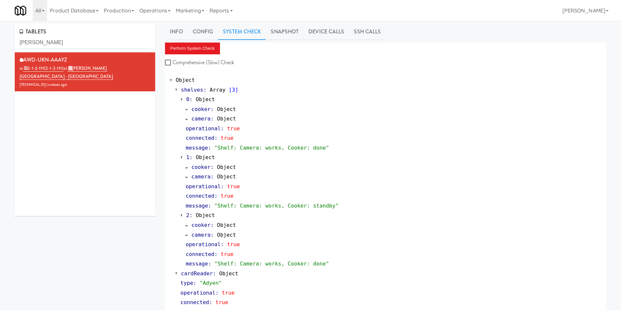
drag, startPoint x: 286, startPoint y: 33, endPoint x: 241, endPoint y: 41, distance: 46.3
click at [286, 34] on link "Snapshot" at bounding box center [285, 32] width 38 height 16
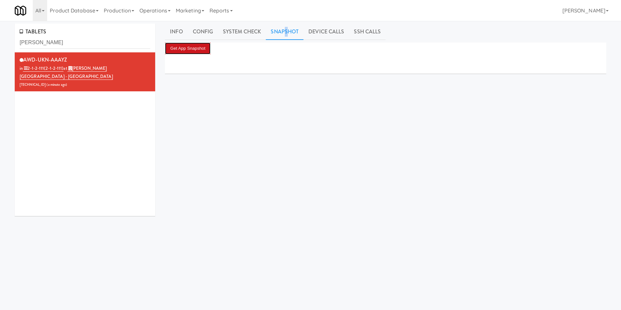
click at [174, 51] on button "Get App Snapshot" at bounding box center [188, 49] width 46 height 12
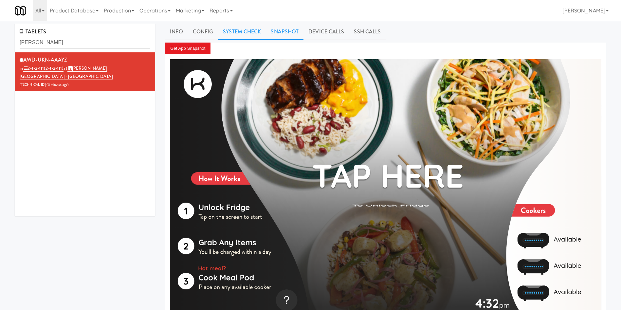
click at [239, 34] on link "System Check" at bounding box center [242, 32] width 48 height 16
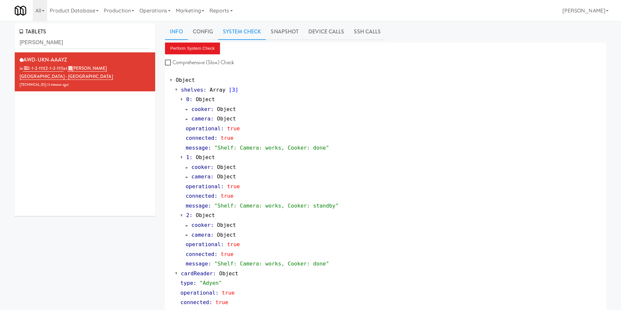
click at [177, 29] on link "Info" at bounding box center [176, 32] width 23 height 16
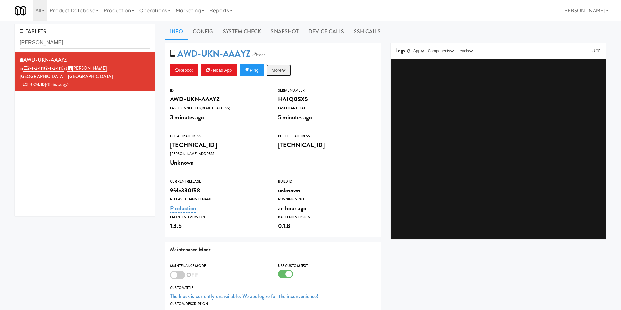
click at [284, 73] on button "More" at bounding box center [279, 70] width 25 height 12
click at [281, 94] on link "Restart Server" at bounding box center [264, 95] width 60 height 12
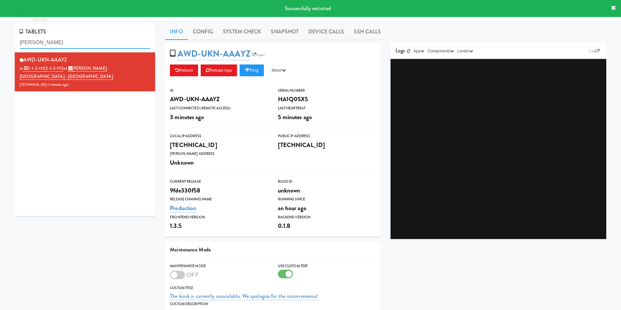
click at [81, 44] on input "glendon" at bounding box center [85, 43] width 131 height 12
drag, startPoint x: 101, startPoint y: 40, endPoint x: 0, endPoint y: 40, distance: 100.8
click at [0, 40] on div "TABLETS glendon AWD-UKN-AAAYZ in 2-1-2-111 (2-1-2-111) at Glendon Campus - York…" at bounding box center [310, 210] width 621 height 373
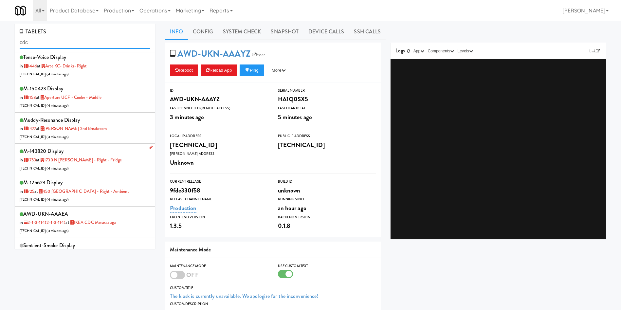
scroll to position [49, 0]
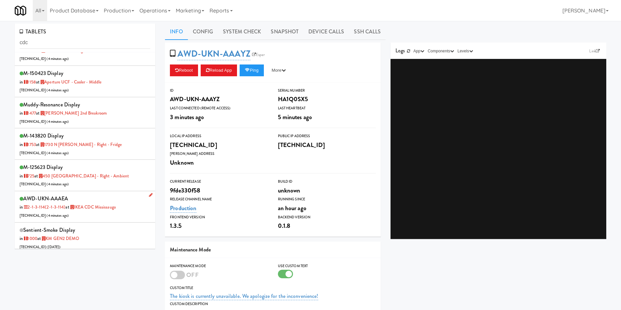
click at [124, 204] on div "AWD-UKN-AAAEA in 2-1-3-114 (2-1-3-114) at IKEA CDC Mississauga 206.0.69.63 ( 4 …" at bounding box center [85, 207] width 131 height 26
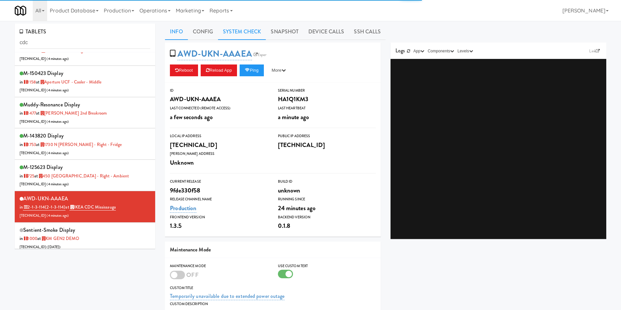
click at [248, 25] on link "System Check" at bounding box center [242, 32] width 48 height 16
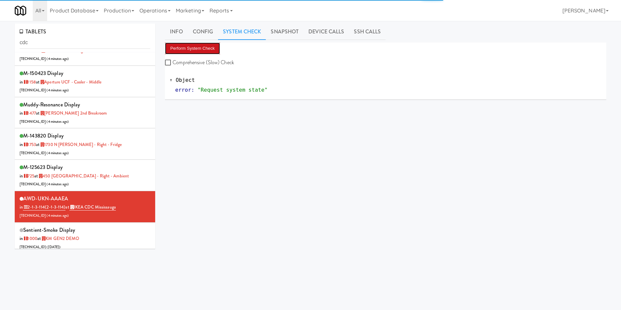
click at [189, 50] on button "Perform System Check" at bounding box center [192, 49] width 55 height 12
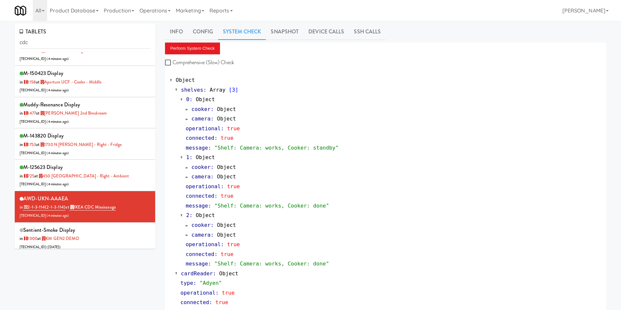
click at [321, 10] on div "All 325 Vending https://fridge.kitchenmate.com/tablets/618?operator_id=503 901 …" at bounding box center [311, 10] width 592 height 21
click at [185, 29] on link "Info" at bounding box center [176, 32] width 23 height 16
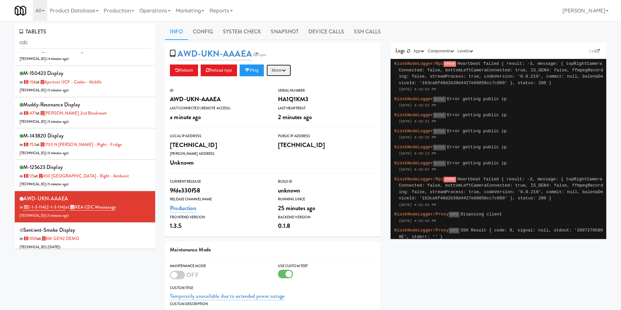
click at [280, 72] on button "More" at bounding box center [279, 70] width 25 height 12
drag, startPoint x: 282, startPoint y: 79, endPoint x: 307, endPoint y: 46, distance: 41.5
click at [307, 46] on div "AWD-UKN-AAAEA Esper Reboot Reload App Ping More Ping Server Restart Server Forc…" at bounding box center [273, 63] width 216 height 40
click at [307, 51] on div "AWD-UKN-AAAEA Esper Reboot Reload App Ping More Ping Server Restart Server Forc…" at bounding box center [273, 63] width 216 height 40
click at [285, 67] on button "More" at bounding box center [279, 70] width 25 height 12
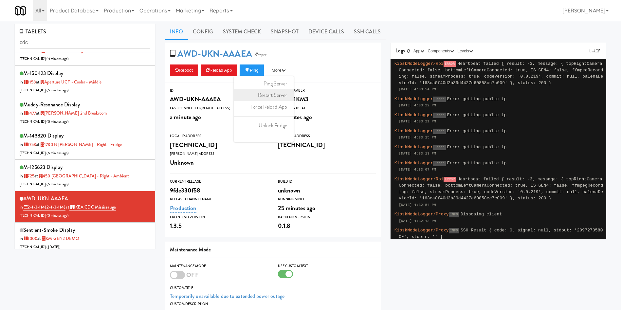
click at [278, 96] on link "Restart Server" at bounding box center [264, 95] width 60 height 12
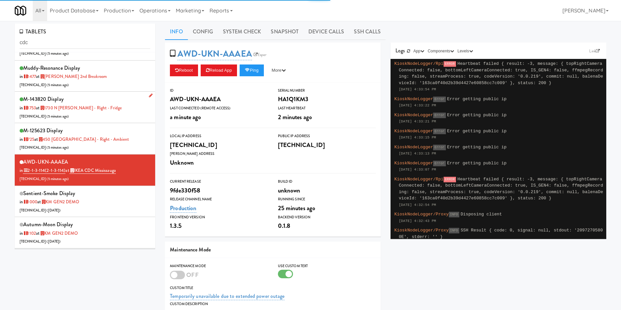
scroll to position [98, 0]
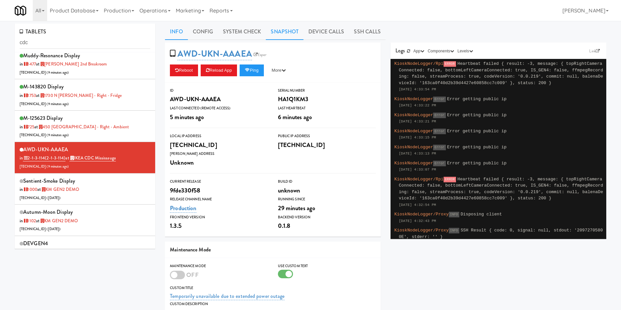
click at [290, 38] on link "Snapshot" at bounding box center [285, 32] width 38 height 16
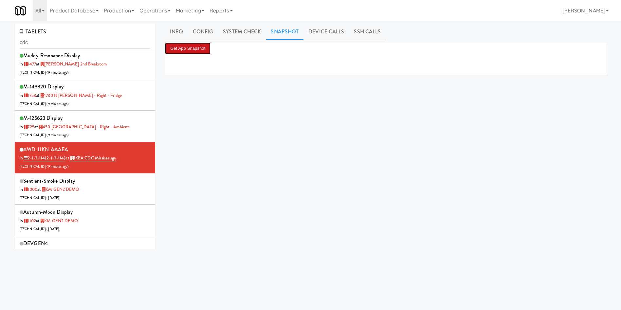
click at [199, 53] on button "Get App Snapshot" at bounding box center [188, 49] width 46 height 12
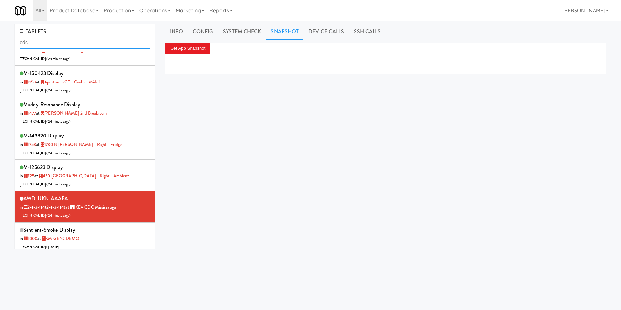
drag, startPoint x: 62, startPoint y: 43, endPoint x: 0, endPoint y: 43, distance: 61.6
click at [0, 43] on div "TABLETS cdc AWD-UKN-AAAAR in 2-1-2-117-EXT (2-1-2-117-EXT) at IKEA CDC Mississa…" at bounding box center [310, 156] width 621 height 265
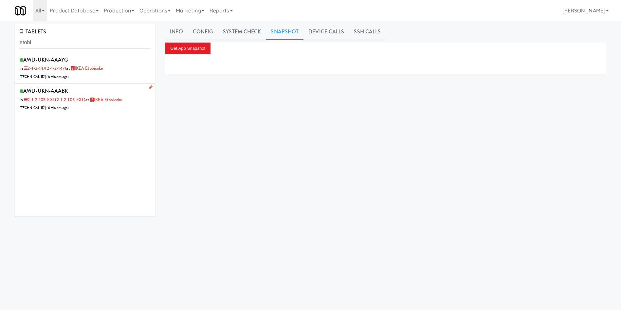
click at [96, 109] on div "AWD-UKN-AAABK in 2-1-2-105-EXT (2-1-2-105-EXT) at IKEA Etobicoke 206.0.69.42 ( …" at bounding box center [85, 99] width 131 height 26
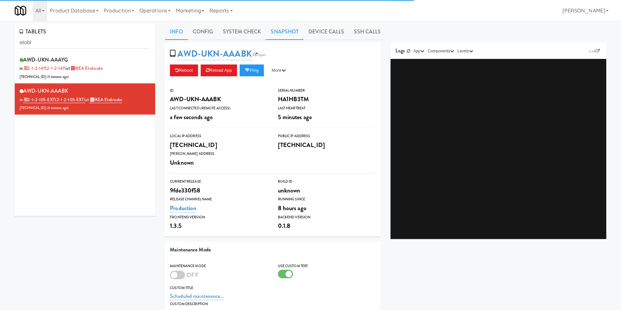
click at [288, 35] on link "Snapshot" at bounding box center [285, 32] width 38 height 16
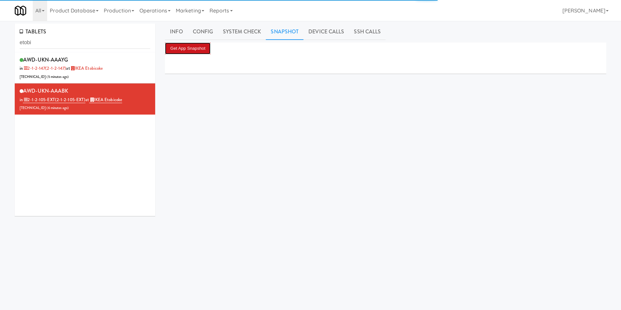
click at [199, 48] on button "Get App Snapshot" at bounding box center [188, 49] width 46 height 12
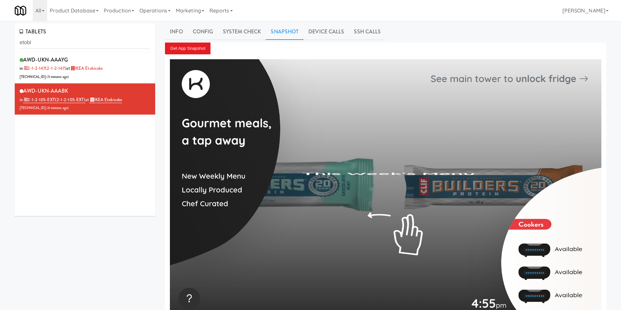
drag, startPoint x: 257, startPoint y: 31, endPoint x: 217, endPoint y: 41, distance: 41.7
click at [257, 31] on link "System Check" at bounding box center [242, 32] width 48 height 16
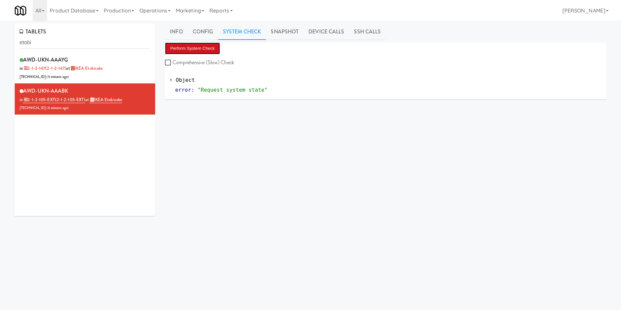
click at [203, 44] on button "Perform System Check" at bounding box center [192, 49] width 55 height 12
click at [177, 33] on link "Info" at bounding box center [176, 32] width 23 height 16
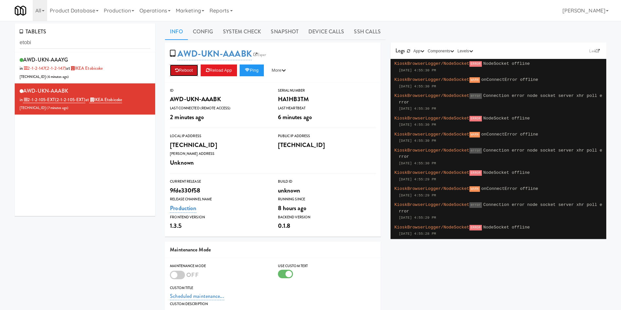
click at [176, 72] on icon at bounding box center [177, 70] width 4 height 4
click at [109, 192] on div "AWD-UKN-AAAYG in 2-1-2-147 (2-1-2-147) at IKEA Etobicoke 206.0.69.42 ( 7 minute…" at bounding box center [85, 134] width 140 height 164
drag, startPoint x: 94, startPoint y: 40, endPoint x: 0, endPoint y: 50, distance: 94.2
click at [0, 50] on div "TABLETS etobi AWD-UKN-AAAYG in 2-1-2-147 (2-1-2-147) at IKEA Etobicoke 206.0.69…" at bounding box center [310, 210] width 621 height 373
paste input "AWD-UKN-AAAZD"
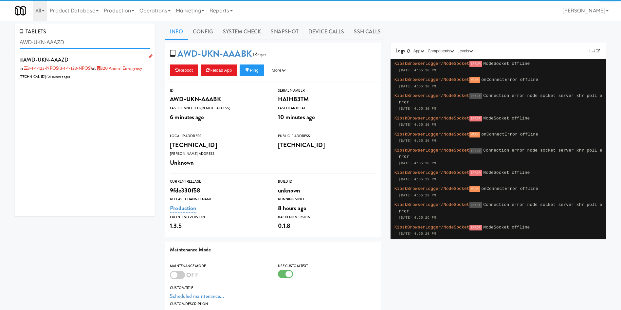
type input "AWD-UKN-AAAZD"
click at [105, 81] on div "AWD-UKN-AAAZD in 3-1-1-123-NPOS (3-1-1-123-NPOS) at 320 Animal Emergency 65.133…" at bounding box center [85, 68] width 131 height 26
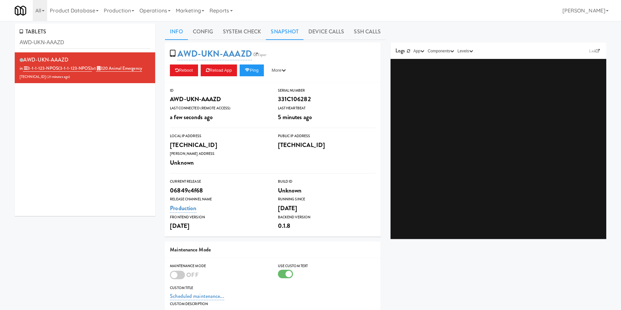
click at [290, 33] on link "Snapshot" at bounding box center [285, 32] width 38 height 16
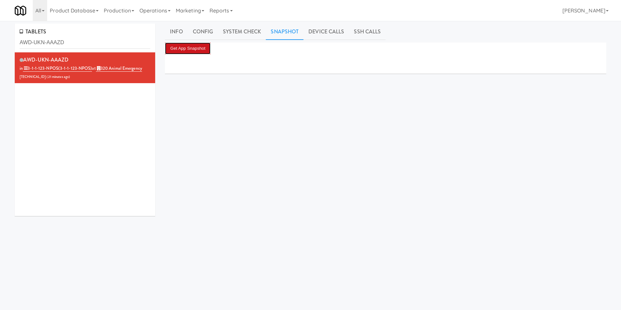
click at [192, 47] on button "Get App Snapshot" at bounding box center [188, 49] width 46 height 12
click at [138, 187] on div "AWD-UKN-AAAZD in 3-1-1-123-NPOS (3-1-1-123-NPOS) at 320 Animal Emergency 65.133…" at bounding box center [85, 134] width 140 height 164
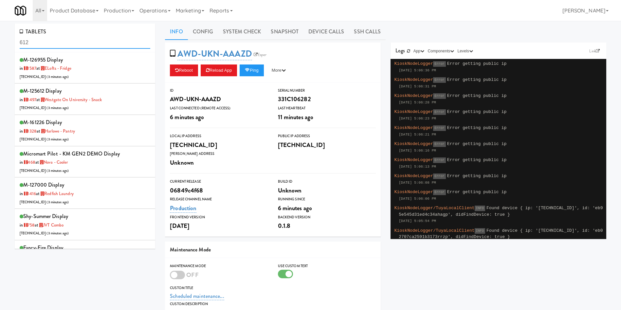
scroll to position [400, 0]
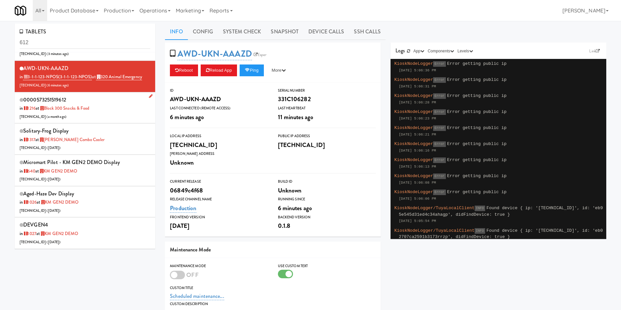
click at [118, 119] on div "0000573251519612 in 1216 at Block 300 Snacks & Food 206.0.69.160 ( a month ago )" at bounding box center [85, 108] width 131 height 26
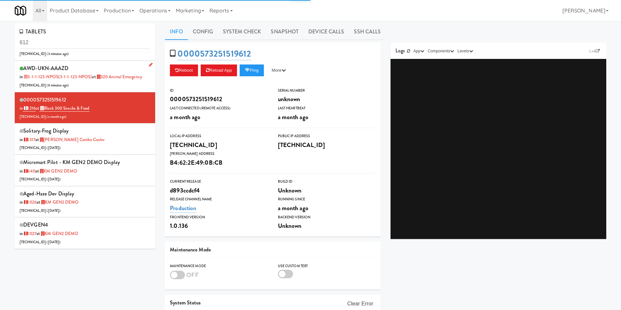
click at [124, 89] on div "AWD-UKN-AAAZD in 3-1-1-123-NPOS (3-1-1-123-NPOS) at 320 Animal Emergency 65.133…" at bounding box center [85, 77] width 131 height 26
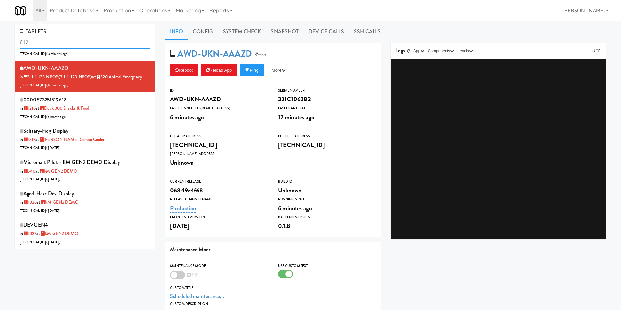
drag, startPoint x: 82, startPoint y: 44, endPoint x: 0, endPoint y: 39, distance: 82.0
click at [0, 39] on div "TABLETS 612 M-126955 Display in 1587 at eLofts - Fridge 206.0.69.97 ( 3 minutes…" at bounding box center [310, 215] width 621 height 382
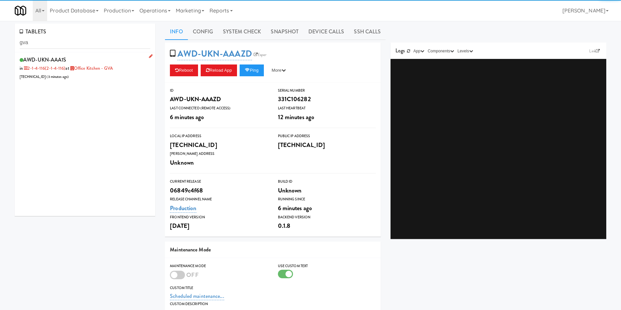
click at [101, 81] on li "AWD-UKN-AAA1S in 2-1-4-116 (2-1-4-116) at Office Kitchen - GVA 72.138.141.186 (…" at bounding box center [85, 67] width 140 height 31
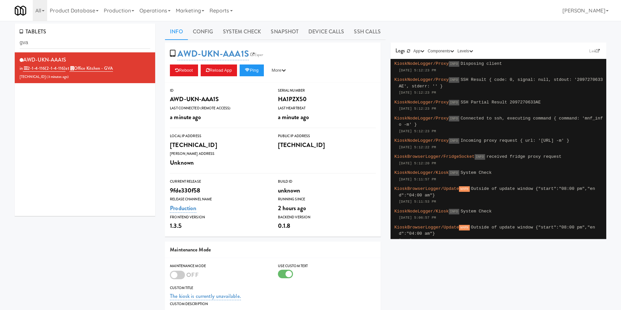
drag, startPoint x: 248, startPoint y: 25, endPoint x: 240, endPoint y: 41, distance: 18.0
click at [248, 25] on link "System Check" at bounding box center [242, 32] width 48 height 16
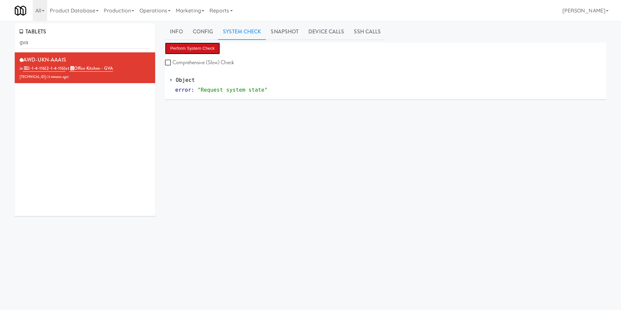
click at [194, 46] on button "Perform System Check" at bounding box center [192, 49] width 55 height 12
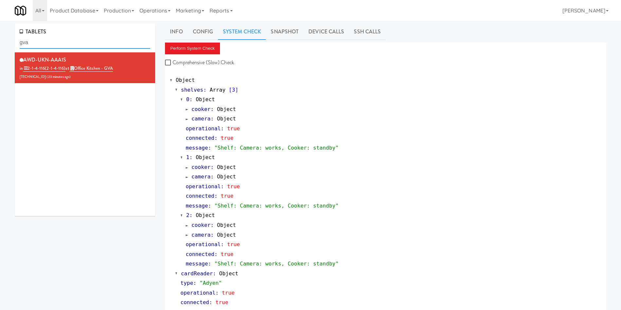
drag, startPoint x: 73, startPoint y: 43, endPoint x: 0, endPoint y: 46, distance: 73.4
click at [0, 46] on div "TABLETS gva AWD-UKN-AAA1S in 2-1-4-116 (2-1-4-116) at Office Kitchen - GVA 72.1…" at bounding box center [310, 272] width 621 height 497
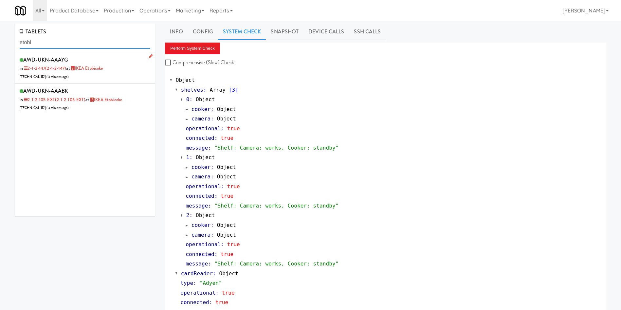
type input "etobi"
click at [115, 73] on div "AWD-UKN-AAAYG in 2-1-2-147 (2-1-2-147) at IKEA Etobicoke 206.0.69.42 ( 3 minute…" at bounding box center [85, 68] width 131 height 26
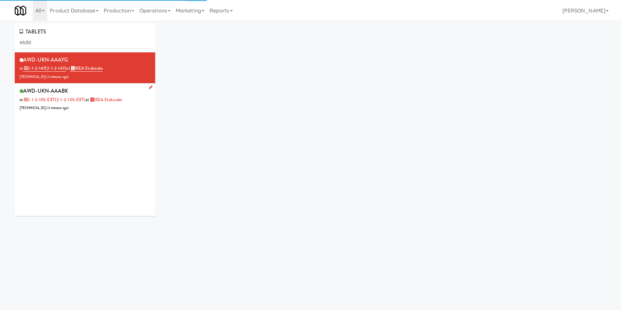
click at [113, 106] on div "AWD-UKN-AAABK in 2-1-2-105-EXT (2-1-2-105-EXT) at IKEA Etobicoke 206.0.69.42 ( …" at bounding box center [85, 99] width 131 height 26
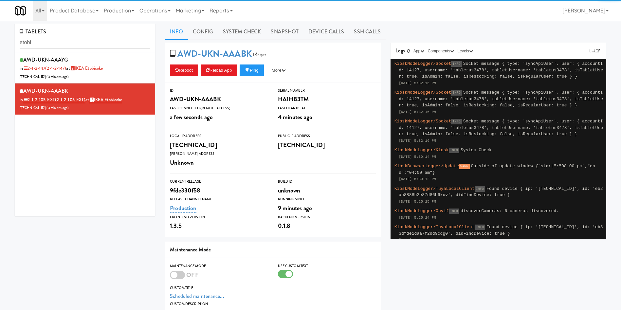
drag, startPoint x: 262, startPoint y: 31, endPoint x: 250, endPoint y: 40, distance: 14.6
click at [261, 30] on link "System Check" at bounding box center [242, 32] width 48 height 16
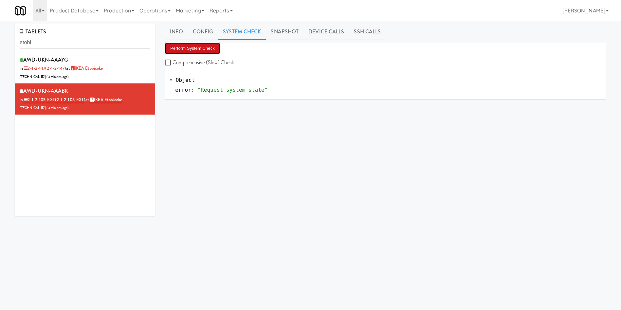
click at [196, 50] on button "Perform System Check" at bounding box center [192, 49] width 55 height 12
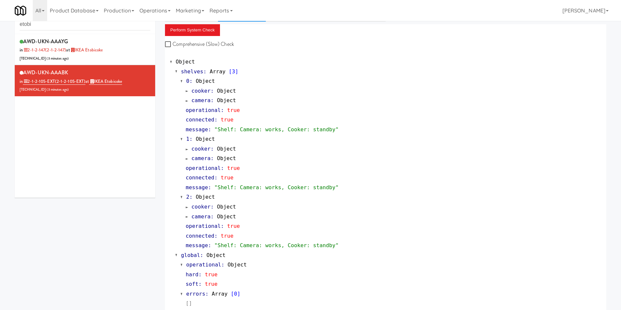
scroll to position [27, 0]
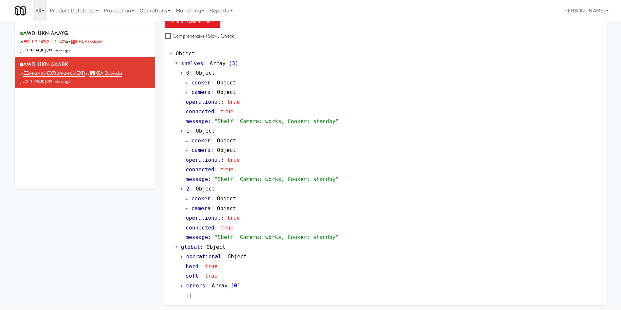
click at [160, 14] on link "Operations" at bounding box center [155, 10] width 36 height 21
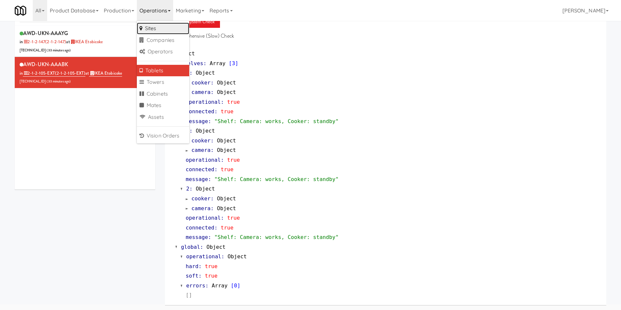
click at [160, 27] on link "Sites" at bounding box center [163, 29] width 52 height 12
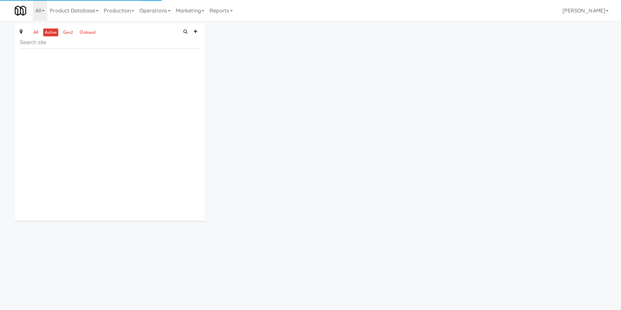
click at [99, 44] on input "text" at bounding box center [110, 43] width 181 height 12
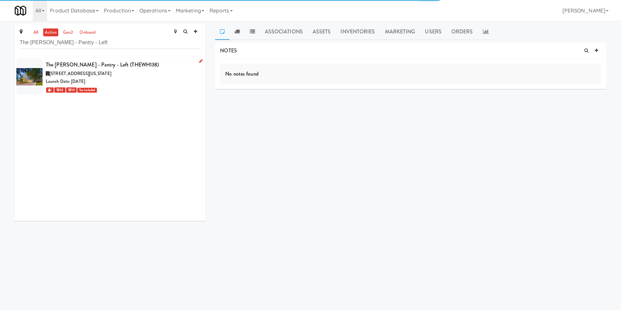
type input "The Whitmore - Pantry - Left"
click at [142, 89] on div "1 42 10 Tax included" at bounding box center [123, 90] width 155 height 8
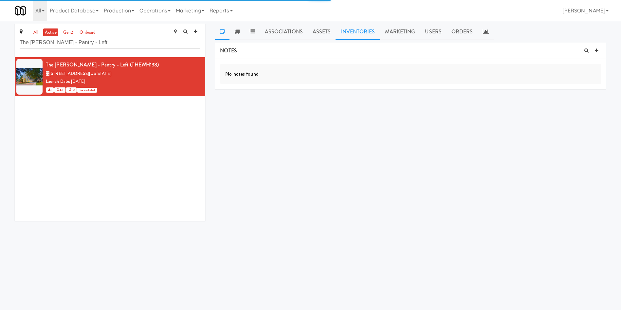
click at [368, 32] on link "Inventories" at bounding box center [358, 32] width 44 height 16
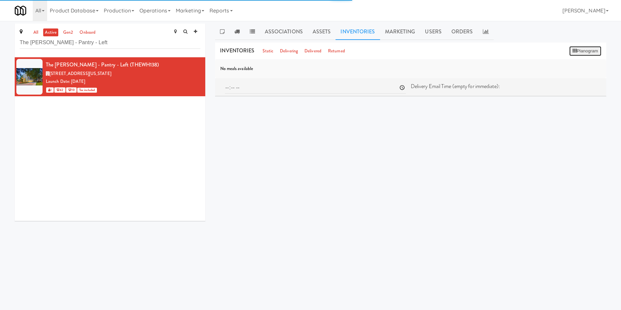
click at [578, 49] on button "Planogram" at bounding box center [585, 51] width 32 height 10
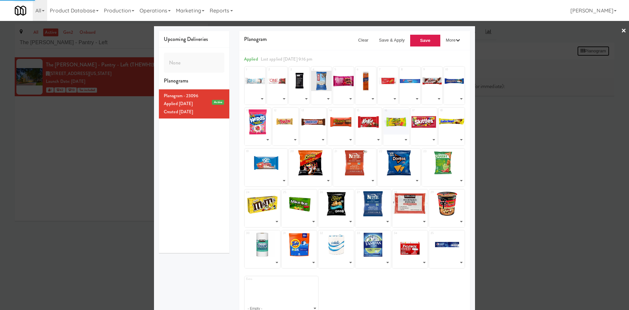
select select "number:263652"
select select "number:263686"
select select "number:263685"
select select "number:263684"
select select "number:263683"
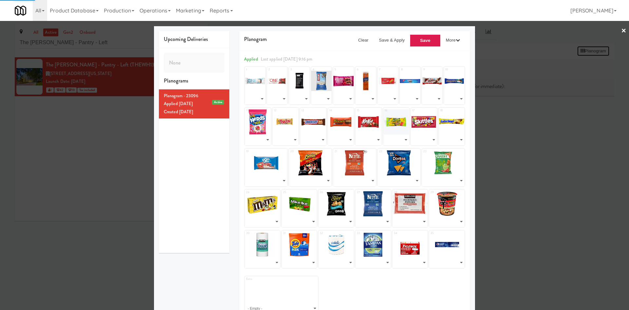
select select "number:263682"
select select "number:263681"
select select "number:263680"
select select "number:263679"
select select "number:263678"
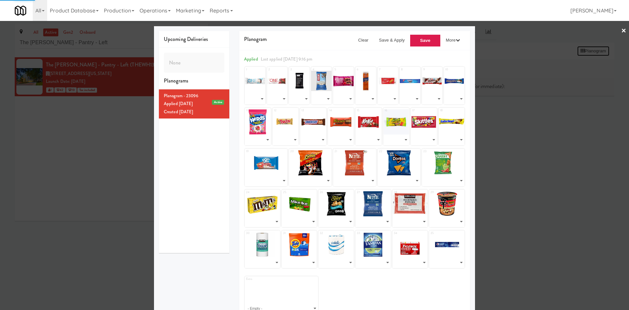
select select "number:263677"
select select "number:263676"
select select "number:263675"
select select "number:263674"
select select "number:263673"
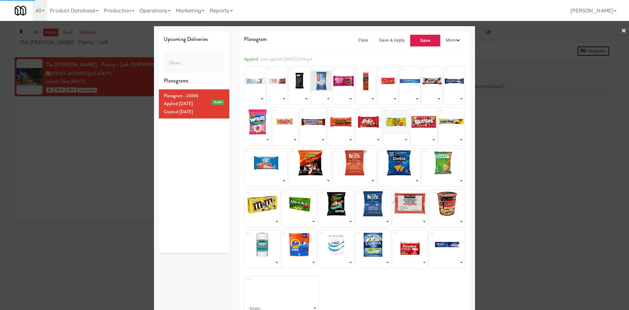
select select "number:263672"
select select "number:263671"
select select "number:263670"
select select "number:263669"
select select "number:263668"
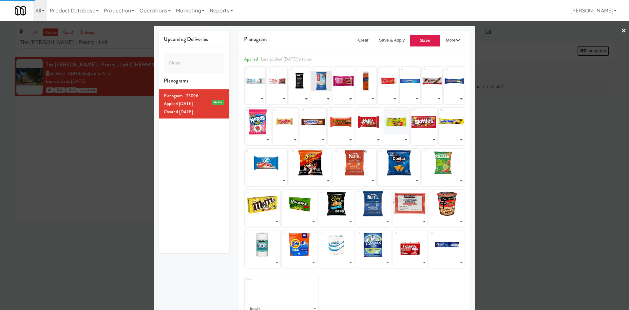
select select "number:263667"
select select "number:263666"
select select "number:263665"
select select "number:263664"
select select "number:263663"
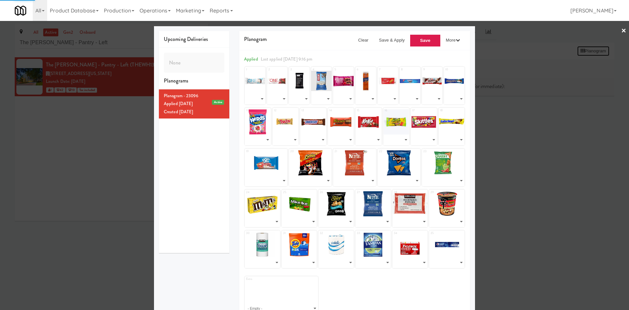
select select "number:263662"
select select "number:263661"
select select "number:263660"
select select "number:263659"
select select "number:263658"
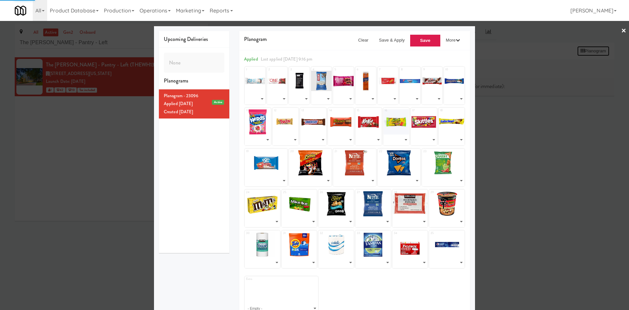
select select "number:263657"
select select "number:263656"
select select "number:263655"
select select "number:263654"
select select "number:263653"
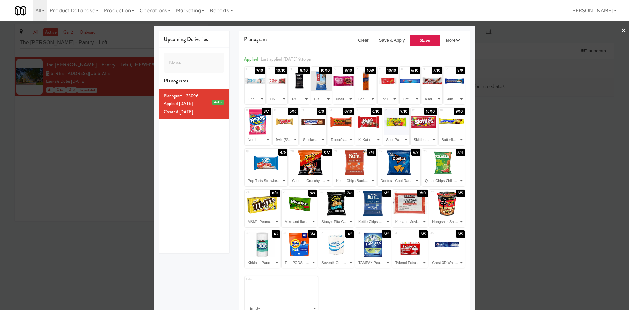
click at [101, 182] on div at bounding box center [314, 155] width 629 height 310
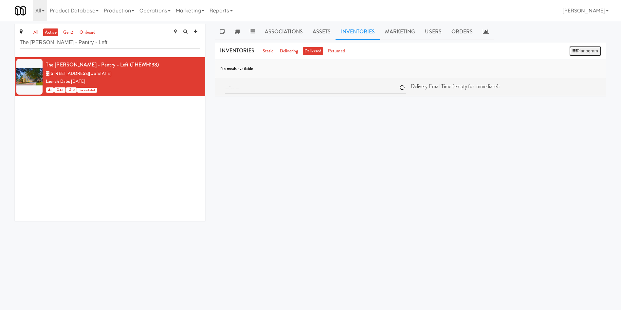
click at [578, 51] on button "Planogram" at bounding box center [585, 51] width 32 height 10
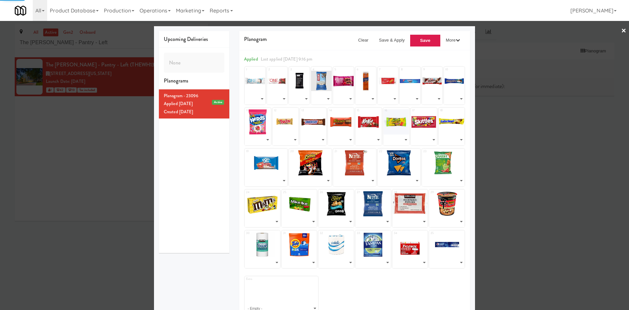
select select "number:263652"
select select "number:263686"
select select "number:263685"
select select "number:263684"
select select "number:263683"
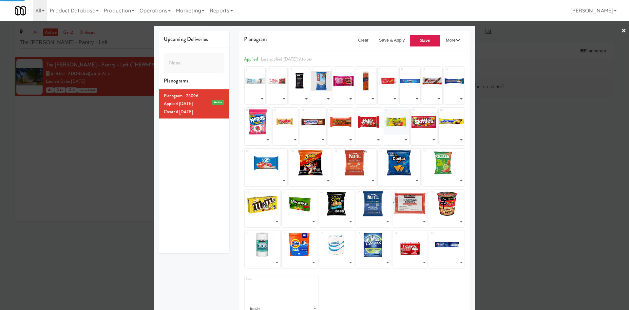
select select "number:263682"
select select "number:263681"
select select "number:263680"
select select "number:263679"
select select "number:263678"
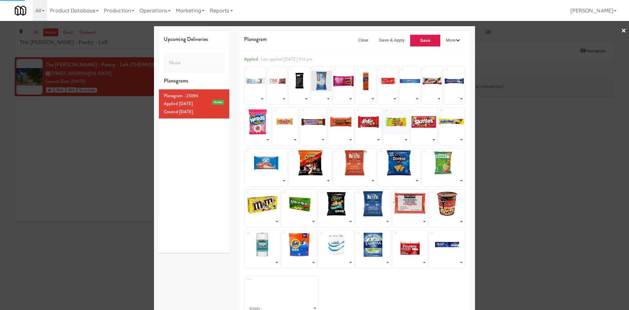
select select "number:263677"
select select "number:263676"
select select "number:263675"
select select "number:263674"
select select "number:263673"
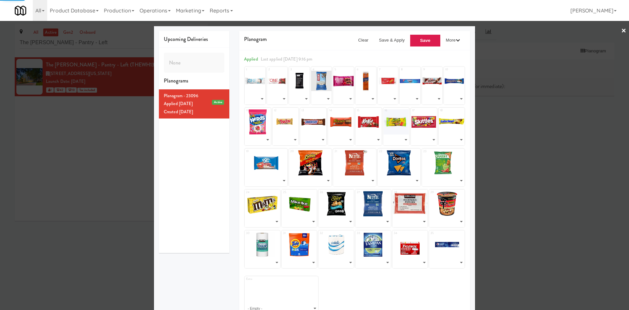
select select "number:263672"
select select "number:263671"
select select "number:263670"
select select "number:263669"
select select "number:263668"
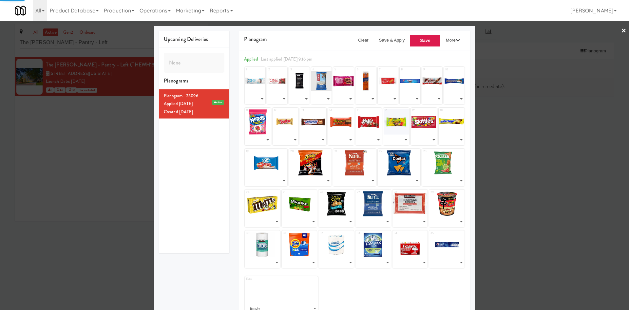
select select "number:263667"
select select "number:263666"
select select "number:263665"
select select "number:263664"
select select "number:263663"
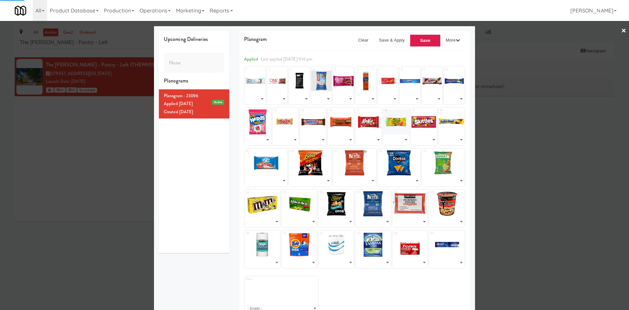
select select "number:263662"
select select "number:263661"
select select "number:263660"
select select "number:263659"
select select "number:263658"
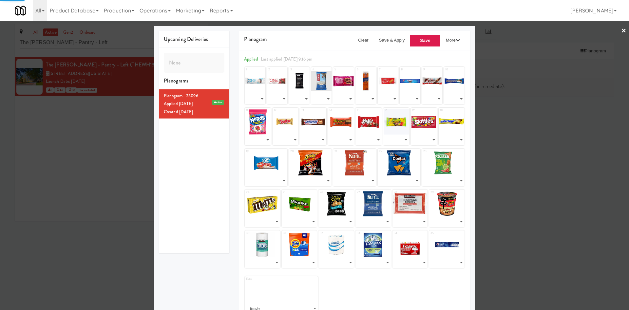
select select "number:263657"
select select "number:263656"
select select "number:263655"
select select "number:263654"
select select "number:263653"
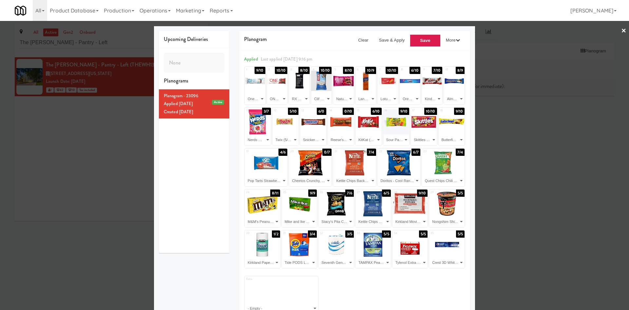
click at [90, 121] on div at bounding box center [314, 155] width 629 height 310
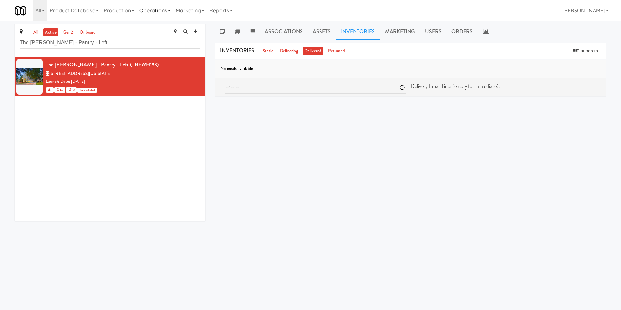
click at [148, 12] on link "Operations" at bounding box center [155, 10] width 36 height 21
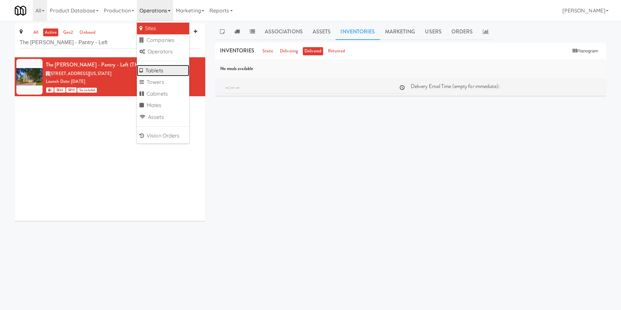
click at [164, 70] on link "Tablets" at bounding box center [163, 71] width 52 height 12
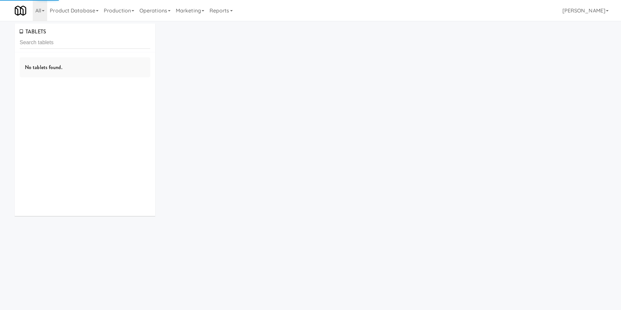
click at [100, 44] on input "text" at bounding box center [85, 43] width 131 height 12
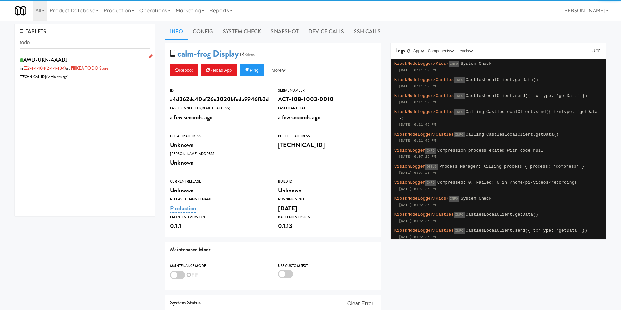
type input "todo"
click at [105, 81] on li "AWD-UKN-AAADJ in 2-1-1-104 (2-1-1-104) at IKEA TODO Store 205.150.154.102 ( 2 m…" at bounding box center [85, 67] width 140 height 31
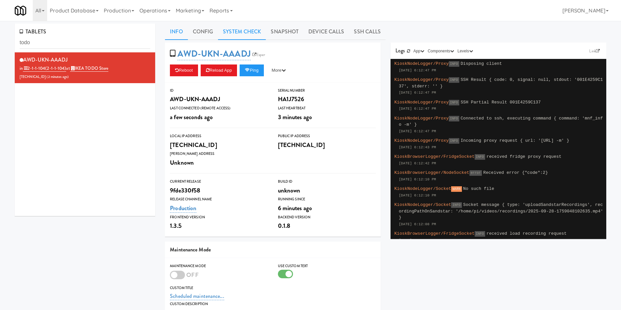
click at [248, 34] on link "System Check" at bounding box center [242, 32] width 48 height 16
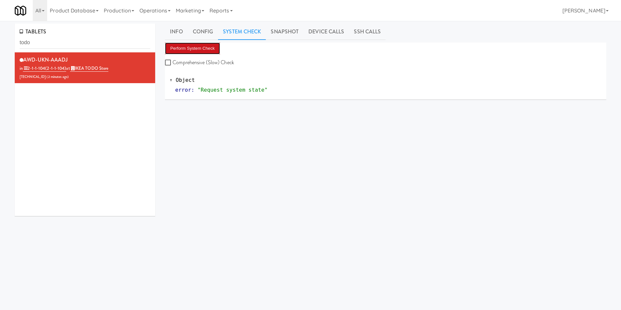
click at [199, 54] on button "Perform System Check" at bounding box center [192, 49] width 55 height 12
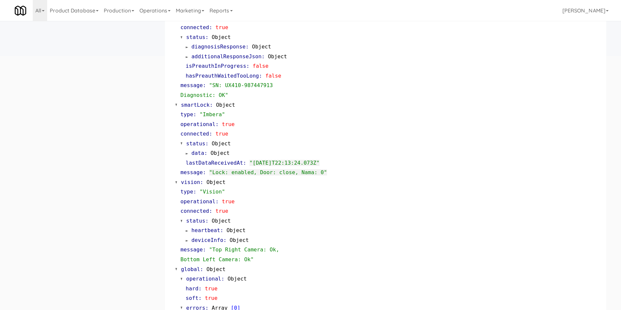
scroll to position [297, 0]
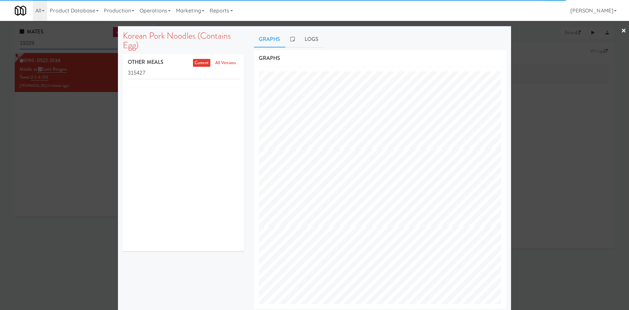
scroll to position [278, 262]
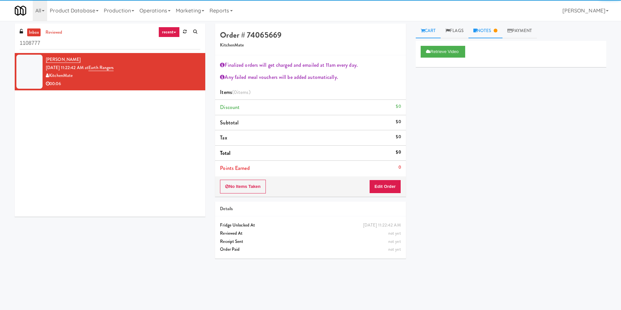
click at [485, 29] on link "Notes" at bounding box center [486, 31] width 34 height 15
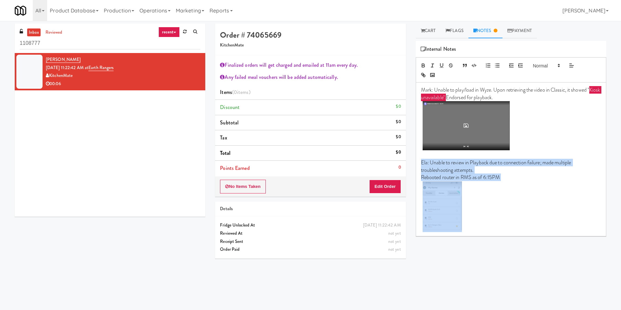
drag, startPoint x: 473, startPoint y: 230, endPoint x: 420, endPoint y: 163, distance: 84.8
click at [420, 163] on div "Mark: Unable to play/load in Wyze. Upon retrieving the video in Classic, it sho…" at bounding box center [511, 159] width 190 height 153
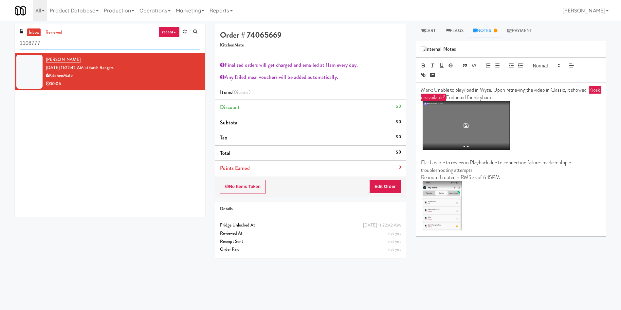
drag, startPoint x: 77, startPoint y: 45, endPoint x: 0, endPoint y: 44, distance: 77.3
click at [0, 44] on div "inbox reviewed recent all unclear take inventory issue suspicious failed recent…" at bounding box center [310, 155] width 621 height 263
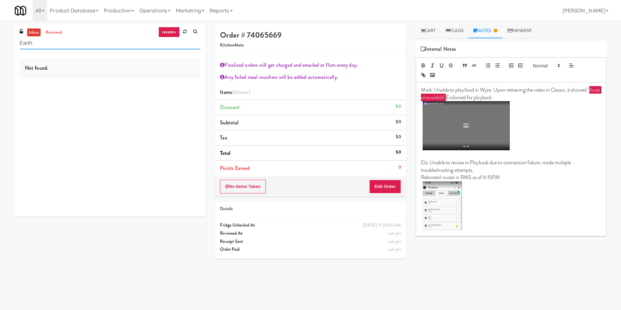
type input "Earth"
click at [31, 33] on link "inbox" at bounding box center [33, 32] width 13 height 8
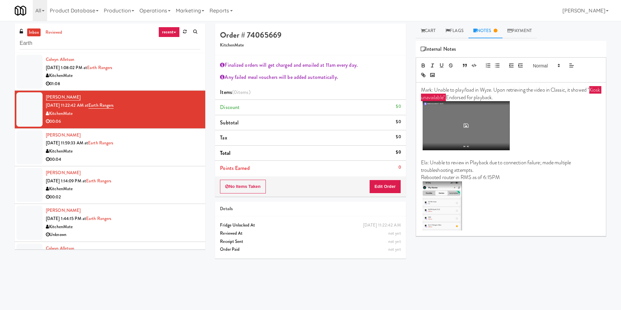
click at [31, 148] on div at bounding box center [29, 147] width 26 height 34
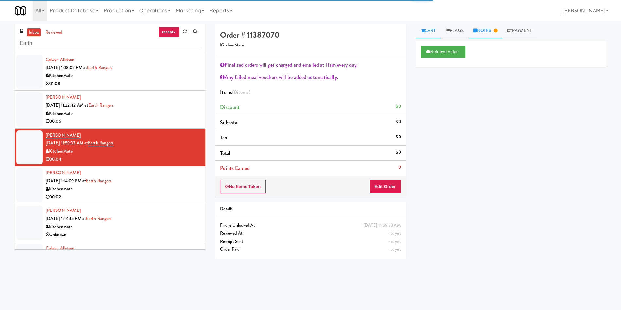
click at [488, 36] on link "Notes" at bounding box center [486, 31] width 34 height 15
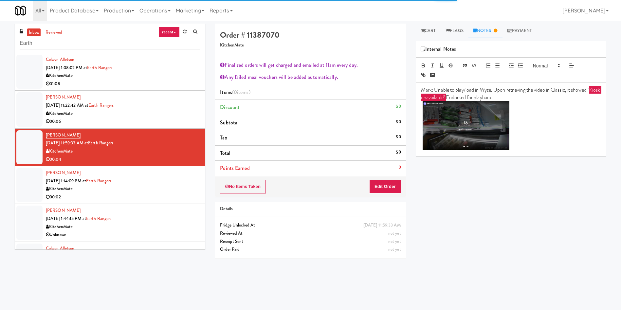
click at [523, 146] on p at bounding box center [511, 126] width 180 height 51
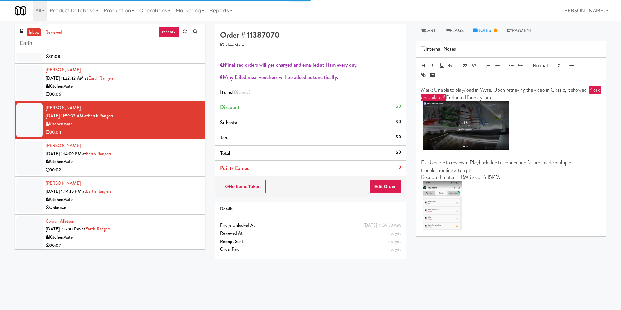
scroll to position [49, 0]
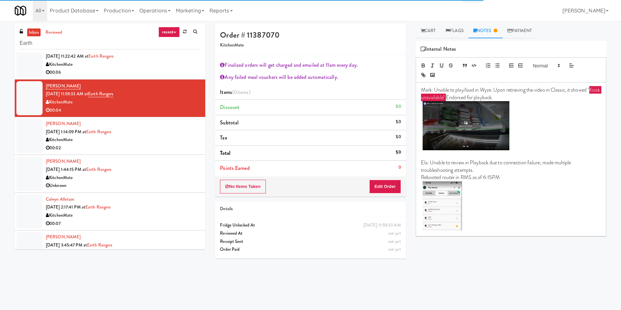
click at [484, 176] on p "Rebooted router in RMS as of 6:15PM" at bounding box center [511, 177] width 180 height 7
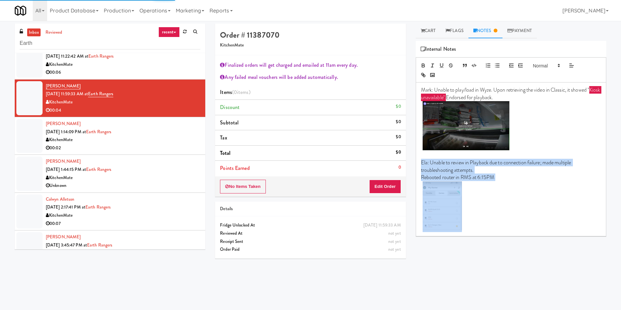
drag, startPoint x: 480, startPoint y: 228, endPoint x: 421, endPoint y: 160, distance: 89.6
click at [421, 160] on div "Mark: Unable to play/load in Wyze. Upon retrieving the video in Classic, it sho…" at bounding box center [511, 159] width 190 height 153
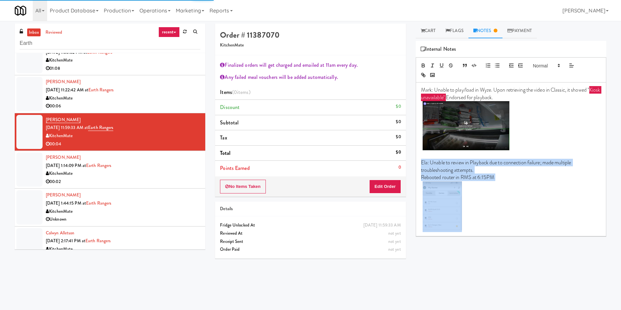
scroll to position [0, 0]
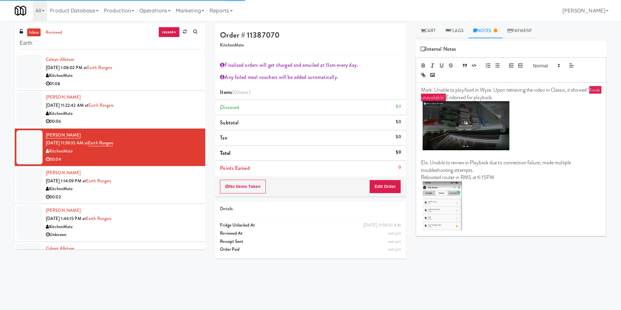
drag, startPoint x: 32, startPoint y: 108, endPoint x: 47, endPoint y: 106, distance: 15.2
click at [32, 108] on div at bounding box center [29, 109] width 26 height 34
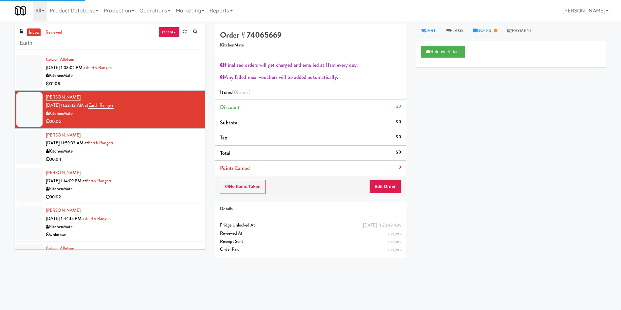
click at [482, 31] on link "Notes" at bounding box center [486, 31] width 34 height 15
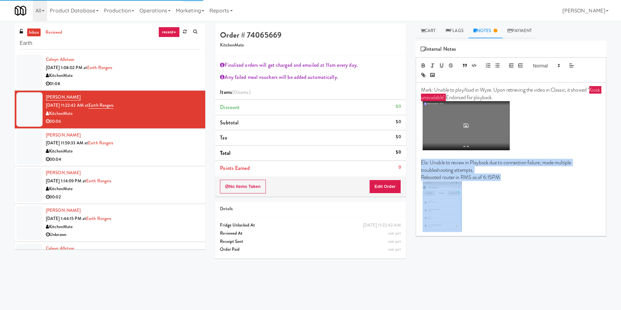
drag, startPoint x: 473, startPoint y: 226, endPoint x: 420, endPoint y: 160, distance: 85.2
click at [420, 160] on div "Mark: Unable to play/load in Wyze. Upon retrieving the video in Classic, it sho…" at bounding box center [511, 159] width 190 height 153
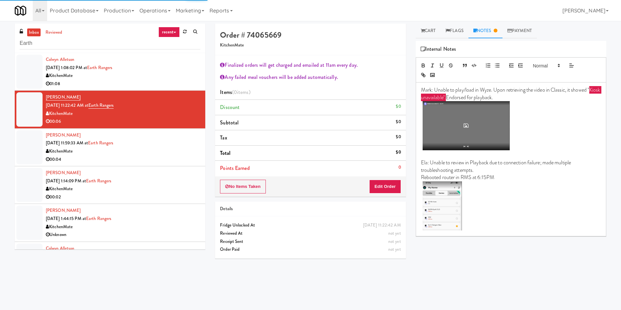
click at [35, 64] on div at bounding box center [29, 72] width 26 height 34
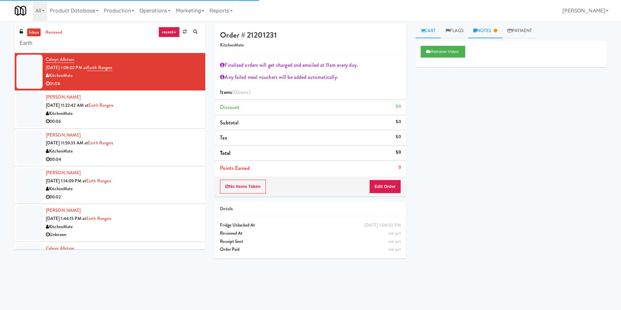
click at [488, 31] on link "Notes" at bounding box center [486, 31] width 34 height 15
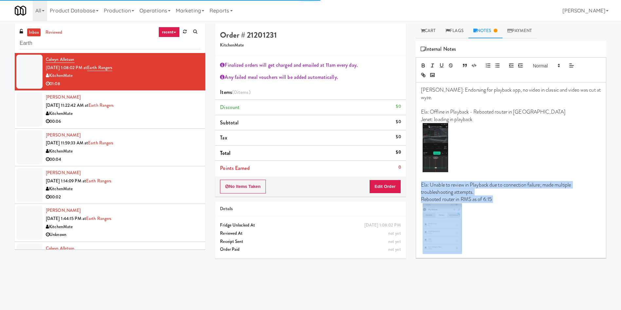
drag, startPoint x: 449, startPoint y: 233, endPoint x: 417, endPoint y: 176, distance: 65.4
click at [417, 176] on div "[PERSON_NAME]: Endorsing for playback app, no video in classic and video was cu…" at bounding box center [511, 170] width 190 height 175
paste div
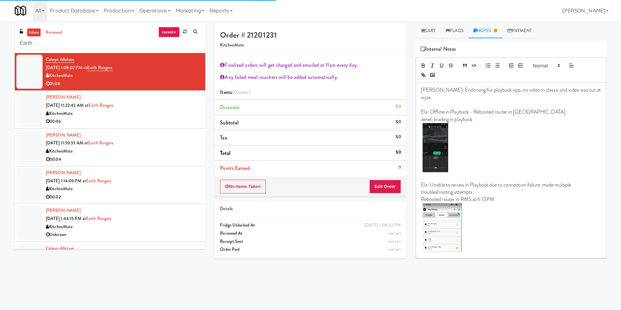
click at [20, 183] on div at bounding box center [29, 185] width 26 height 34
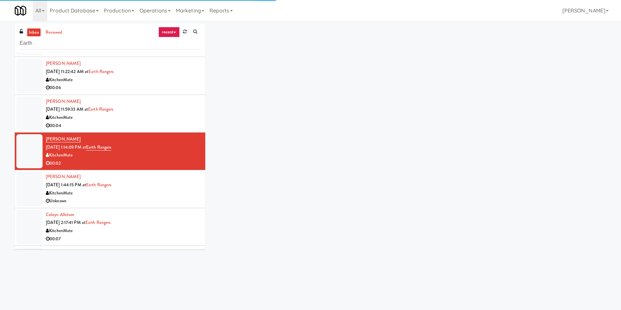
scroll to position [49, 0]
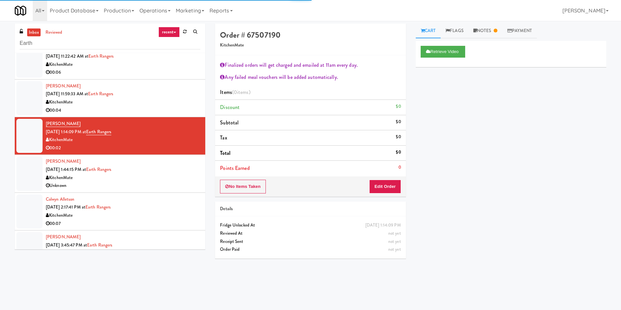
drag, startPoint x: 482, startPoint y: 29, endPoint x: 483, endPoint y: 65, distance: 36.4
click at [483, 29] on link "Notes" at bounding box center [486, 31] width 34 height 15
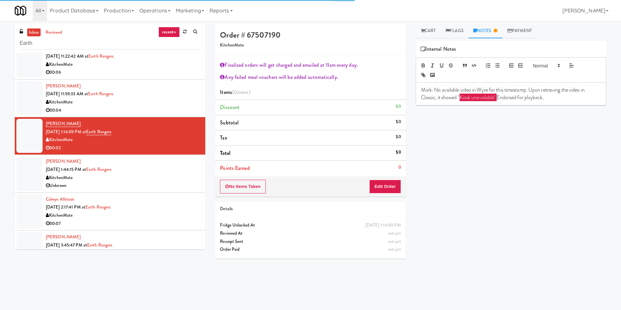
click at [566, 99] on p "Mark: No available video in Wyze for this timestamp. Upon retrieving the video …" at bounding box center [511, 93] width 180 height 15
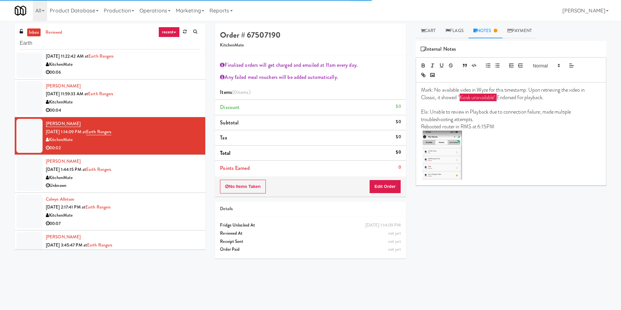
click at [28, 180] on div at bounding box center [29, 174] width 26 height 34
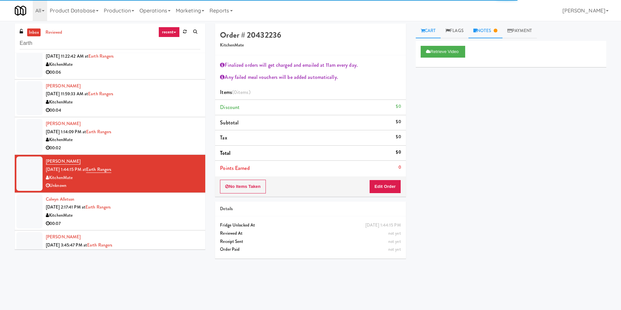
click at [496, 35] on link "Notes" at bounding box center [486, 31] width 34 height 15
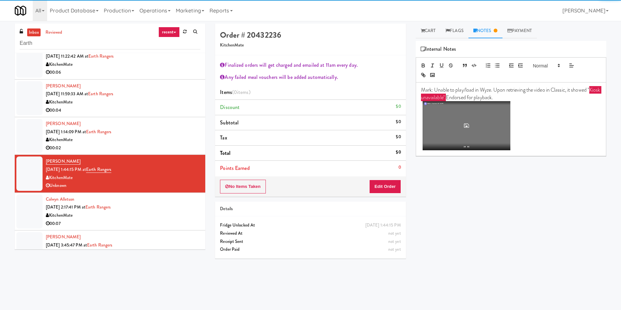
click at [527, 149] on p at bounding box center [511, 126] width 180 height 51
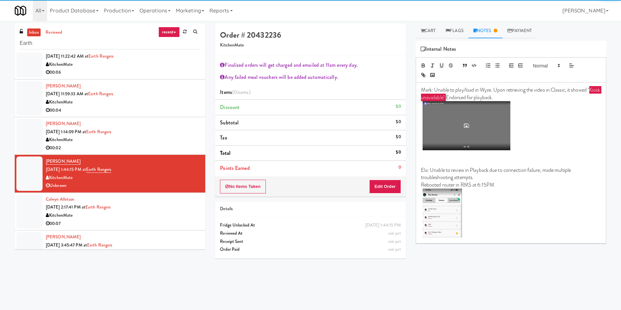
click at [27, 210] on div at bounding box center [29, 211] width 26 height 34
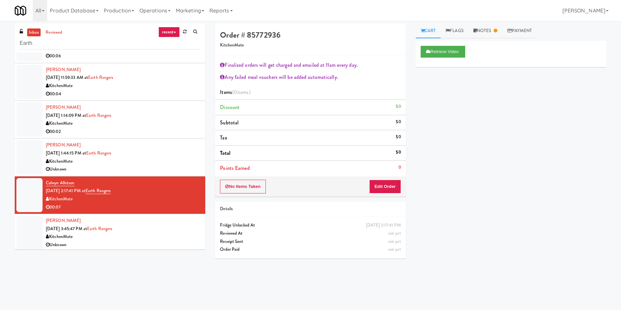
scroll to position [68, 0]
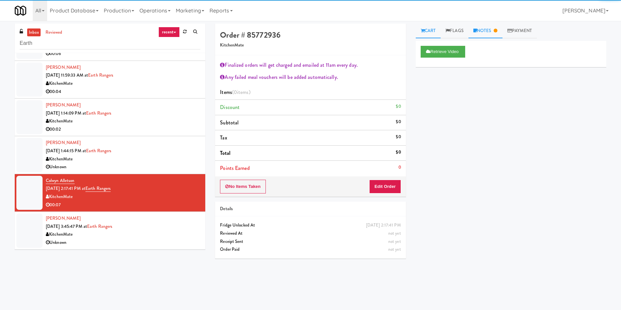
click at [493, 29] on link "Notes" at bounding box center [486, 31] width 34 height 15
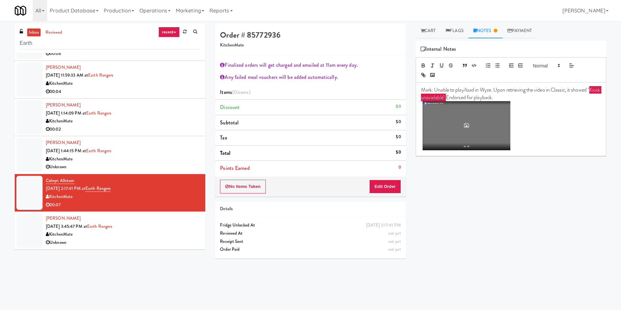
click at [536, 146] on p at bounding box center [511, 126] width 180 height 51
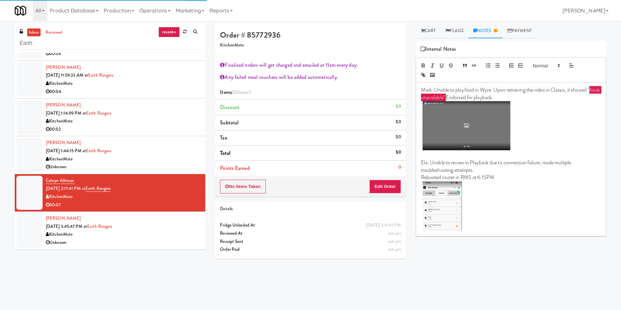
scroll to position [0, 0]
click at [32, 229] on div at bounding box center [29, 230] width 26 height 34
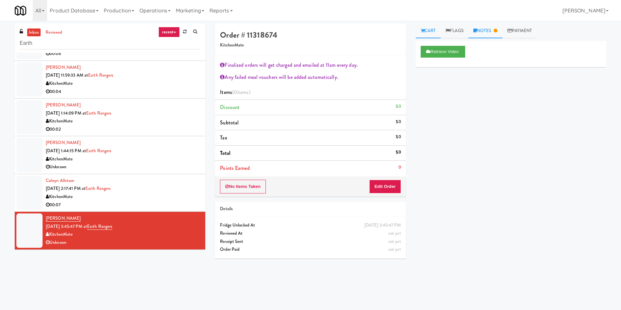
click at [494, 35] on link "Notes" at bounding box center [486, 31] width 34 height 15
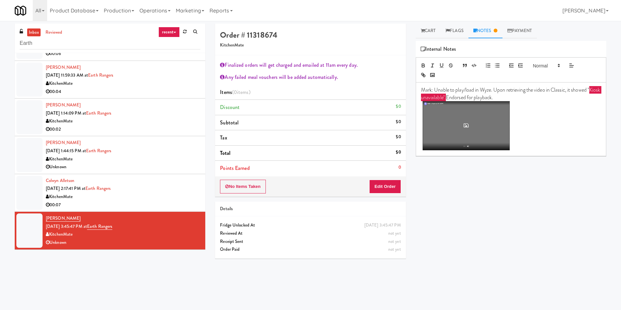
click at [521, 149] on p at bounding box center [511, 126] width 180 height 51
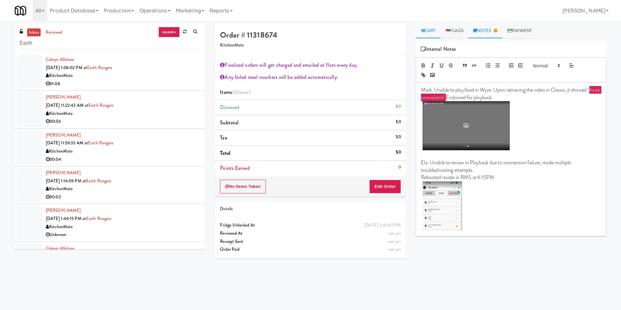
click at [427, 30] on link "Cart" at bounding box center [428, 31] width 25 height 15
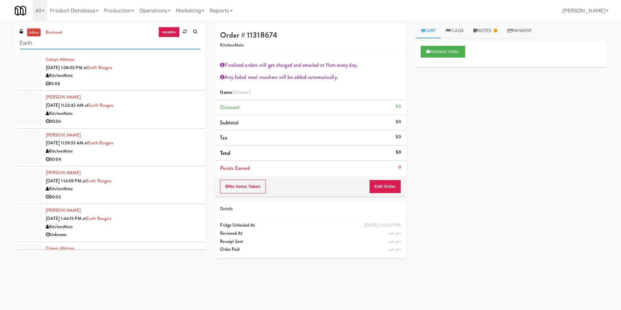
drag, startPoint x: 102, startPoint y: 43, endPoint x: 0, endPoint y: 45, distance: 102.5
click at [0, 45] on div "inbox reviewed recent all unclear take inventory issue suspicious failed recent…" at bounding box center [310, 155] width 621 height 263
paste input "Kyrylo Chuhunnyi"
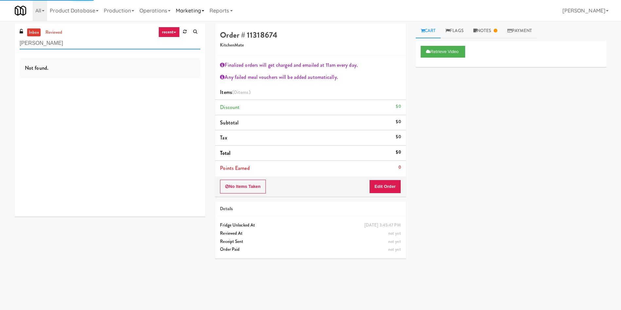
type input "Kyrylo Chuhunnyi"
click at [193, 5] on link "Marketing" at bounding box center [190, 10] width 34 height 21
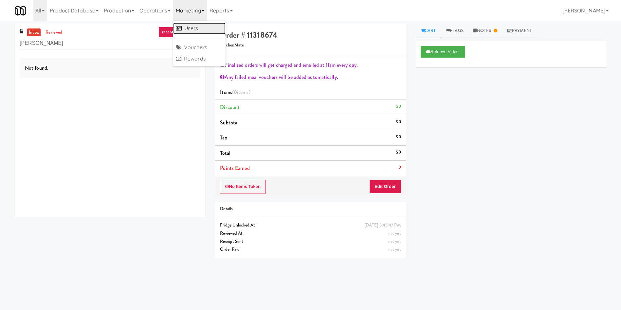
click at [194, 25] on link "Users" at bounding box center [199, 29] width 52 height 12
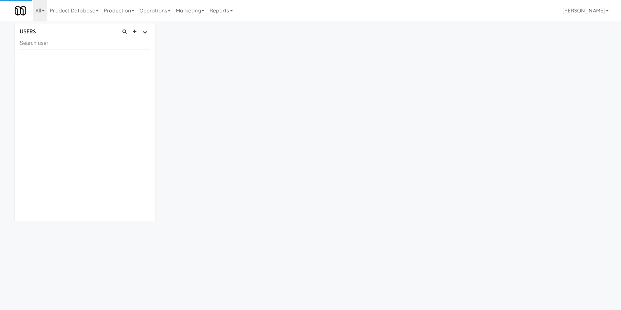
click at [97, 44] on input "text" at bounding box center [85, 43] width 131 height 12
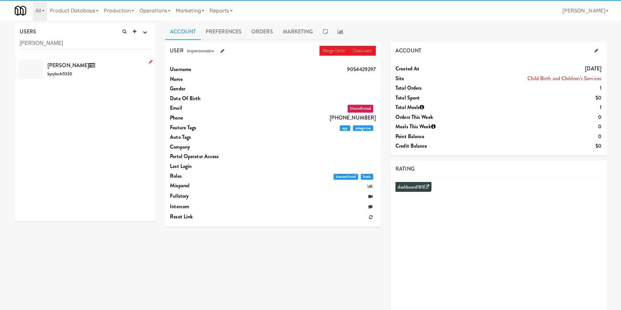
type input "Kyrylo Chuhunnyi"
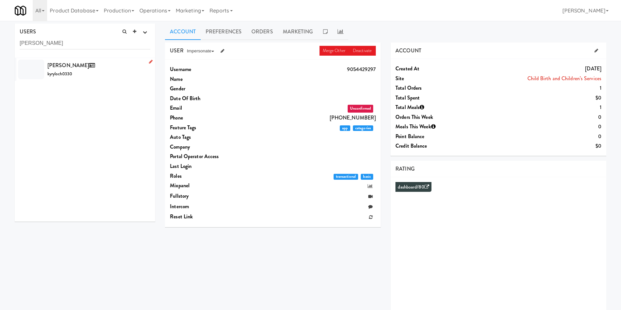
click at [97, 76] on div "Kyrylo Chuhunnyi kyryloch0330" at bounding box center [98, 70] width 103 height 18
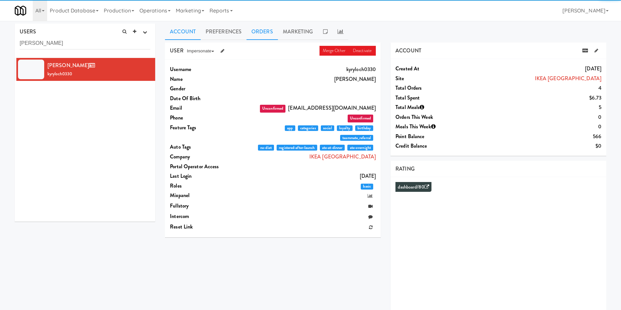
click at [259, 26] on link "Orders" at bounding box center [262, 32] width 31 height 16
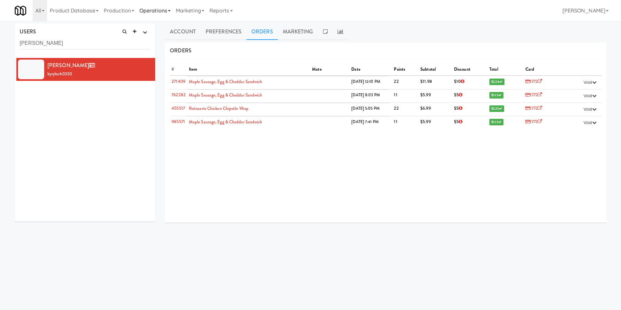
click at [153, 10] on link "Operations" at bounding box center [155, 10] width 36 height 21
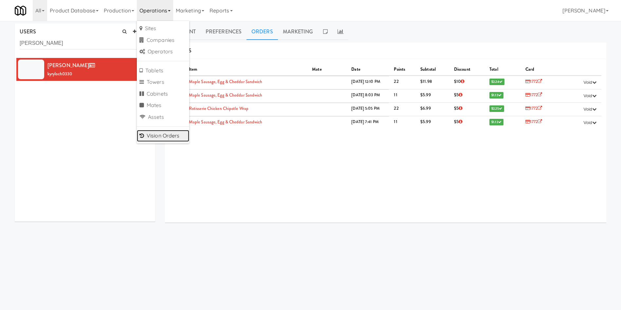
click at [168, 131] on link "Vision Orders" at bounding box center [163, 136] width 52 height 12
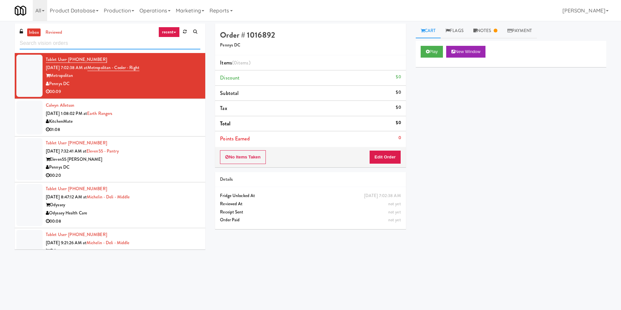
click at [50, 44] on input "text" at bounding box center [110, 43] width 181 height 12
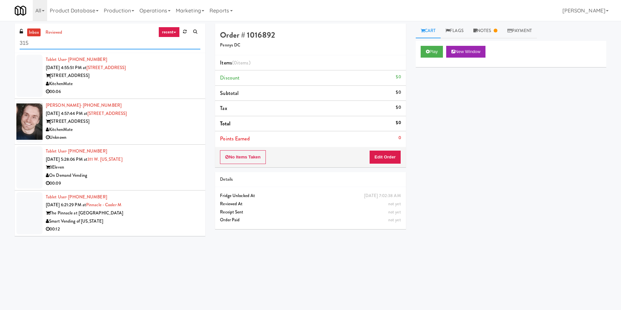
type input "315"
click at [25, 78] on div at bounding box center [29, 76] width 26 height 42
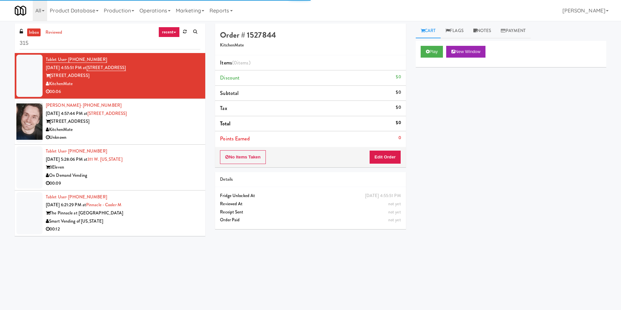
click at [19, 128] on div at bounding box center [29, 122] width 26 height 42
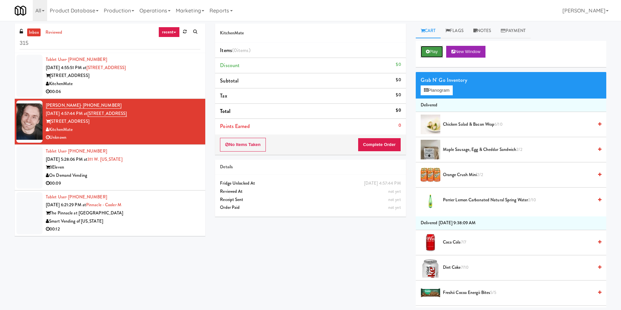
click at [423, 50] on button "Play" at bounding box center [432, 52] width 23 height 12
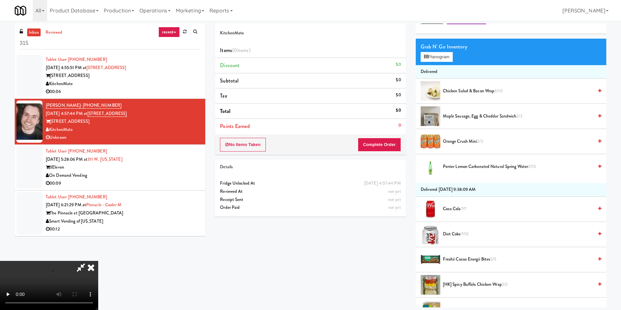
scroll to position [49, 0]
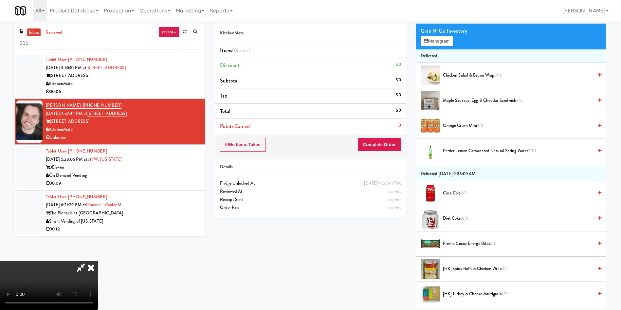
click at [92, 268] on icon at bounding box center [91, 267] width 14 height 13
